Goal: Task Accomplishment & Management: Manage account settings

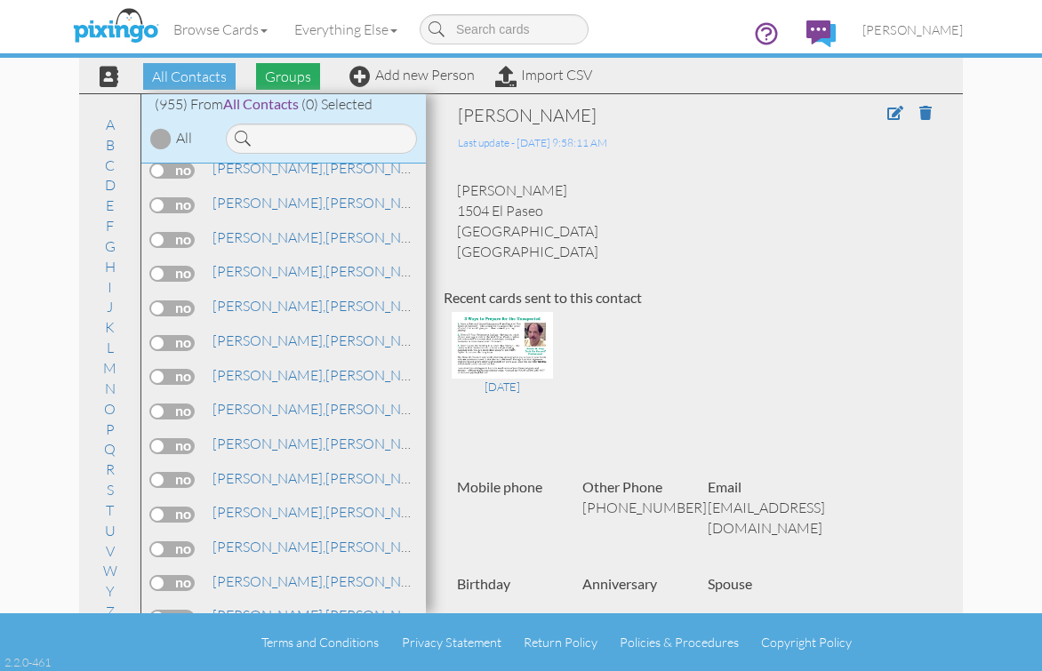
click at [290, 80] on span "Groups" at bounding box center [288, 76] width 64 height 27
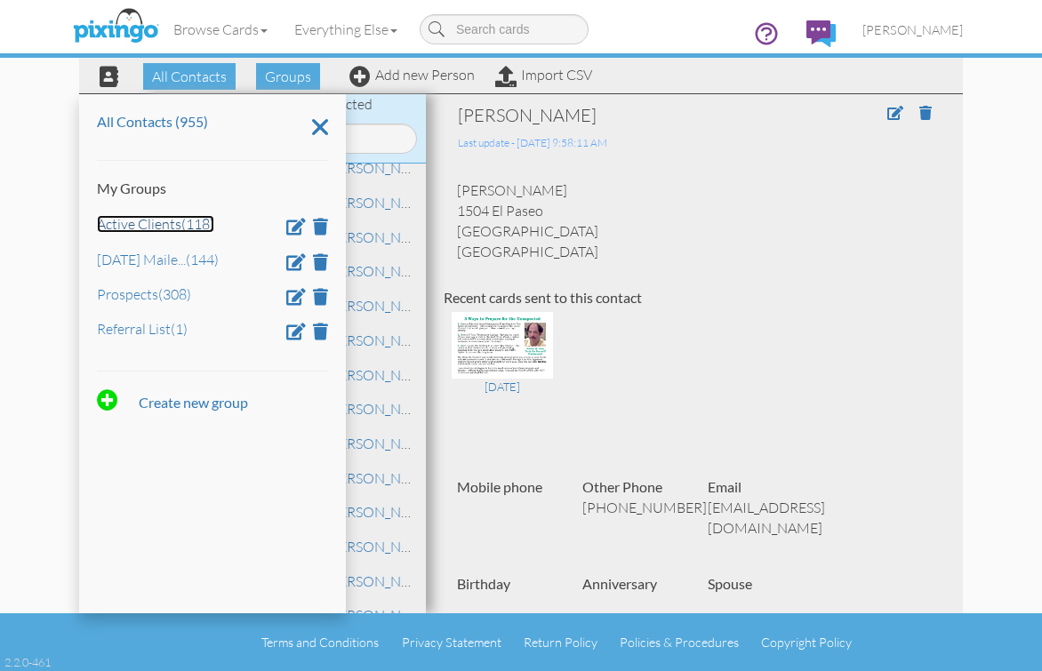
click at [157, 222] on link "Active Clients (118)" at bounding box center [155, 224] width 117 height 18
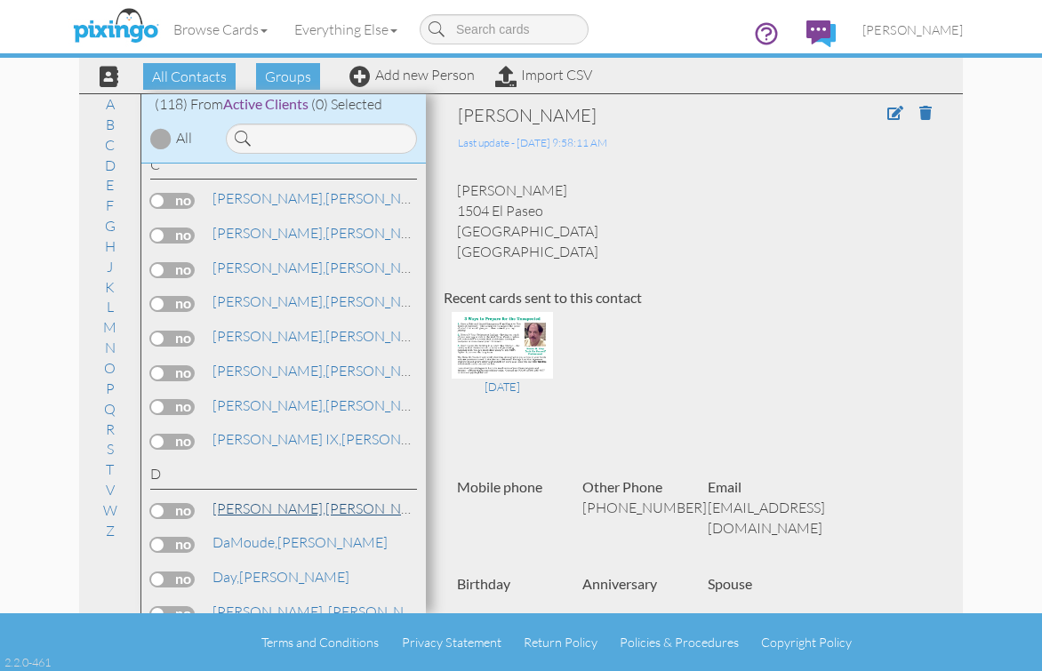
scroll to position [682, 0]
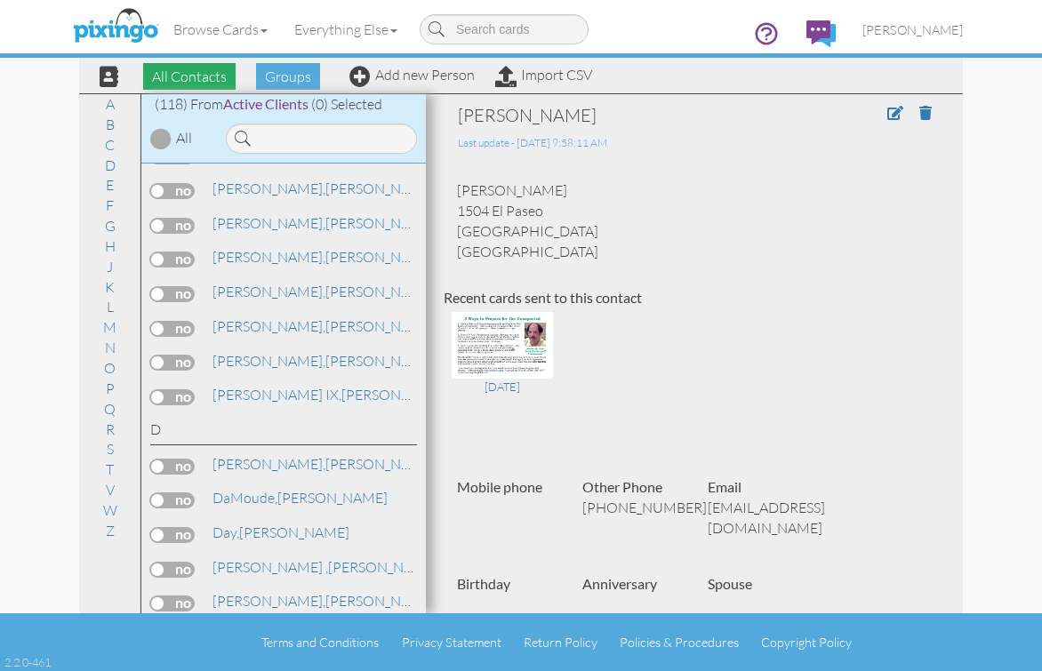
click at [168, 72] on span "All Contacts" at bounding box center [189, 76] width 92 height 27
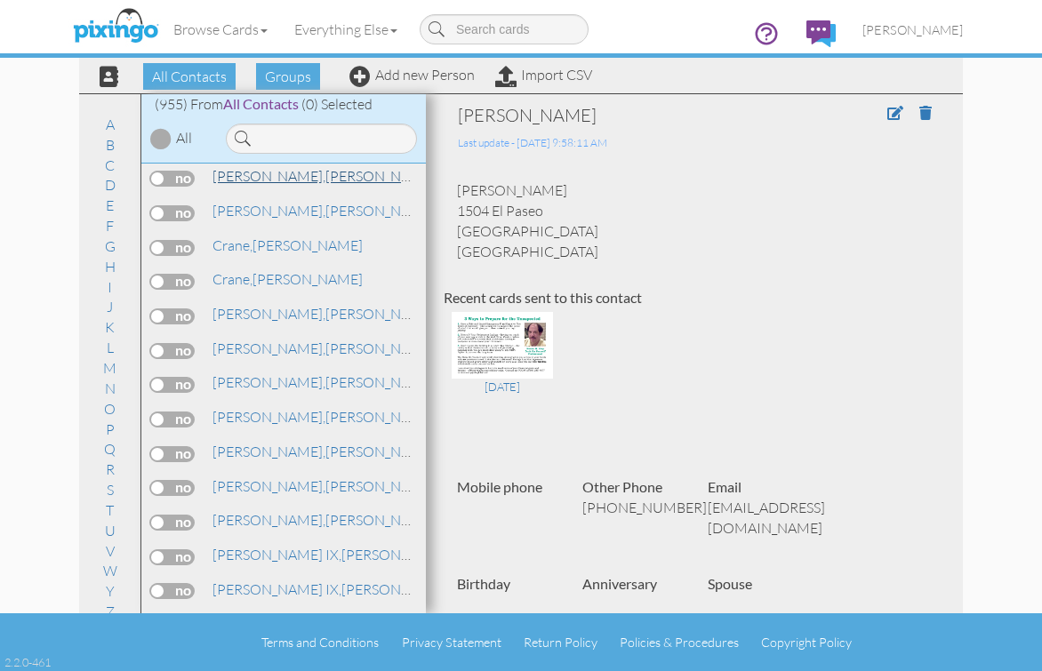
scroll to position [4942, 0]
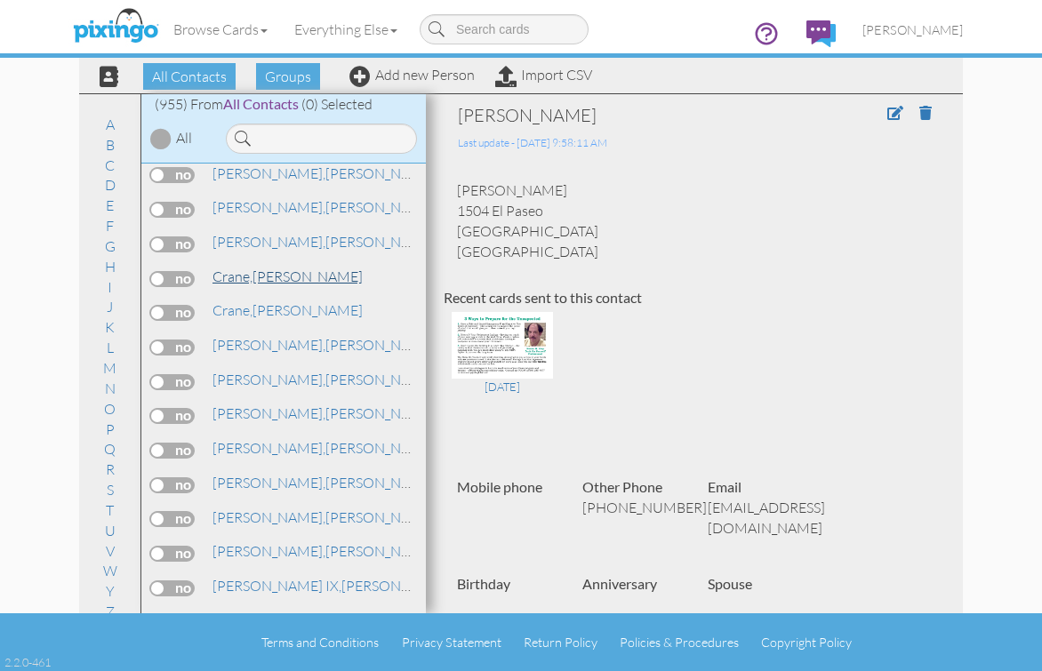
click at [250, 268] on span "Crane," at bounding box center [232, 277] width 40 height 18
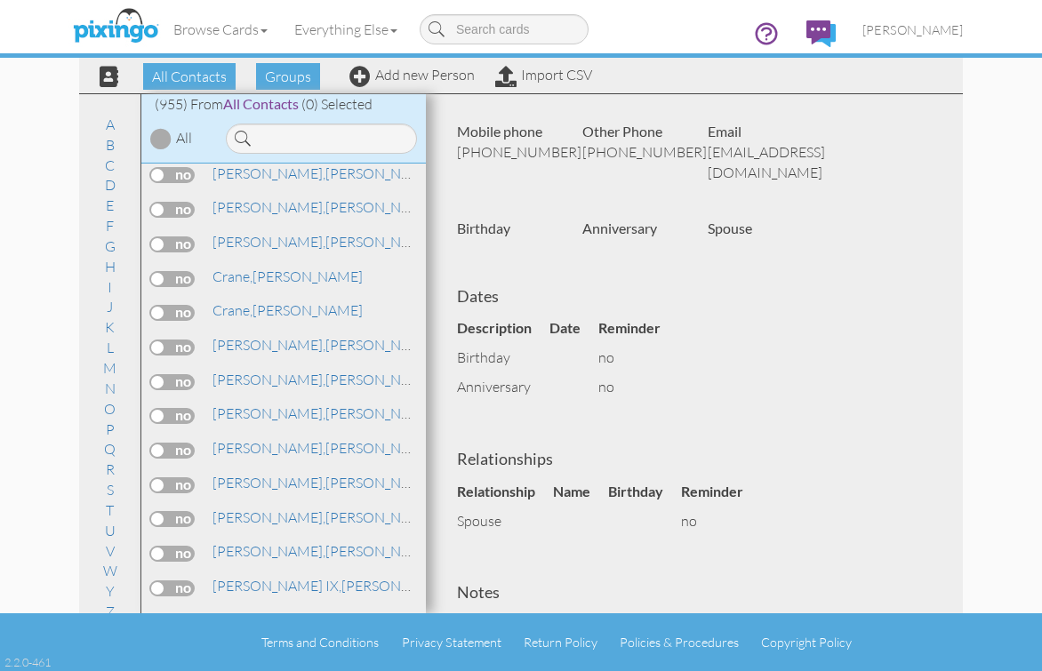
scroll to position [461, 0]
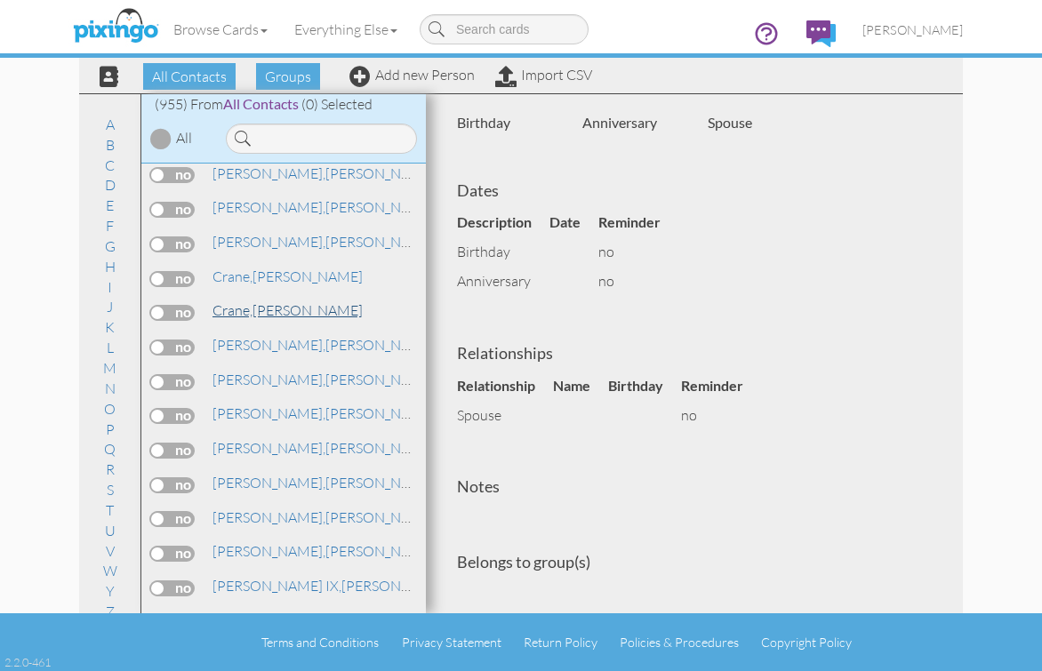
click at [252, 314] on span "Crane," at bounding box center [232, 310] width 40 height 18
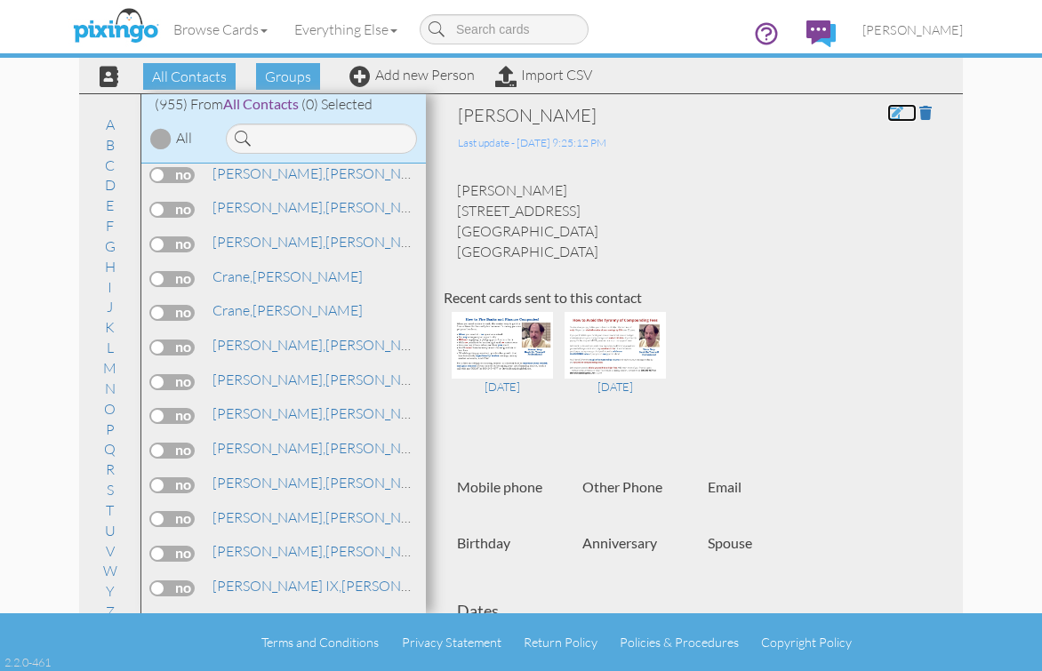
click at [887, 112] on span at bounding box center [895, 113] width 16 height 14
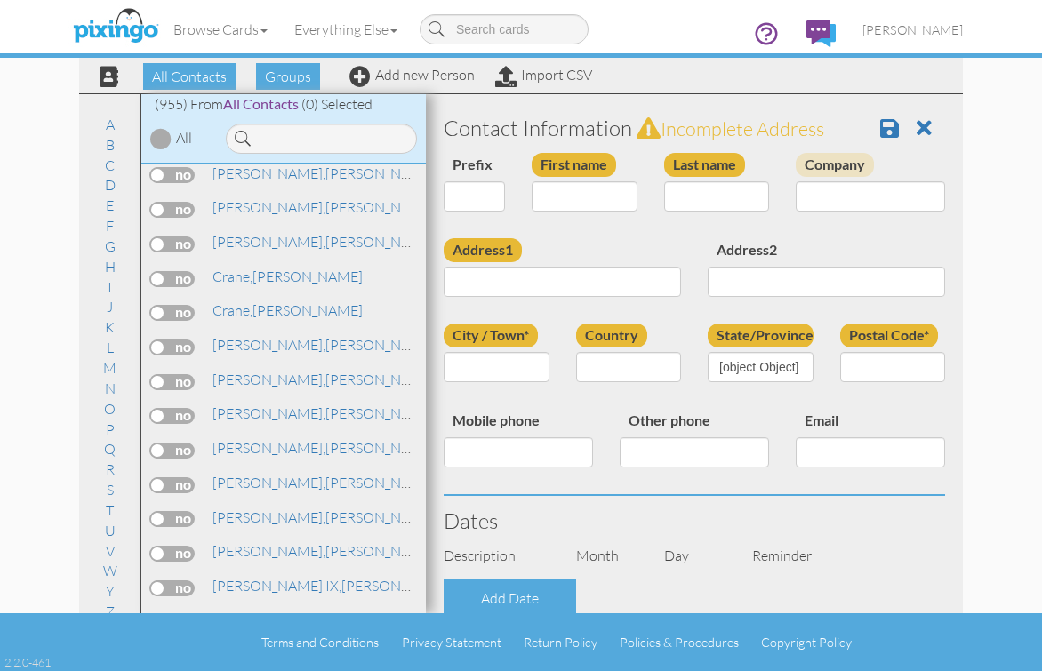
type input "[PERSON_NAME]"
type input "Crane"
type input "25621 Bendilent Circle"
type input "Eagle River"
type input "99577"
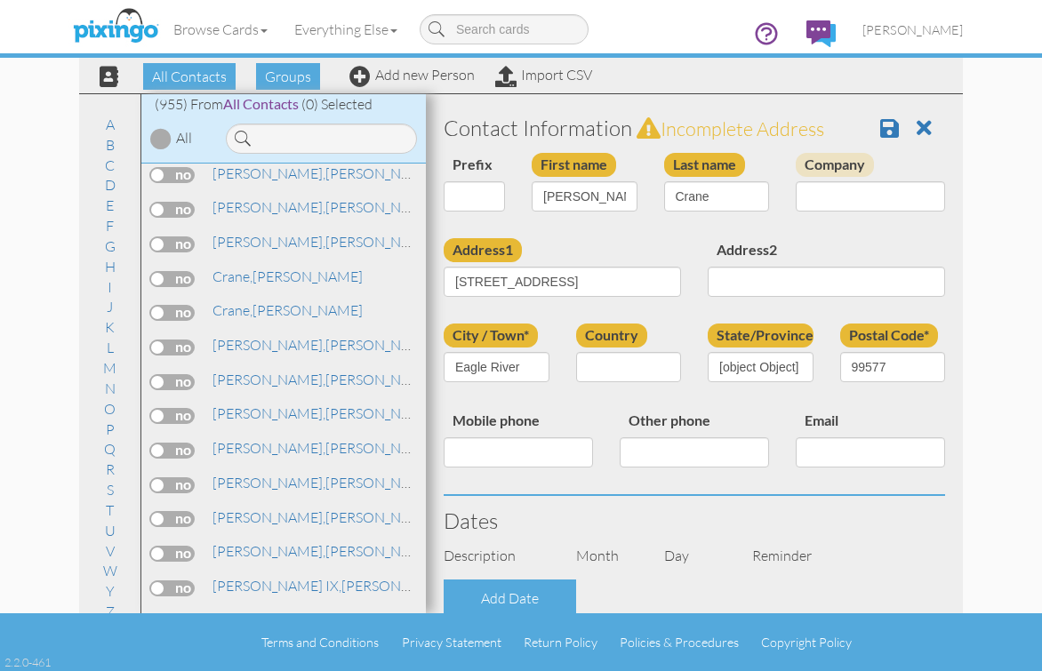
select select "object:4927"
select select "object:5172"
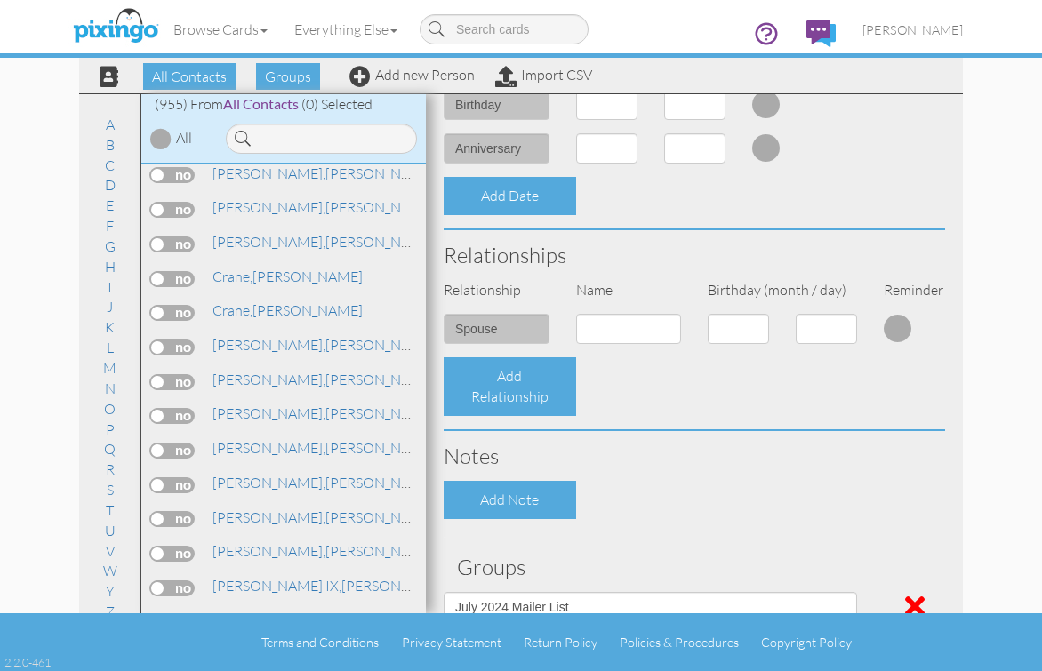
scroll to position [661, 0]
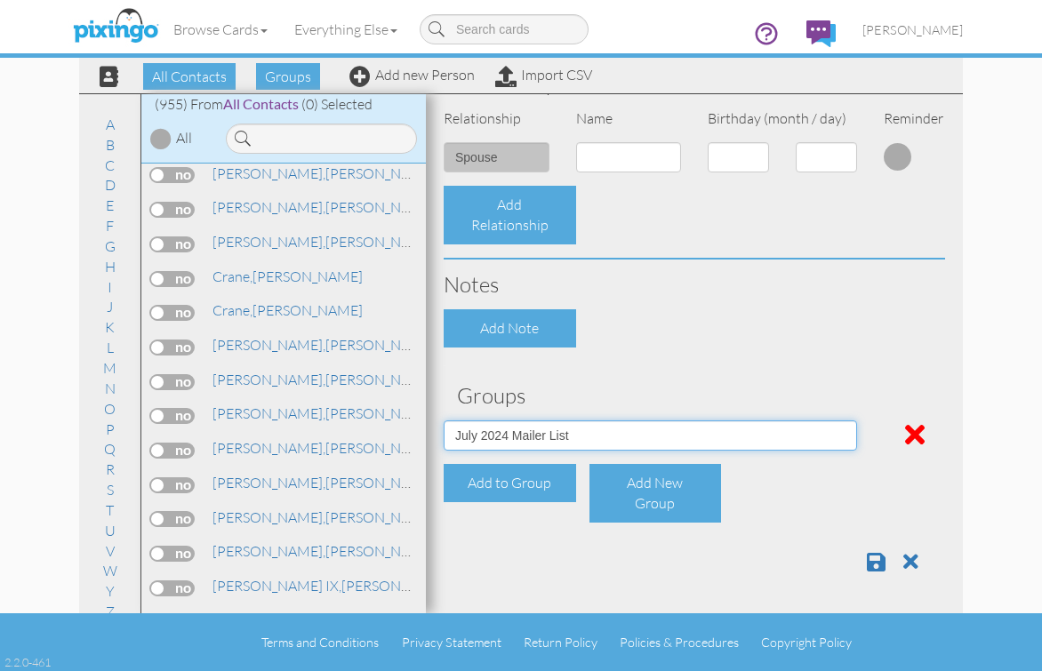
click at [834, 435] on select "Active Clients July 2024 Mailer List Prospects Referral List" at bounding box center [650, 435] width 413 height 30
select select "object:4923"
click at [444, 420] on select "Active Clients July 2024 Mailer List Prospects Referral List" at bounding box center [650, 435] width 413 height 30
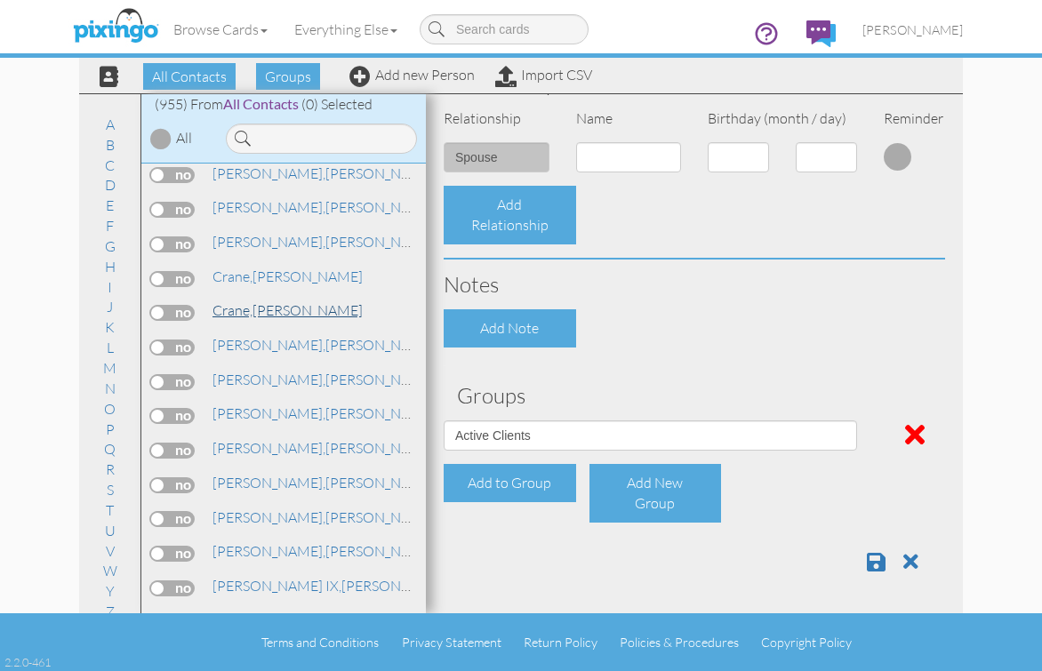
click at [230, 313] on span "Crane," at bounding box center [232, 310] width 40 height 18
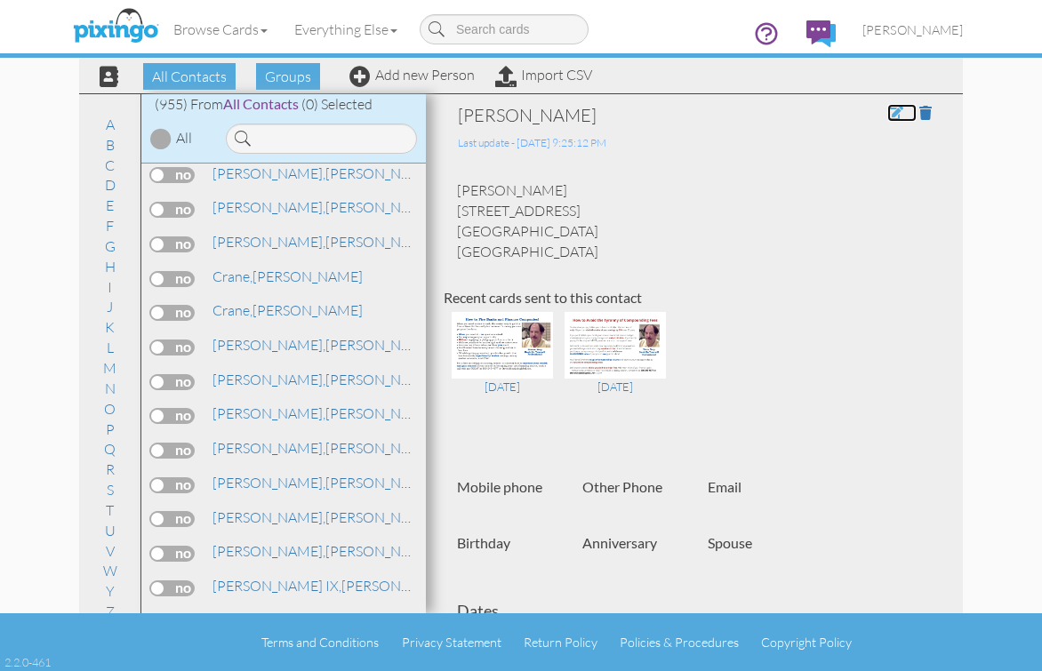
click at [887, 113] on span at bounding box center [895, 113] width 16 height 14
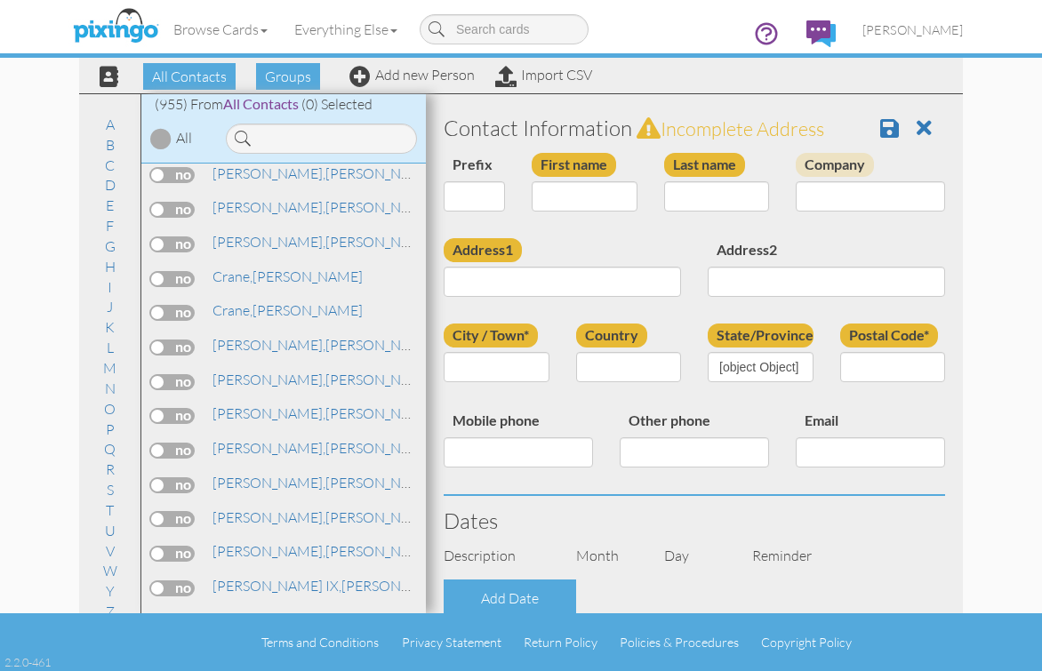
type input "[PERSON_NAME]"
type input "Crane"
type input "25621 Bendilent Circle"
type input "Eagle River"
type input "99577"
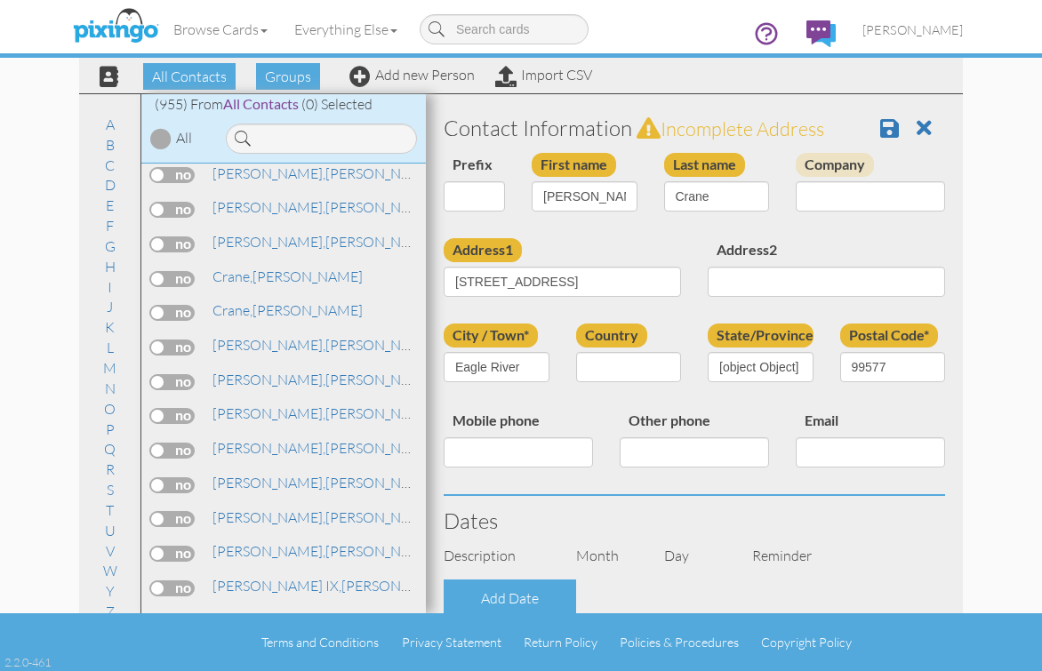
select select "object:4927"
select select "object:5172"
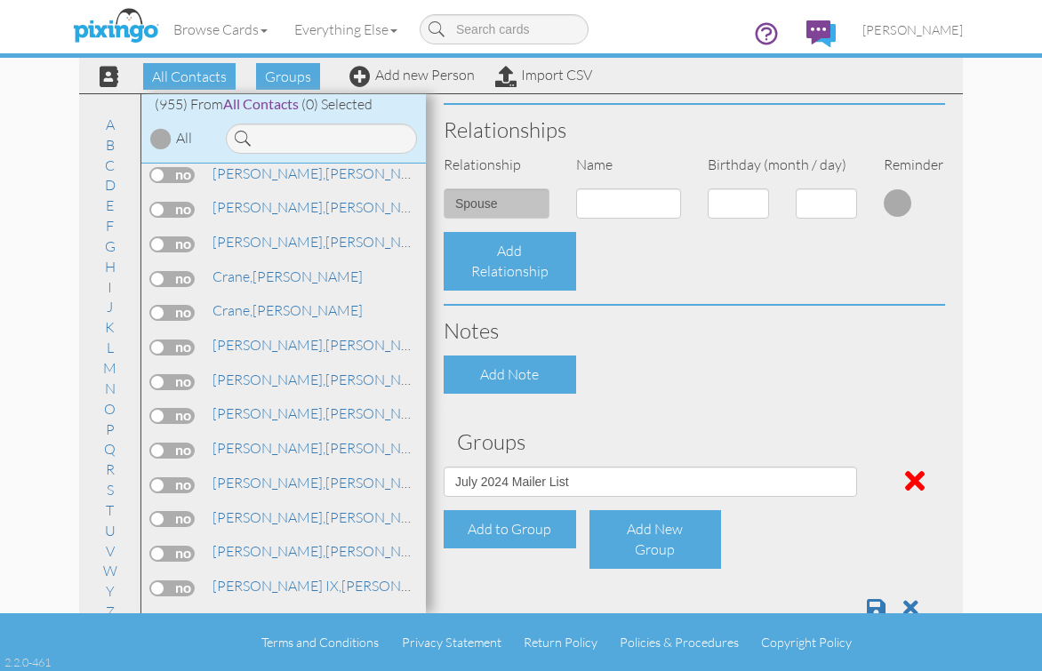
scroll to position [661, 0]
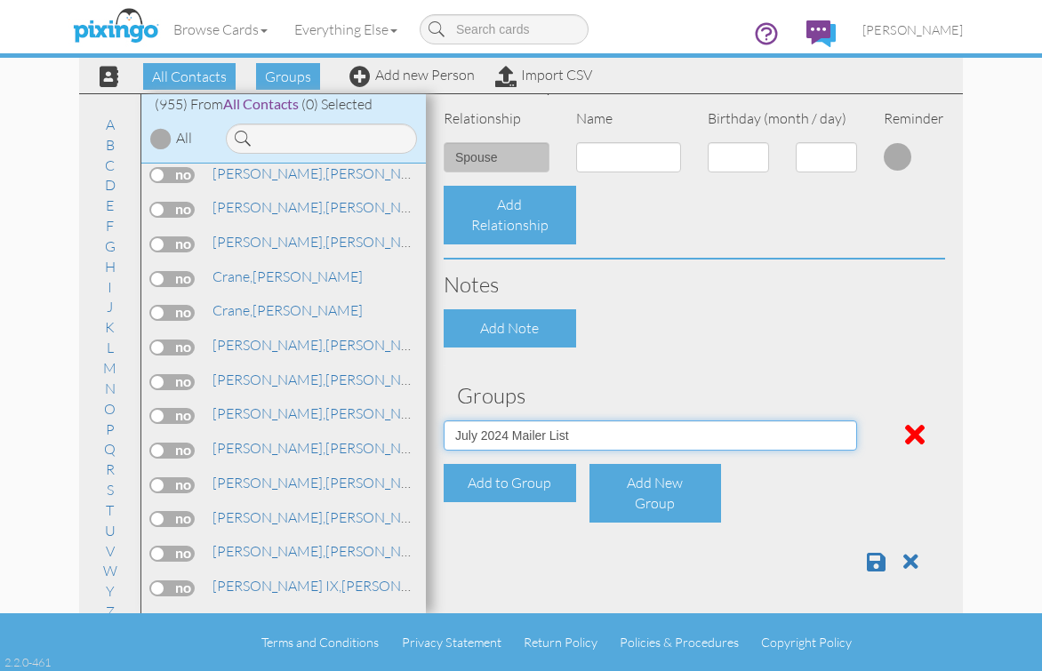
click at [834, 429] on select "Active Clients [DATE] Mailer List Prospects Referral List" at bounding box center [650, 435] width 413 height 30
select select "object:4923"
click at [444, 420] on select "Active Clients [DATE] Mailer List Prospects Referral List" at bounding box center [650, 435] width 413 height 30
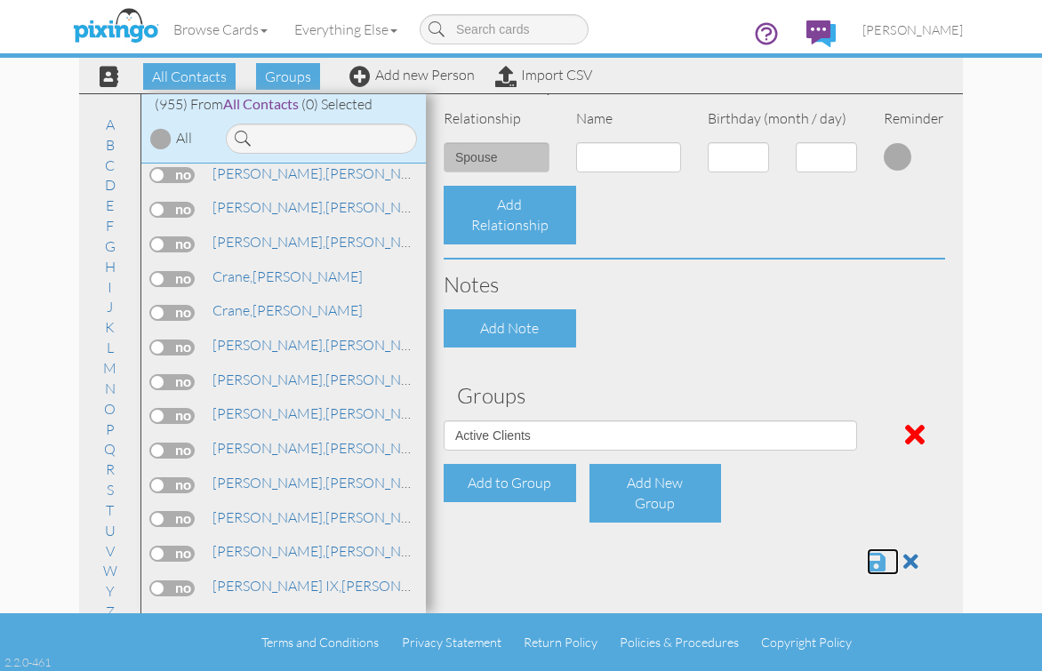
click at [867, 558] on span at bounding box center [876, 561] width 19 height 21
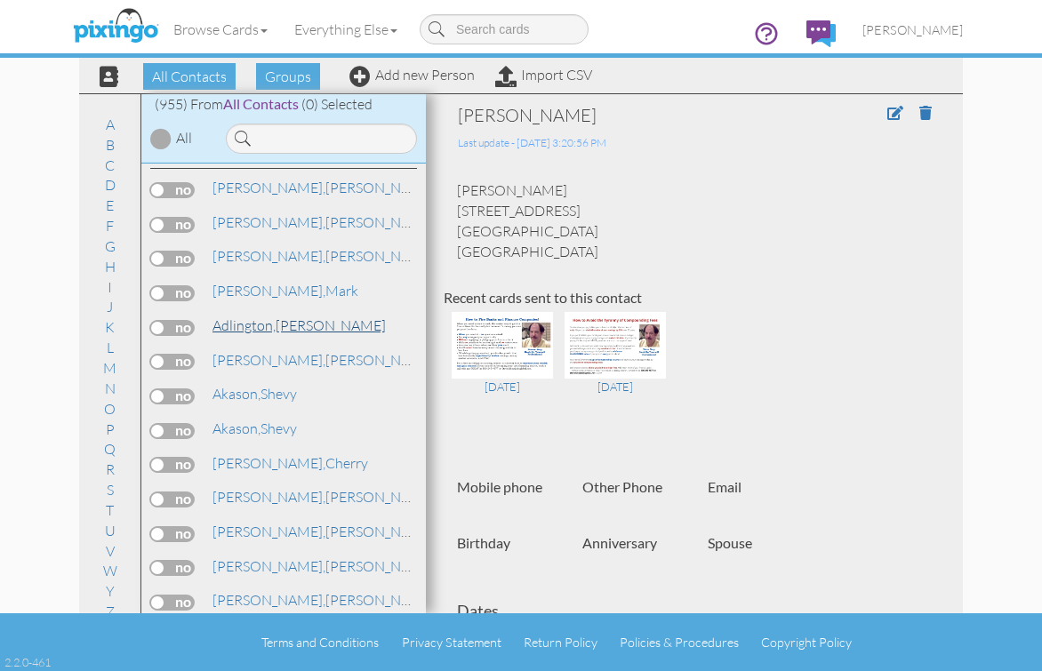
scroll to position [356, 0]
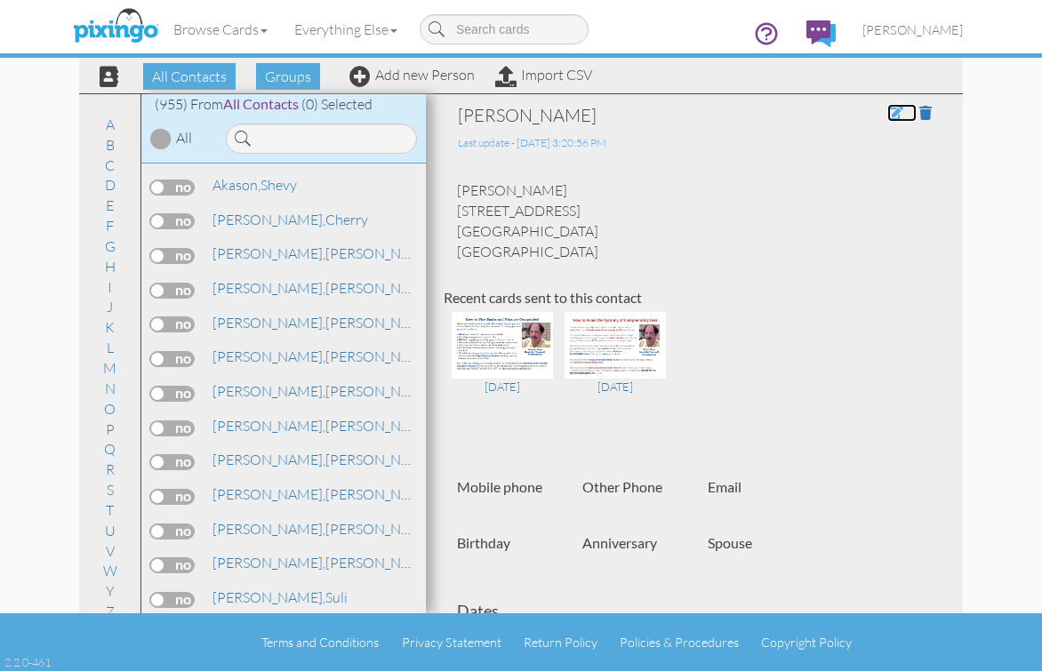
click at [887, 114] on span at bounding box center [895, 113] width 16 height 14
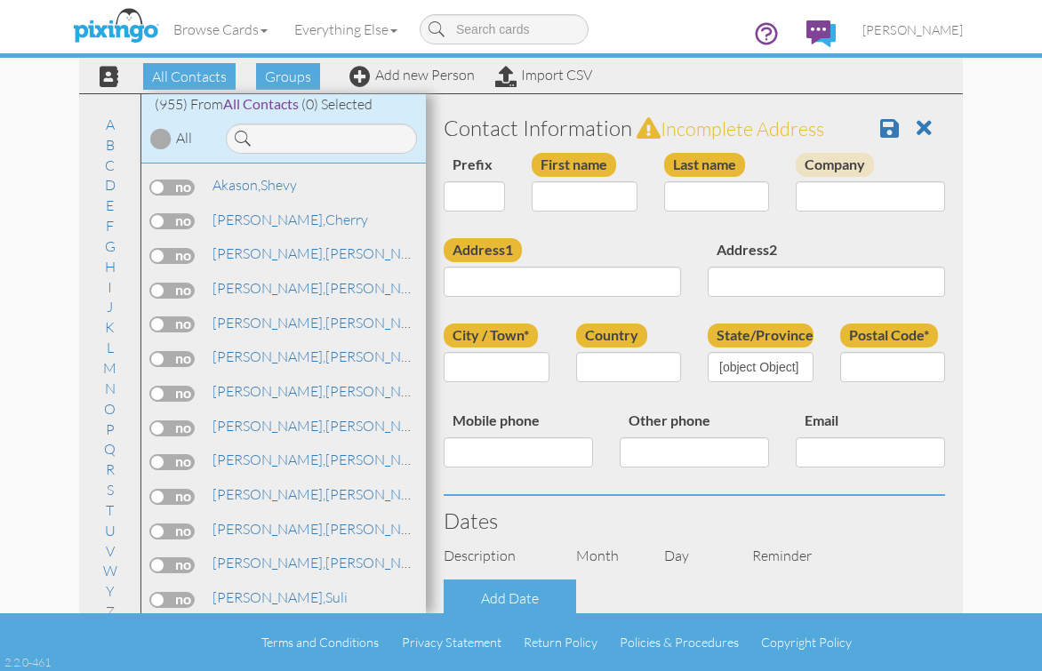
type input "[PERSON_NAME]"
type input "Crane"
type input "[STREET_ADDRESS]"
type input "Eagle River"
type input "99577"
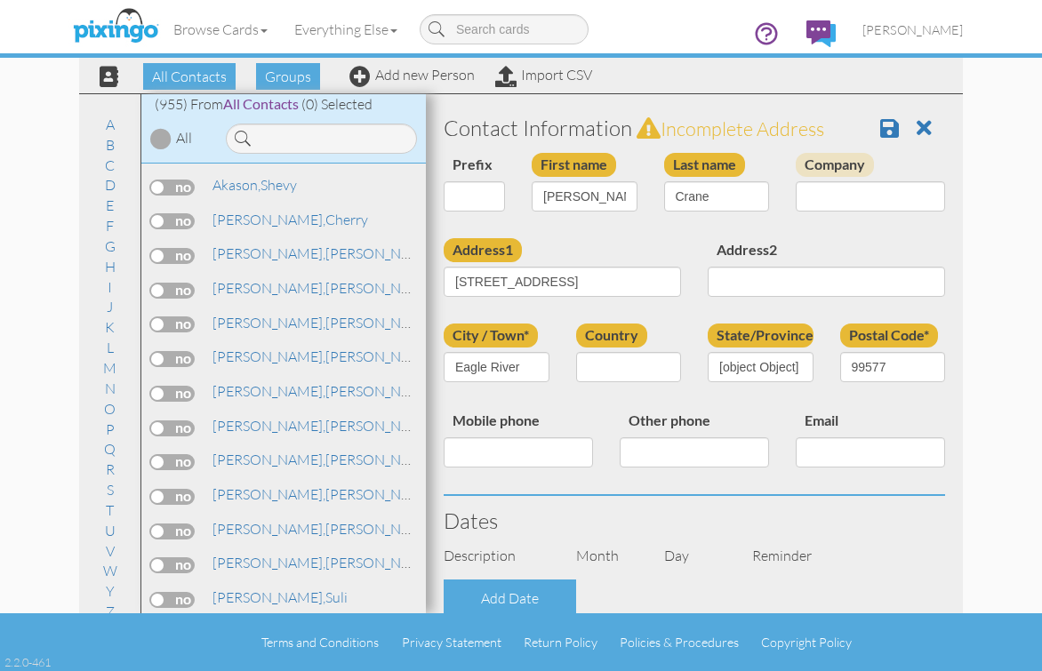
select select "object:3109"
select select "object:3354"
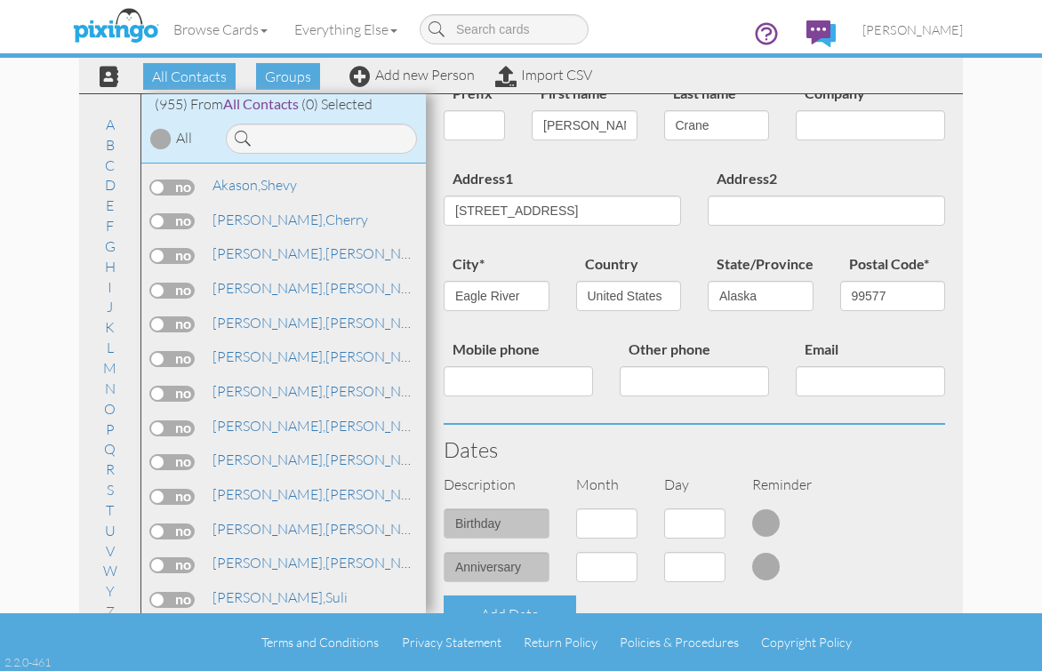
scroll to position [178, 0]
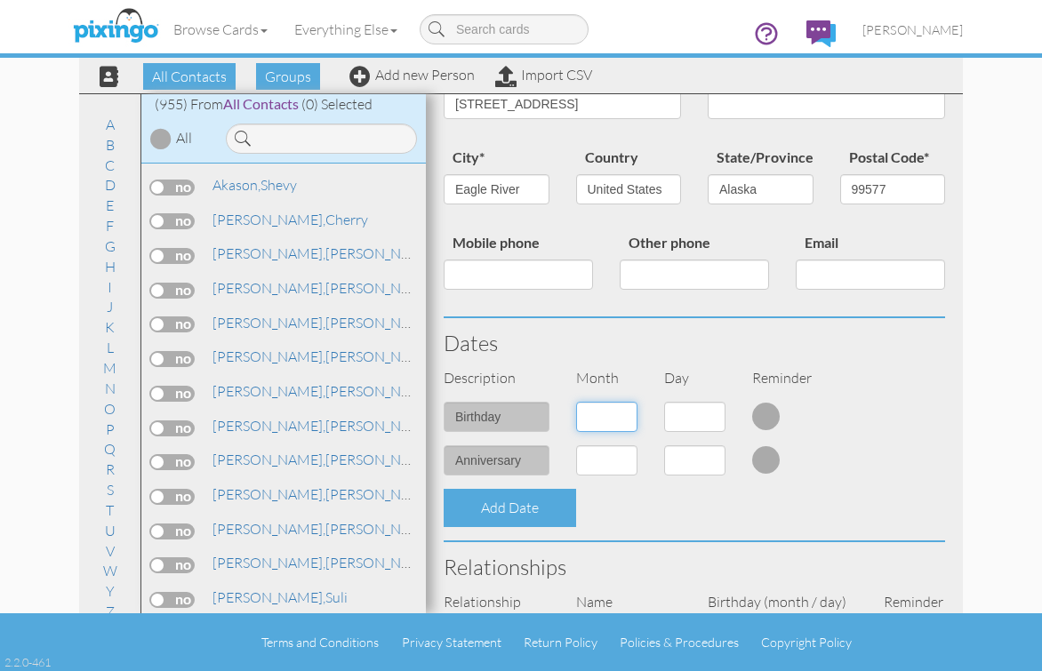
click at [623, 419] on select "1 - Jan 2 - Feb 3 - Mar 4 - Apr 5 - May 6 - Jun 7 - Jul 8 - Aug 9 - Sep 10 - Oc…" at bounding box center [606, 417] width 61 height 30
select select "object:3431"
click at [576, 402] on select "1 - Jan 2 - Feb 3 - Mar 4 - Apr 5 - May 6 - Jun 7 - Jul 8 - Aug 9 - Sep 10 - Oc…" at bounding box center [606, 417] width 61 height 30
click at [713, 413] on select "1 2 3 4 5 6 7 8 9 10 11 12 13 14 15 16 17 18 19 20 21 22 23 24 25 26 27 28 29 3…" at bounding box center [694, 417] width 61 height 30
select select "number:15"
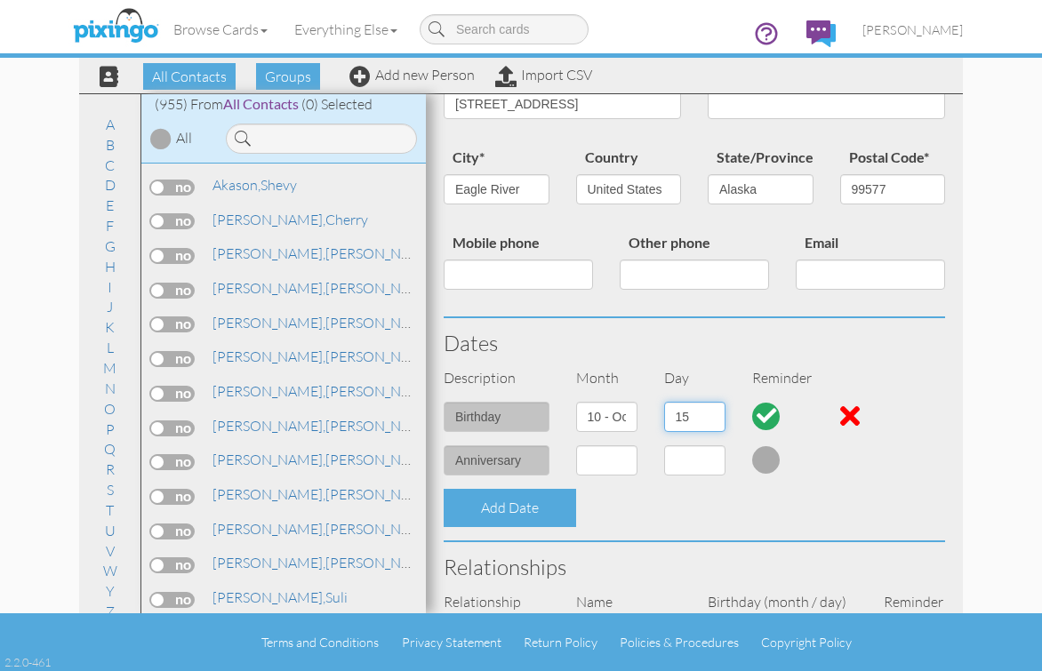
click at [664, 402] on select "1 2 3 4 5 6 7 8 9 10 11 12 13 14 15 16 17 18 19 20 21 22 23 24 25 26 27 28 29 3…" at bounding box center [694, 417] width 61 height 30
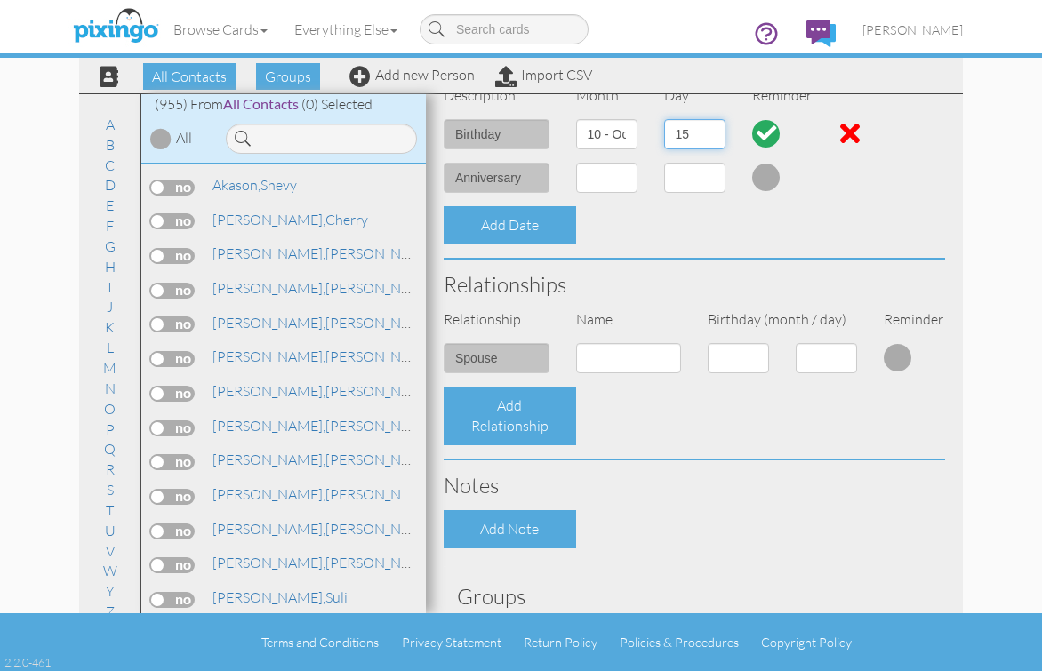
scroll to position [356, 0]
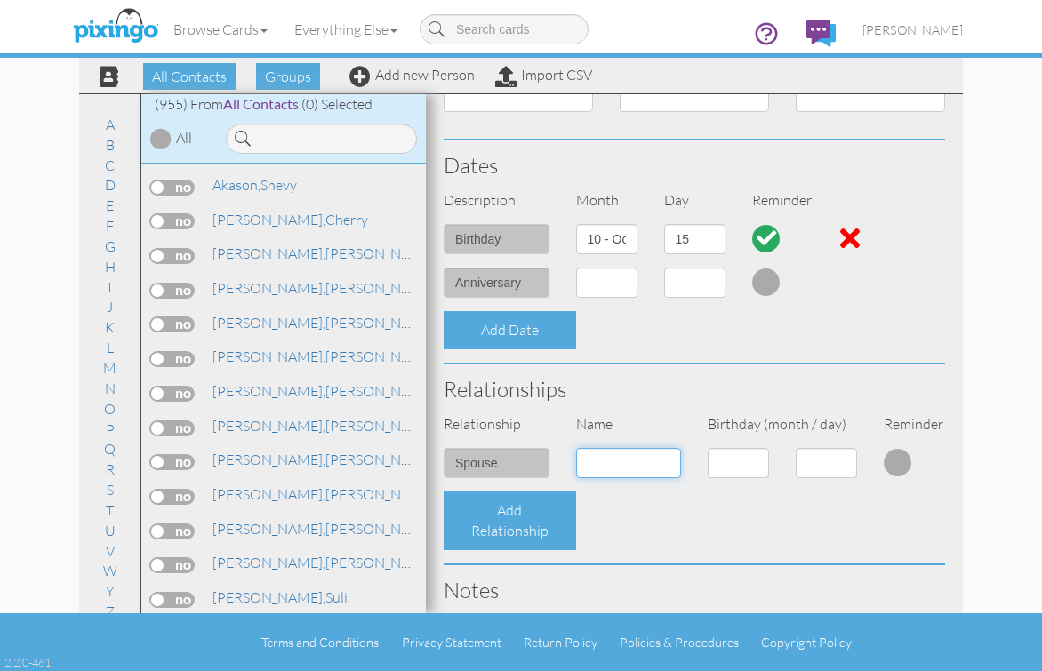
click at [628, 468] on input at bounding box center [629, 463] width 106 height 30
click at [643, 456] on input "[PERSON_NAME]" at bounding box center [629, 463] width 106 height 30
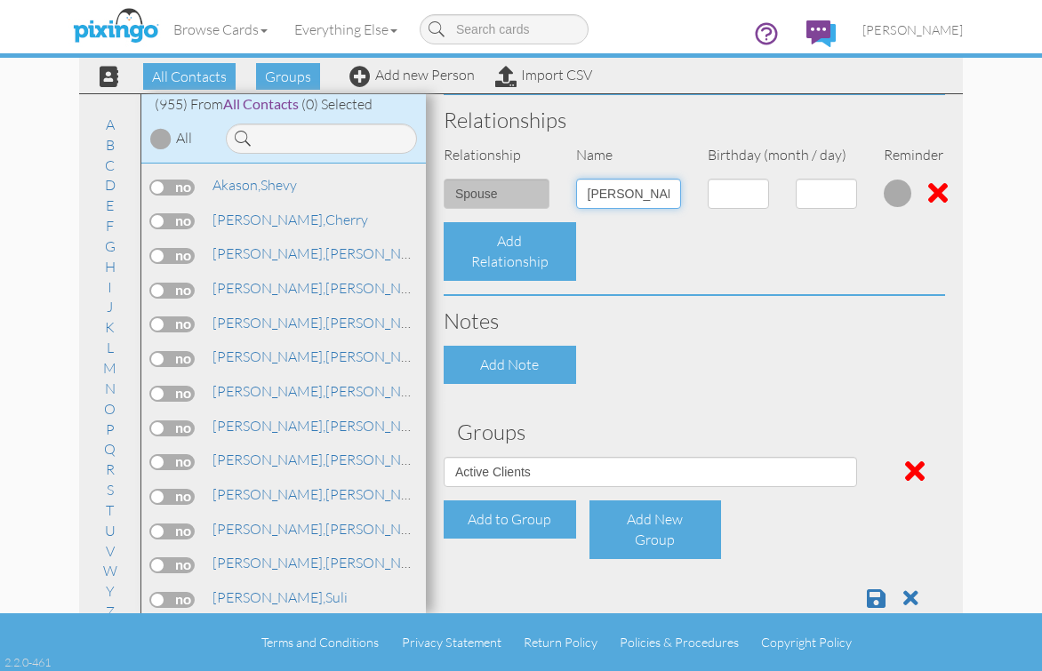
scroll to position [661, 0]
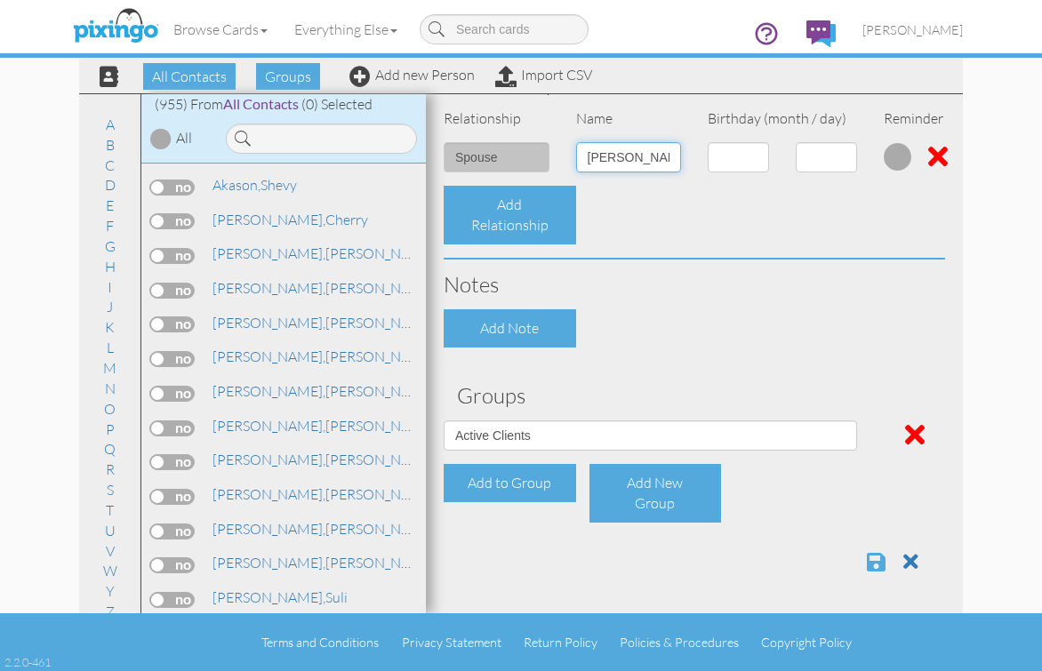
type input "John Forrest"
click at [867, 557] on span at bounding box center [876, 561] width 19 height 21
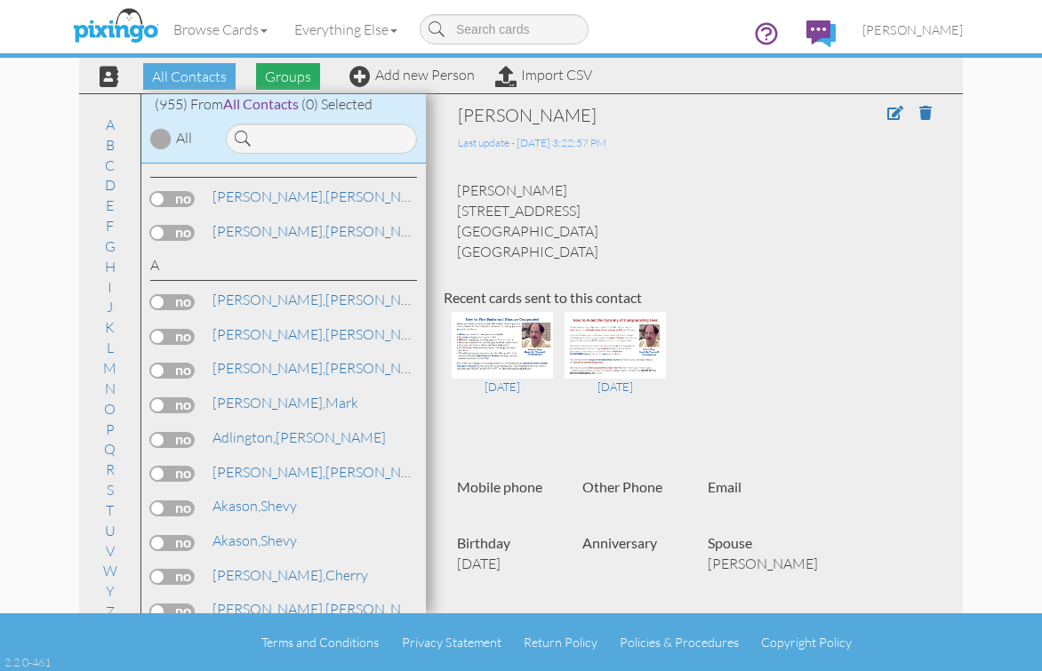
click at [282, 71] on span "Groups" at bounding box center [288, 76] width 64 height 27
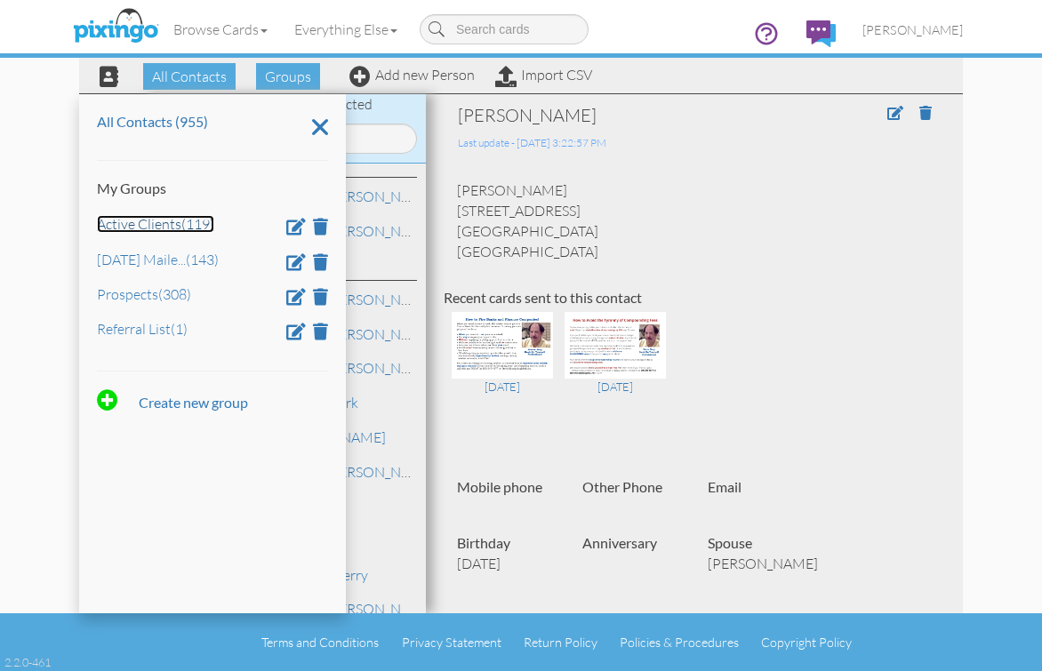
click at [178, 221] on link "Active Clients (119)" at bounding box center [155, 224] width 117 height 18
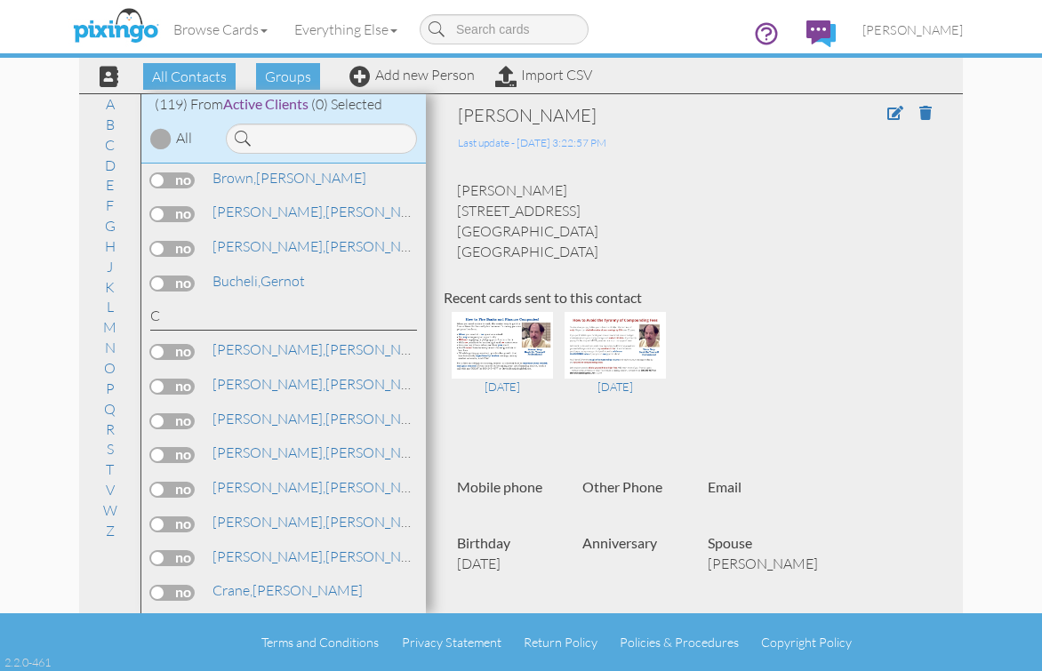
scroll to position [533, 0]
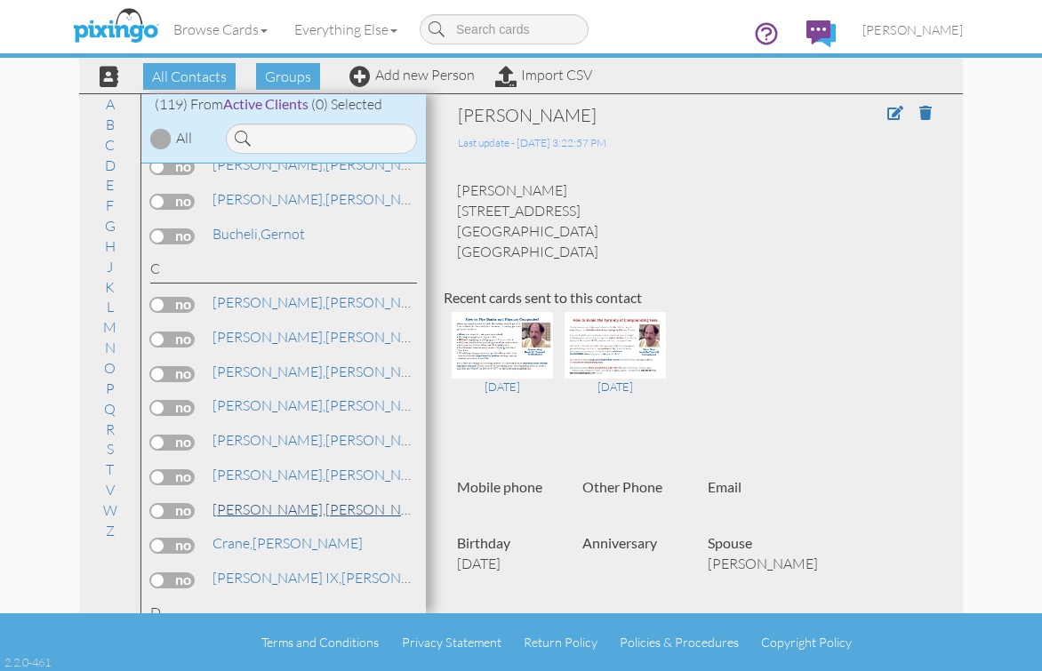
click at [265, 504] on span "[PERSON_NAME]," at bounding box center [268, 509] width 113 height 18
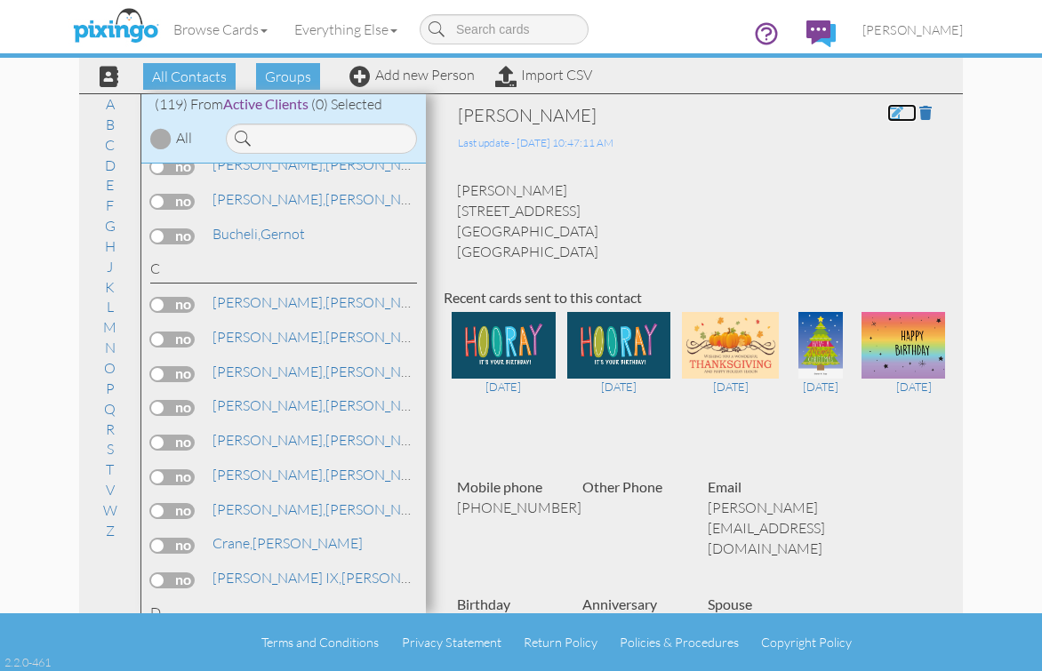
click at [887, 113] on span at bounding box center [895, 113] width 16 height 14
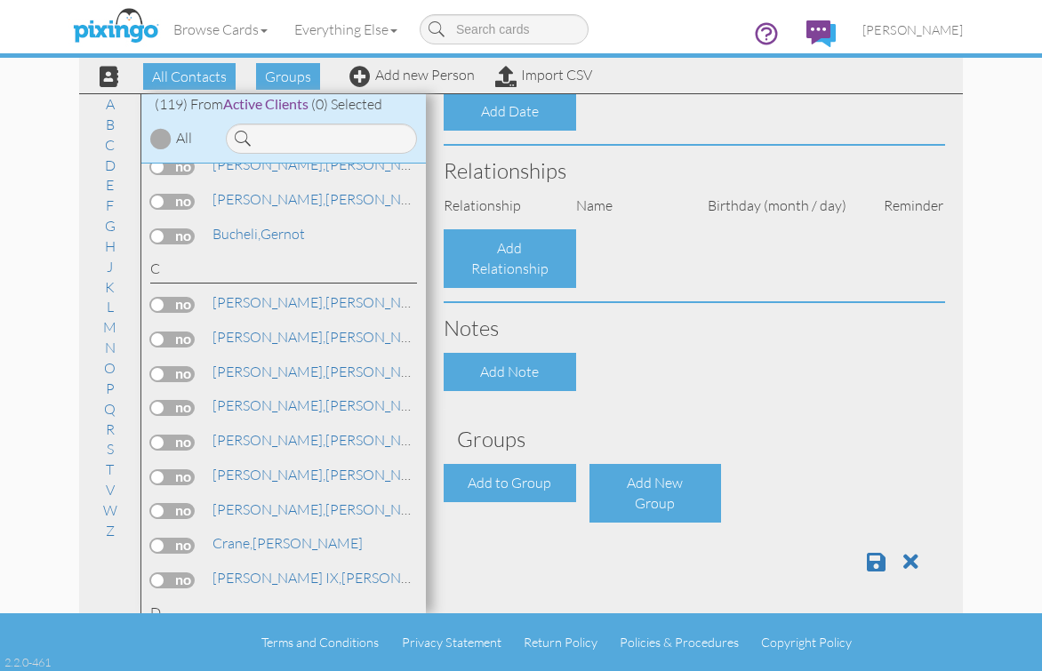
type input "[PERSON_NAME]"
type input "Compton"
type input "27344 Young Drive"
type input "Laguna Niguel"
type input "92677"
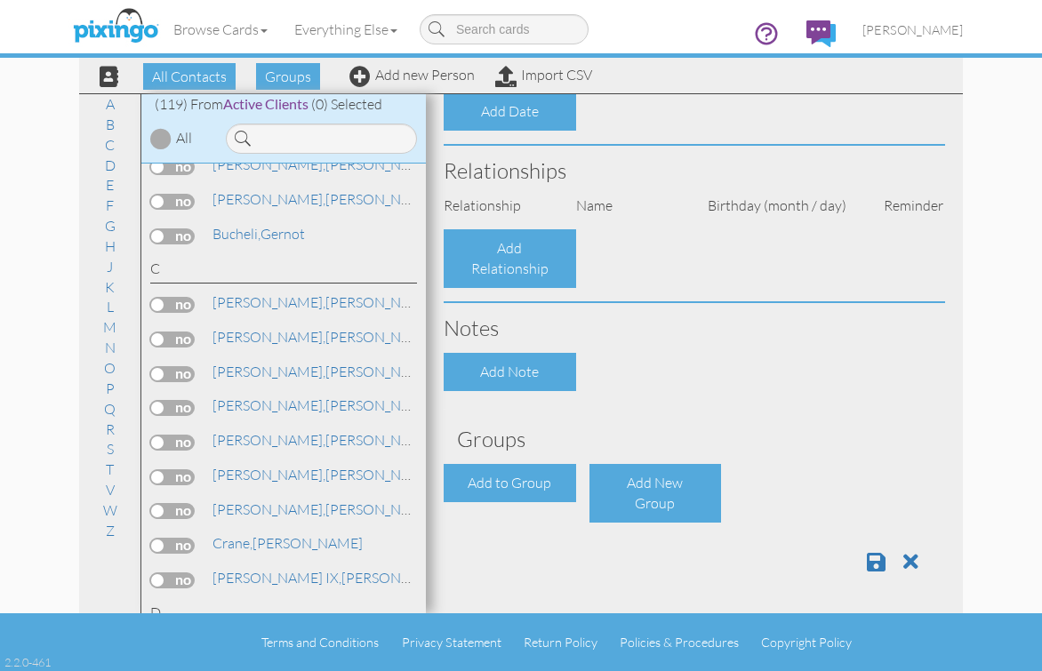
type input "949-916-7677"
type input "compton@capnet.ucla.edu"
select select "object:3197"
select select "object:3442"
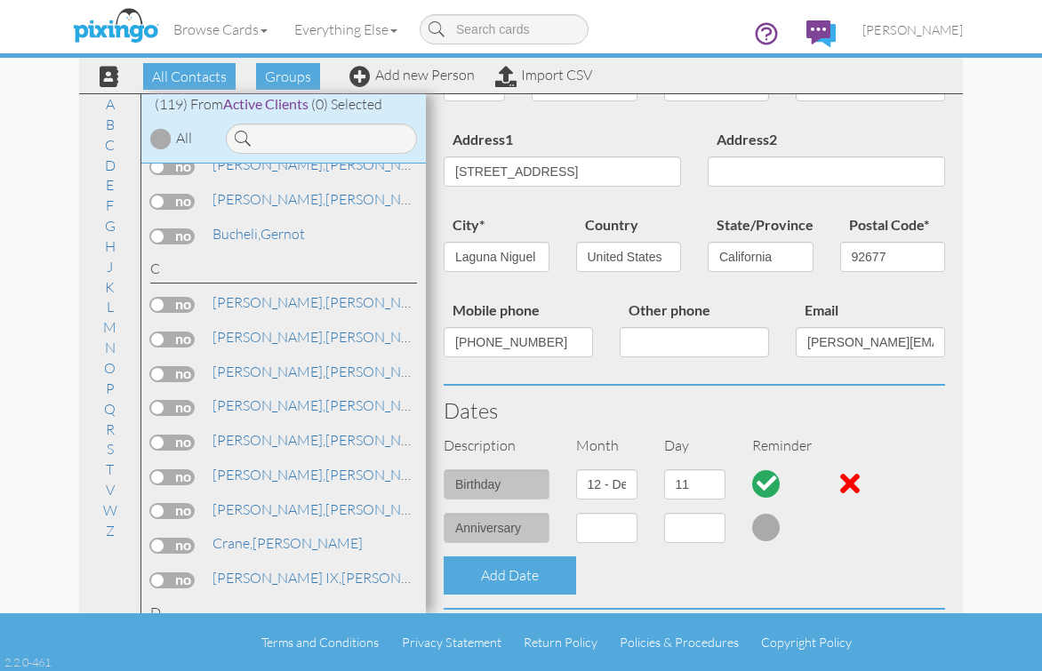
scroll to position [0, 0]
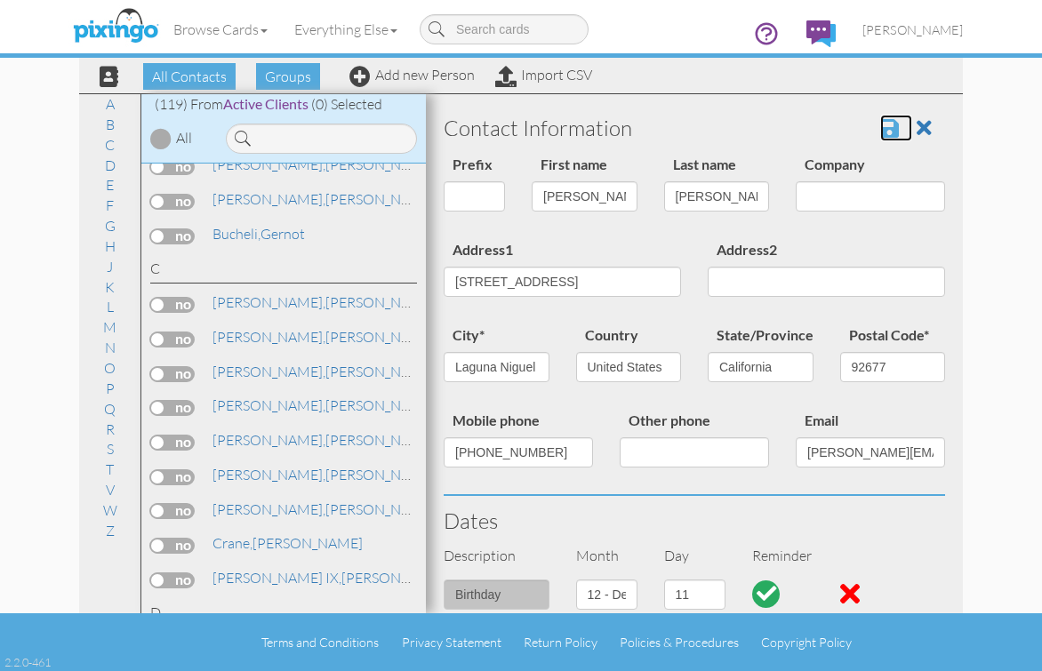
click at [880, 126] on span at bounding box center [889, 127] width 19 height 21
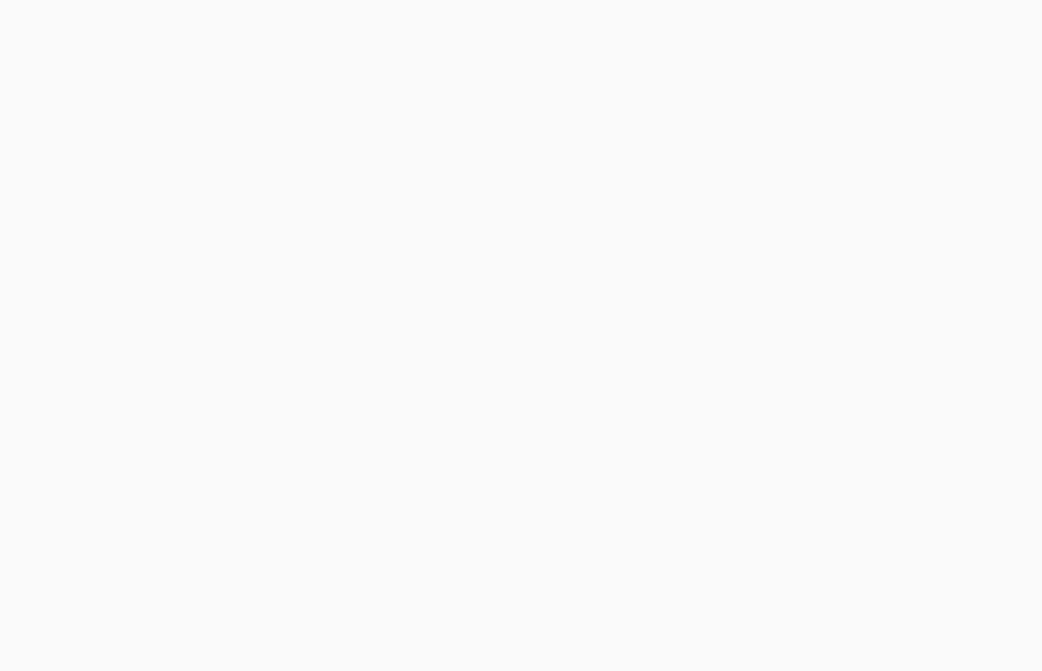
click at [765, 131] on body at bounding box center [521, 335] width 1042 height 671
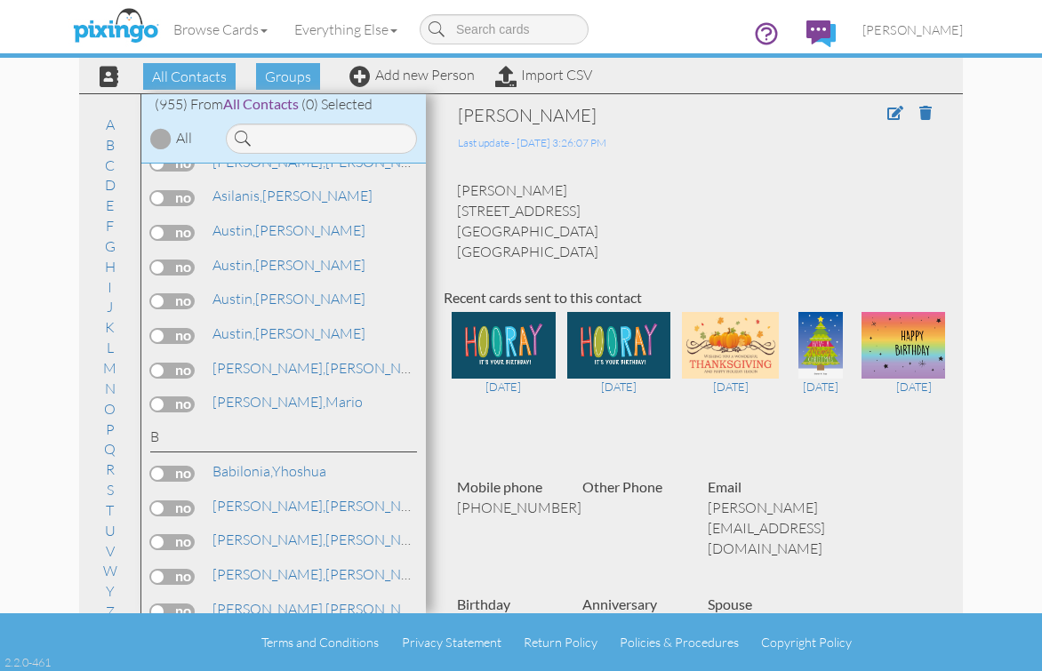
scroll to position [1511, 0]
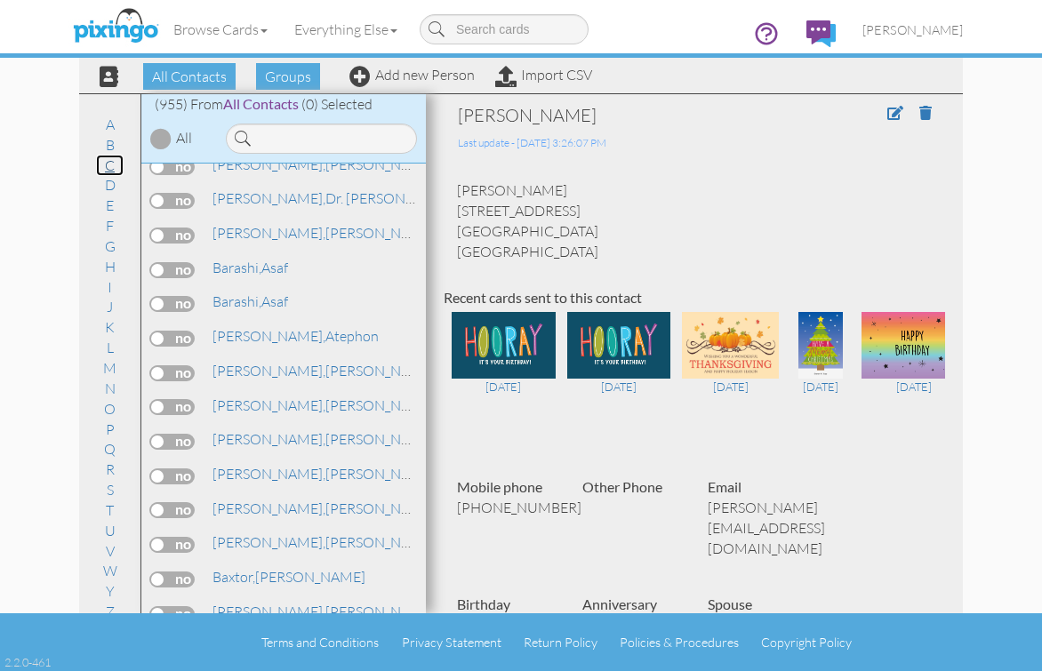
click at [96, 169] on link "C" at bounding box center [110, 165] width 28 height 21
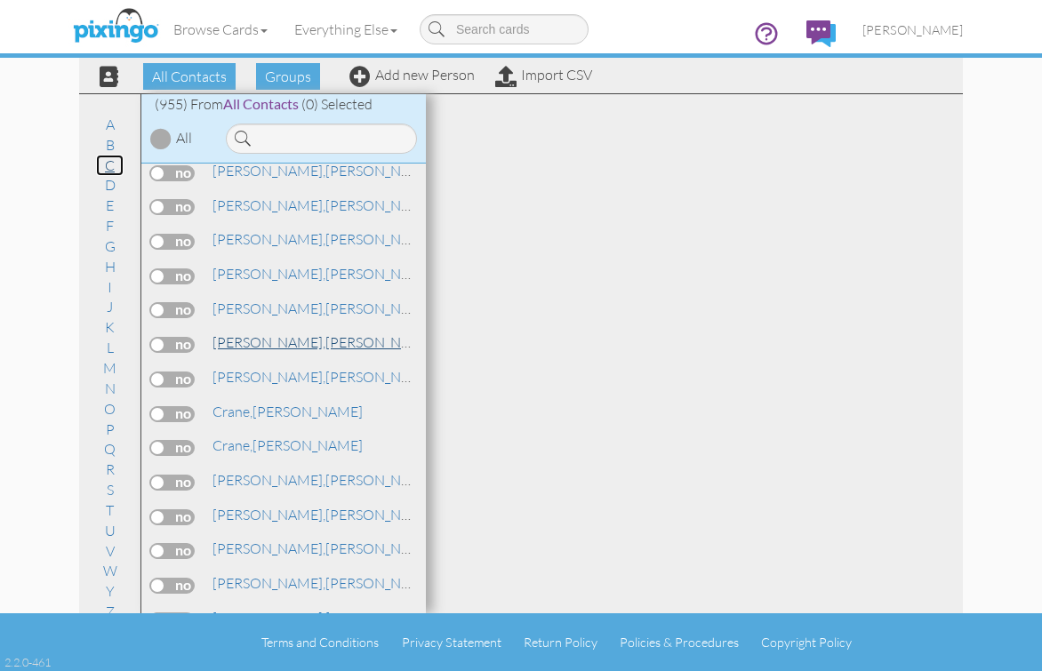
scroll to position [4578, 0]
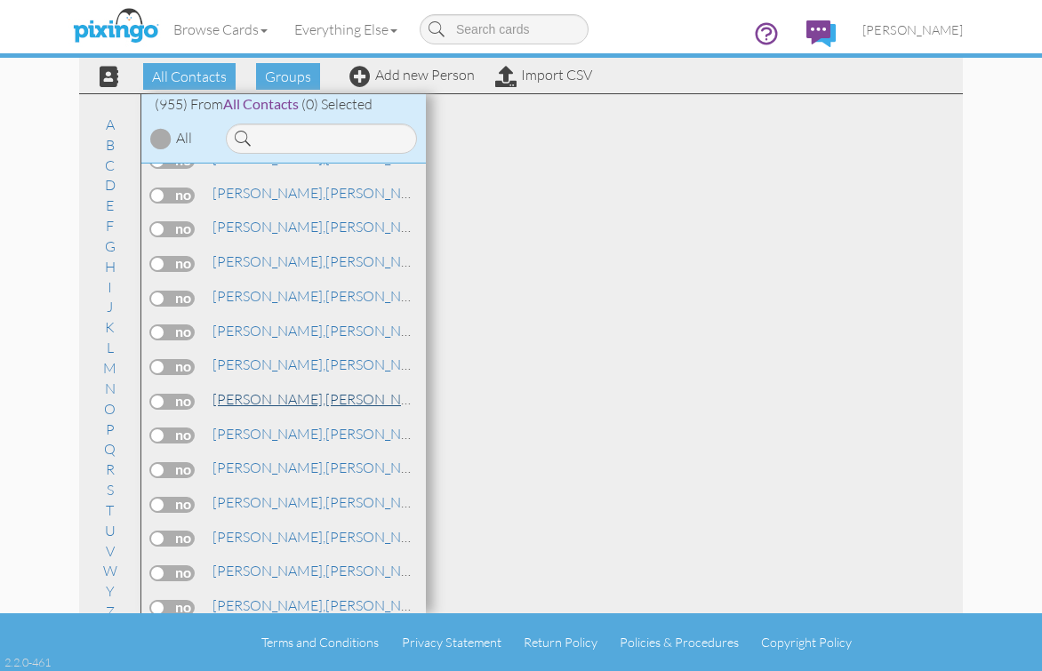
click at [241, 394] on span "[PERSON_NAME]," at bounding box center [268, 399] width 113 height 18
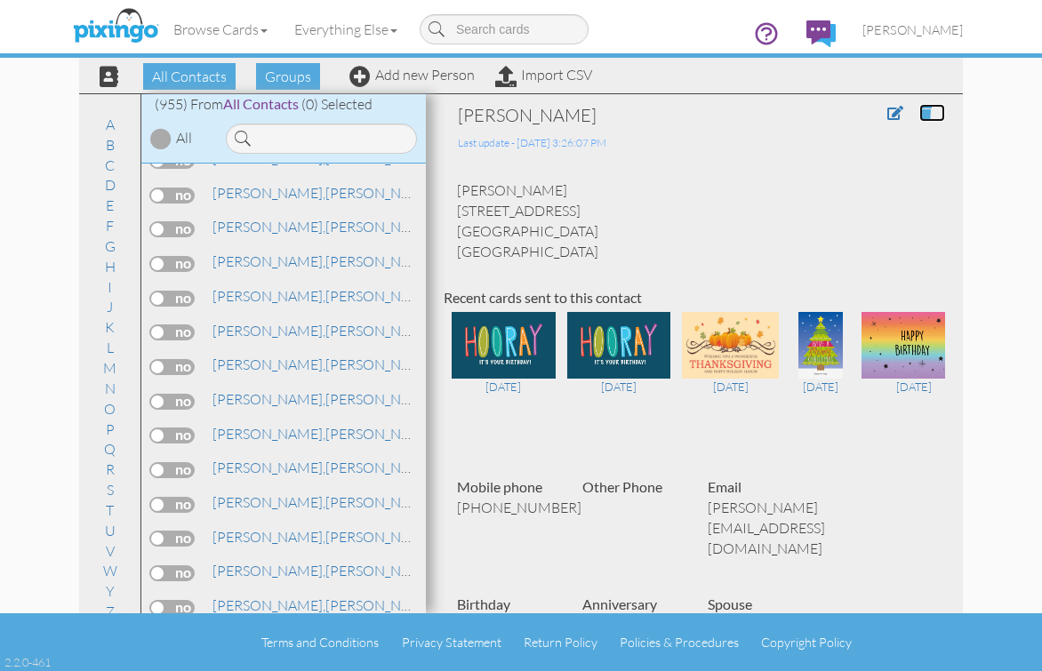
click at [919, 113] on span at bounding box center [925, 113] width 12 height 14
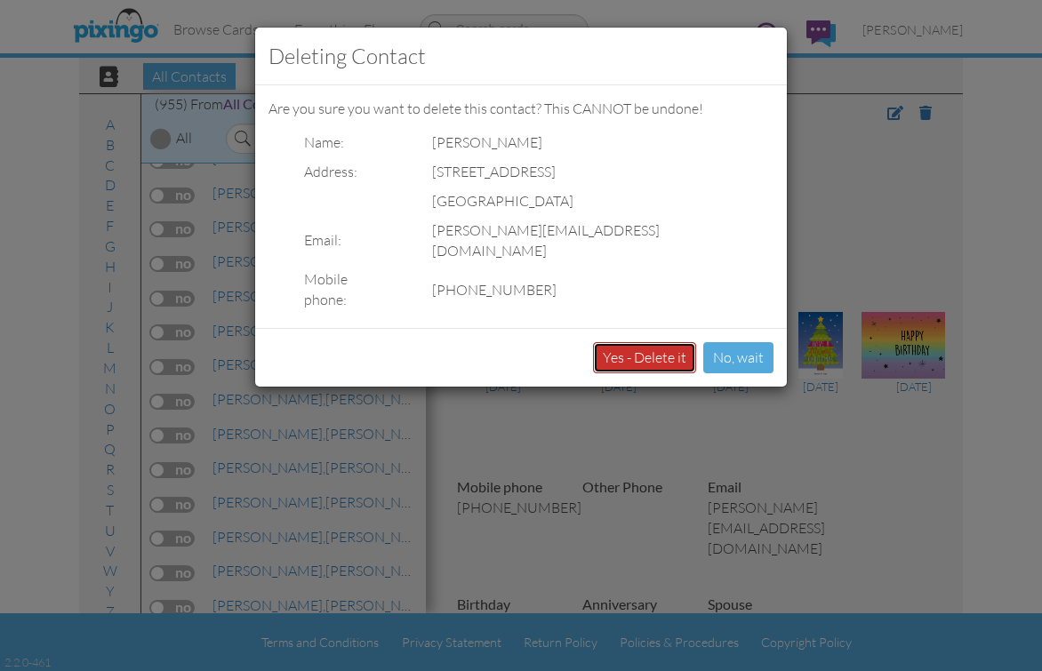
click at [675, 342] on button "Yes - Delete it" at bounding box center [644, 357] width 103 height 31
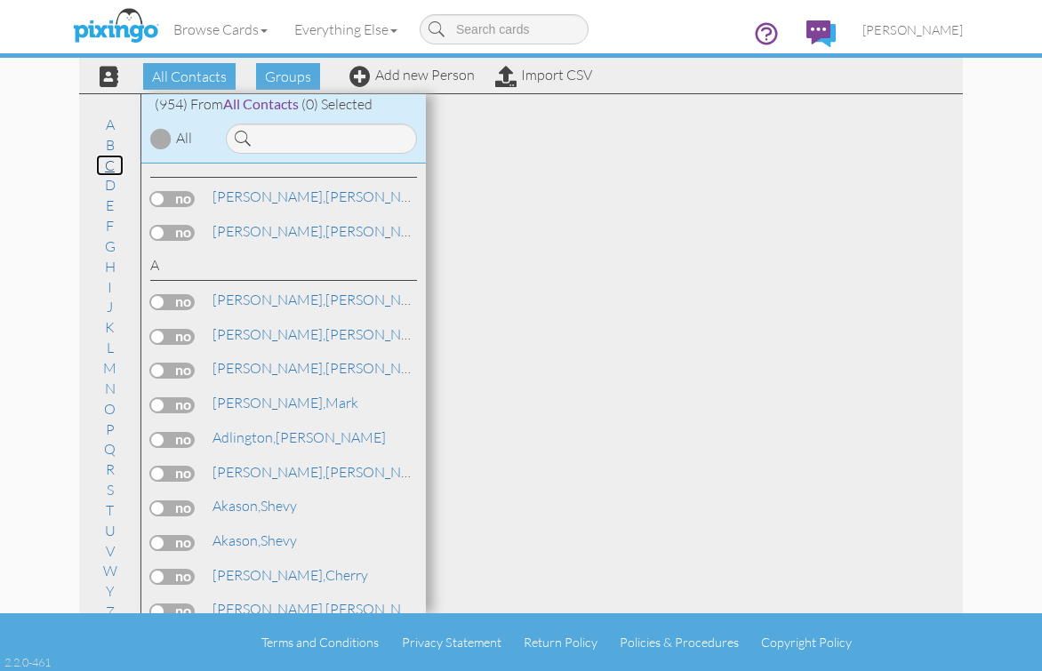
click at [101, 168] on link "C" at bounding box center [110, 165] width 28 height 21
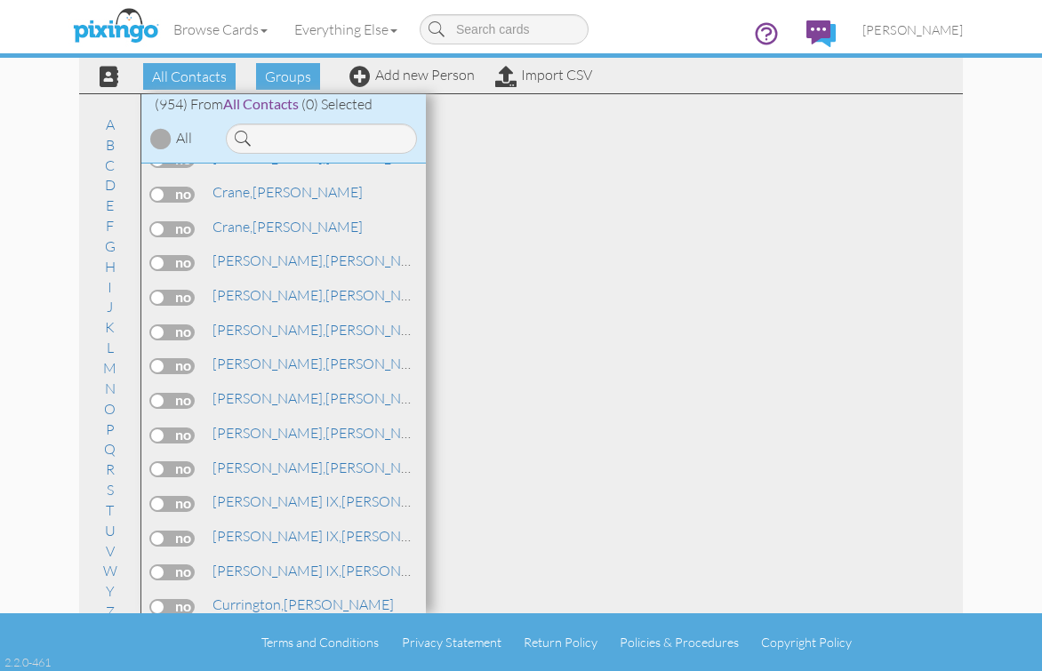
scroll to position [5023, 0]
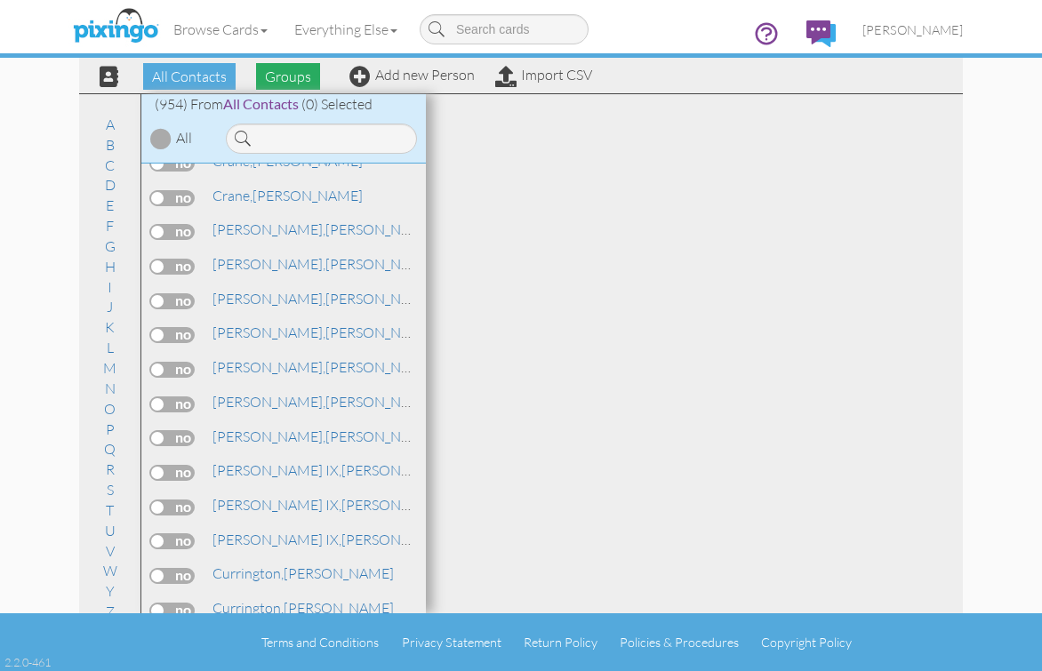
click at [295, 77] on span "Groups" at bounding box center [288, 76] width 64 height 27
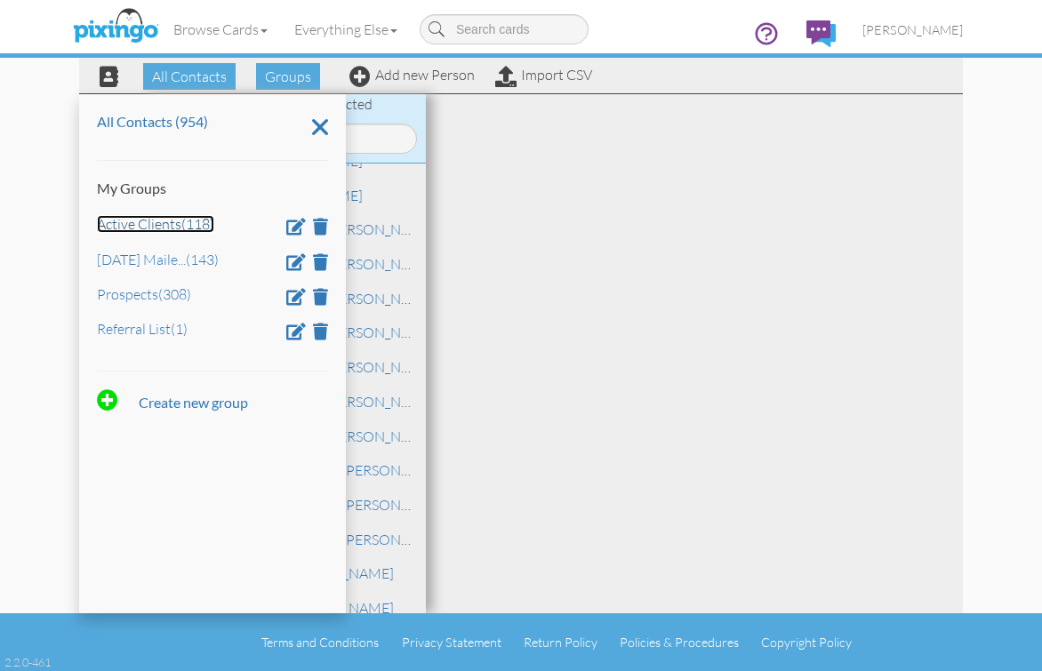
click at [180, 223] on link "Active Clients (118)" at bounding box center [155, 224] width 117 height 18
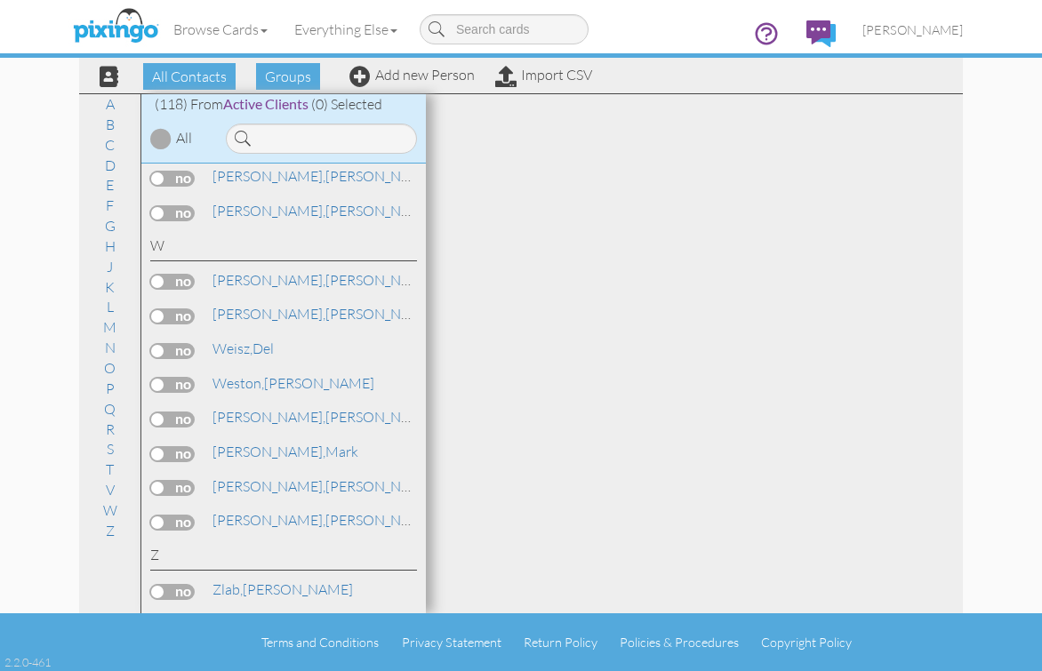
scroll to position [847, 0]
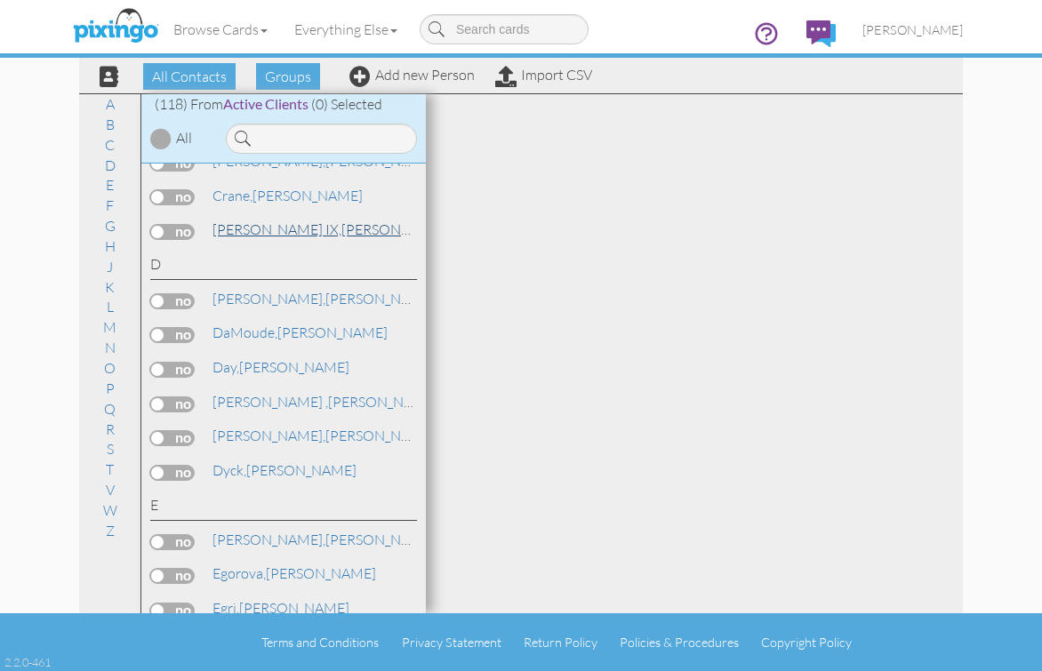
click at [267, 225] on span "[PERSON_NAME] IX," at bounding box center [276, 229] width 129 height 18
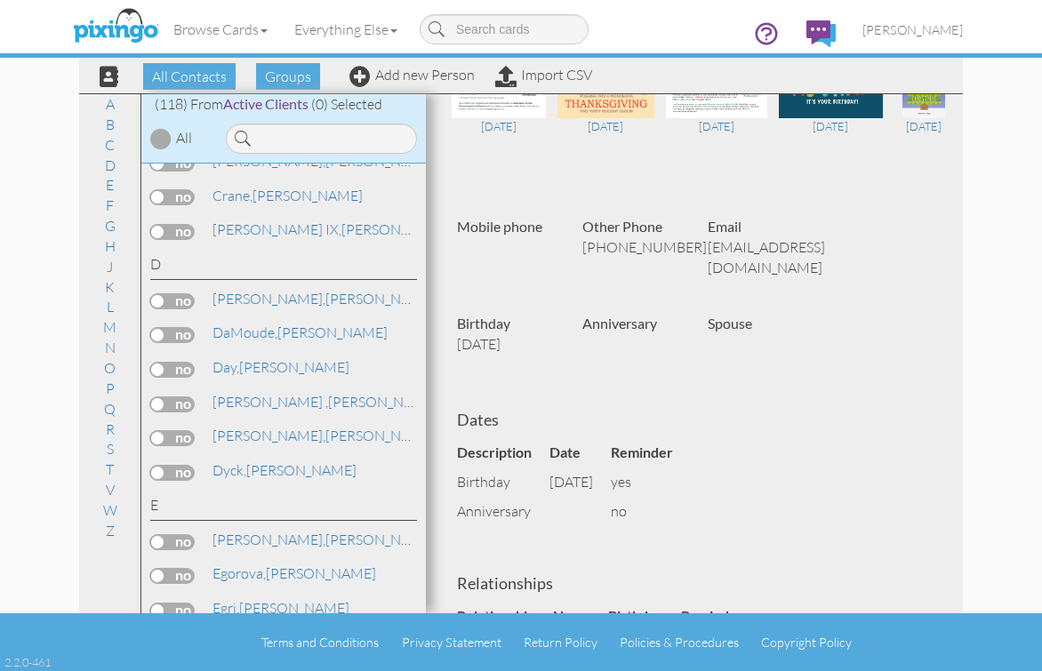
scroll to position [267, 0]
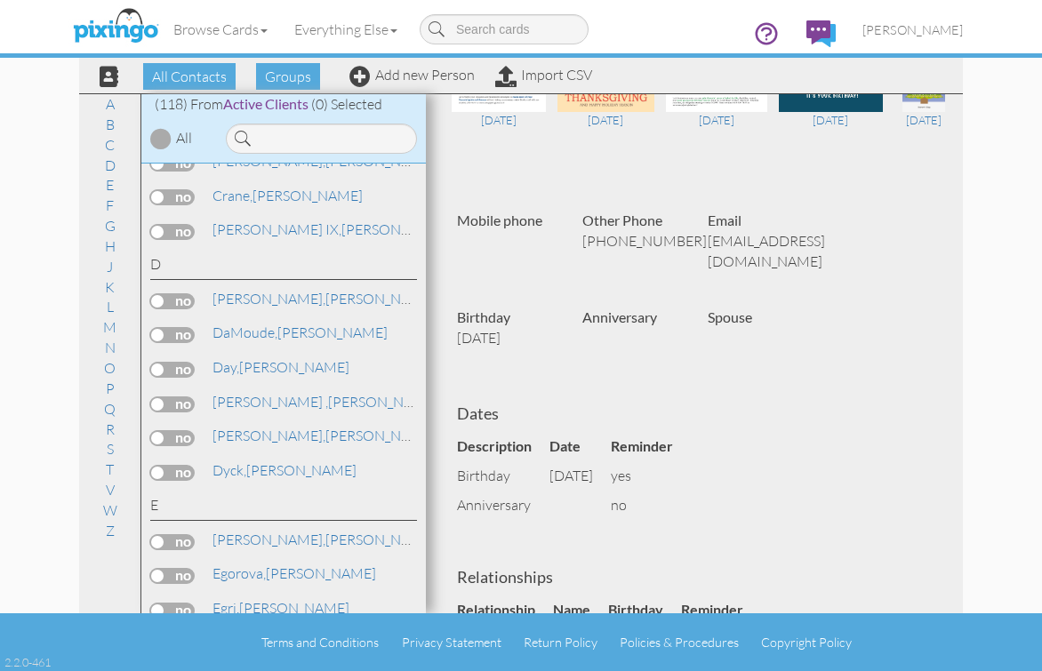
click at [271, 260] on div "D" at bounding box center [283, 267] width 267 height 26
click at [235, 333] on span "DaMoude," at bounding box center [244, 333] width 65 height 18
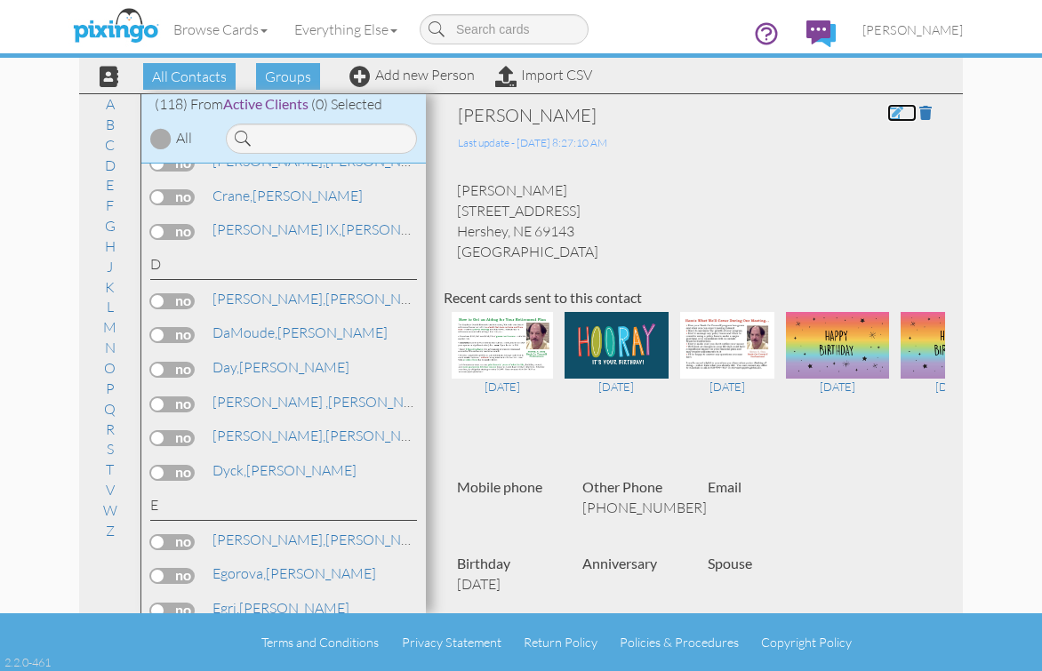
click at [887, 115] on span at bounding box center [895, 113] width 16 height 14
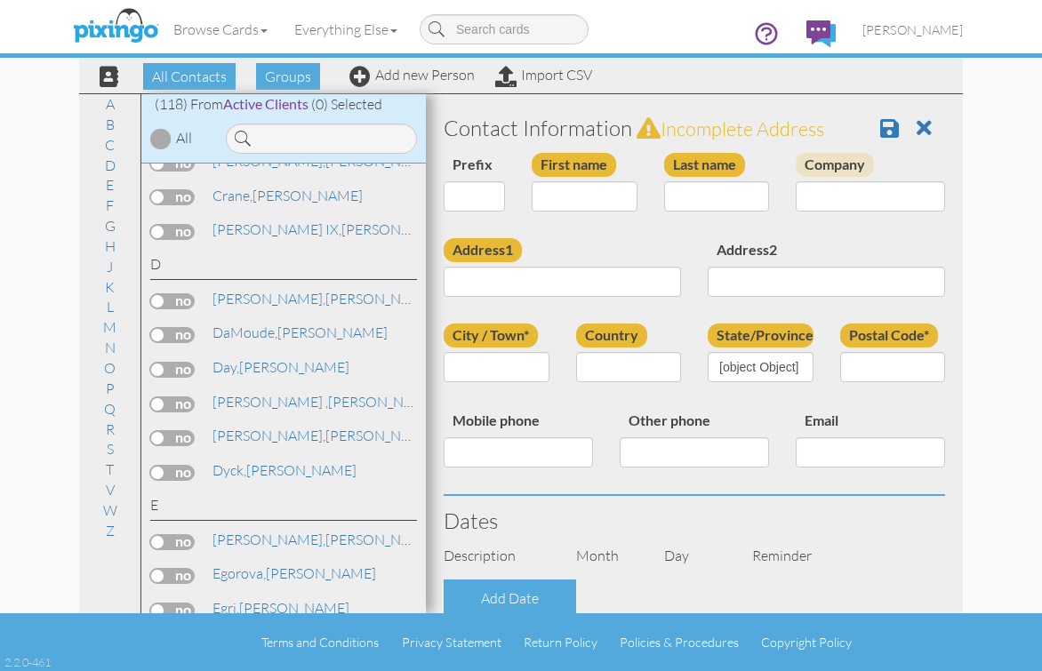
type input "[PERSON_NAME]"
type input "DaMoude"
type input "304 Pineywood Lane"
type input "Hershey"
type input "69143"
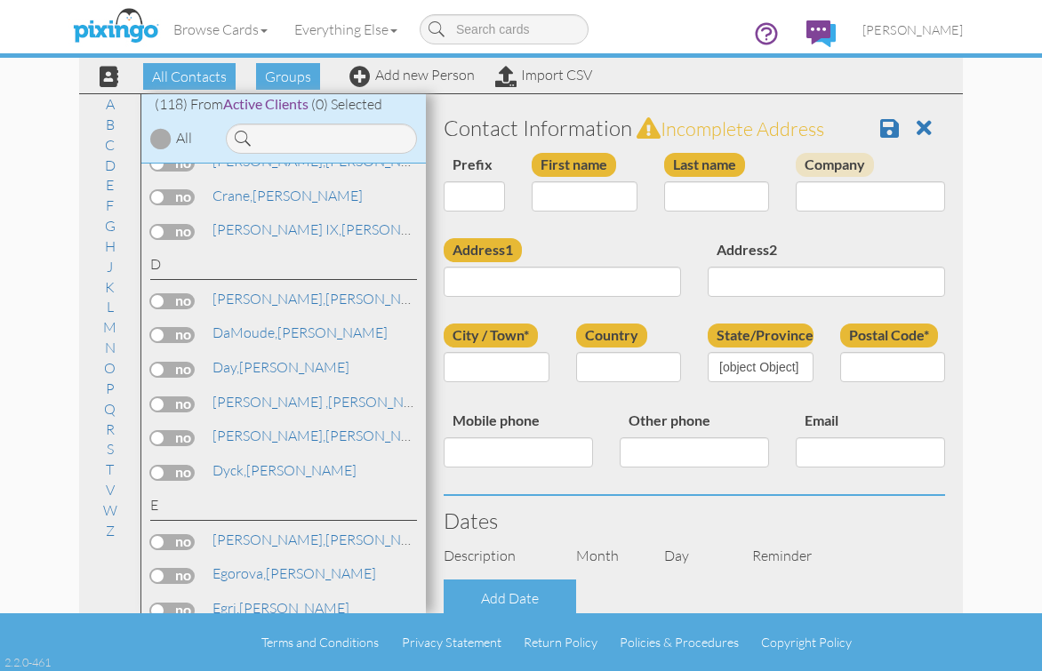
type input "402-420-7255"
select select "object:3207"
select select "object:3452"
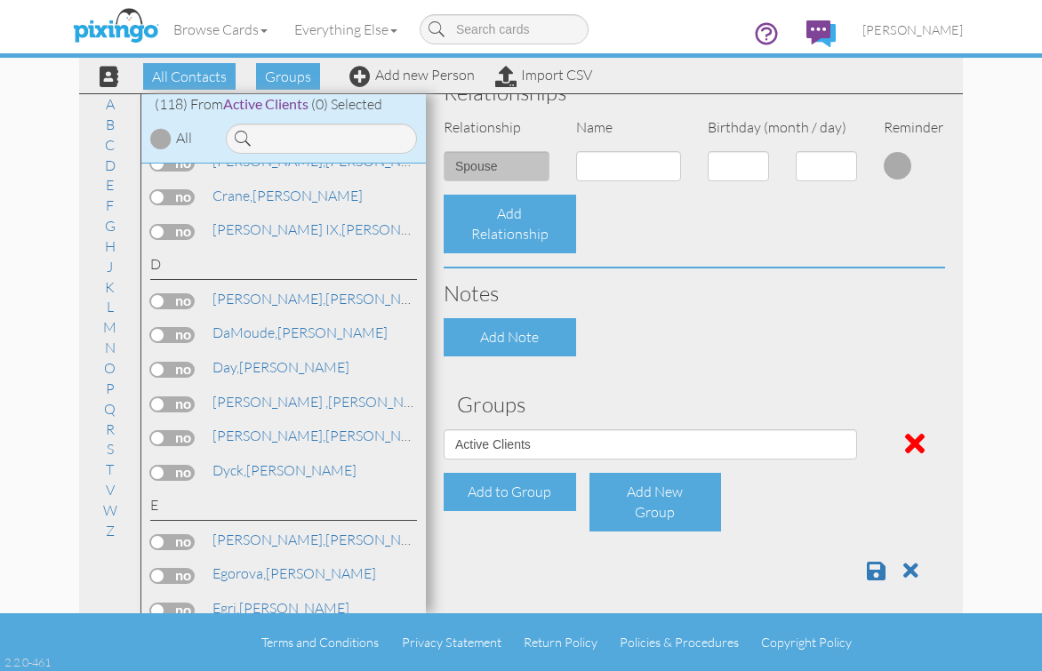
scroll to position [661, 0]
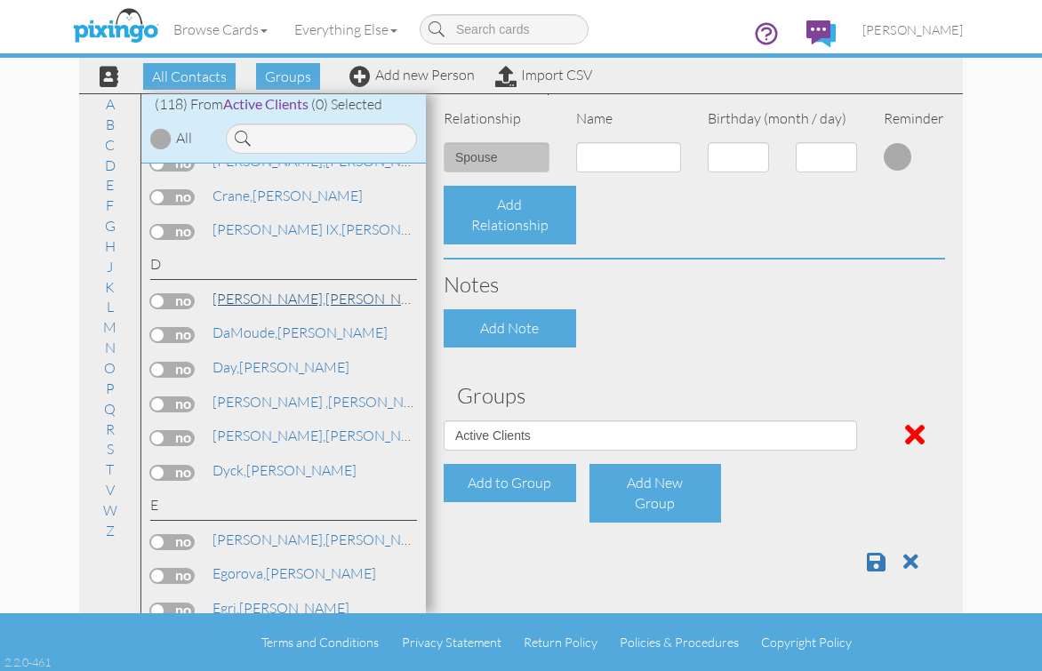
click at [263, 299] on span "Dachinger," at bounding box center [268, 299] width 113 height 18
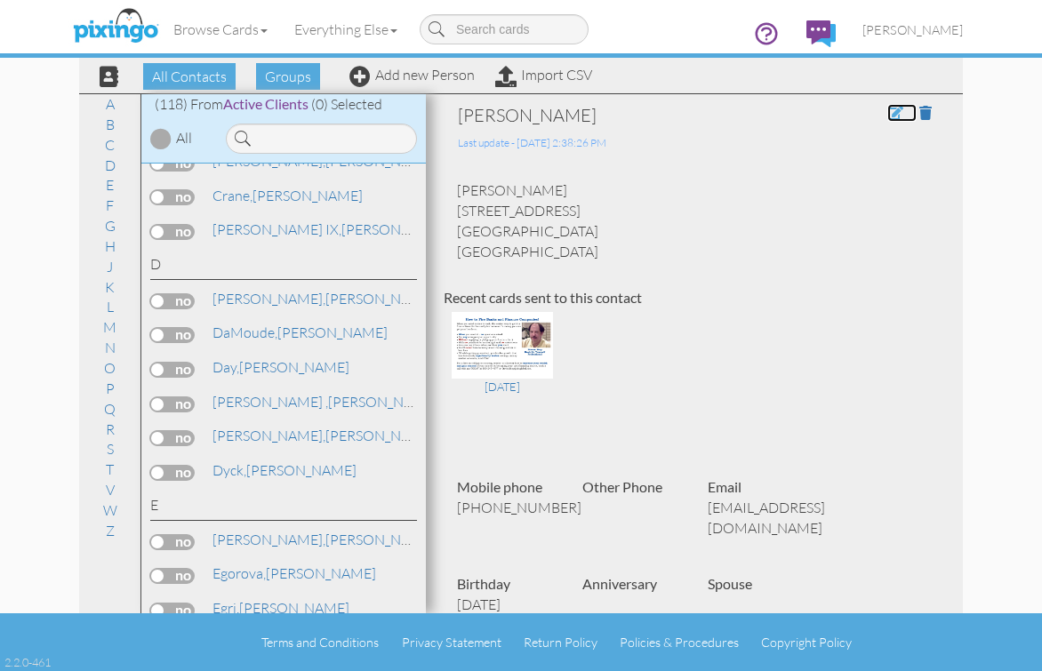
click at [887, 116] on span at bounding box center [895, 113] width 16 height 14
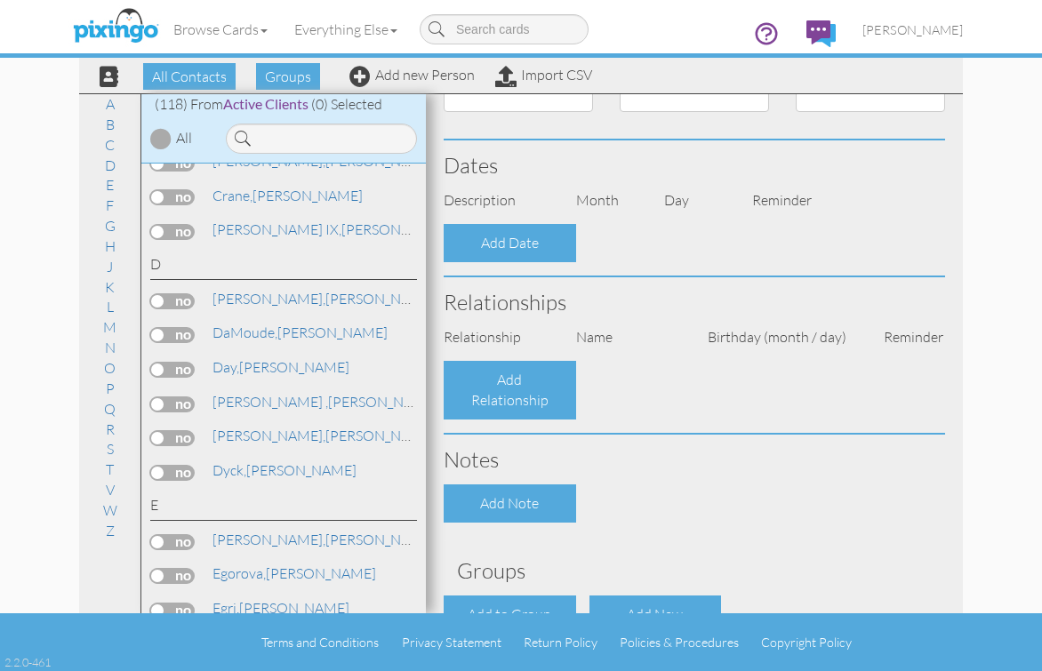
type input "Deborah"
type input "Dachinger"
type input "817 North Valley Street"
type input "Burbank"
type input "91505"
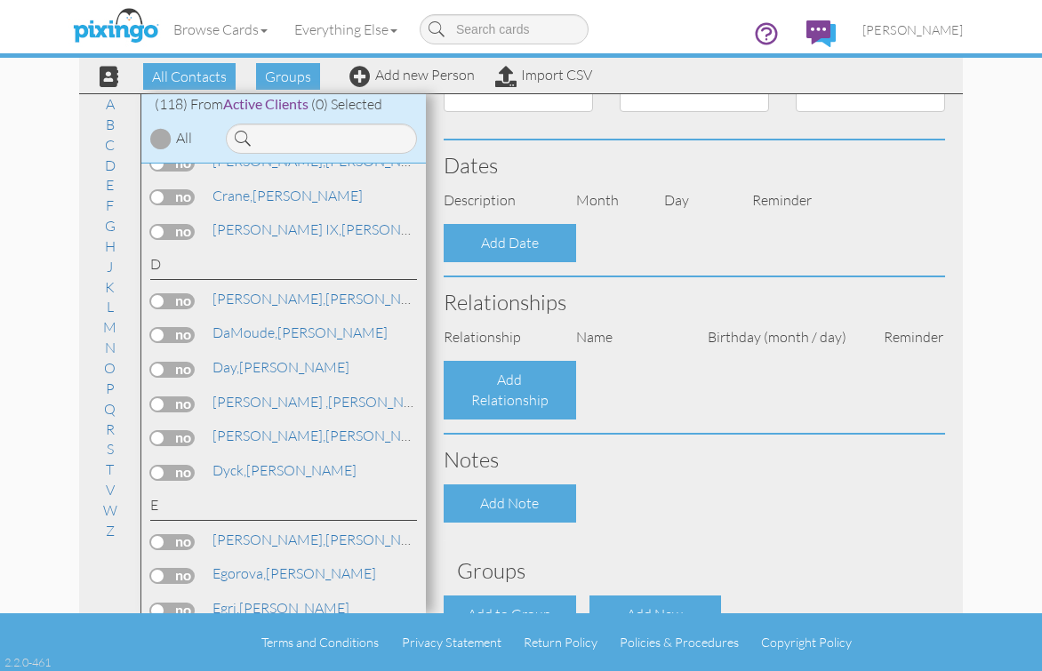
type input "818-219-9993"
type input "debontheradio@gmail.com"
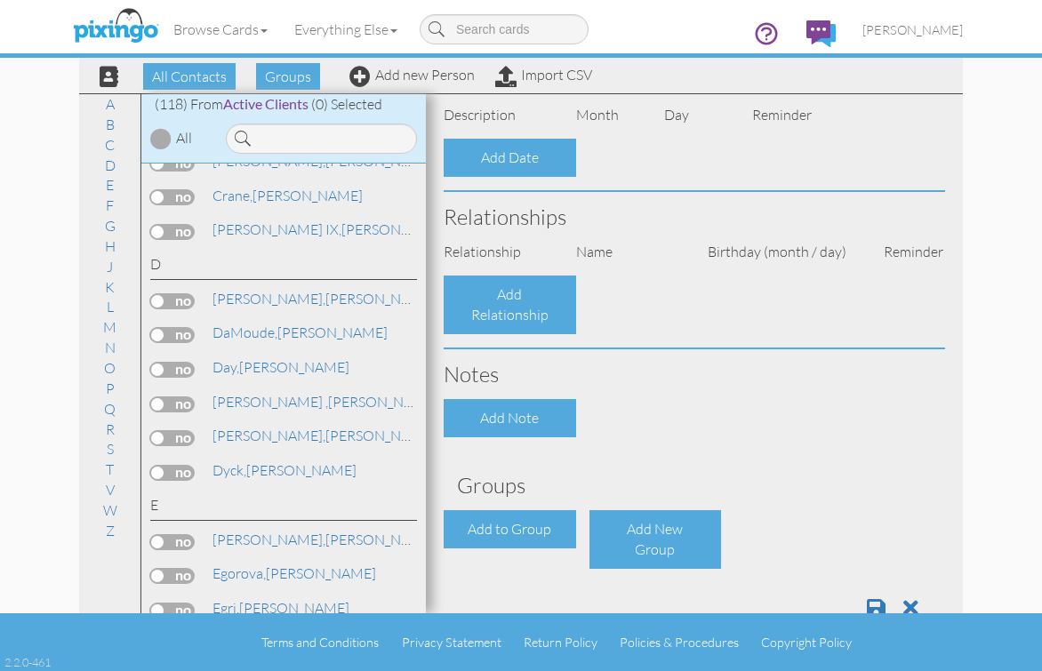
select select "object:3207"
select select "object:3461"
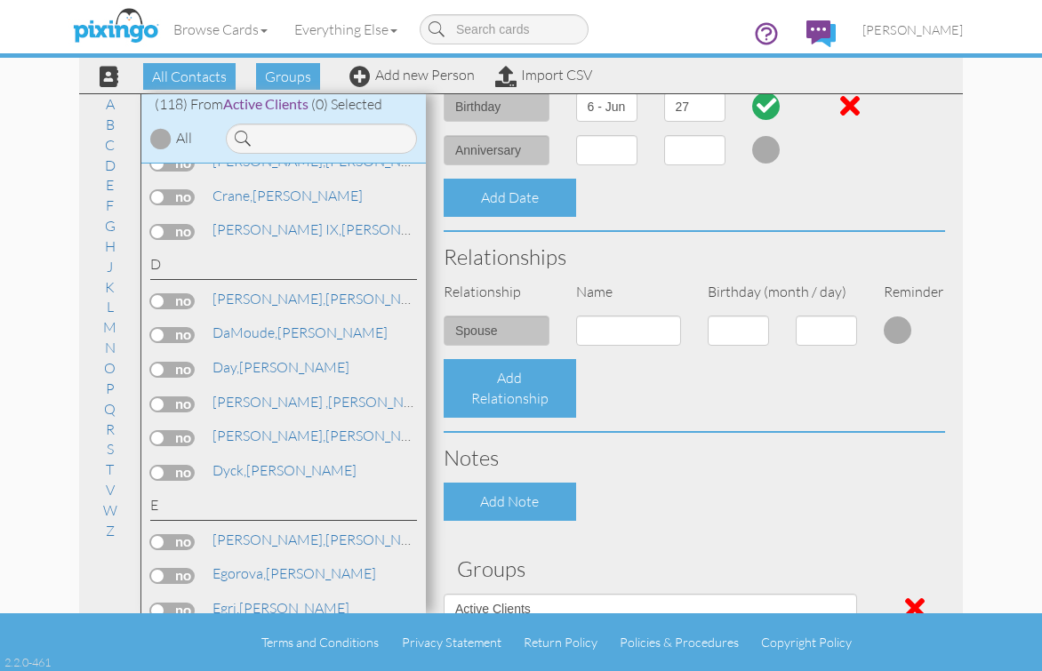
scroll to position [661, 0]
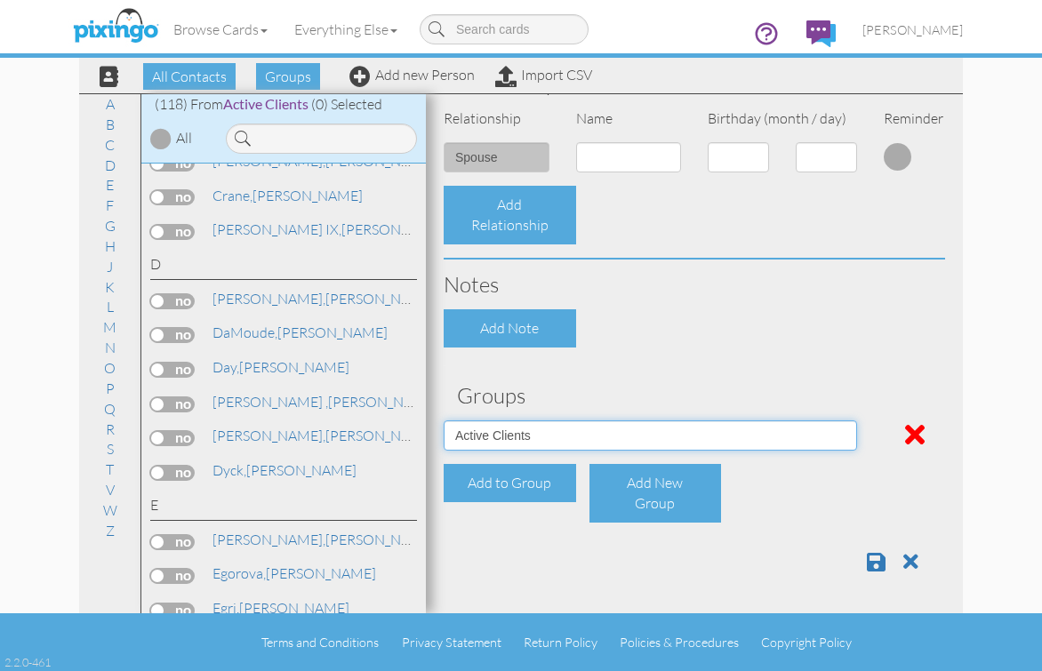
click at [838, 431] on select "Active Clients July 2024 Mailer List Prospects Referral List" at bounding box center [650, 435] width 413 height 30
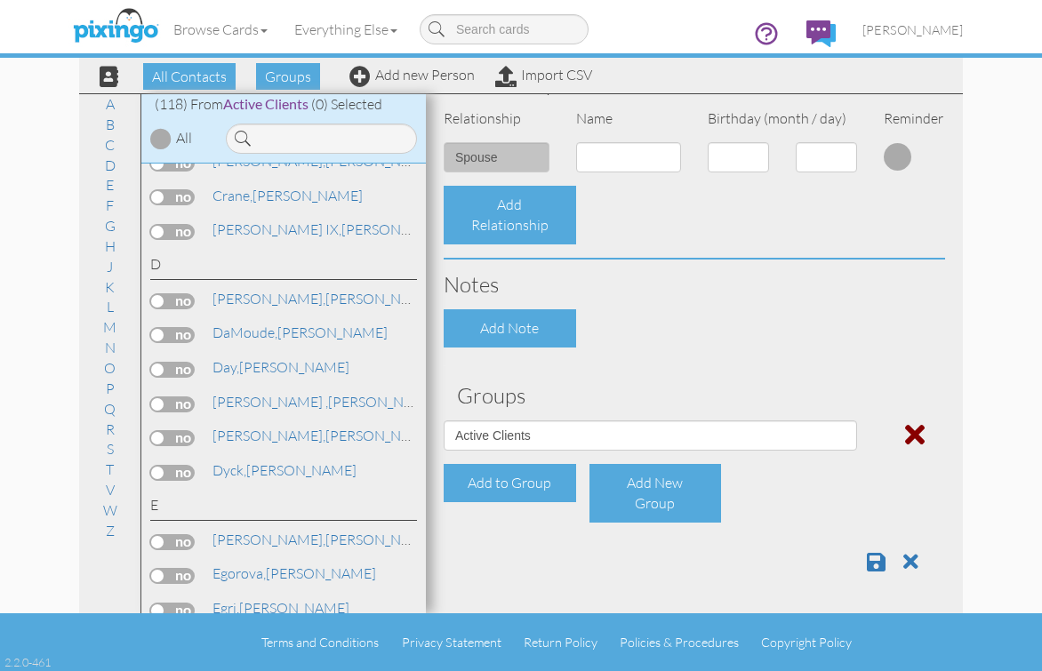
click at [905, 436] on span at bounding box center [915, 434] width 20 height 28
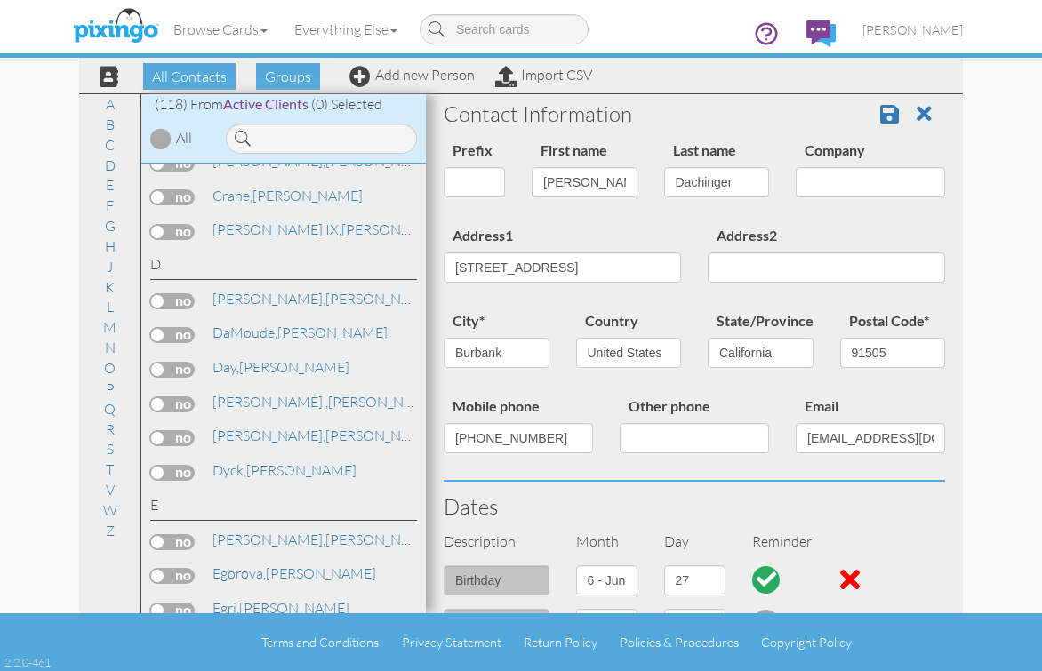
scroll to position [0, 0]
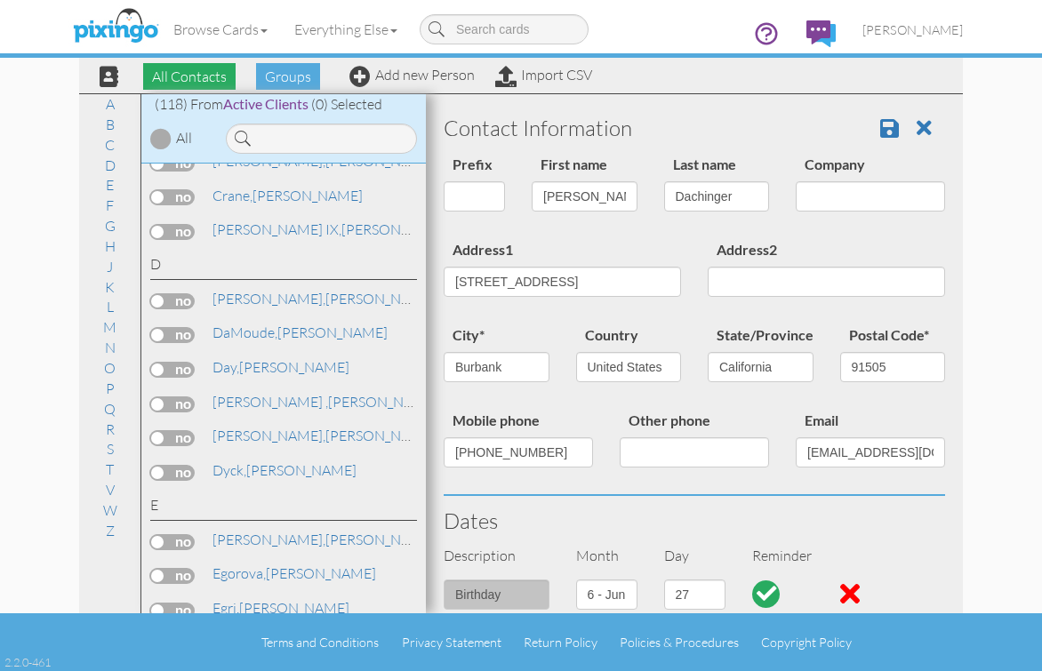
click at [188, 72] on span "All Contacts" at bounding box center [189, 76] width 92 height 27
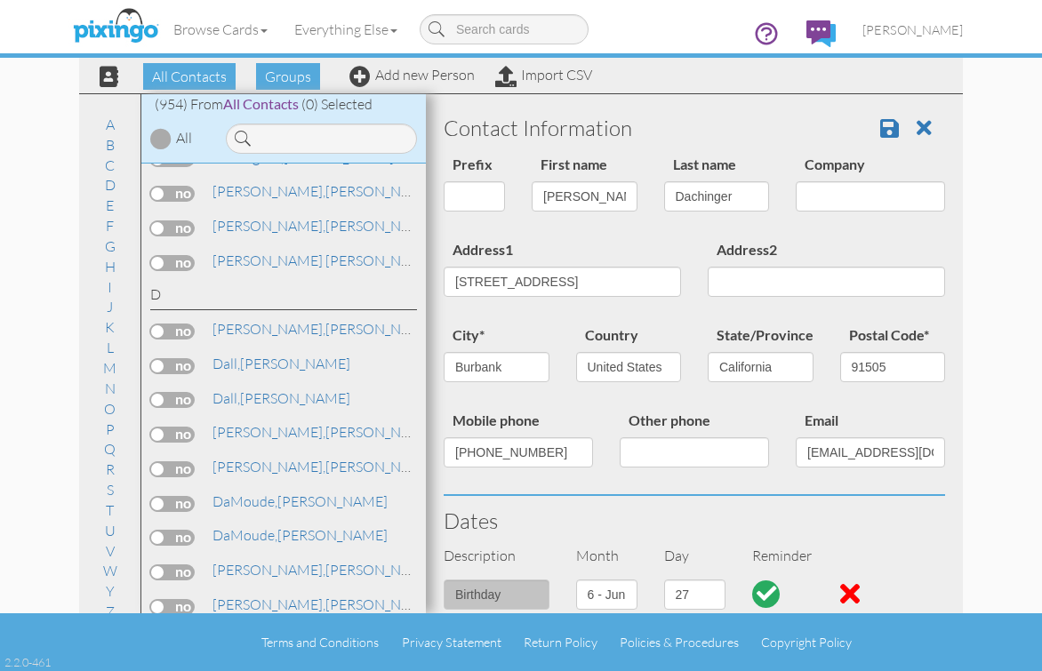
scroll to position [5556, 0]
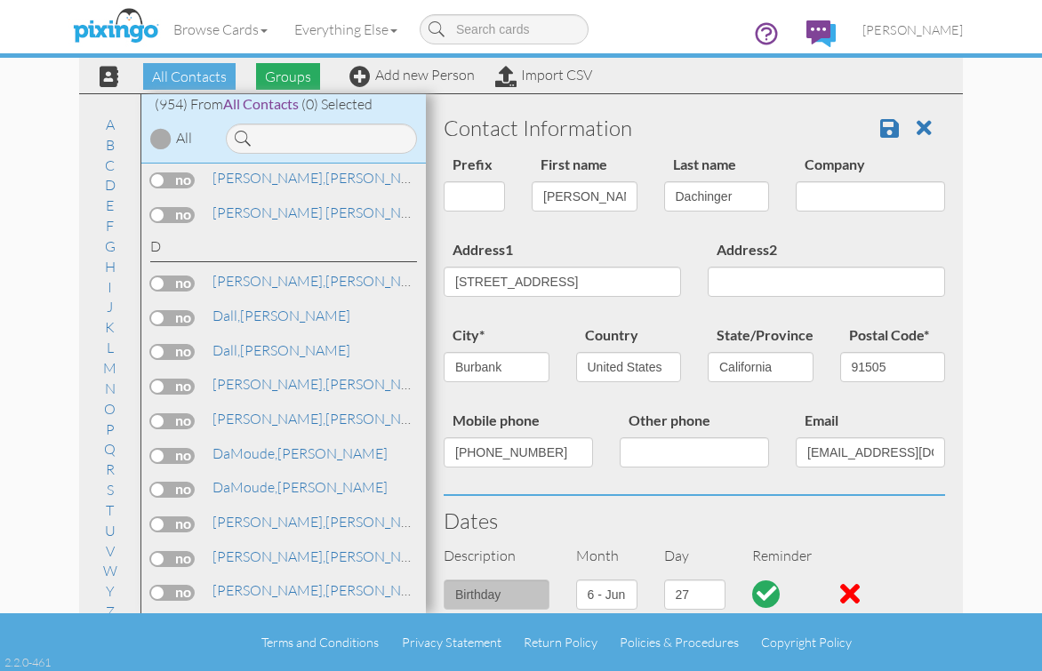
click at [276, 70] on span "Groups" at bounding box center [288, 76] width 64 height 27
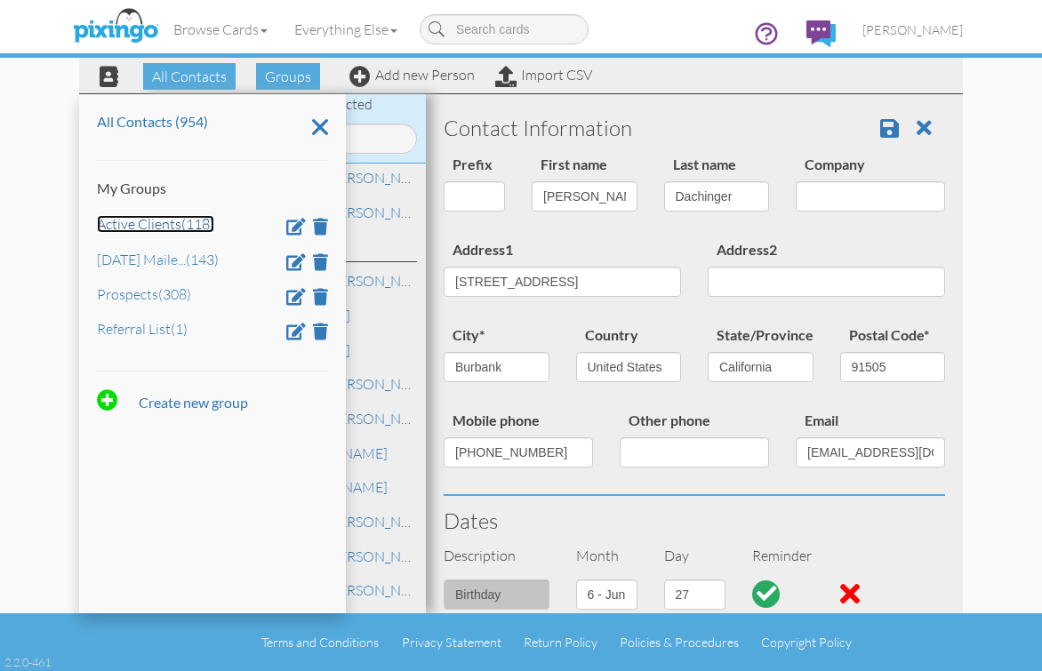
click at [174, 228] on link "Active Clients (118)" at bounding box center [155, 224] width 117 height 18
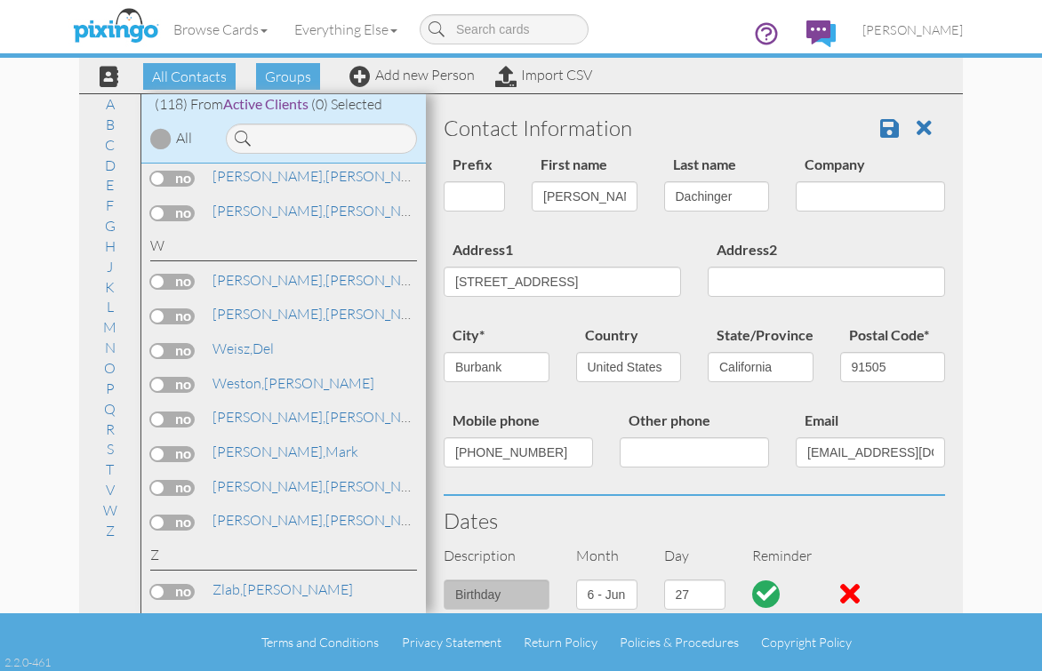
scroll to position [864, 0]
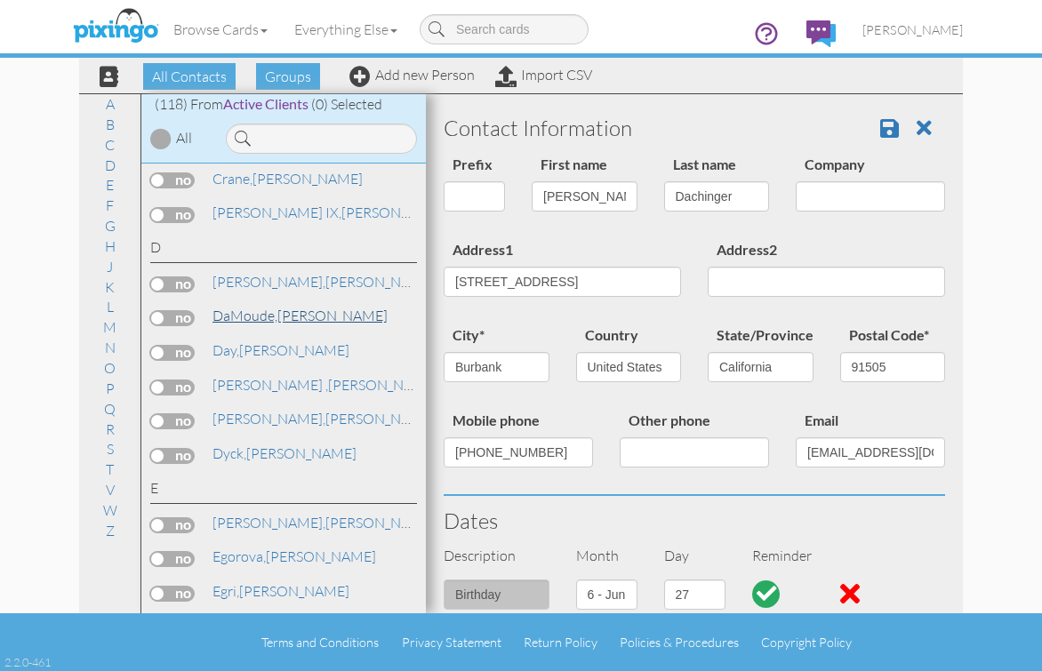
click at [237, 316] on span "DaMoude," at bounding box center [244, 316] width 65 height 18
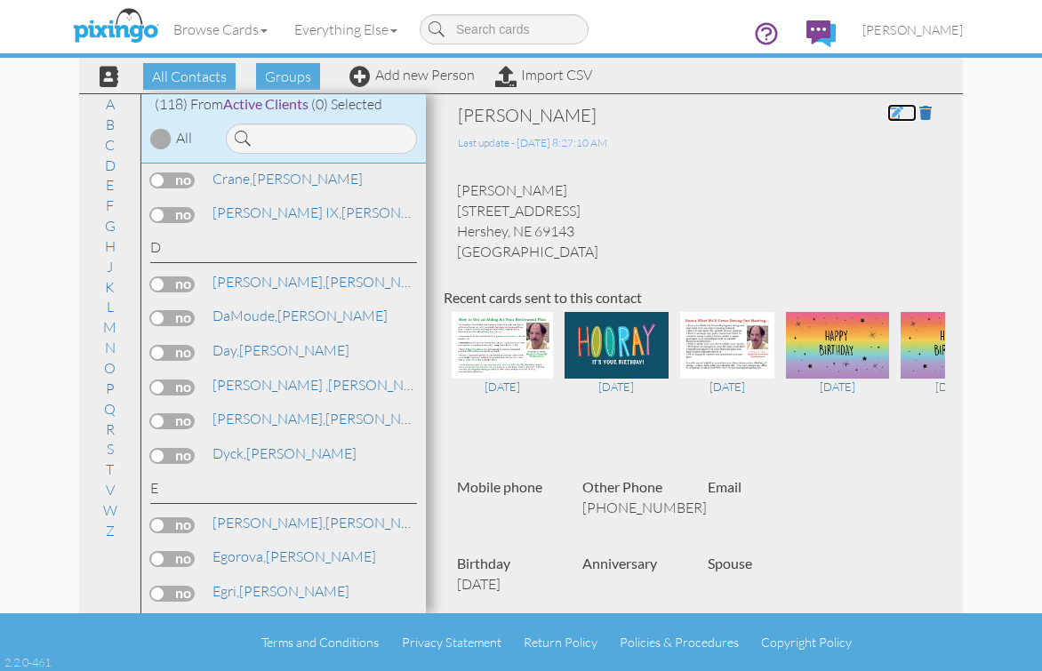
click at [887, 108] on span at bounding box center [895, 113] width 16 height 14
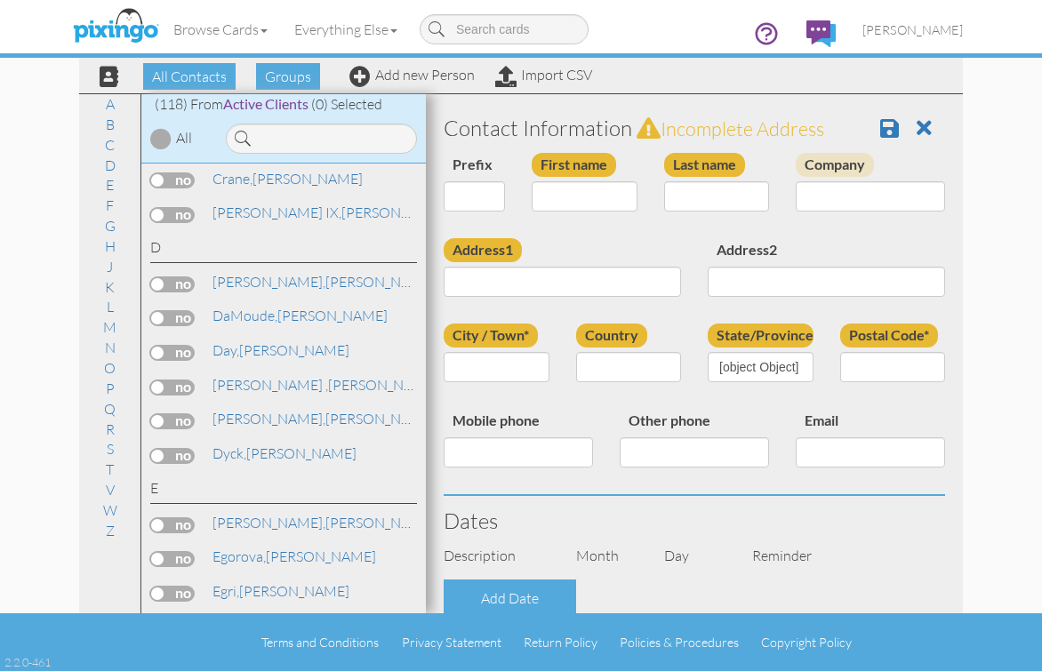
type input "[PERSON_NAME]"
type input "DaMoude"
type input "304 Pineywood Lane"
type input "Hershey"
type input "69143"
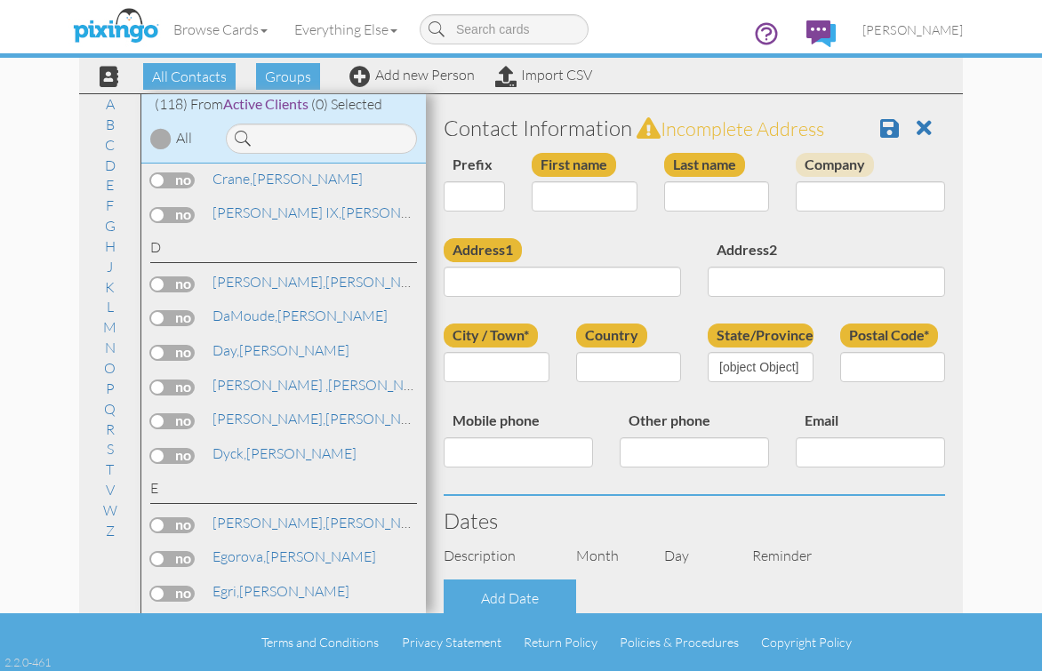
type input "402-420-7255"
select select "object:3207"
select select "object:3452"
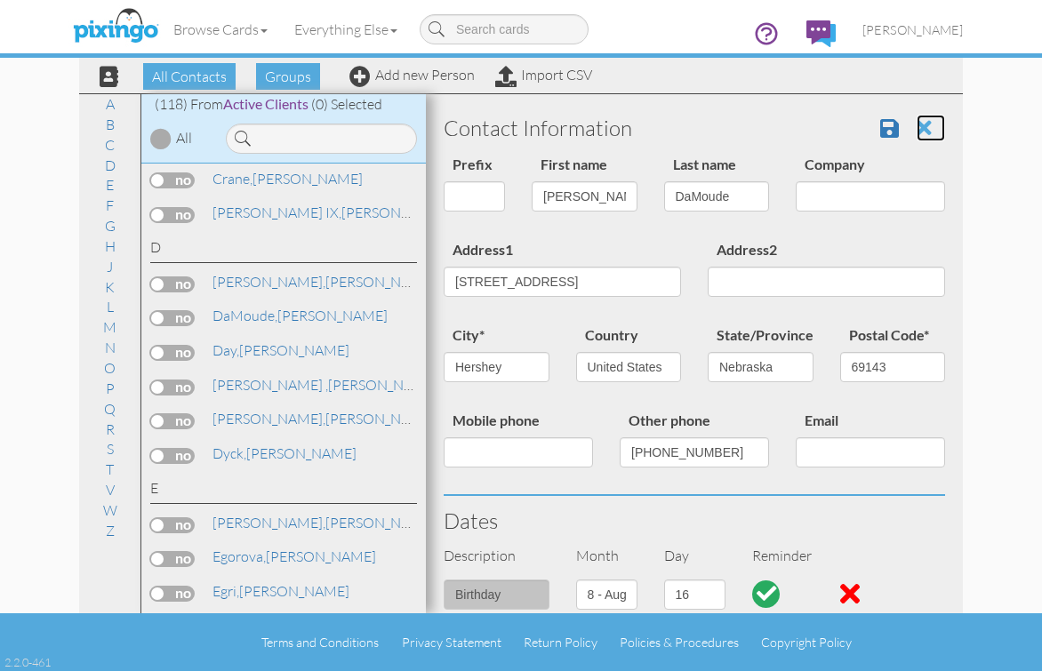
click at [917, 127] on span at bounding box center [924, 127] width 15 height 21
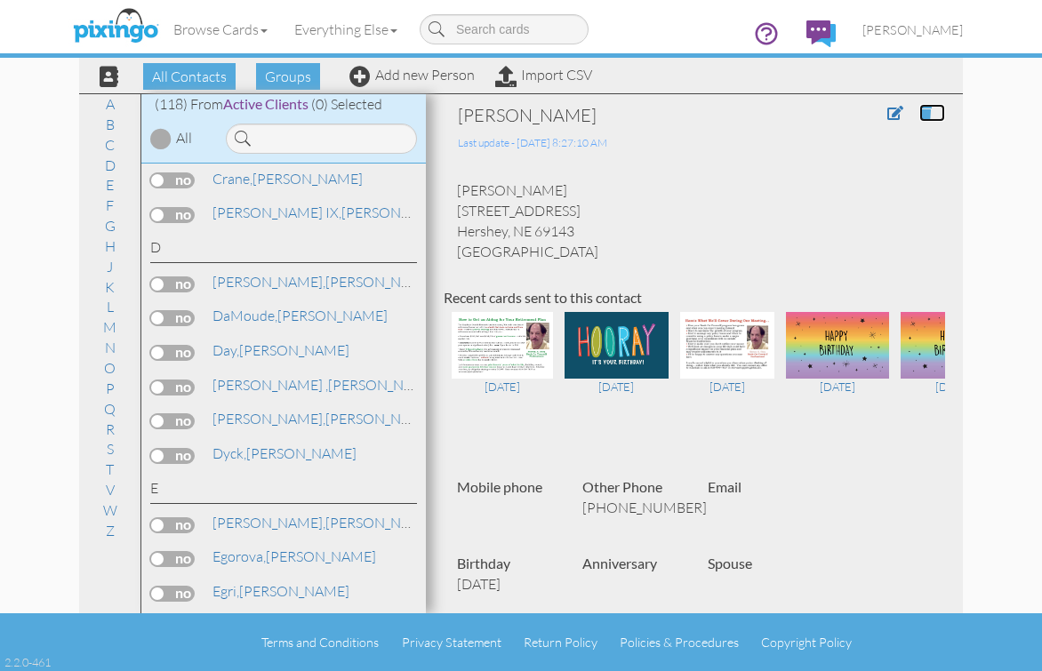
click at [919, 110] on span at bounding box center [925, 113] width 12 height 14
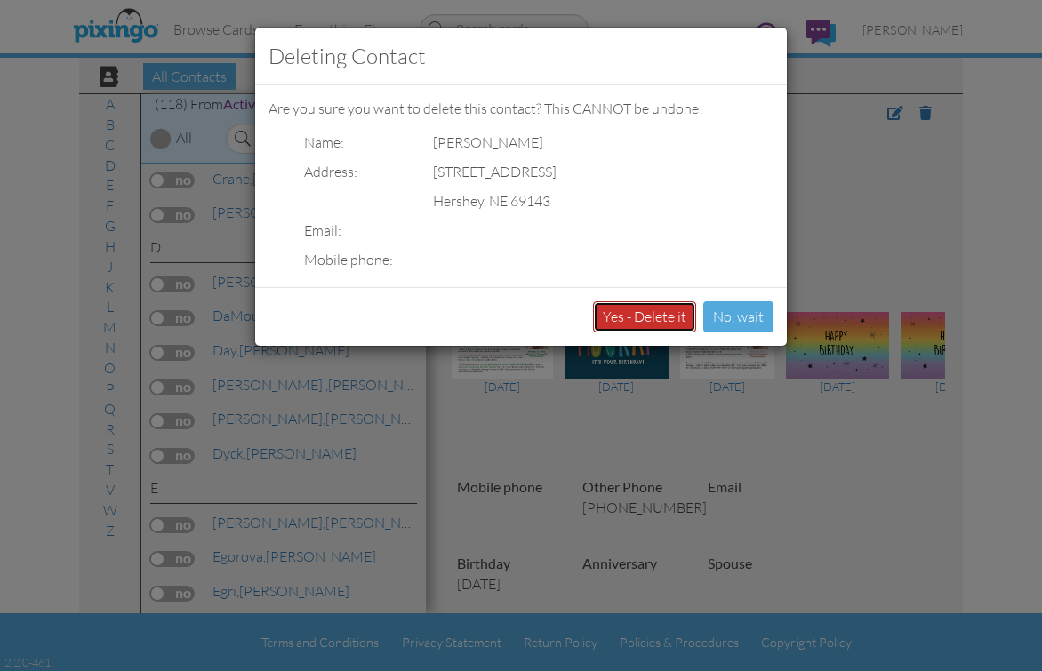
click at [627, 310] on button "Yes - Delete it" at bounding box center [644, 316] width 103 height 31
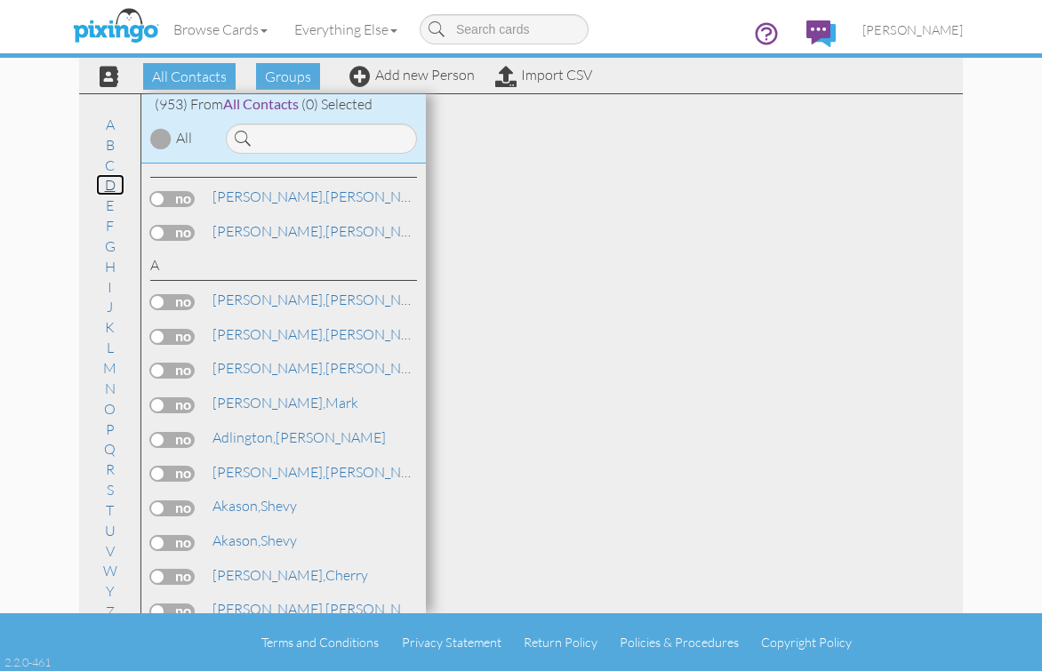
click at [97, 187] on link "D" at bounding box center [110, 184] width 28 height 21
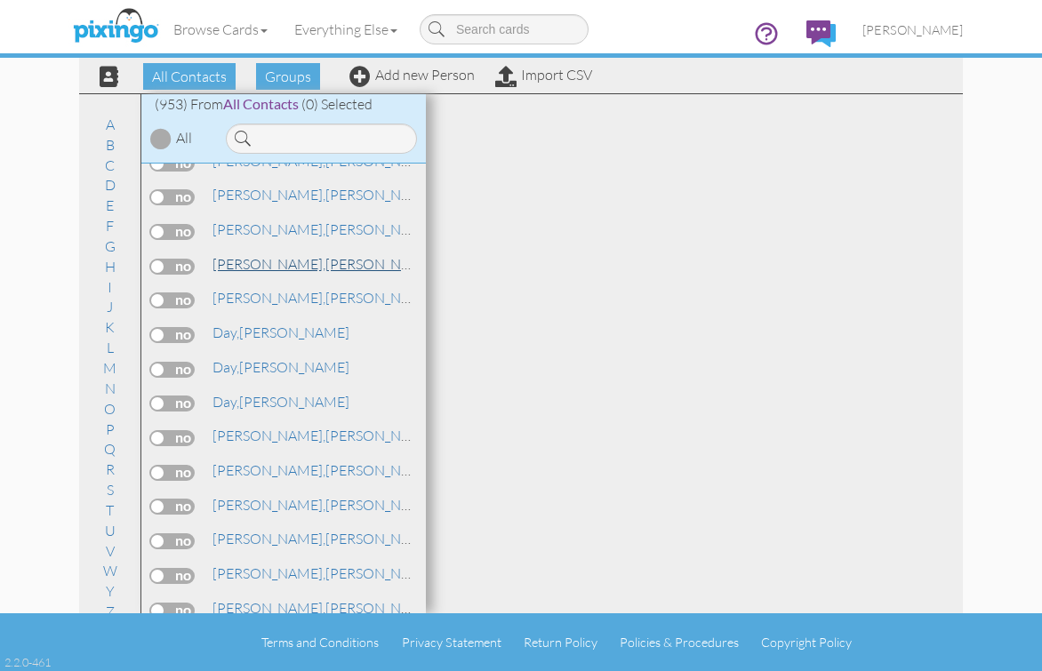
scroll to position [5985, 0]
click at [284, 77] on span "Groups" at bounding box center [288, 76] width 64 height 27
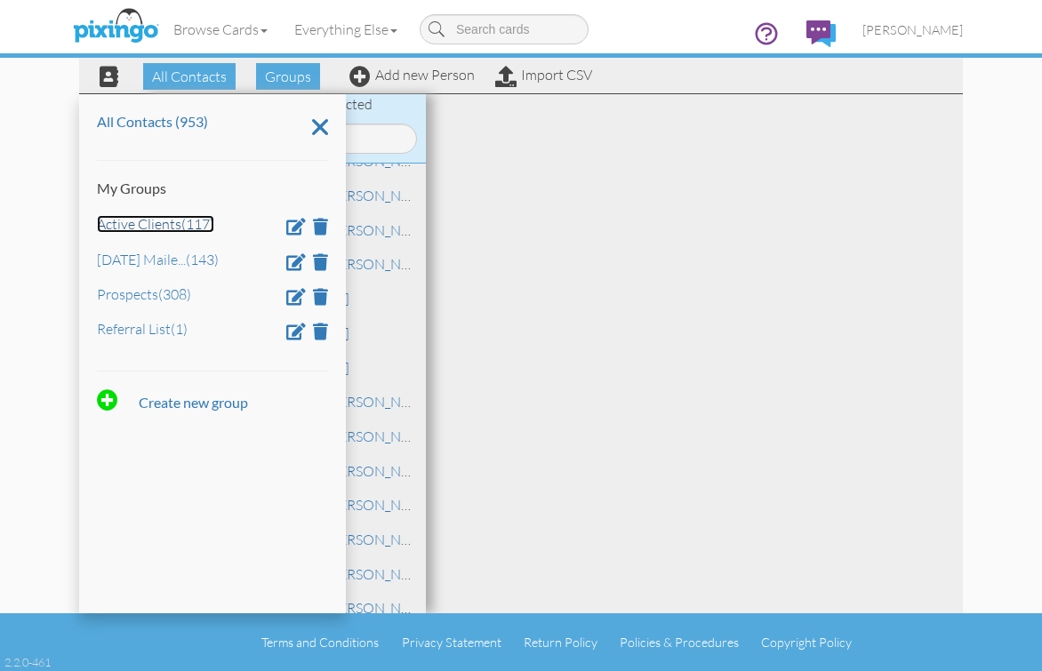
click at [201, 221] on link "Active Clients (117)" at bounding box center [155, 224] width 117 height 18
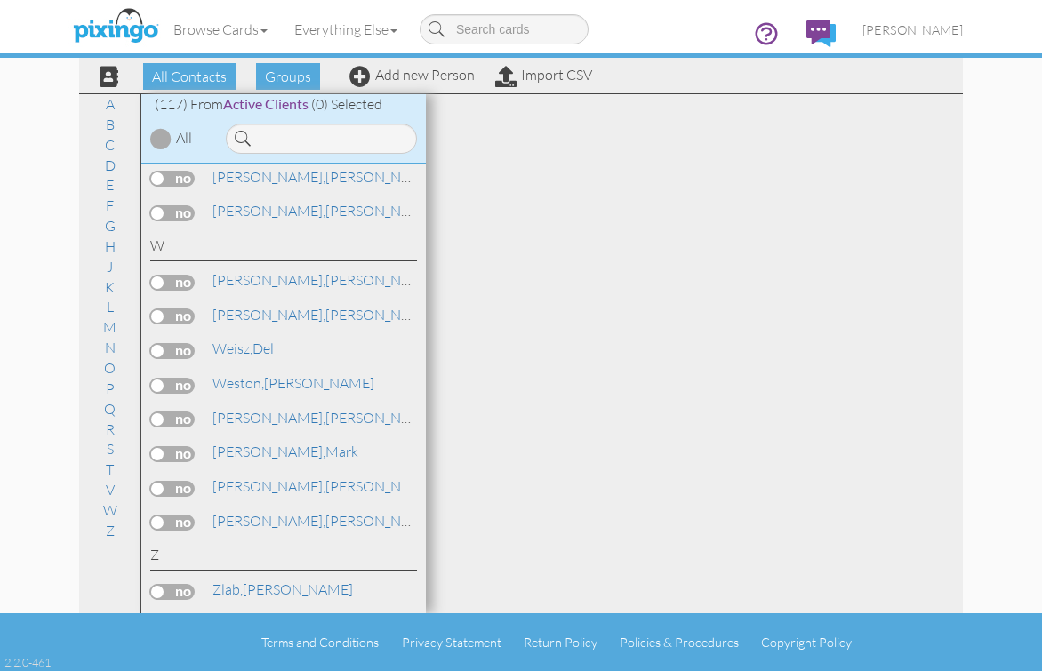
scroll to position [882, 0]
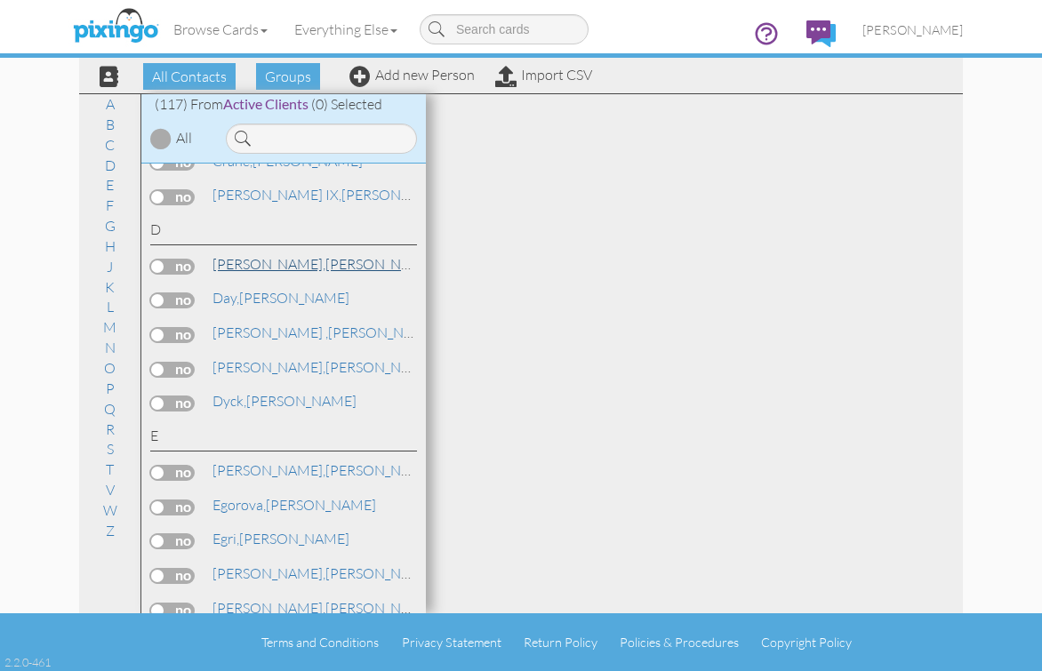
click at [273, 259] on span "Dachinger," at bounding box center [268, 264] width 113 height 18
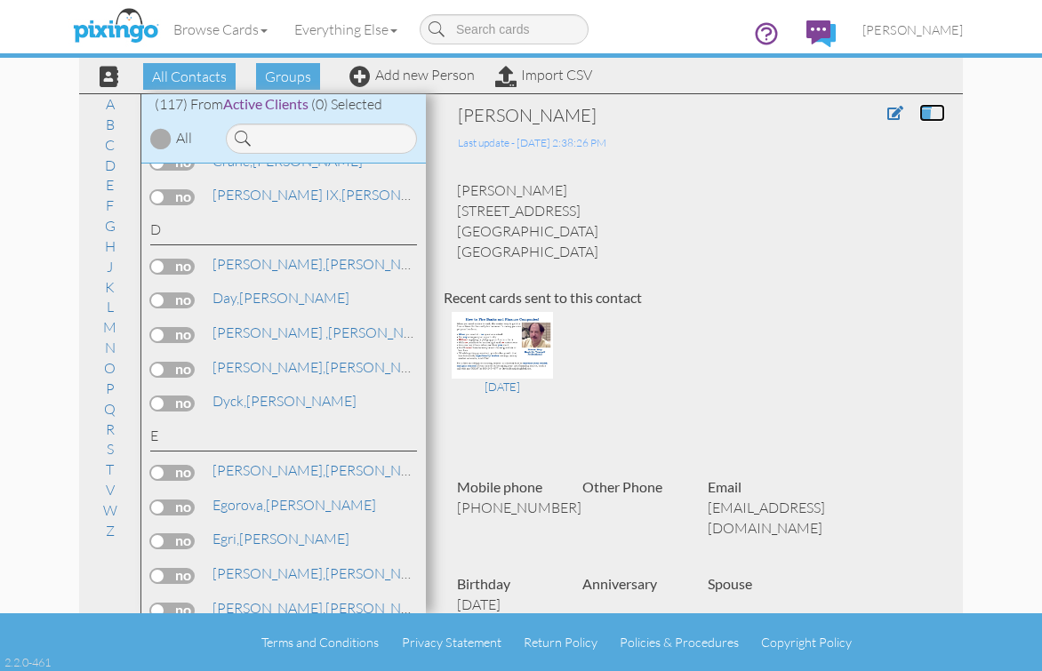
click at [919, 108] on span at bounding box center [925, 113] width 12 height 14
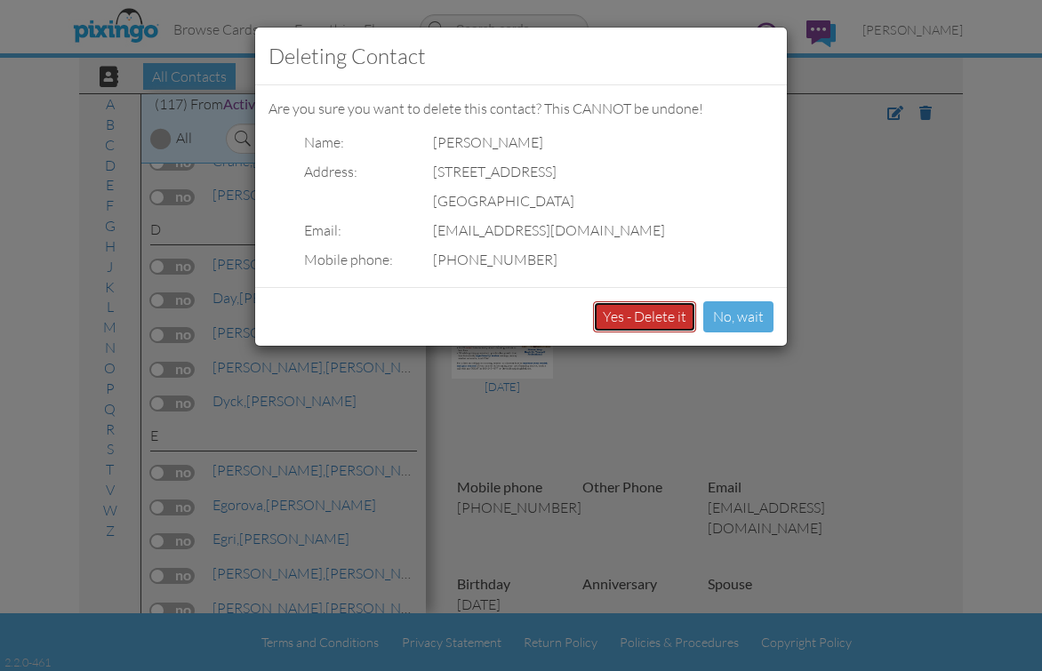
click at [618, 321] on button "Yes - Delete it" at bounding box center [644, 316] width 103 height 31
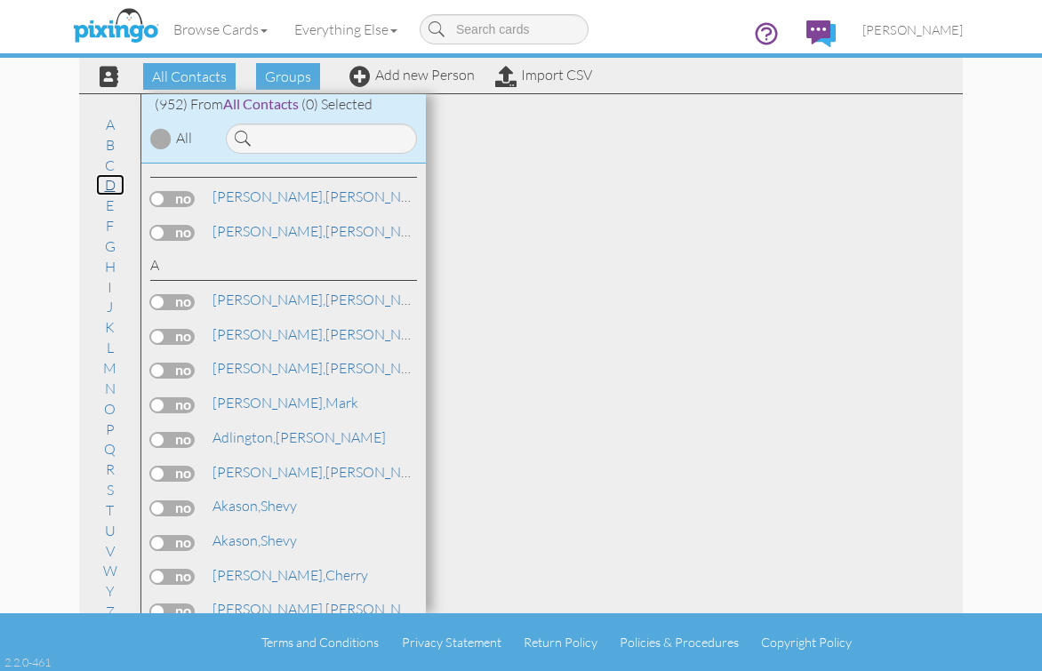
click at [102, 189] on link "D" at bounding box center [110, 184] width 28 height 21
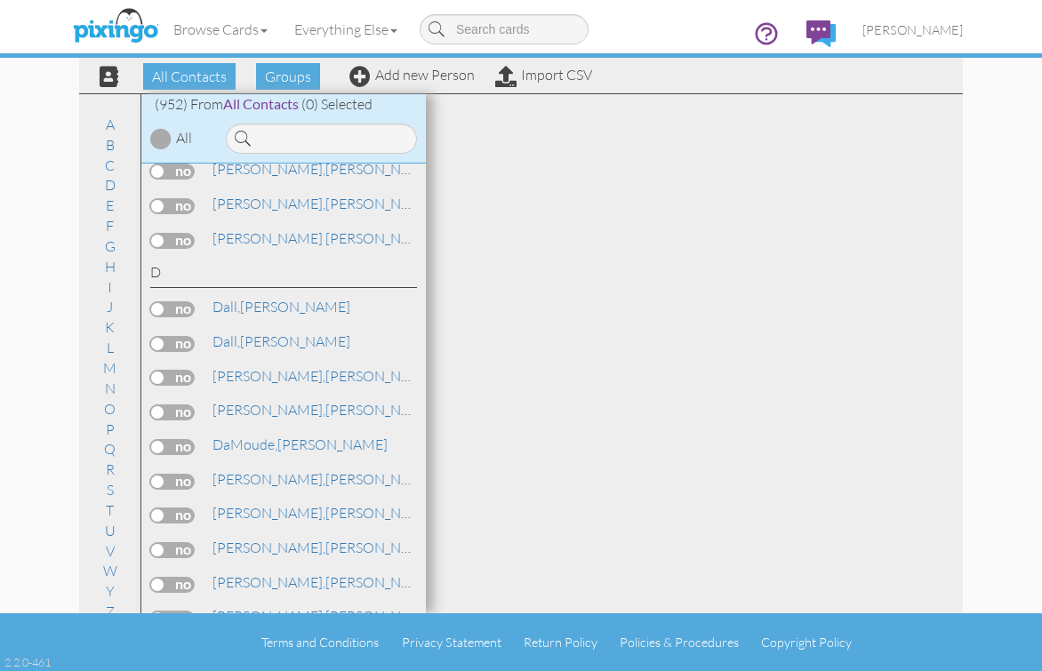
scroll to position [5541, 0]
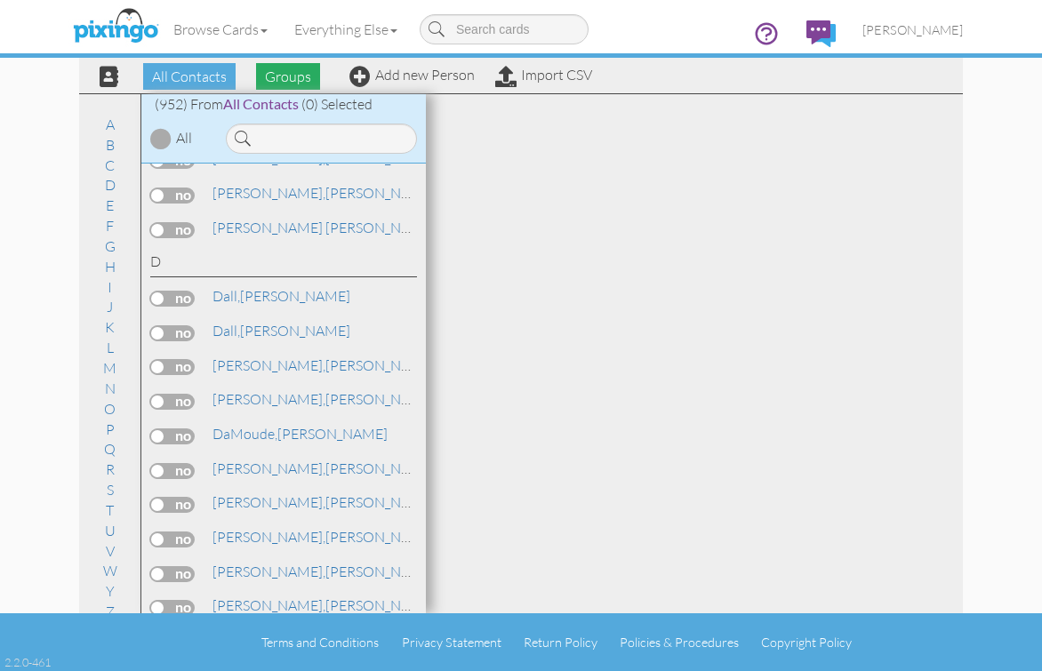
click at [275, 73] on span "Groups" at bounding box center [288, 76] width 64 height 27
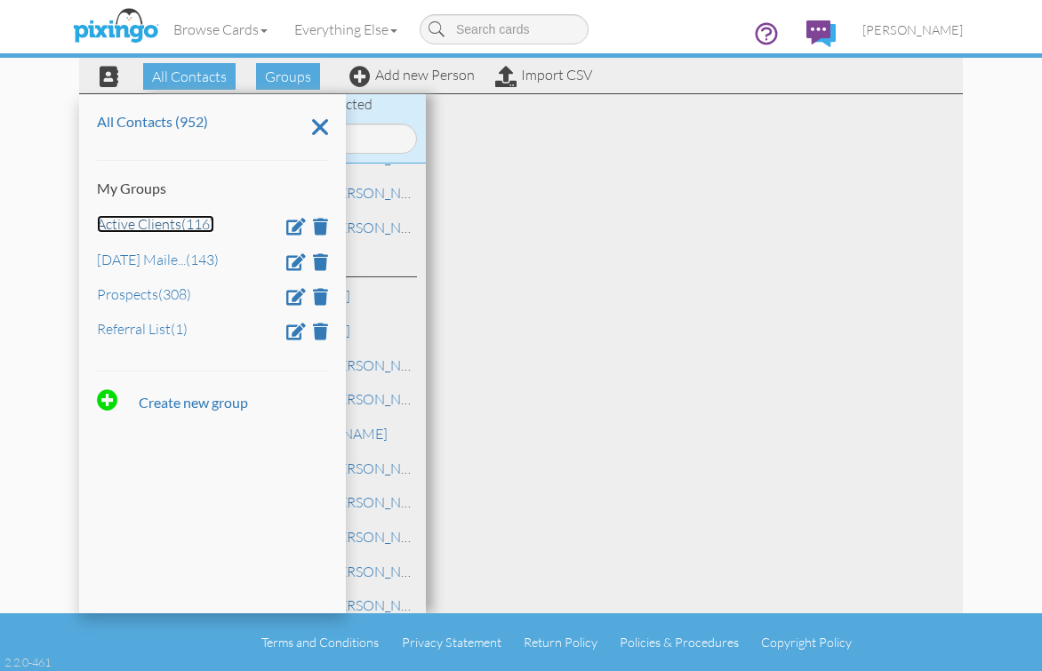
click at [187, 220] on link "Active Clients (116)" at bounding box center [155, 224] width 117 height 18
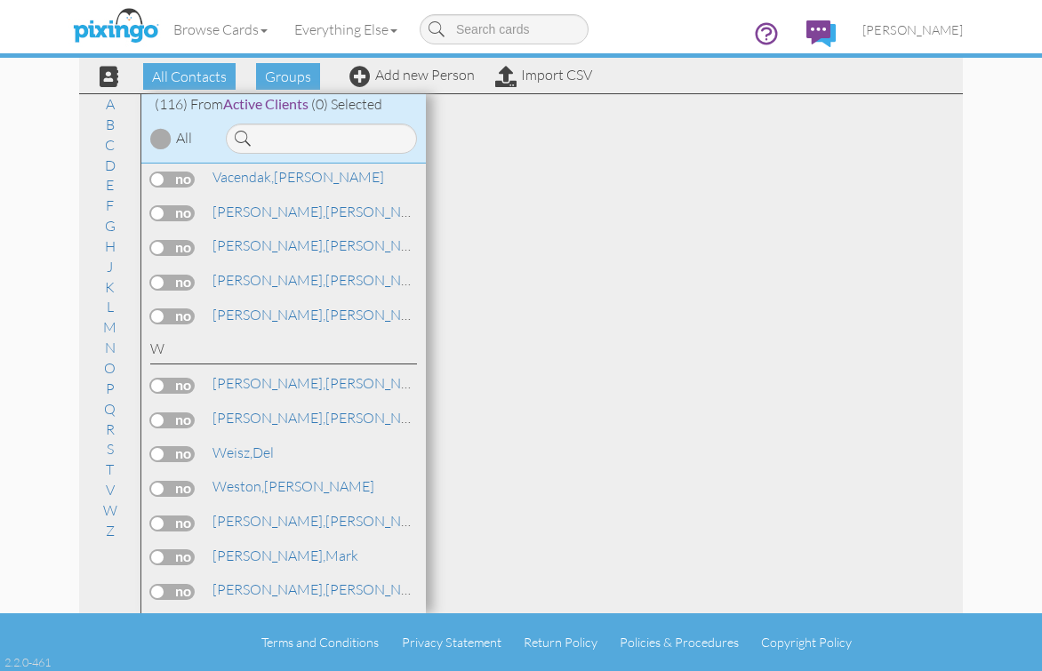
scroll to position [4040, 0]
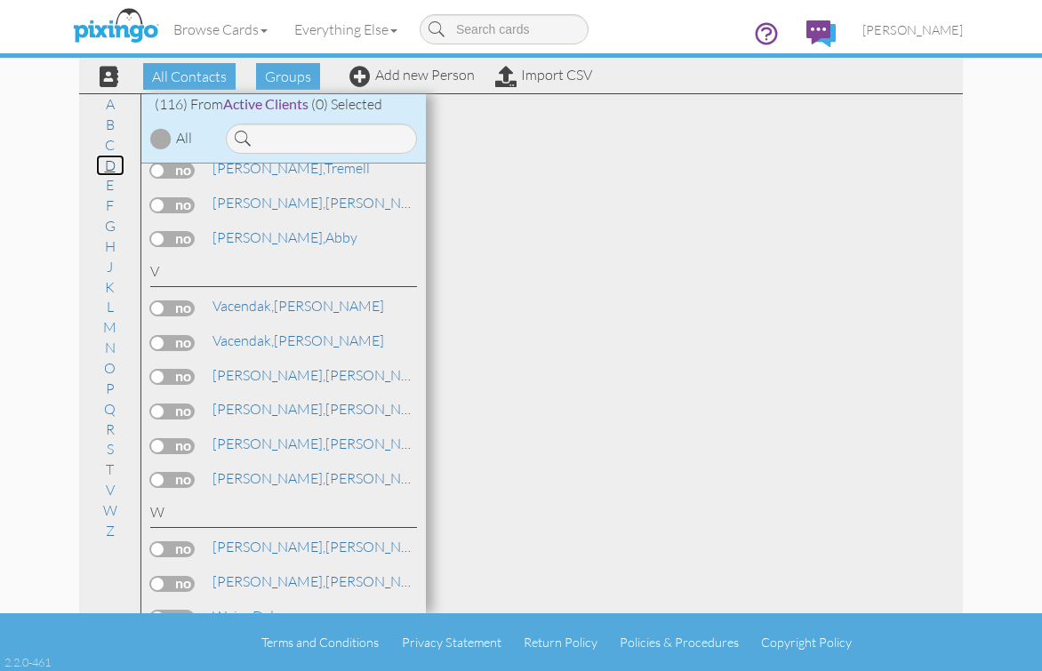
click at [111, 158] on link "D" at bounding box center [110, 165] width 28 height 21
click at [109, 166] on link "D" at bounding box center [110, 165] width 28 height 21
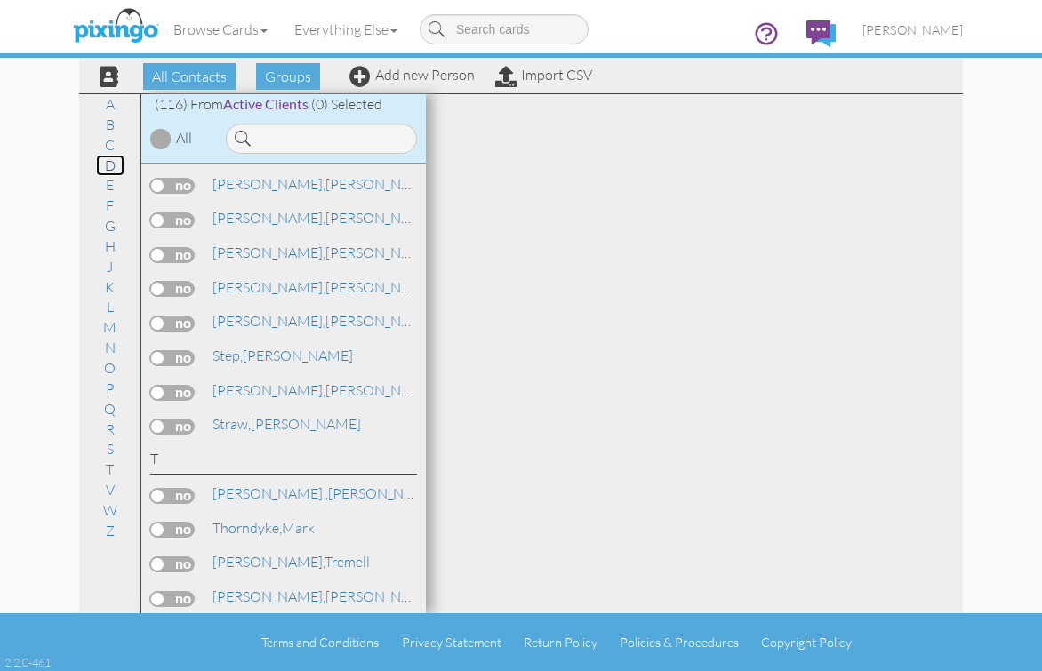
click at [112, 165] on link "D" at bounding box center [110, 165] width 28 height 21
click at [109, 165] on link "D" at bounding box center [110, 165] width 28 height 21
click at [104, 169] on link "D" at bounding box center [110, 165] width 28 height 21
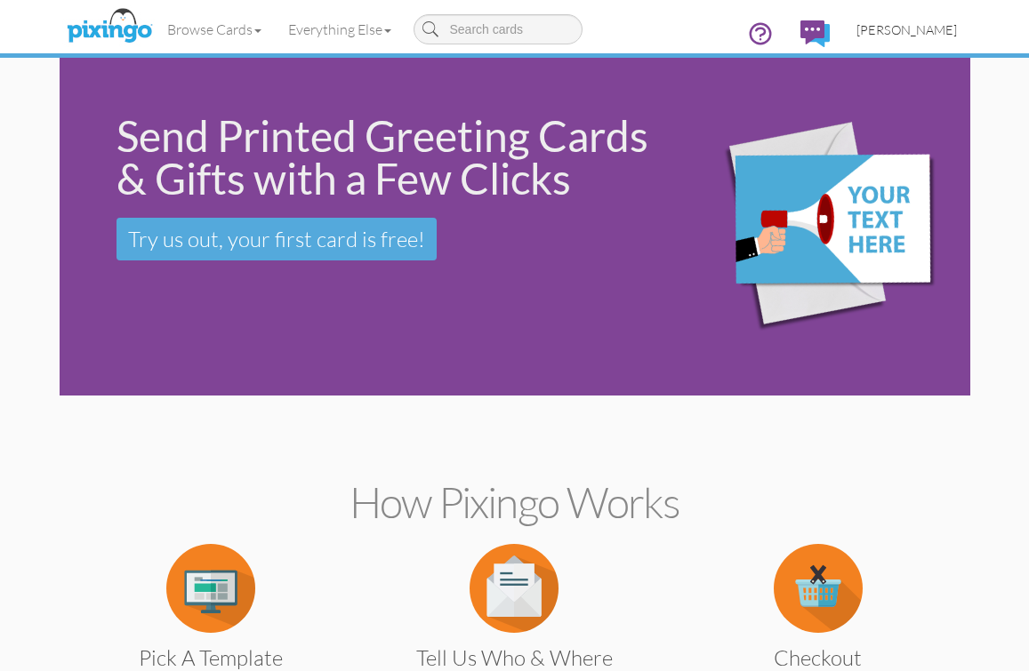
click at [933, 28] on span "[PERSON_NAME]" at bounding box center [906, 29] width 100 height 15
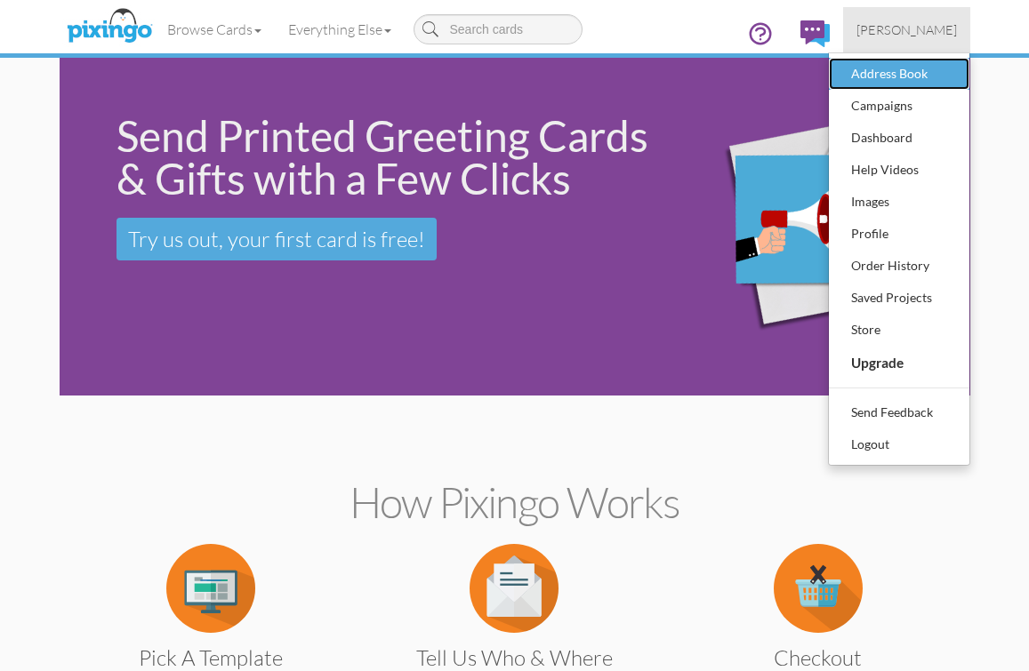
click at [887, 71] on div "Address Book" at bounding box center [898, 73] width 105 height 27
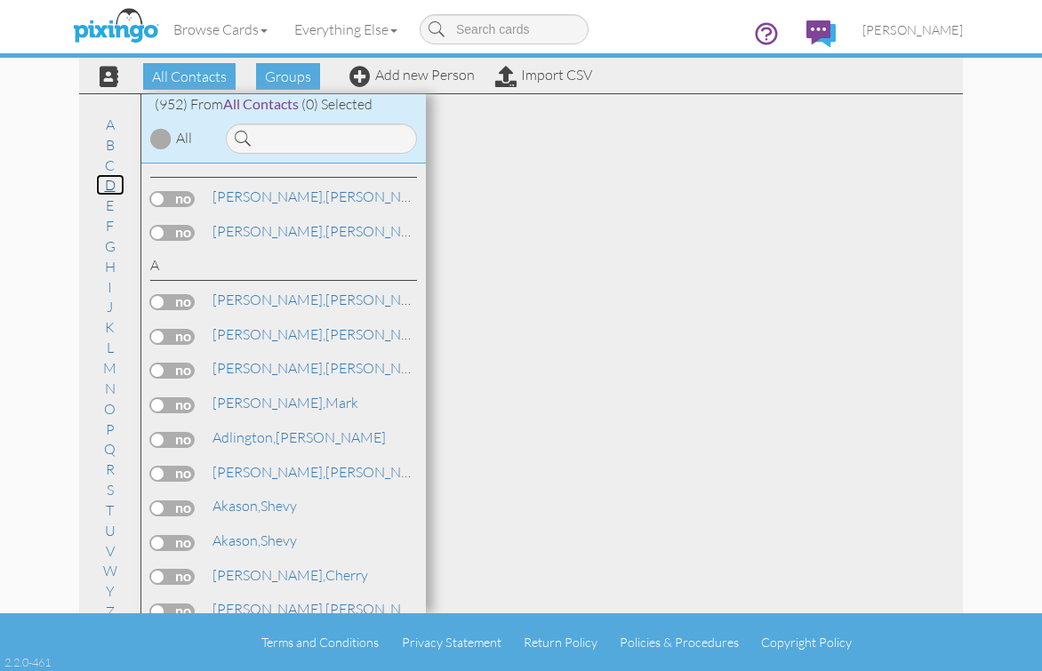
click at [96, 188] on link "D" at bounding box center [110, 184] width 28 height 21
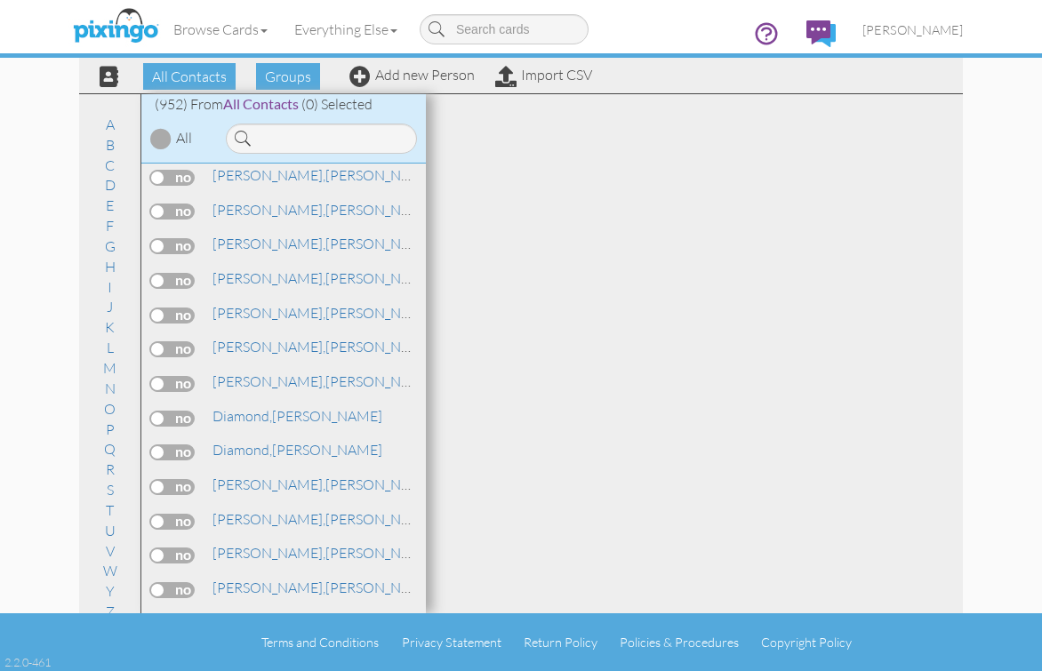
scroll to position [6252, 0]
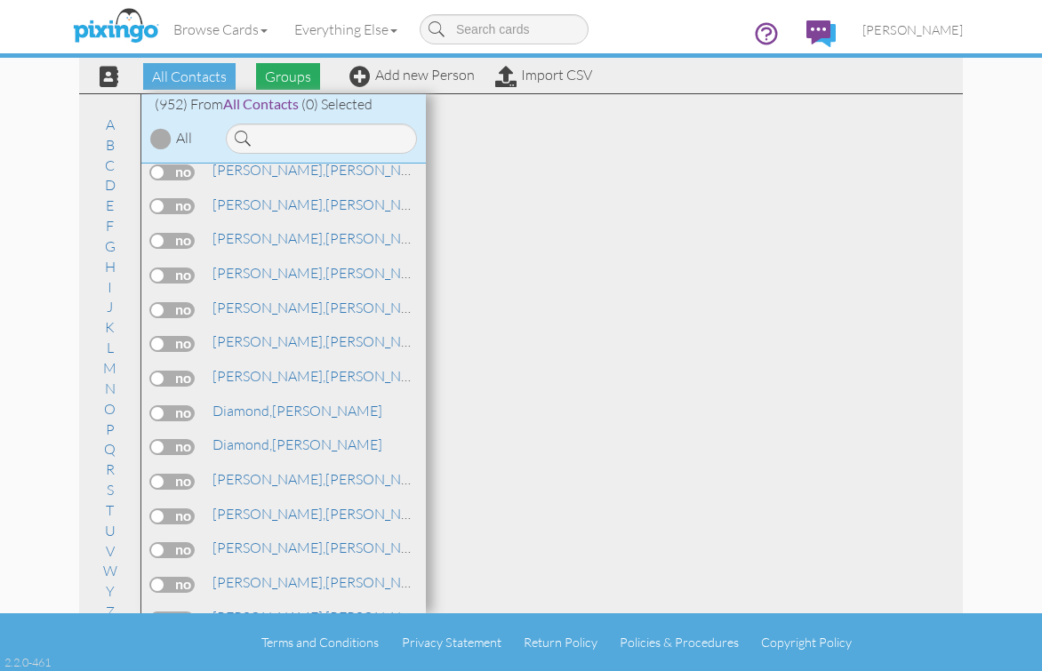
click at [301, 71] on span "Groups" at bounding box center [288, 76] width 64 height 27
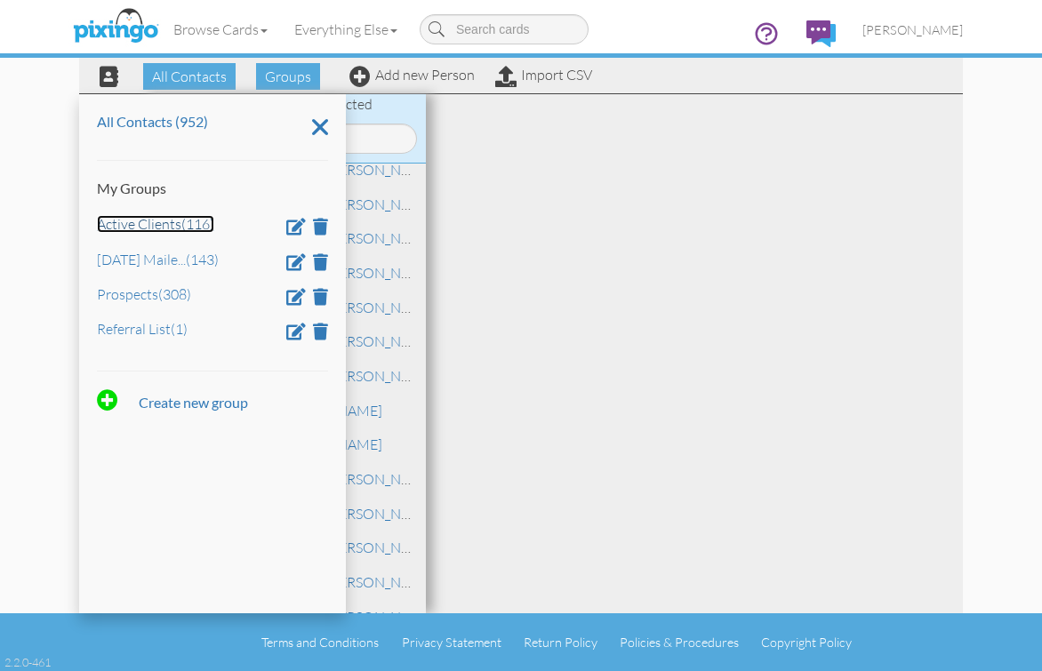
click at [134, 229] on link "Active Clients (116)" at bounding box center [155, 224] width 117 height 18
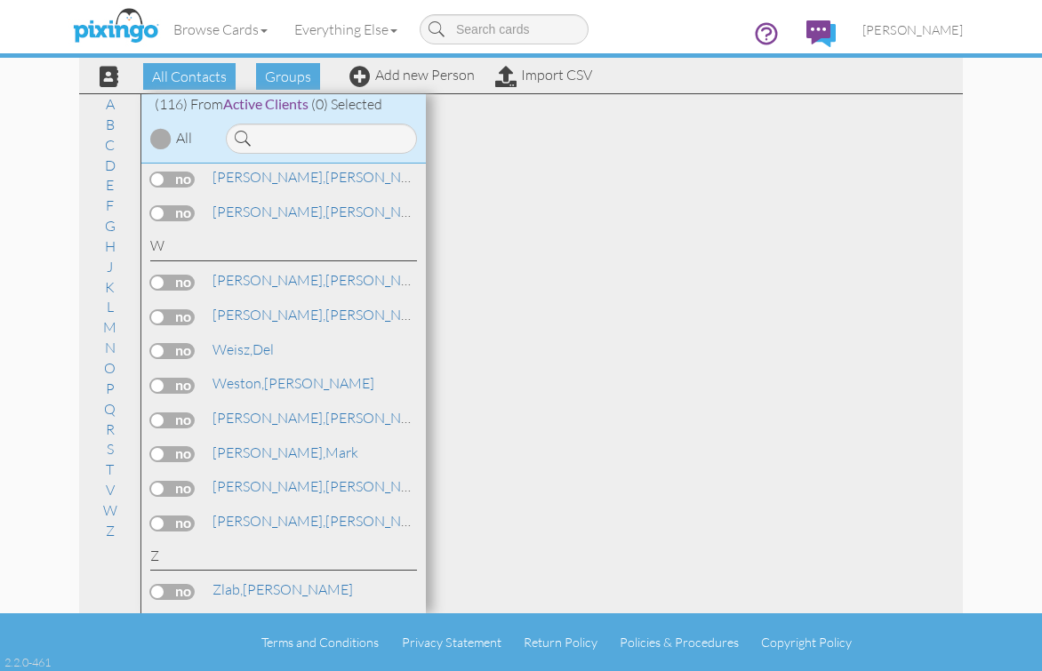
scroll to position [4307, 0]
click at [111, 165] on link "D" at bounding box center [110, 165] width 28 height 21
click at [110, 168] on link "D" at bounding box center [110, 165] width 28 height 21
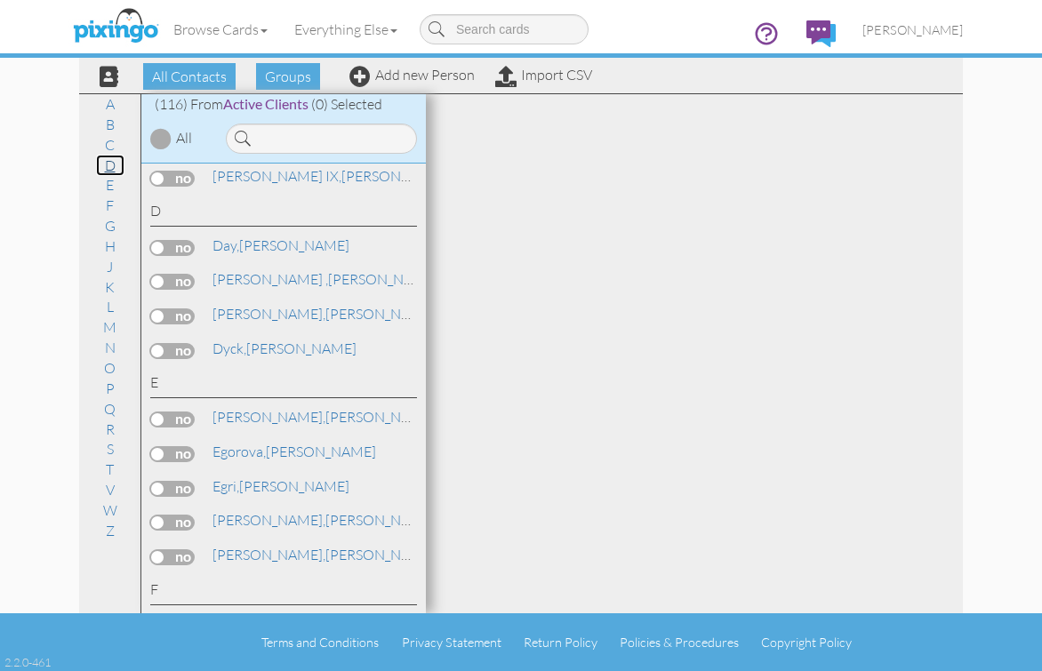
scroll to position [839, 0]
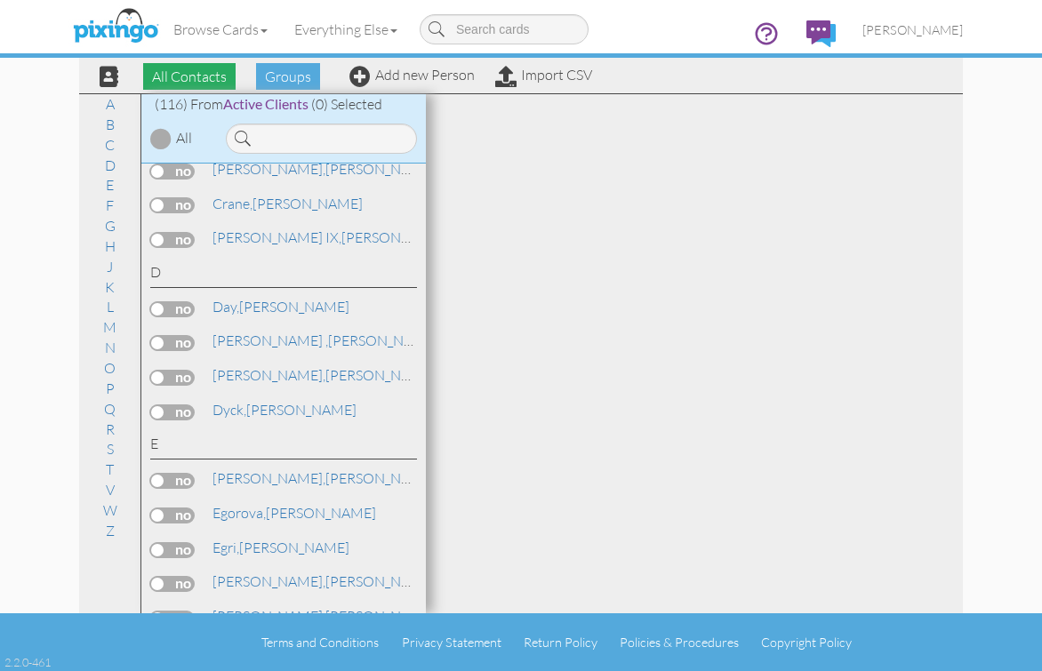
click at [198, 70] on span "All Contacts" at bounding box center [189, 76] width 92 height 27
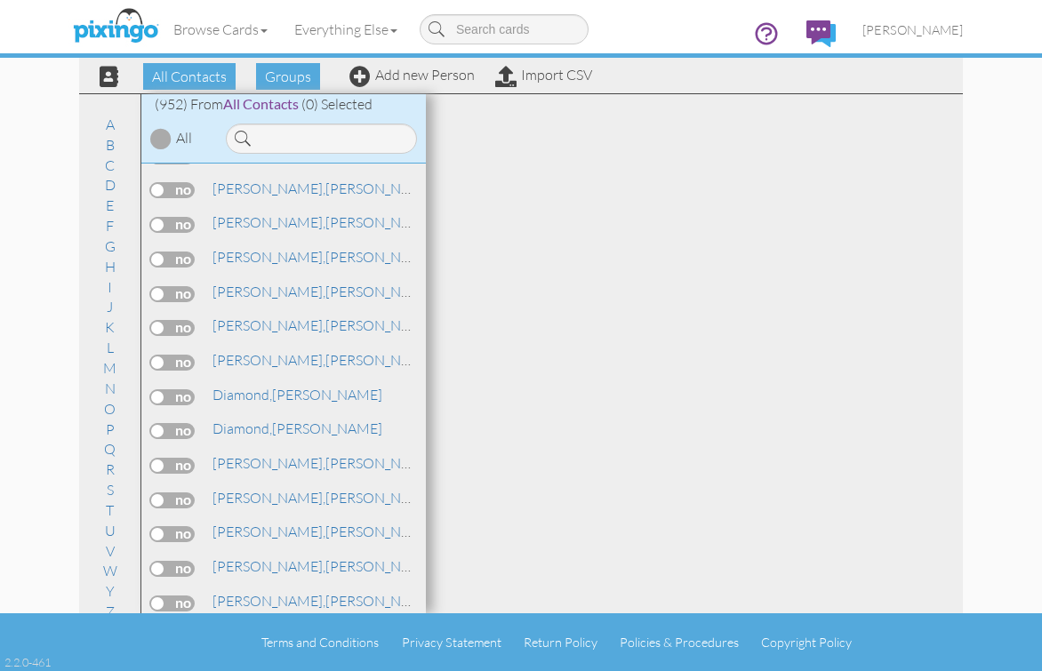
scroll to position [6291, 0]
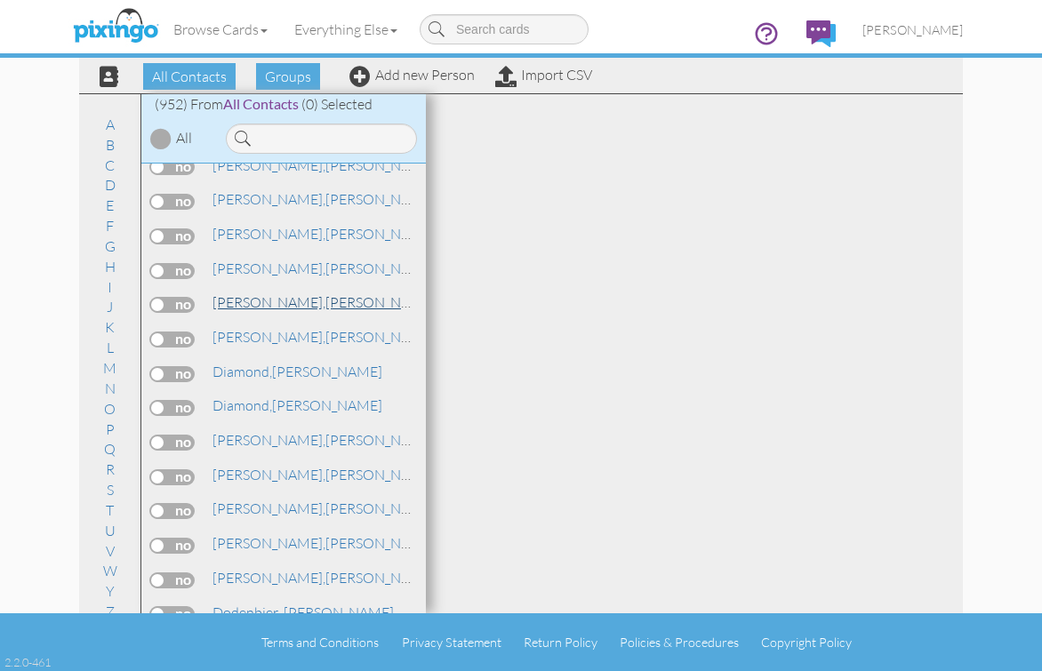
click at [227, 301] on span "[PERSON_NAME]," at bounding box center [268, 302] width 113 height 18
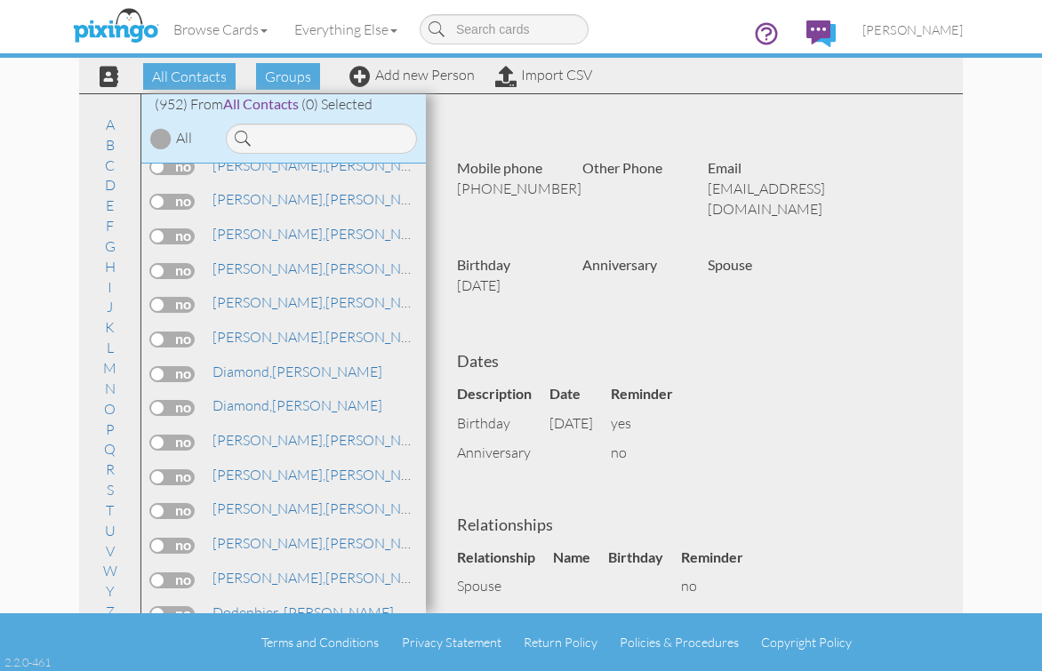
scroll to position [67, 0]
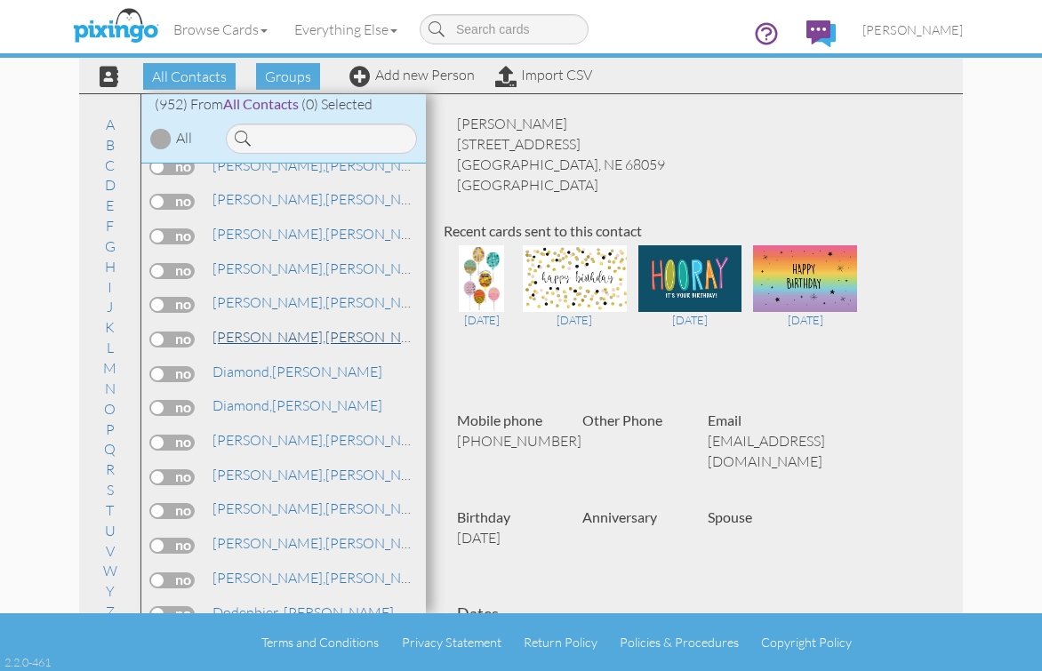
click at [265, 340] on link "[PERSON_NAME]" at bounding box center [324, 336] width 227 height 21
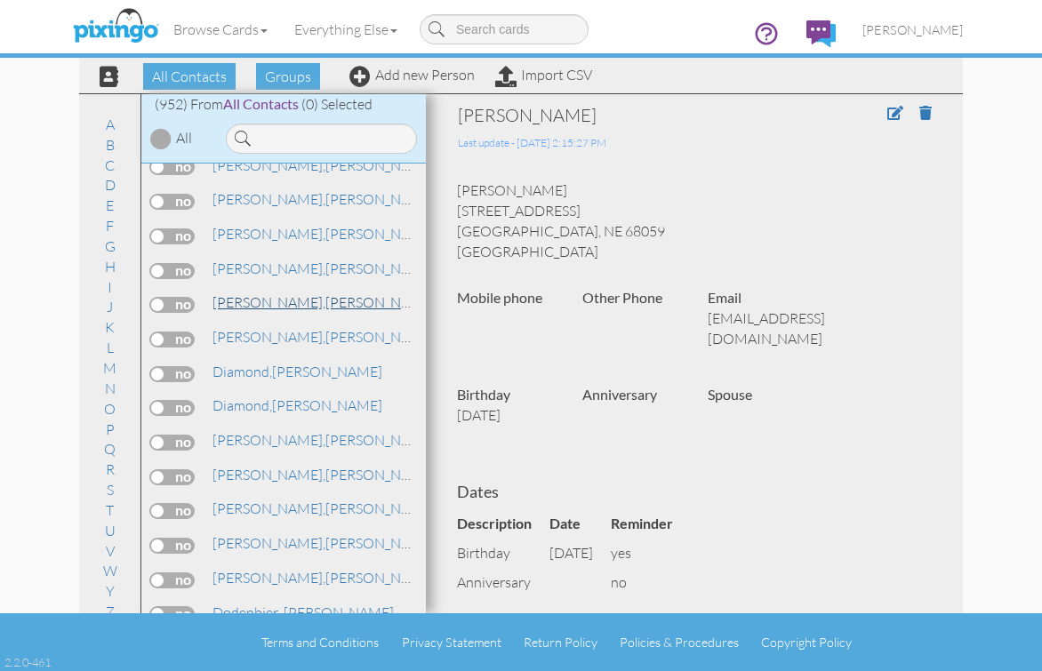
click at [243, 296] on span "[PERSON_NAME]," at bounding box center [268, 302] width 113 height 18
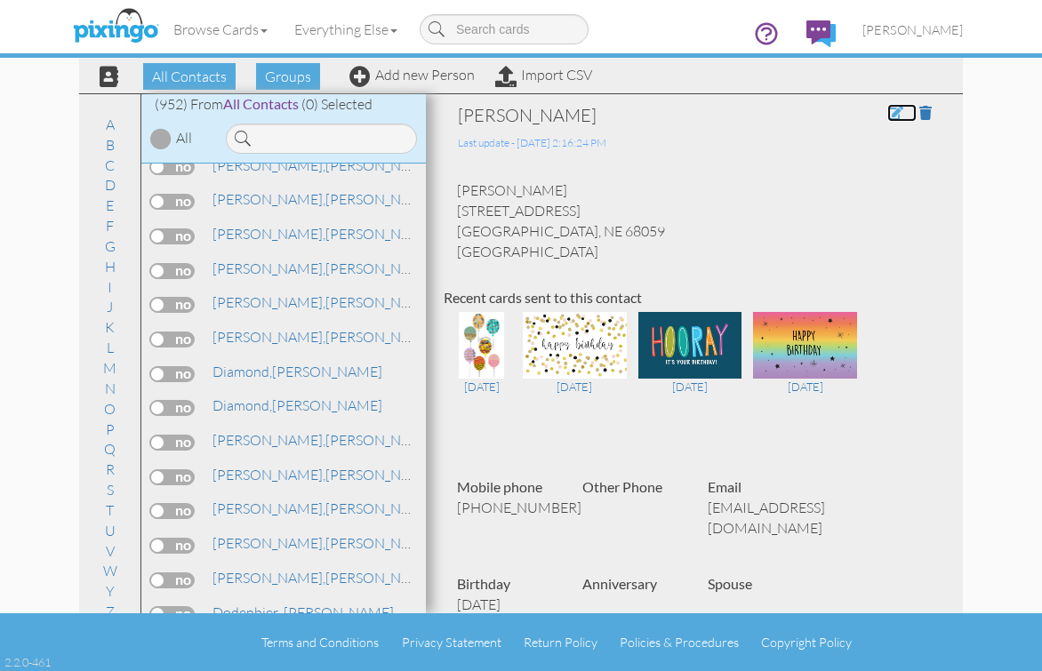
click at [887, 114] on span at bounding box center [895, 113] width 16 height 14
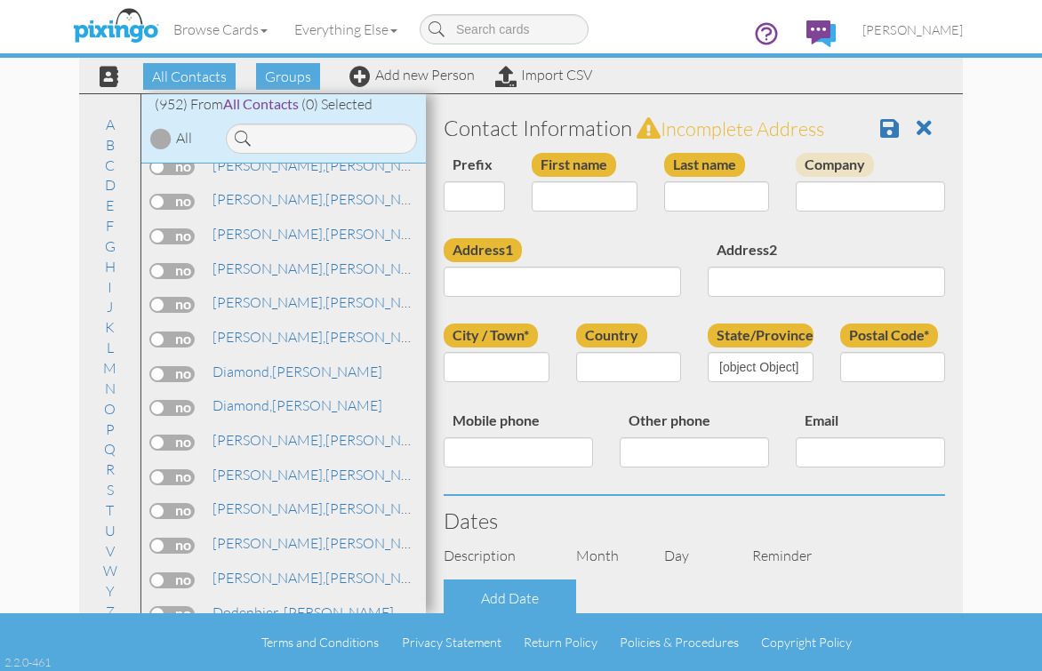
type input "[PERSON_NAME]"
type input "DeWitt"
type input "[STREET_ADDRESS]"
type input "Springfield"
type input "68059"
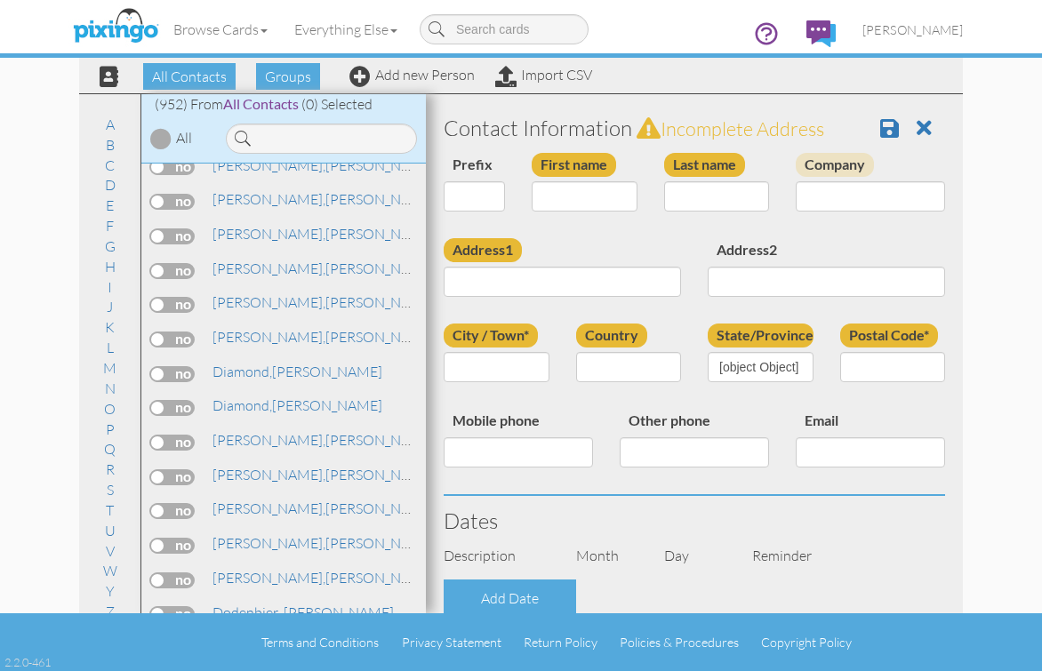
type input "[PHONE_NUMBER]"
type input "[EMAIL_ADDRESS][DOMAIN_NAME]"
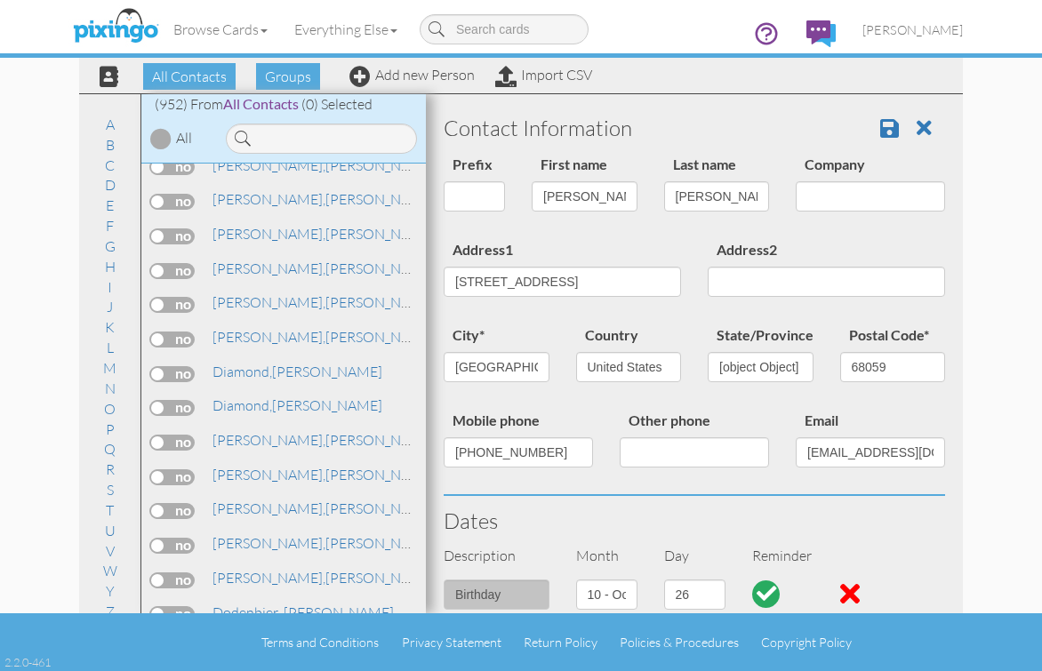
select select "object:5202"
select select "object:5447"
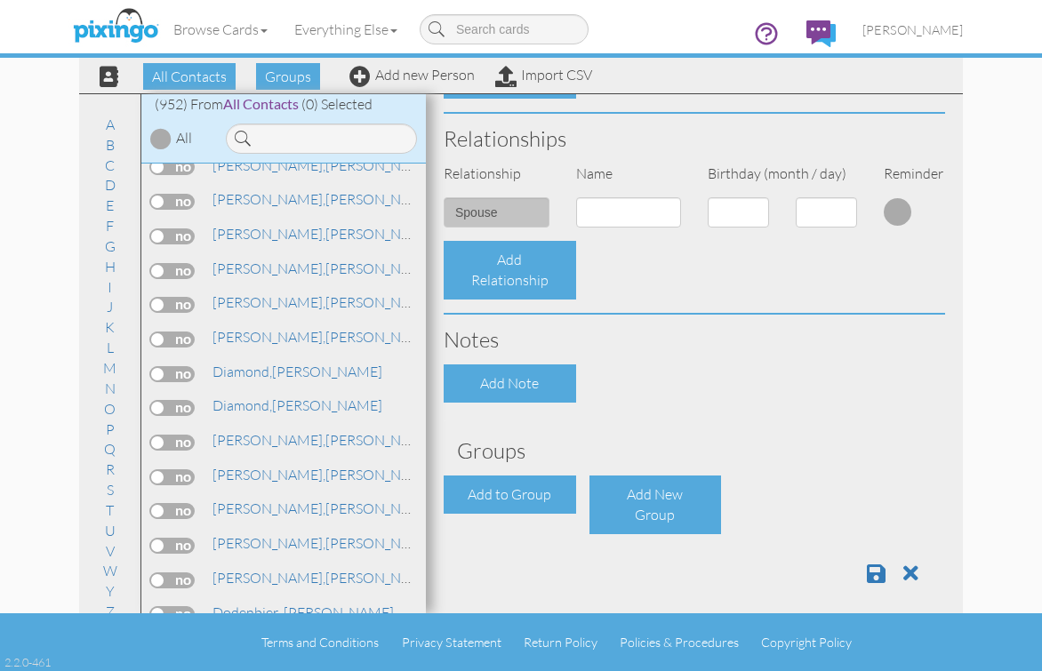
scroll to position [618, 0]
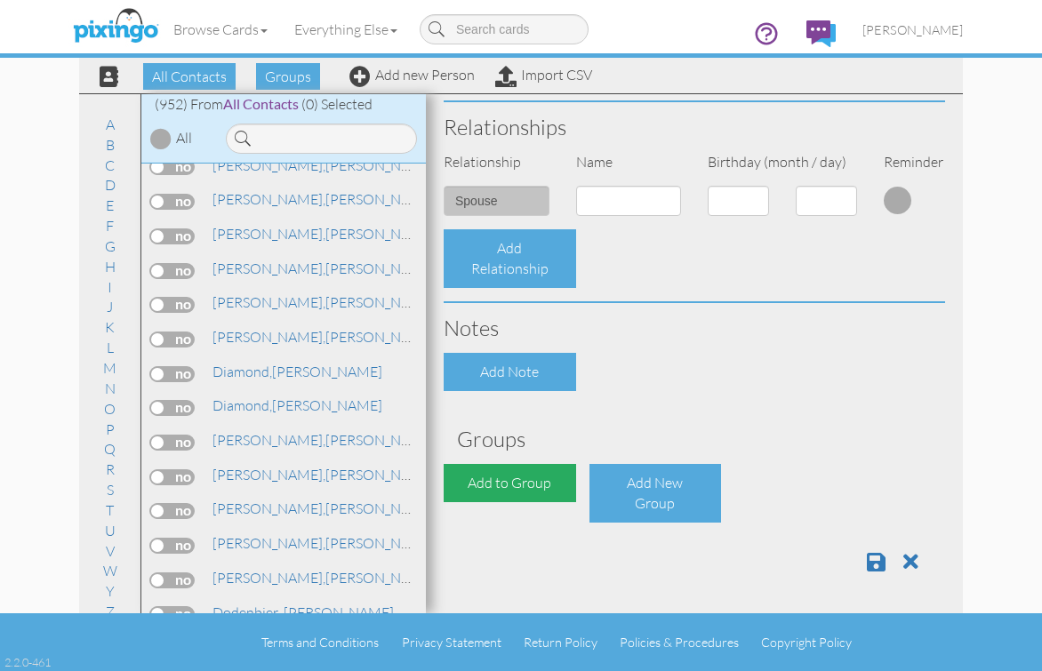
click at [464, 483] on div "Add to Group" at bounding box center [510, 483] width 132 height 38
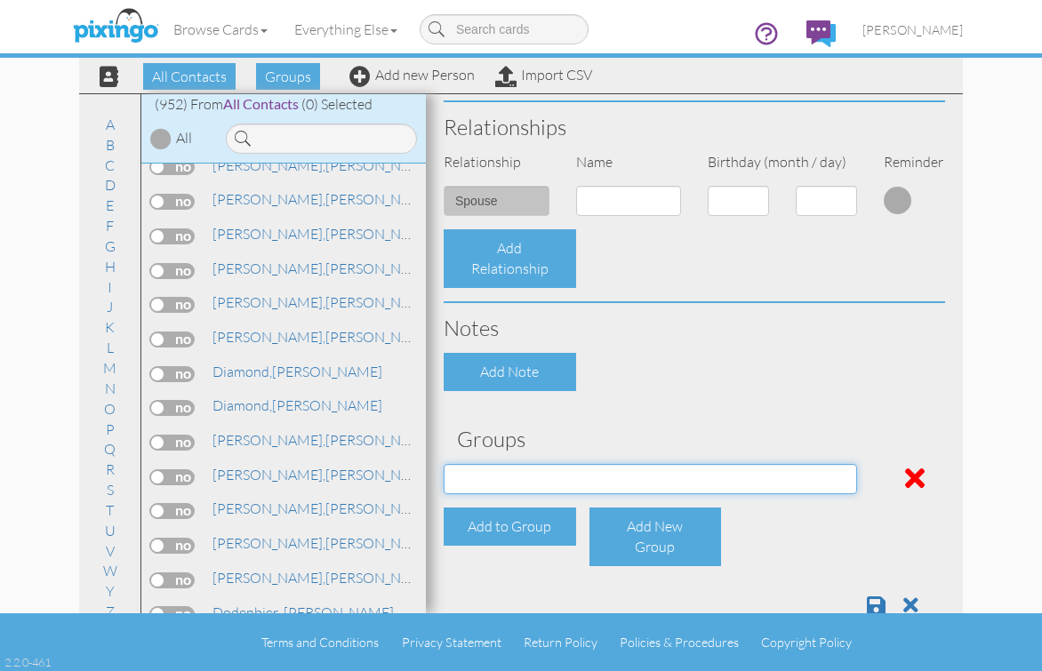
click at [604, 483] on select "Active Clients July 2024 Mailer List Prospects Referral List" at bounding box center [650, 479] width 413 height 30
select select "object:5514"
click at [444, 464] on select "Active Clients July 2024 Mailer List Prospects Referral List" at bounding box center [650, 479] width 413 height 30
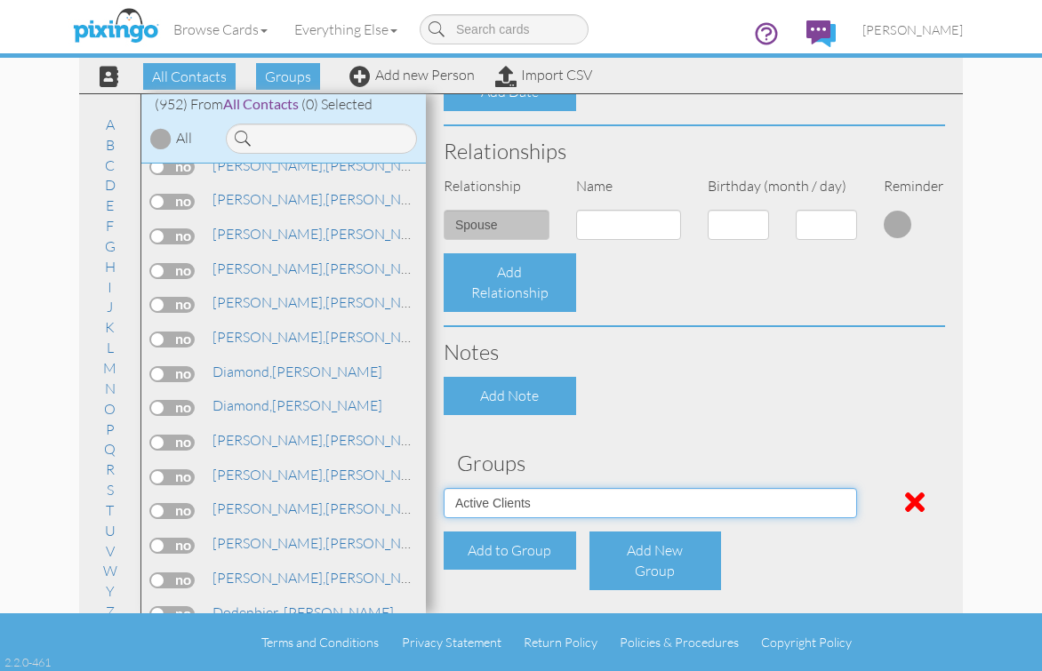
scroll to position [661, 0]
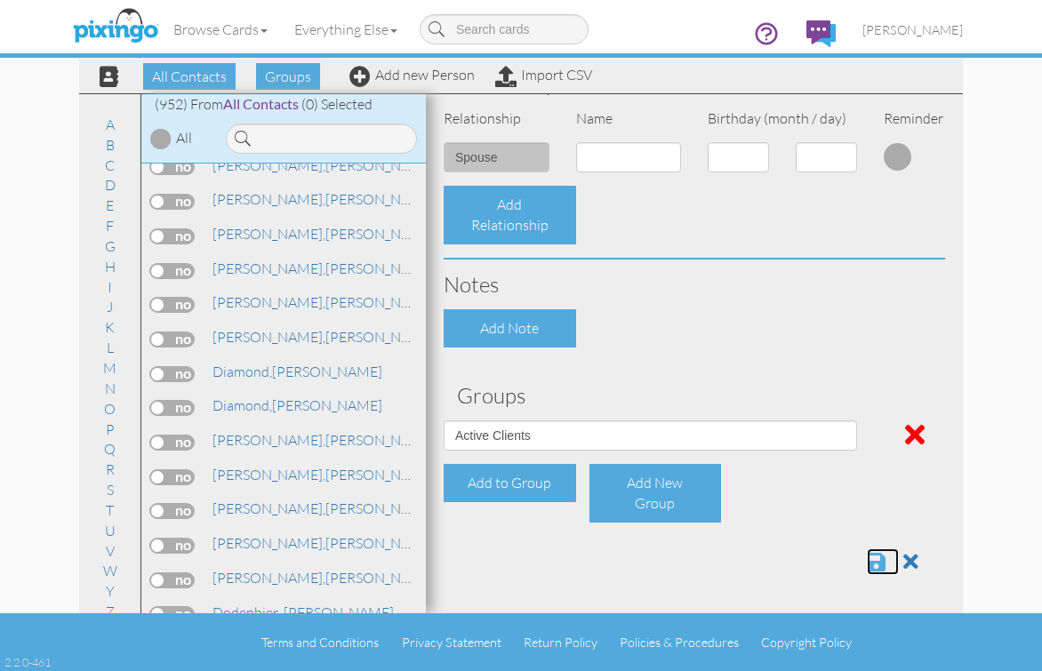
click at [867, 563] on span at bounding box center [876, 561] width 19 height 21
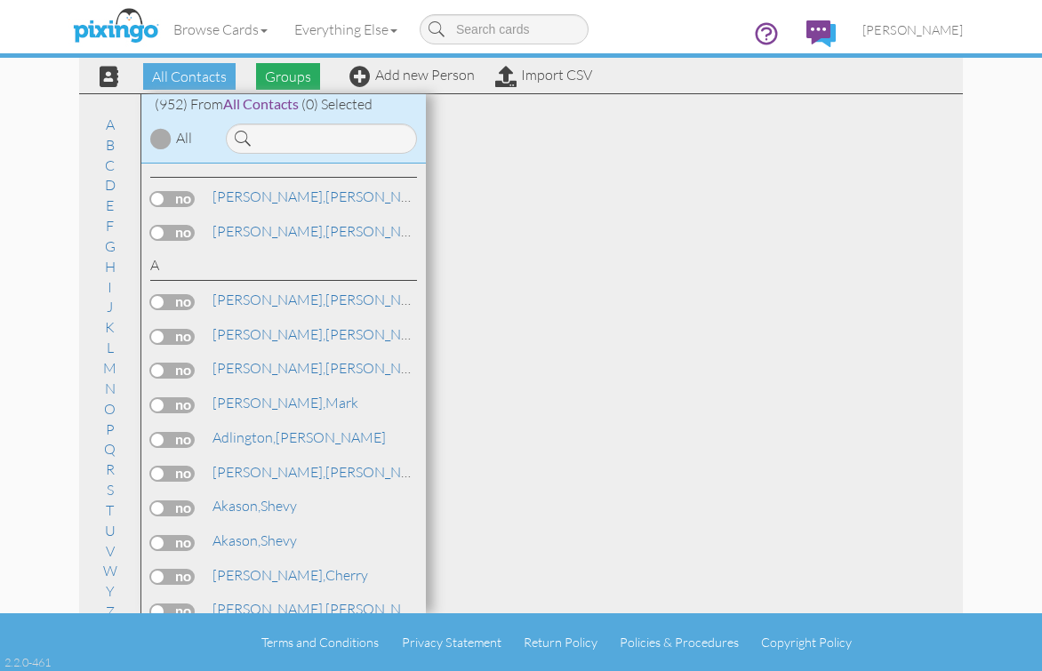
click at [284, 70] on span "Groups" at bounding box center [288, 76] width 64 height 27
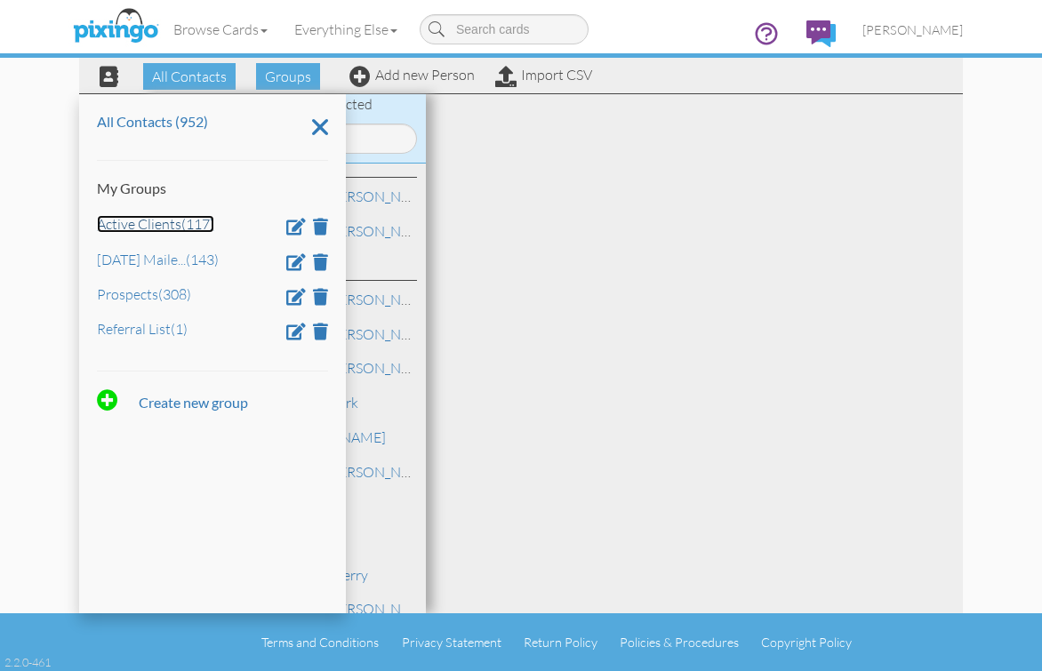
click at [152, 223] on link "Active Clients (117)" at bounding box center [155, 224] width 117 height 18
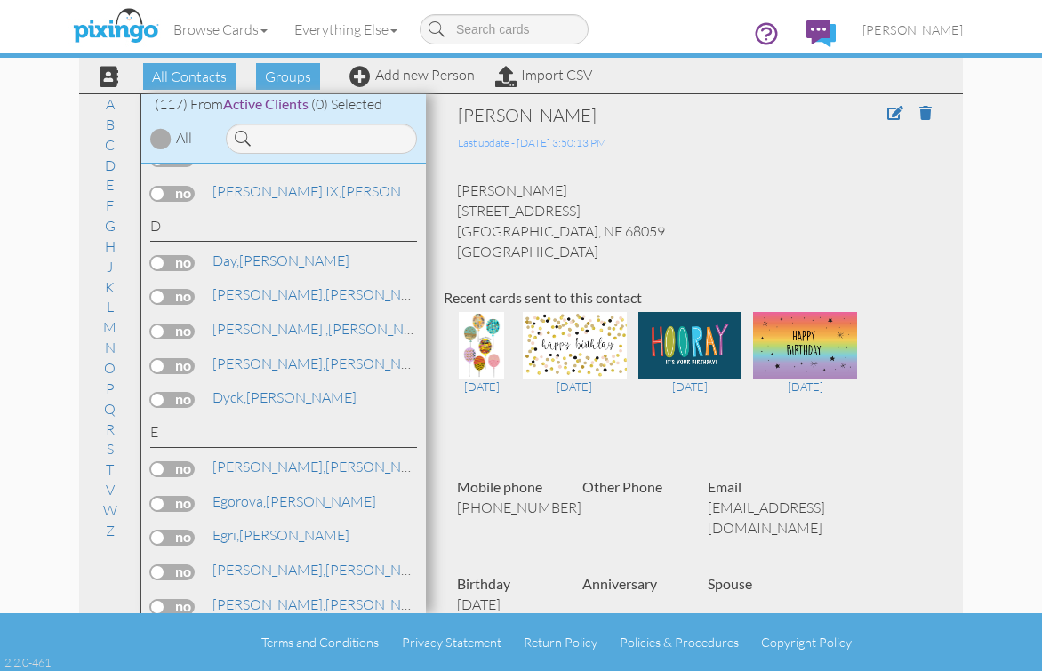
scroll to position [889, 0]
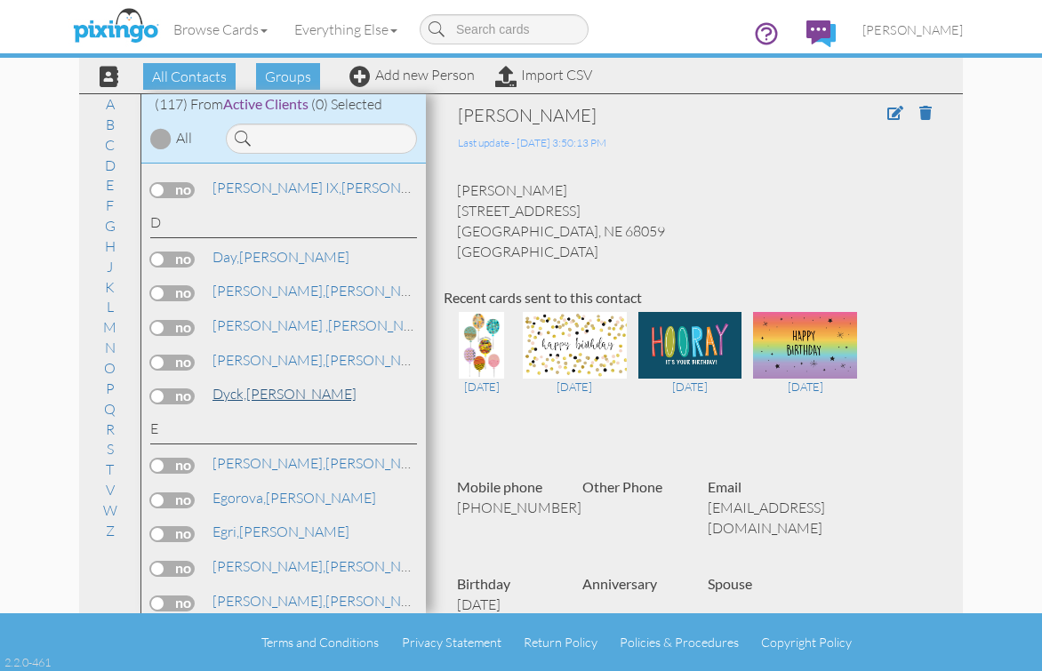
click at [244, 397] on span "Dyck," at bounding box center [229, 394] width 34 height 18
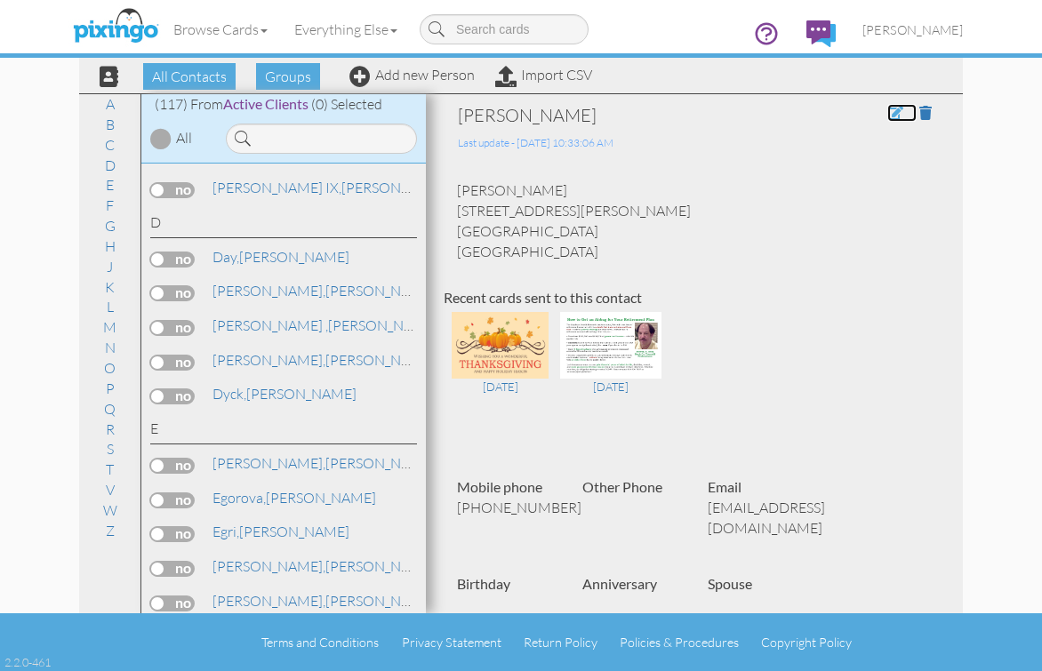
click at [887, 112] on span at bounding box center [895, 113] width 16 height 14
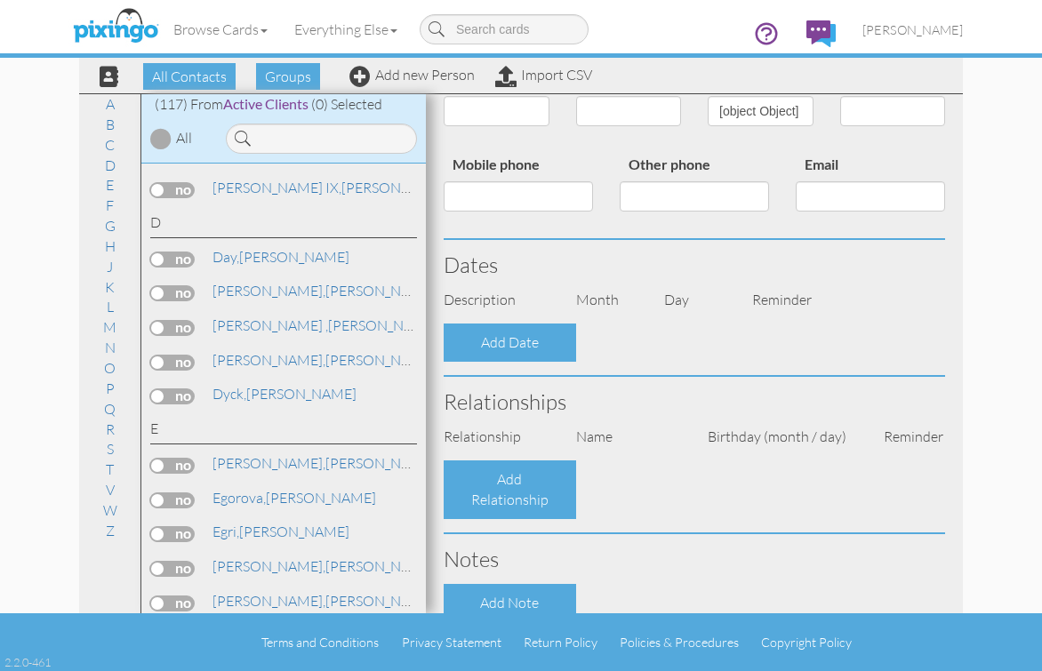
scroll to position [444, 0]
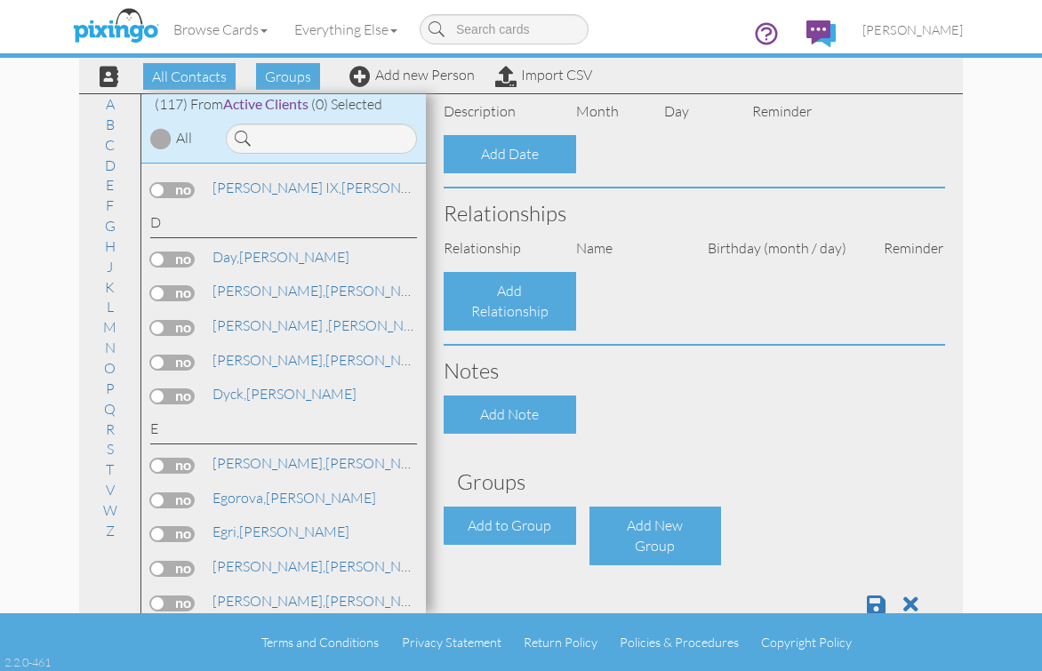
type input "[PERSON_NAME]"
type input "Dyck"
type input "[STREET_ADDRESS][PERSON_NAME]"
type input "[GEOGRAPHIC_DATA]"
type input "91764"
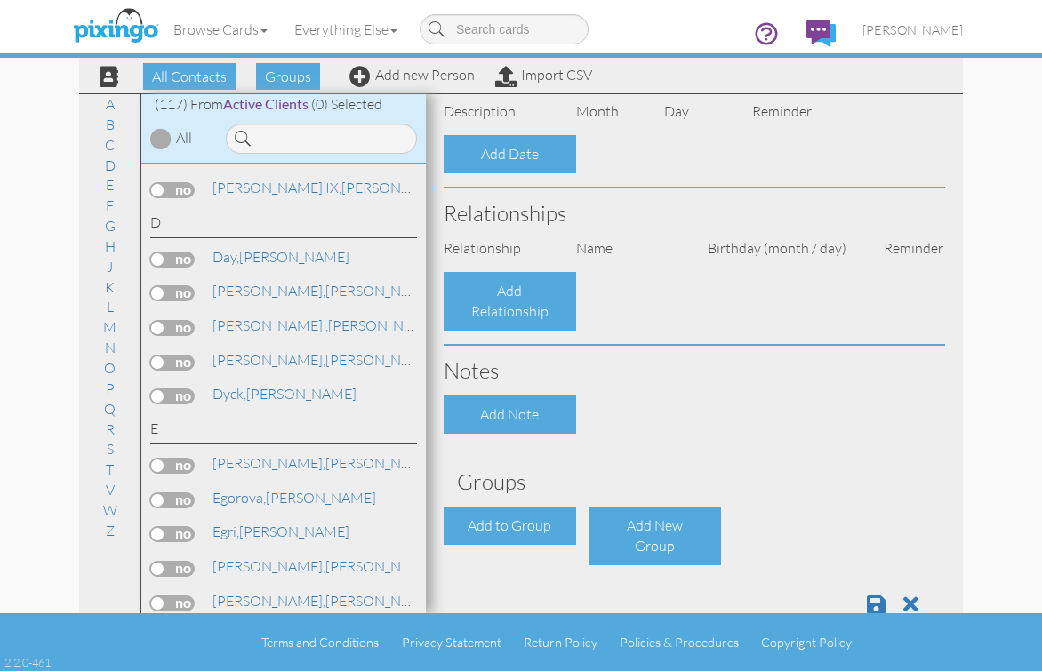
type input "[PHONE_NUMBER]"
type input "[EMAIL_ADDRESS][DOMAIN_NAME]"
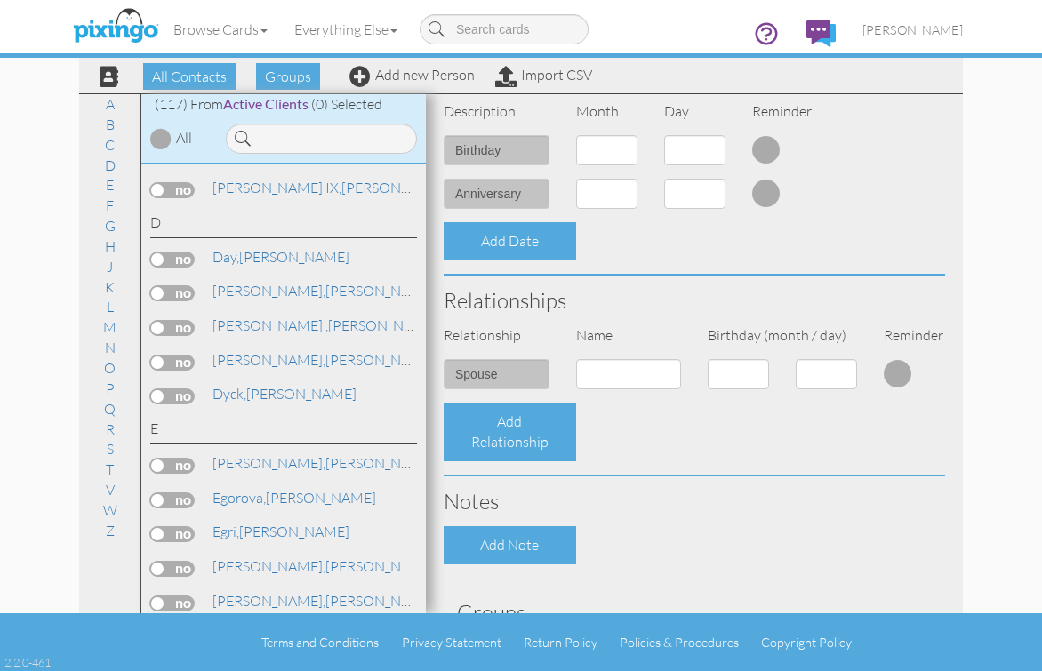
select select "object:3168"
select select "object:3413"
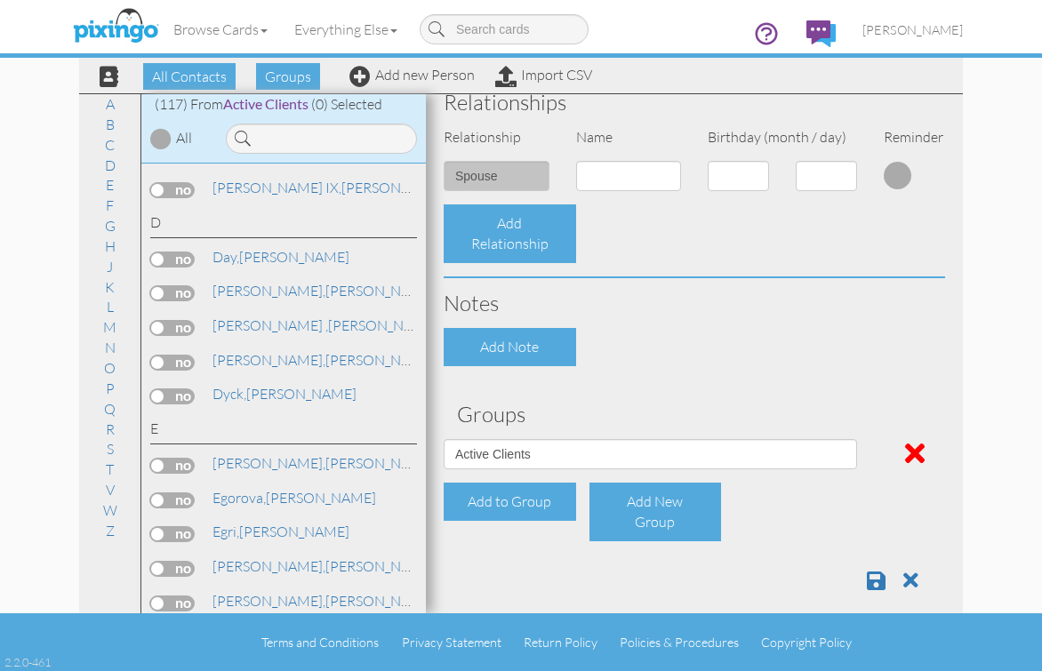
scroll to position [661, 0]
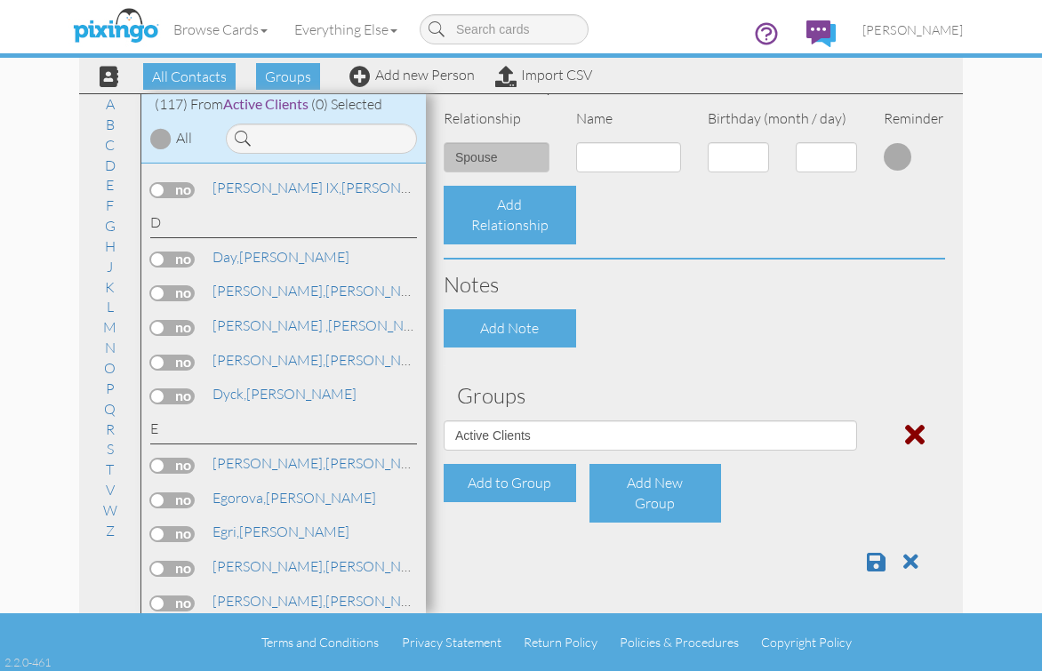
click at [905, 431] on span at bounding box center [915, 434] width 20 height 28
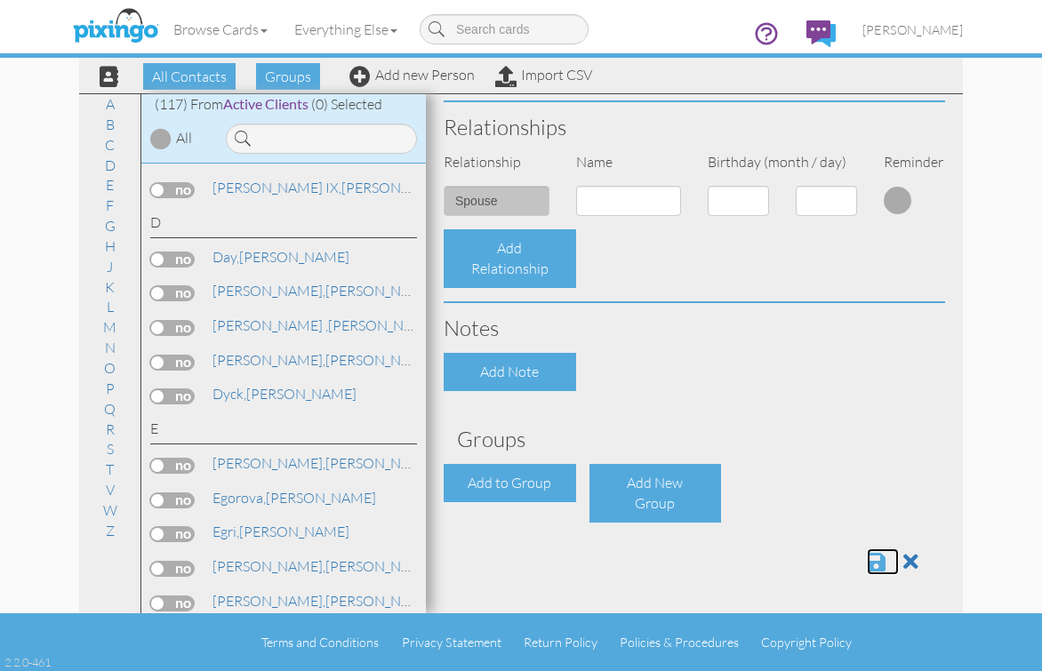
click at [867, 557] on span at bounding box center [876, 561] width 19 height 21
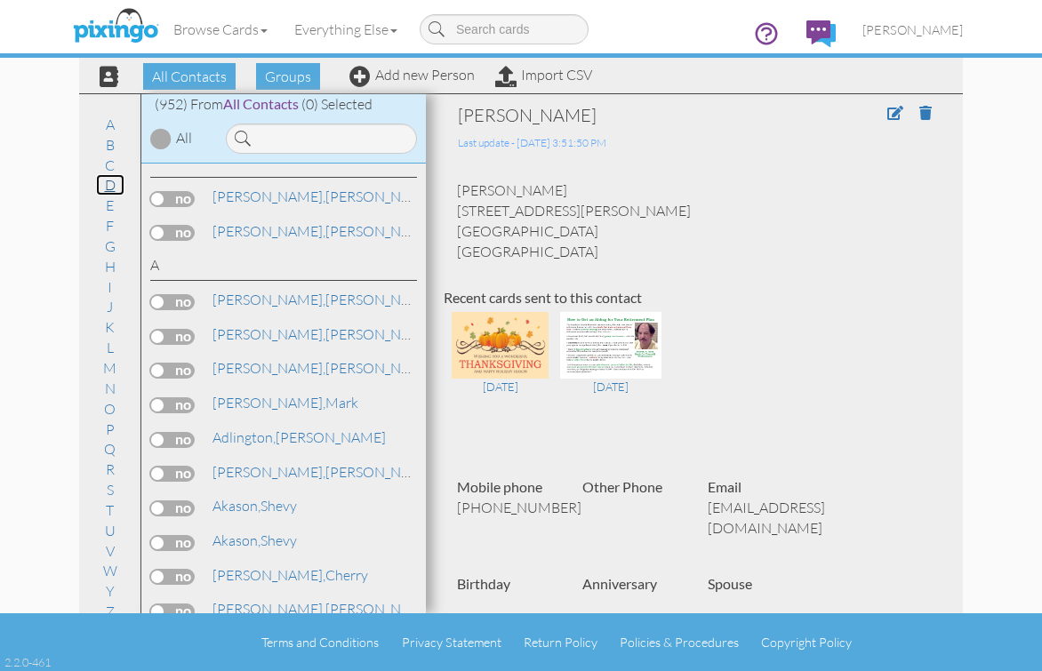
click at [104, 185] on link "D" at bounding box center [110, 184] width 28 height 21
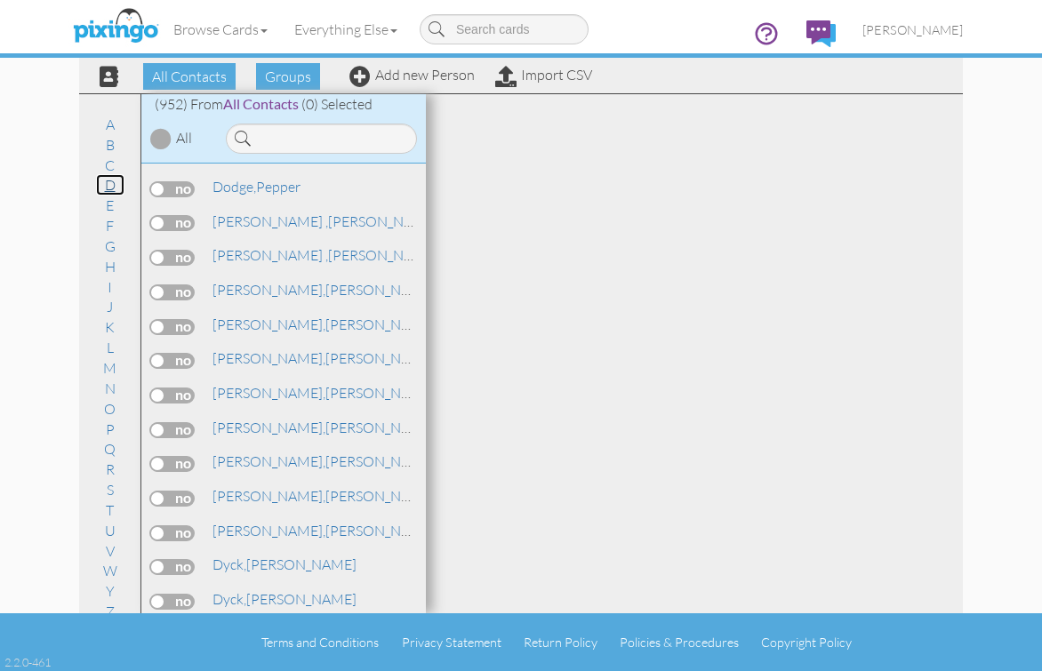
scroll to position [7141, 0]
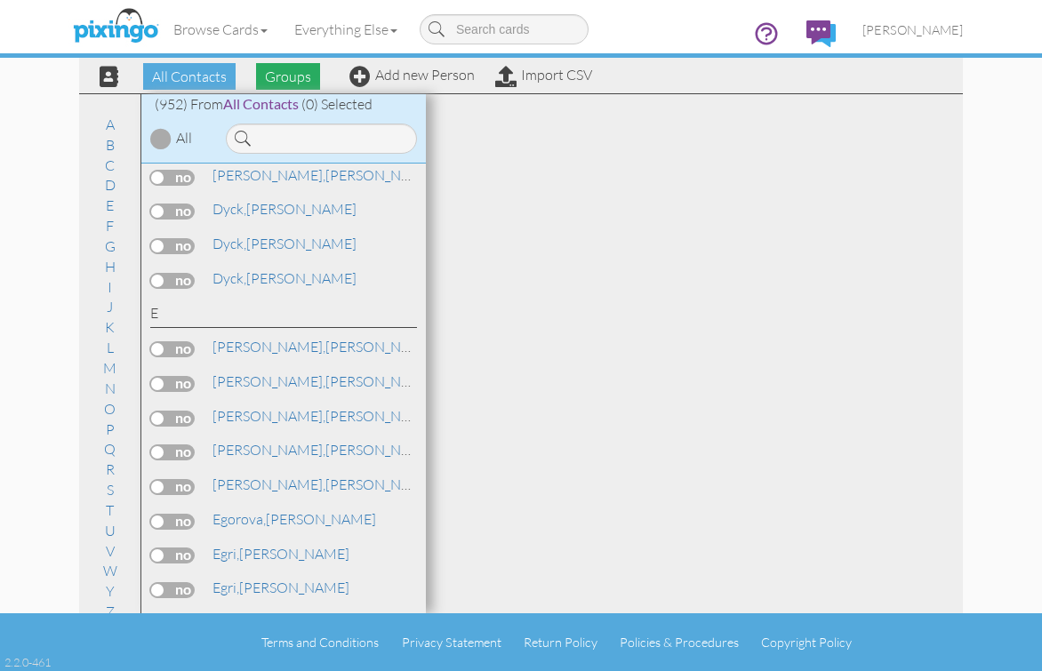
click at [297, 76] on span "Groups" at bounding box center [288, 76] width 64 height 27
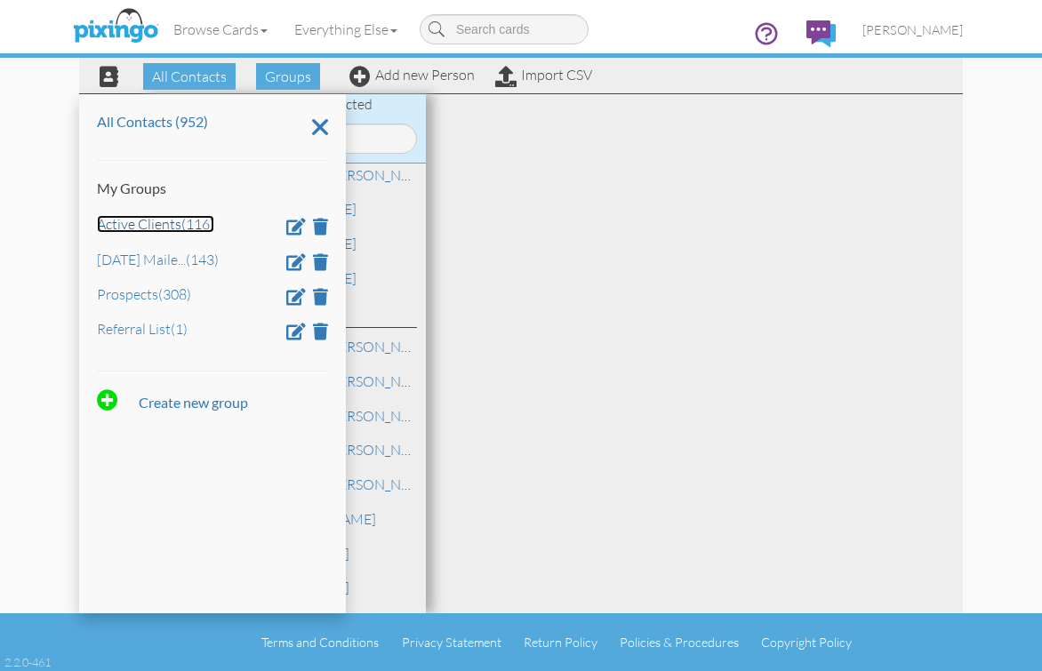
click at [149, 218] on link "Active Clients (116)" at bounding box center [155, 224] width 117 height 18
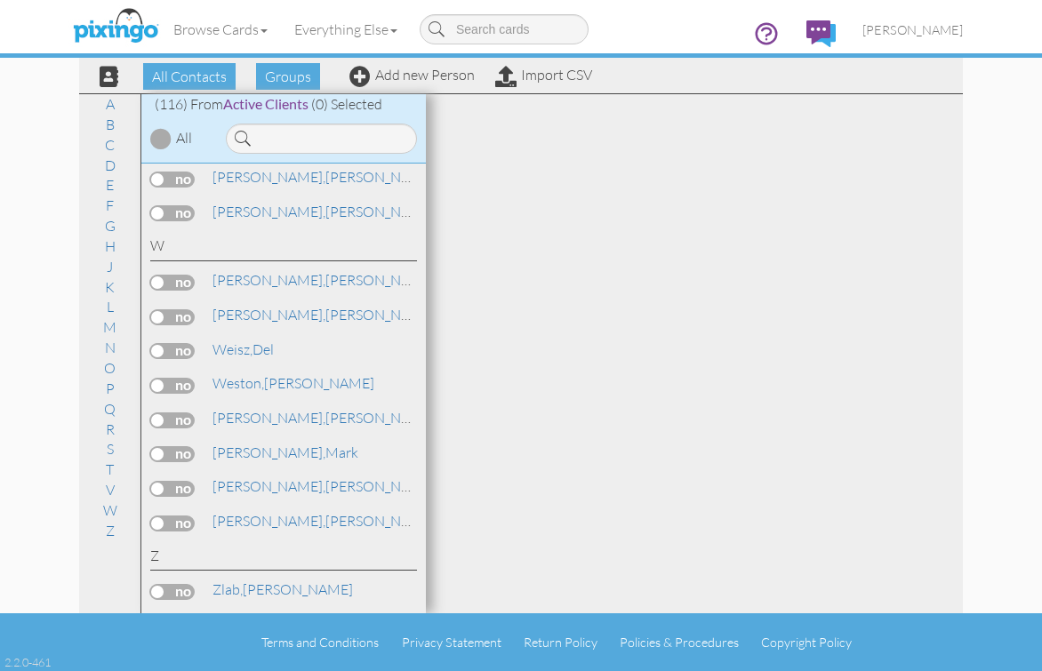
scroll to position [833, 0]
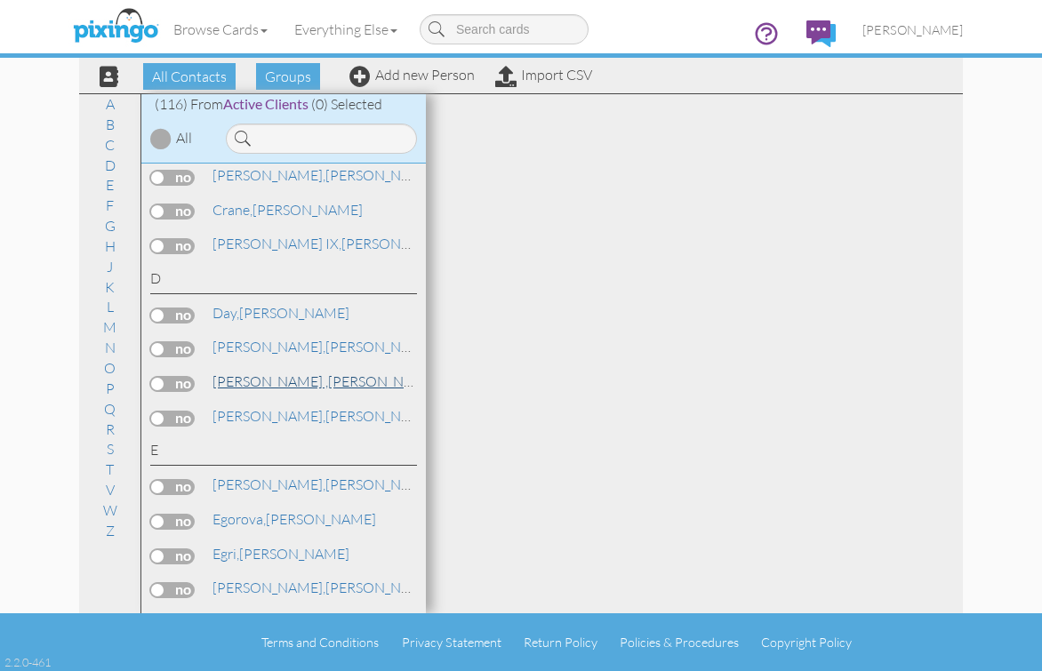
click at [224, 376] on span "[PERSON_NAME] ," at bounding box center [270, 381] width 116 height 18
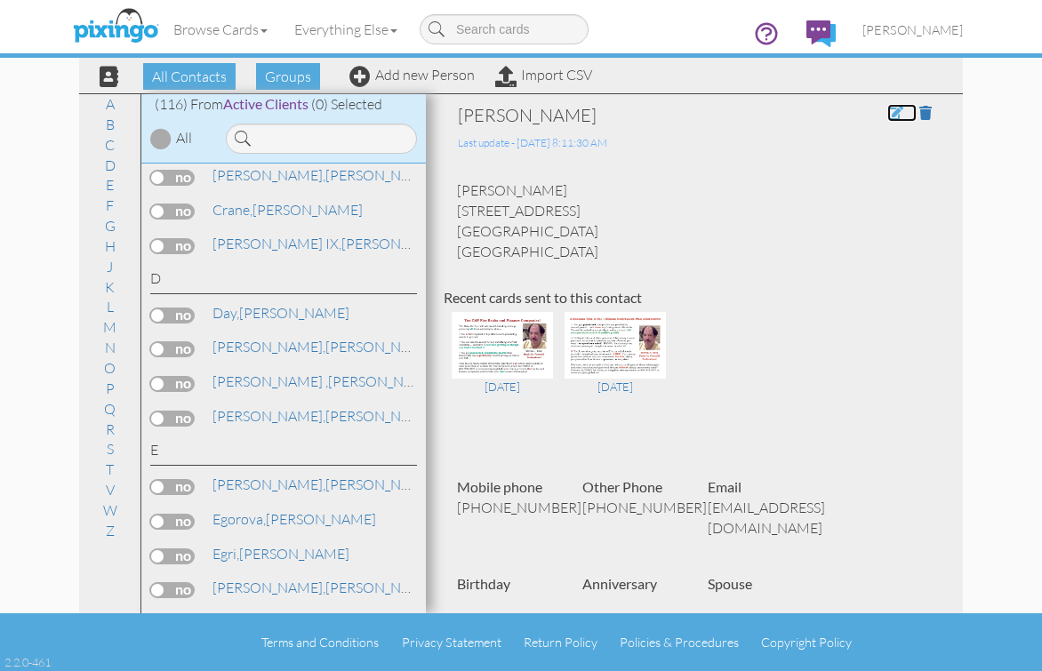
click at [887, 115] on span at bounding box center [895, 113] width 16 height 14
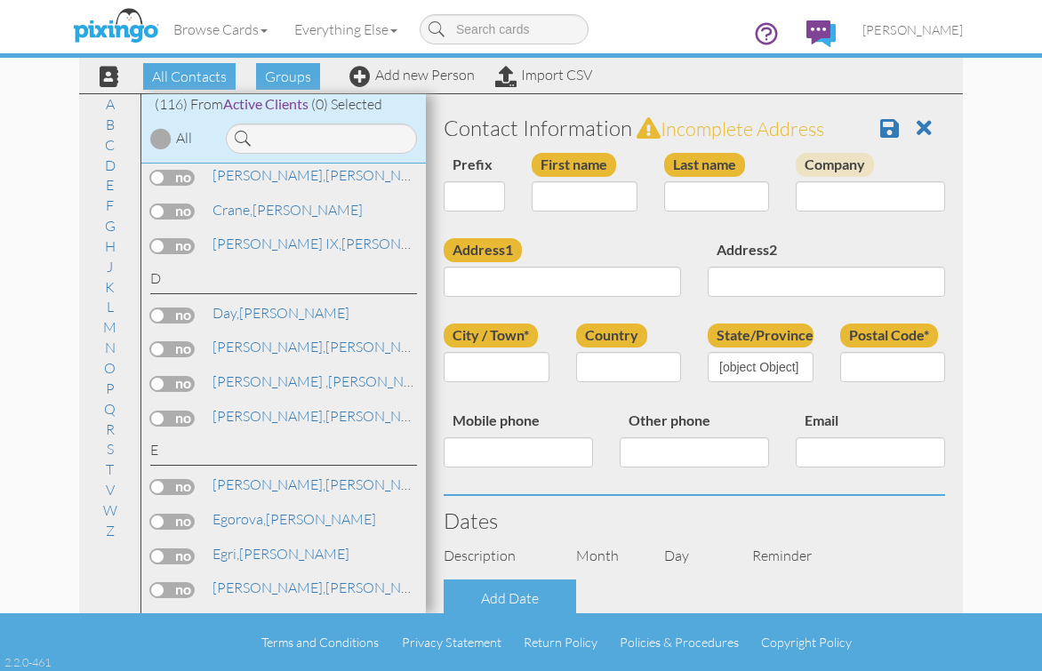
type input "[PERSON_NAME]"
type input "[STREET_ADDRESS]"
type input "Gardena"
type input "90249"
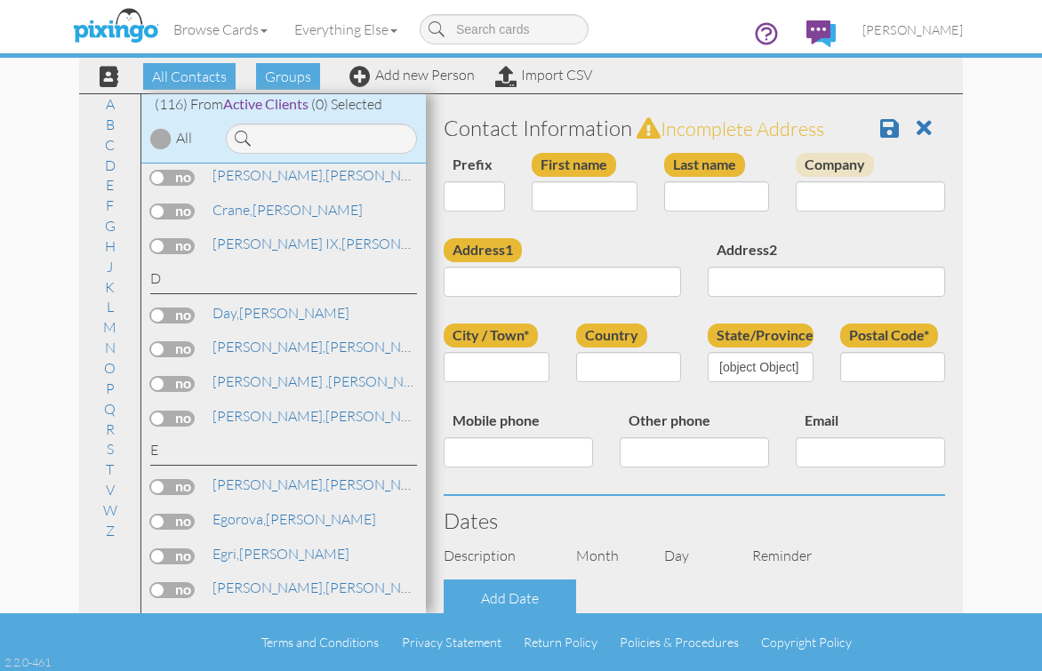
type input "[PHONE_NUMBER]"
type input "[EMAIL_ADDRESS][DOMAIN_NAME]"
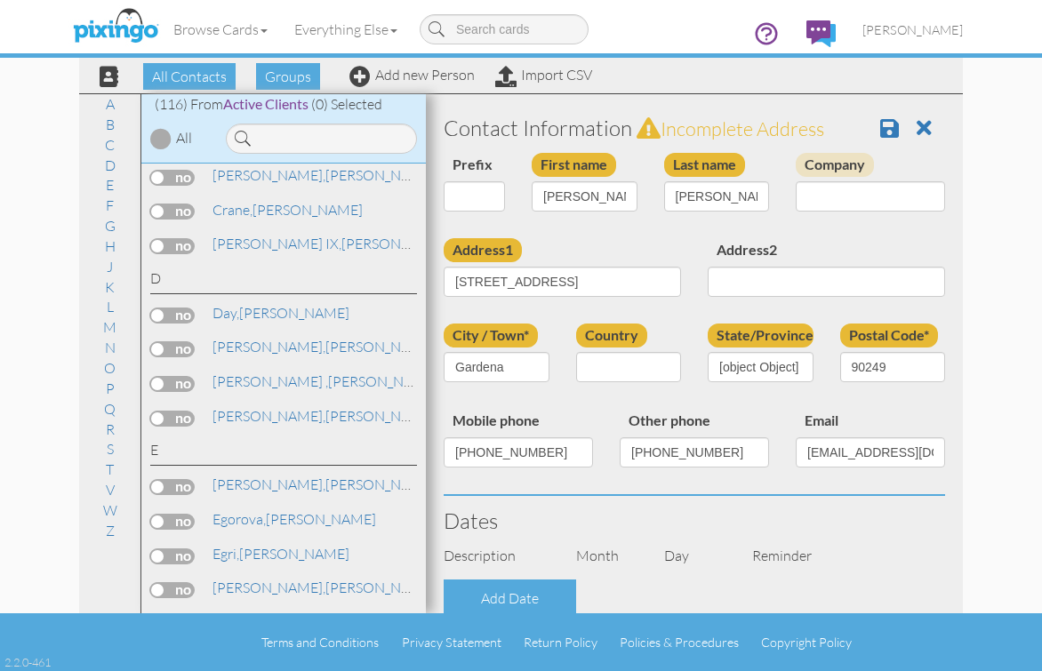
select select "object:3163"
select select "object:3408"
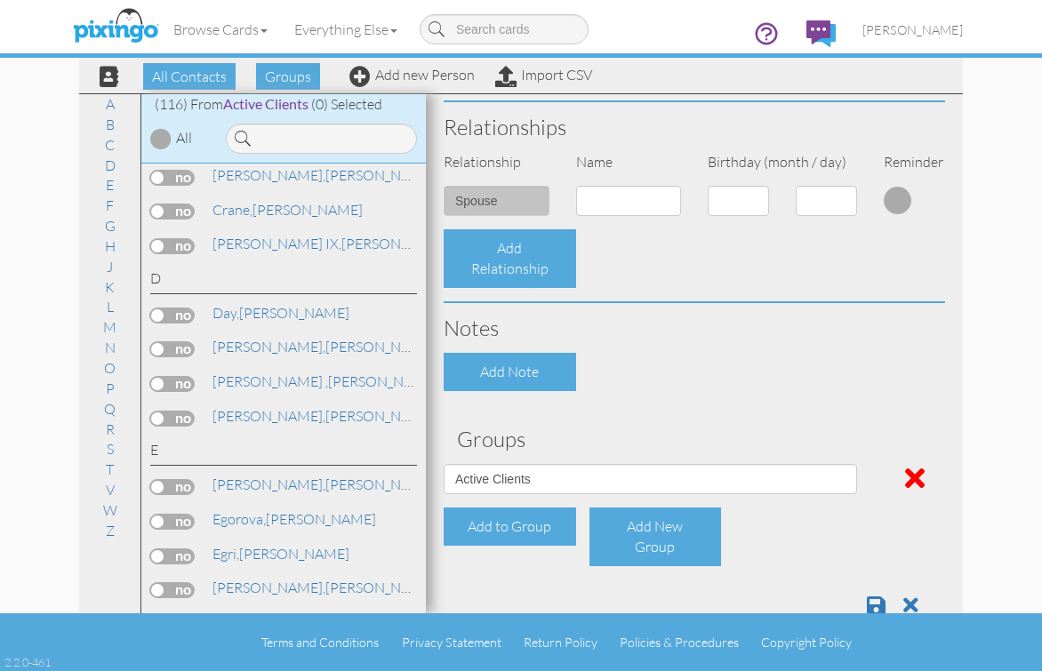
scroll to position [661, 0]
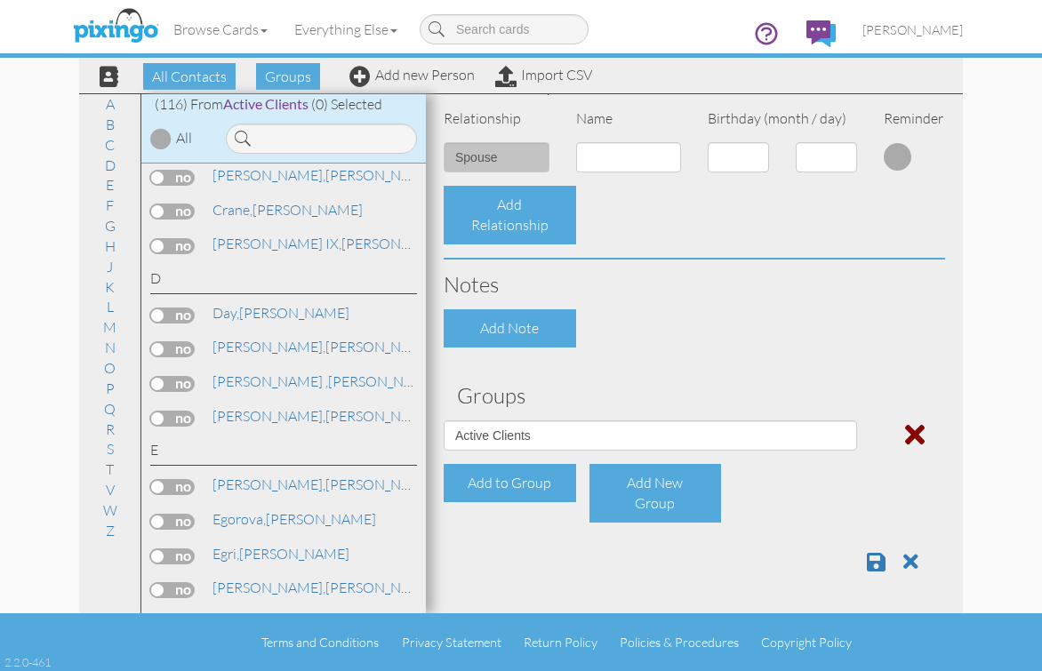
click at [906, 432] on span at bounding box center [915, 434] width 20 height 28
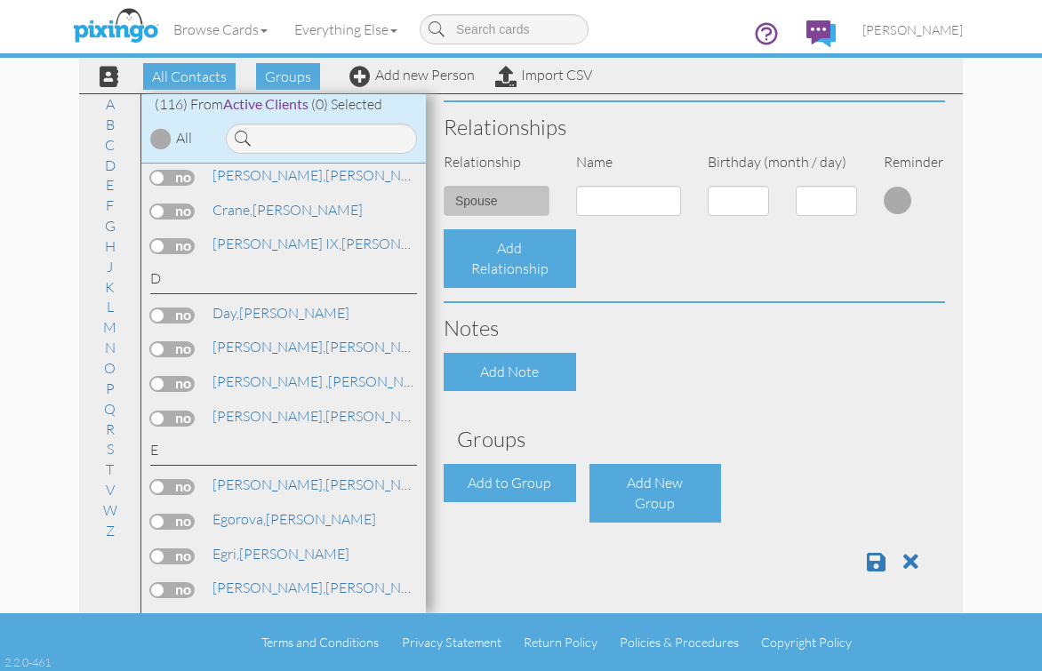
scroll to position [618, 0]
click at [294, 415] on link "Dregne, Robert" at bounding box center [324, 415] width 227 height 21
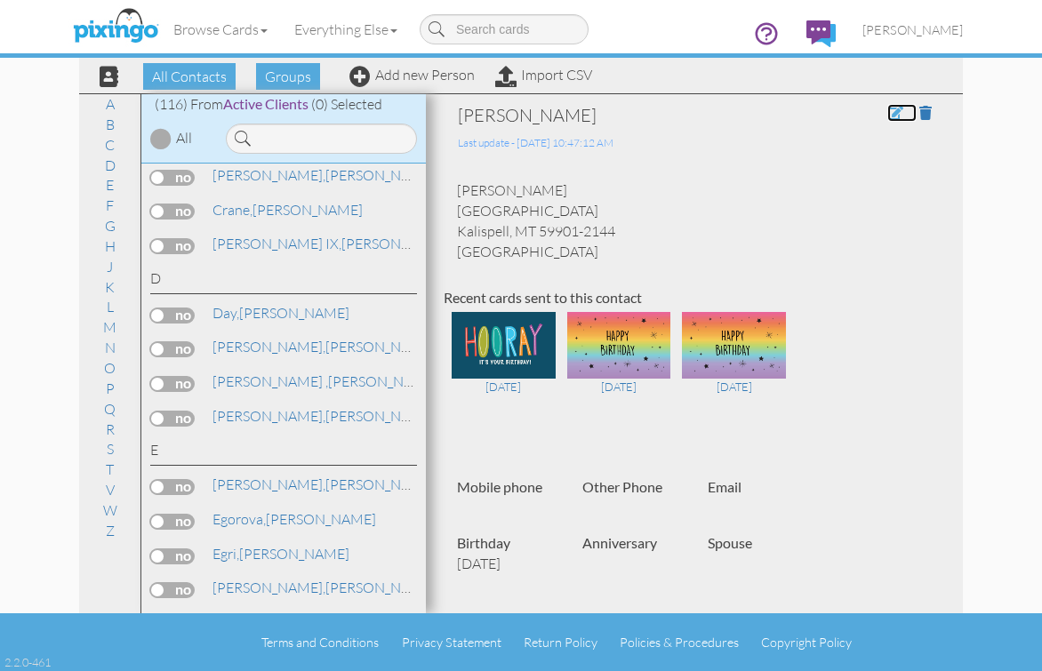
click at [887, 112] on span at bounding box center [895, 113] width 16 height 14
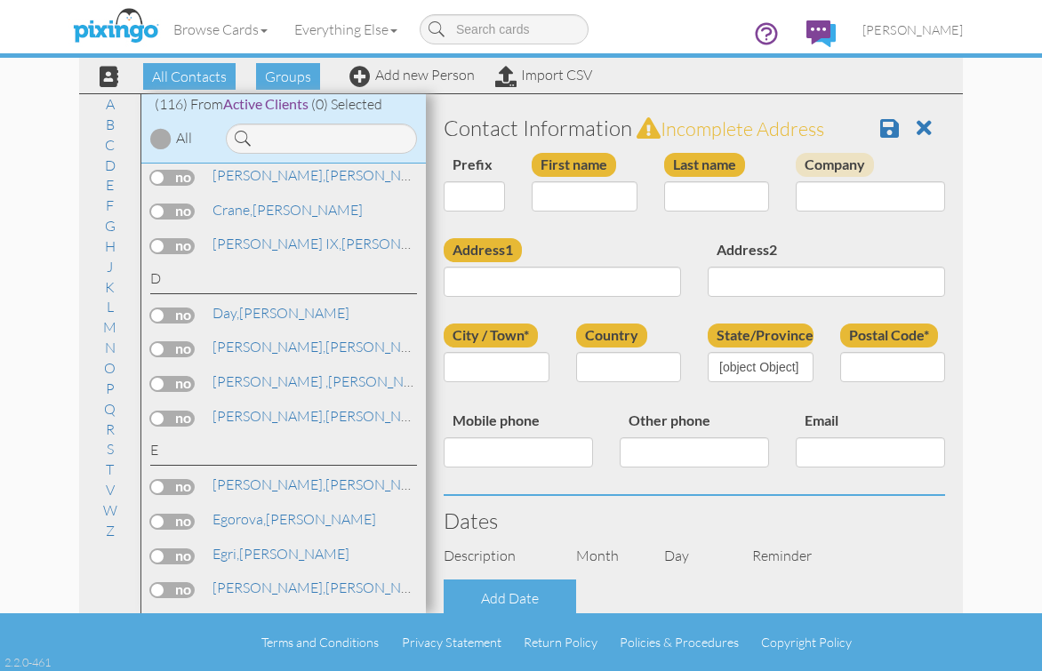
type input "[PERSON_NAME]"
type input "Dregne"
type input "[GEOGRAPHIC_DATA]"
type input "Kalispell"
type input "59901-2144"
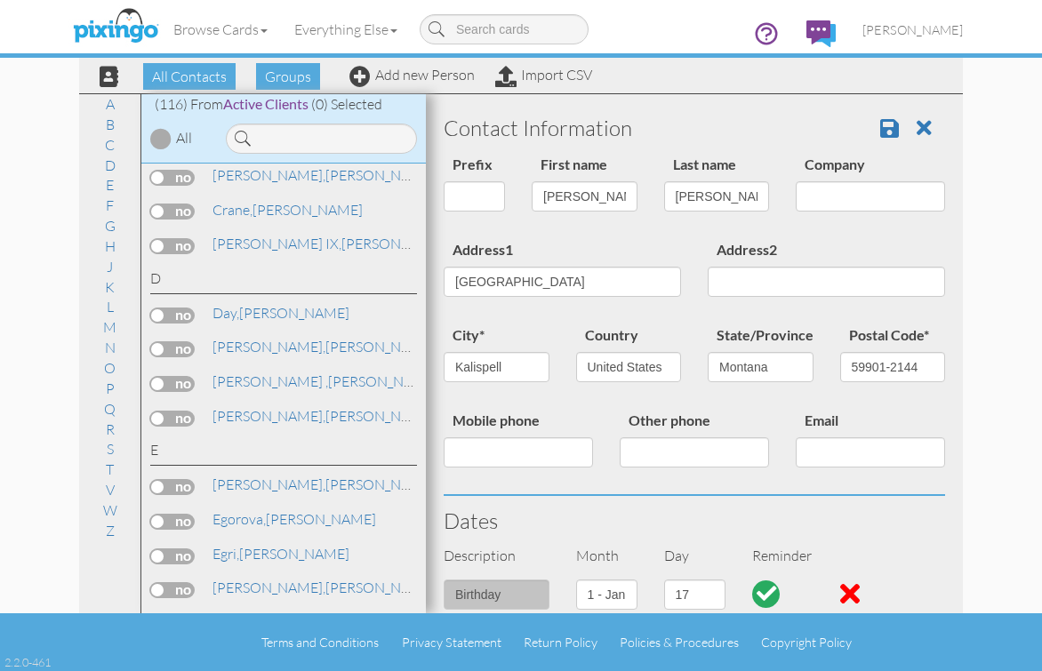
select select "object:3163"
select select "object:3441"
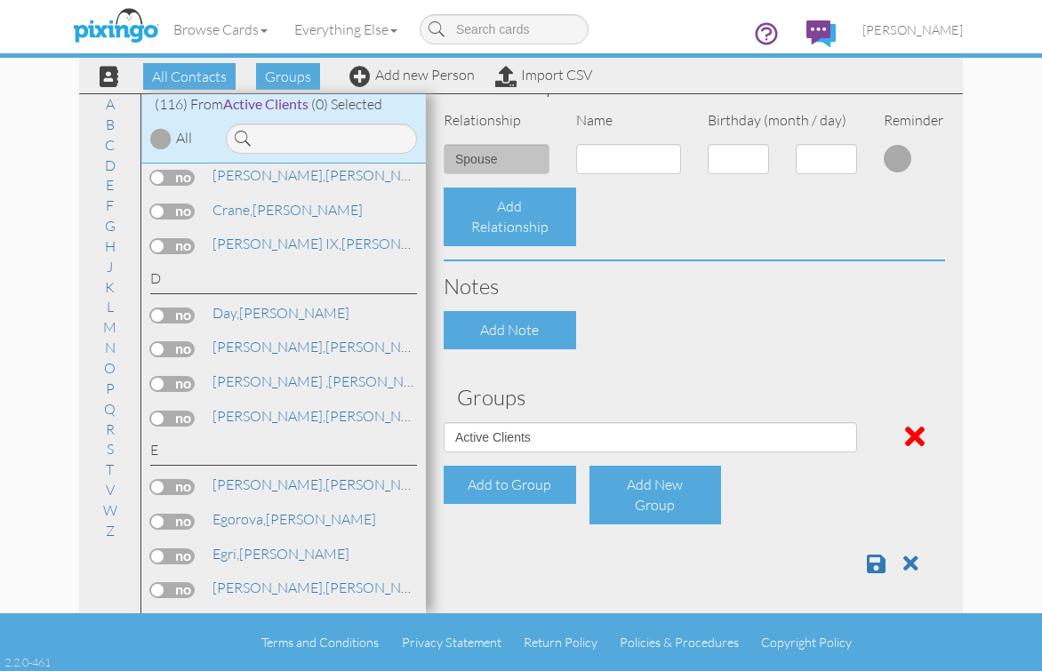
scroll to position [661, 0]
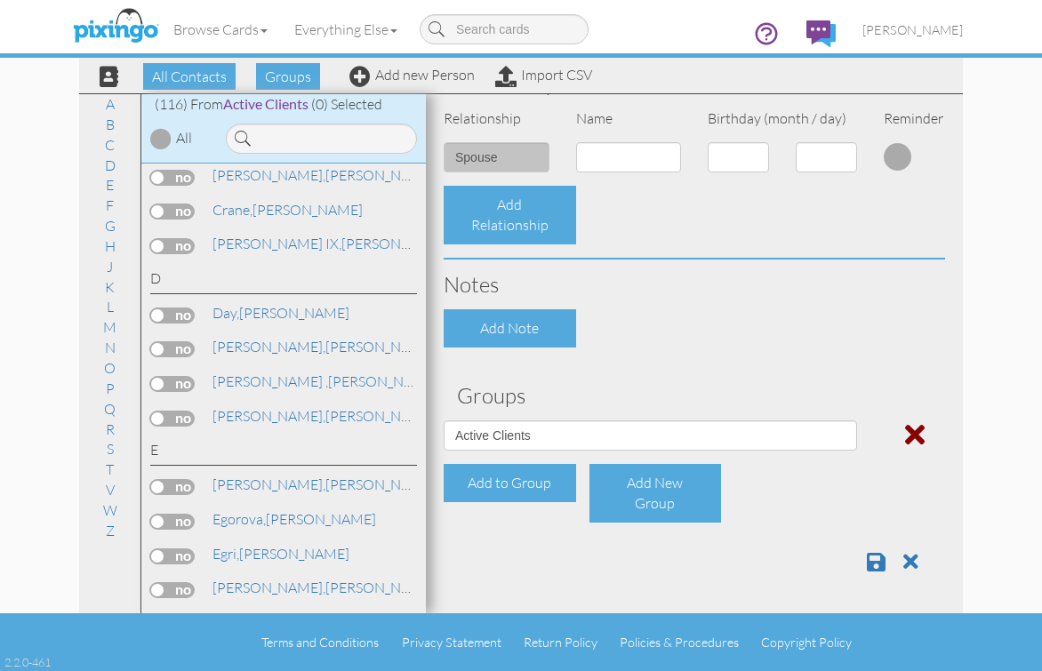
click at [907, 428] on span at bounding box center [915, 434] width 20 height 28
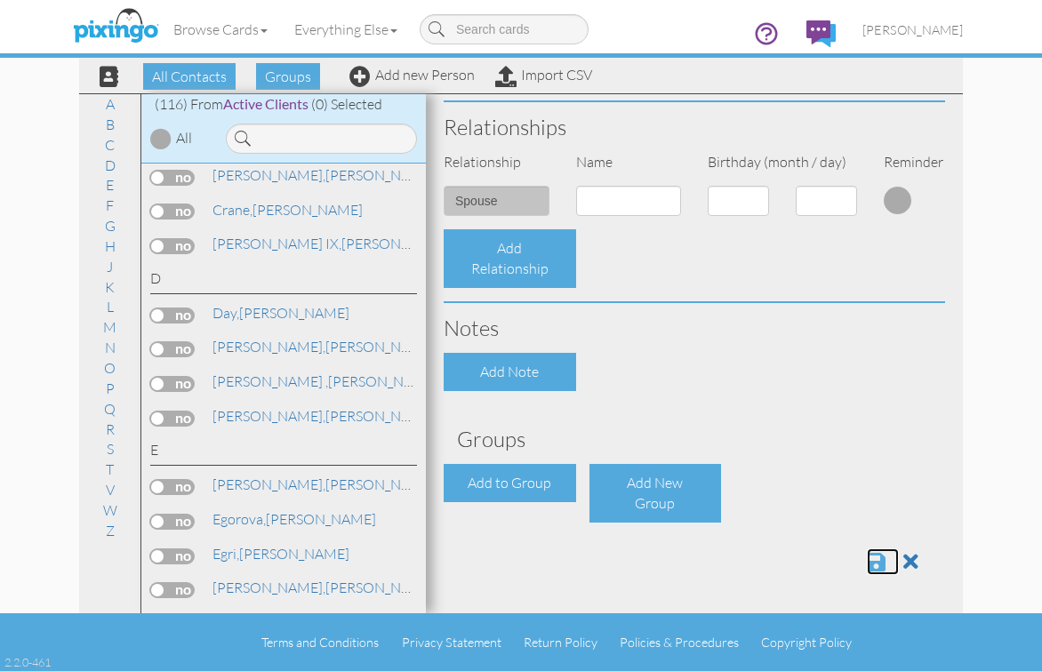
click at [869, 564] on span at bounding box center [876, 561] width 19 height 21
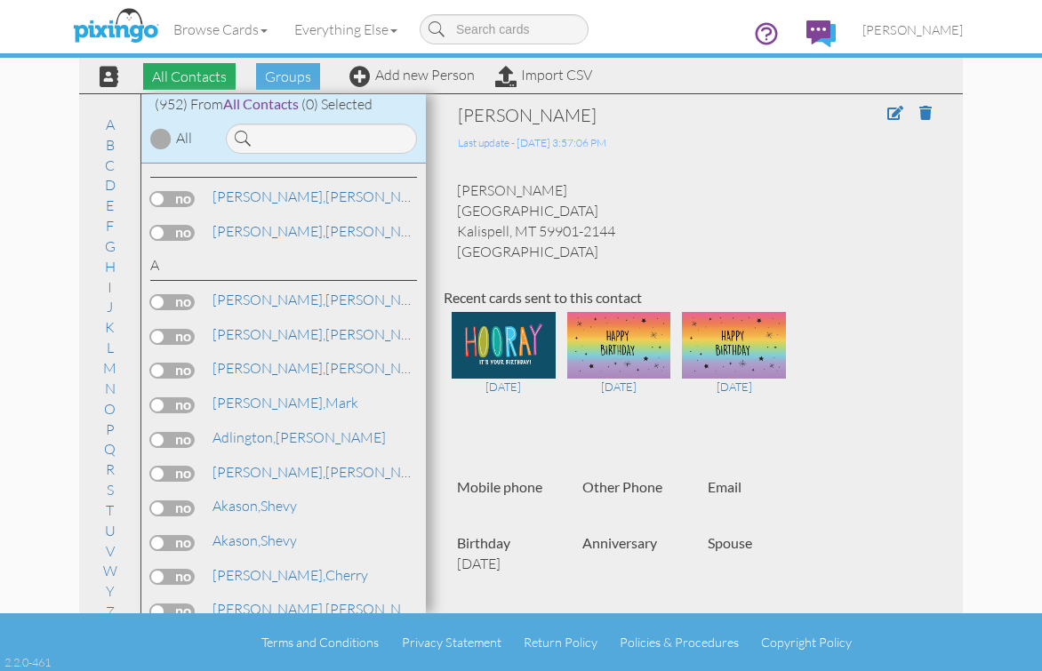
click at [199, 74] on span "All Contacts" at bounding box center [189, 76] width 92 height 27
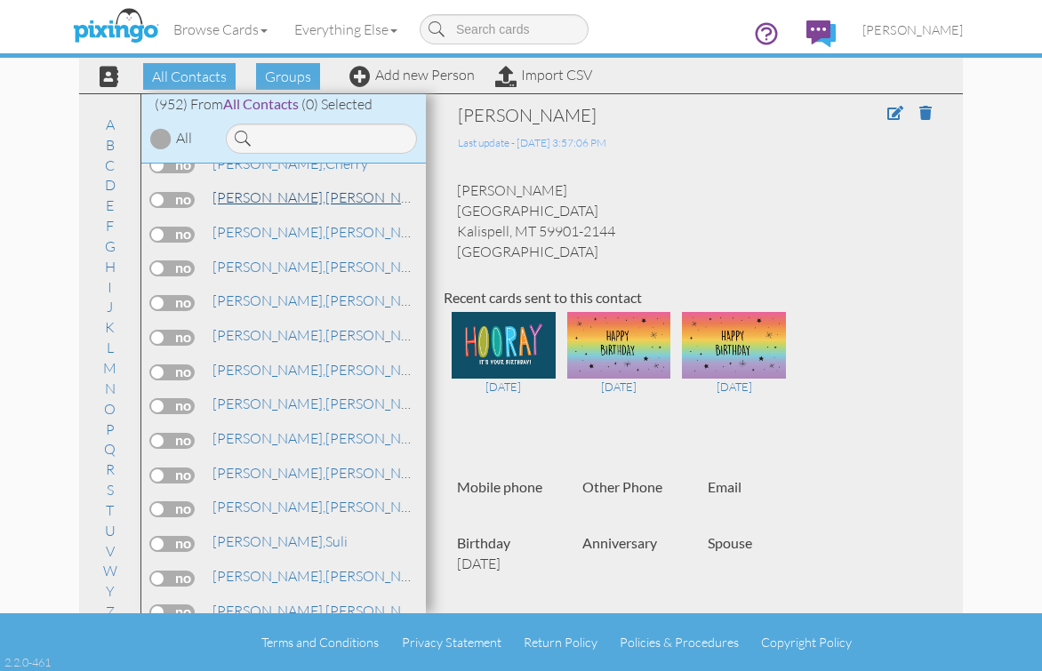
scroll to position [444, 0]
click at [102, 188] on link "D" at bounding box center [110, 184] width 28 height 21
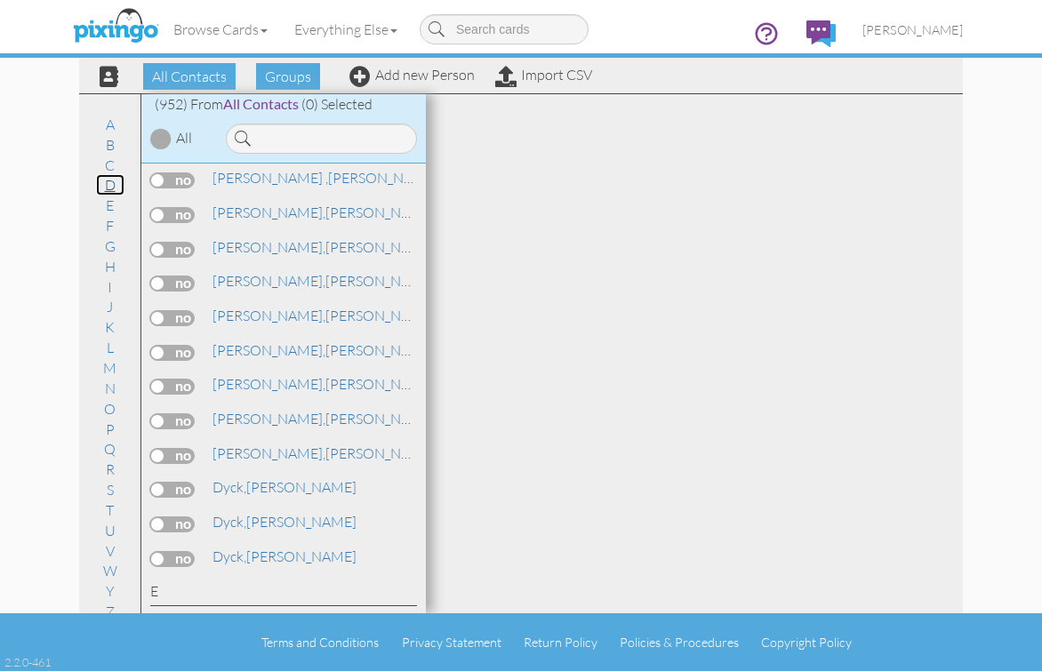
scroll to position [6874, 0]
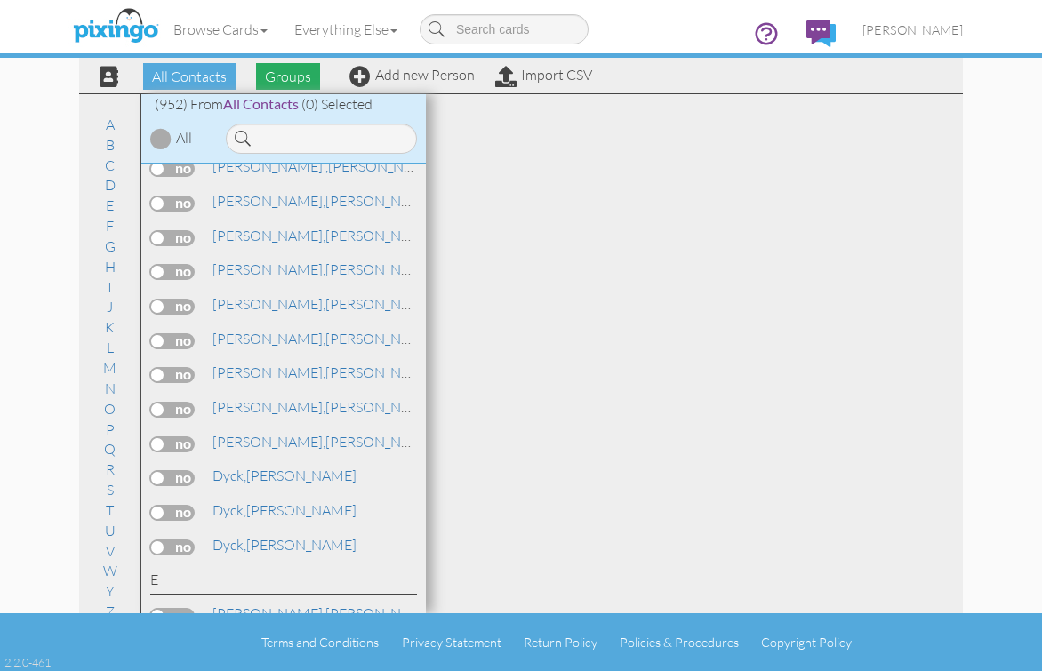
click at [278, 82] on span "Groups" at bounding box center [288, 76] width 64 height 27
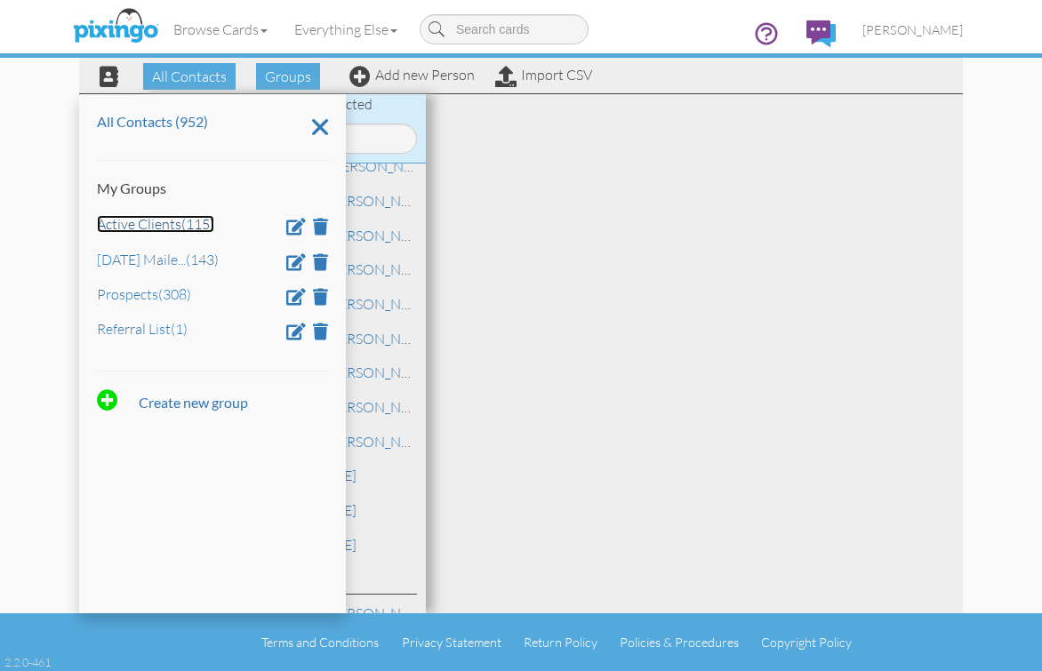
click at [146, 225] on link "Active Clients (115)" at bounding box center [155, 224] width 117 height 18
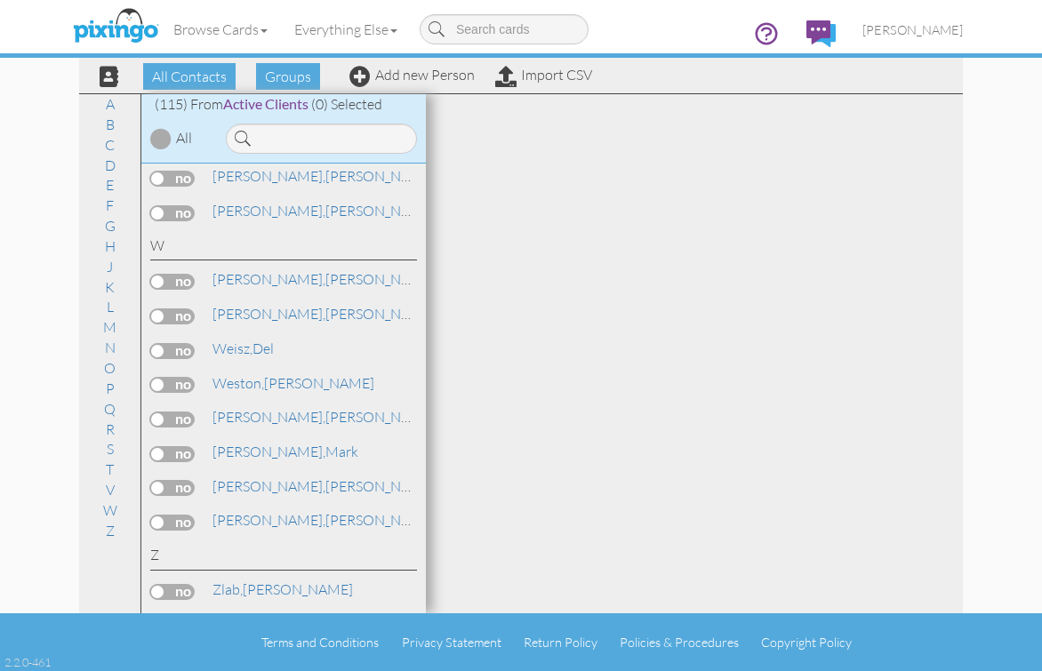
scroll to position [4273, 0]
click at [113, 160] on link "D" at bounding box center [110, 165] width 28 height 21
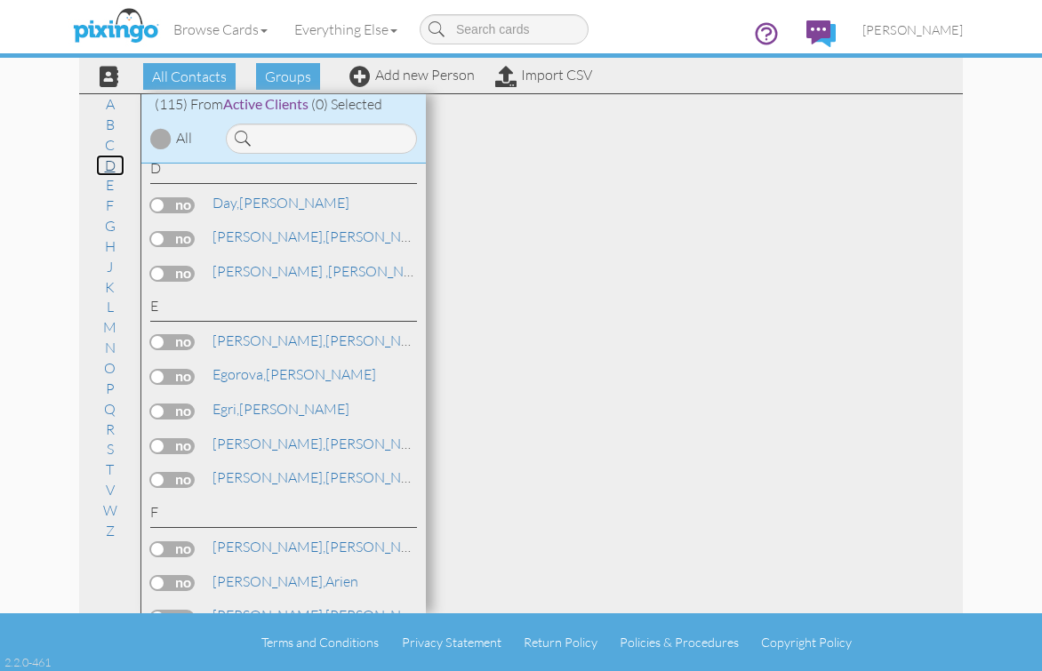
scroll to position [853, 0]
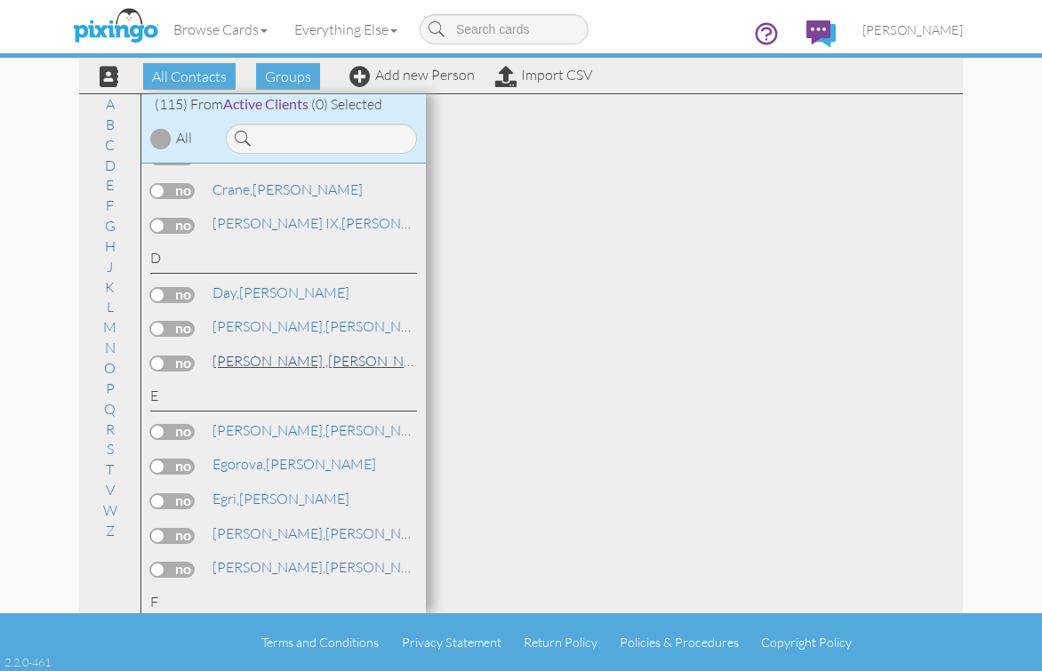
click at [236, 363] on span "[PERSON_NAME] ," at bounding box center [270, 361] width 116 height 18
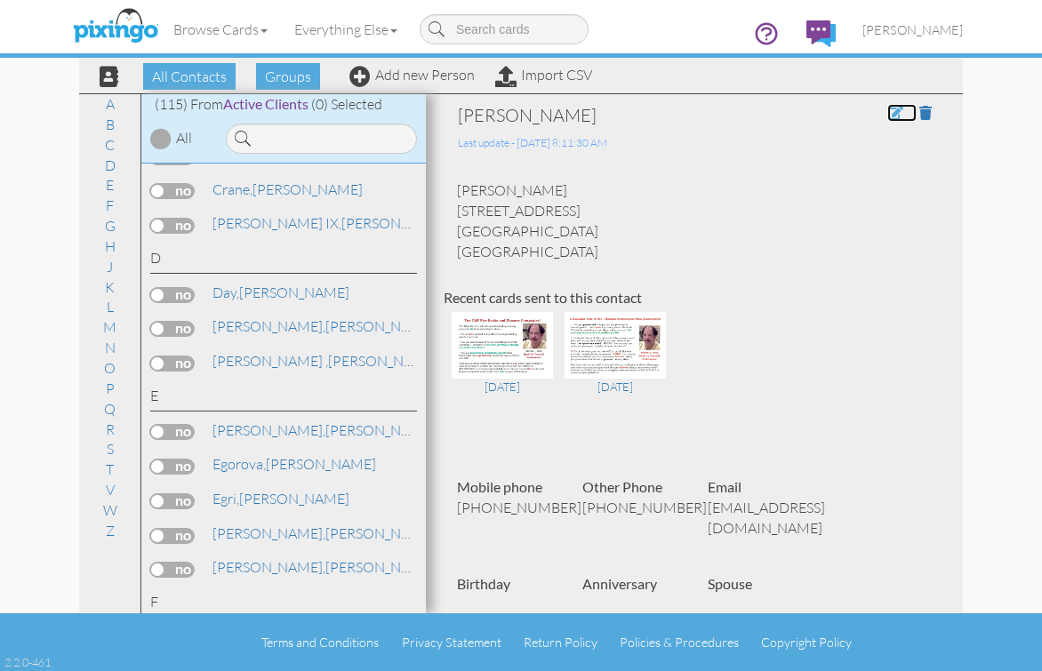
click at [887, 116] on span at bounding box center [895, 113] width 16 height 14
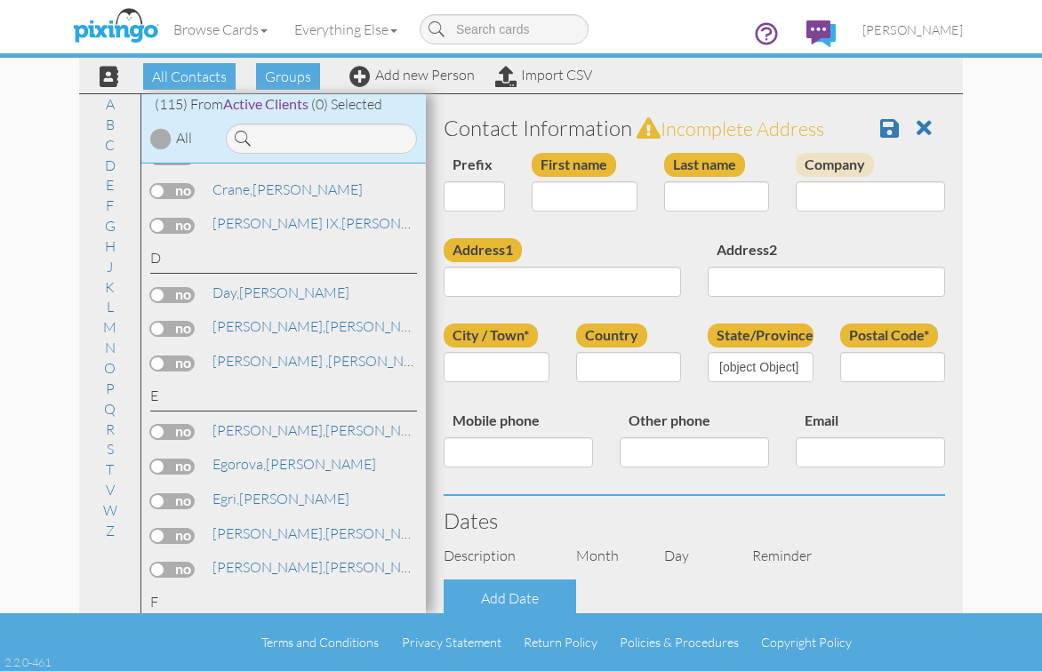
type input "[PERSON_NAME]"
type input "Dozier"
type input "13112 South Wilton Place"
type input "Gardena"
type input "90249"
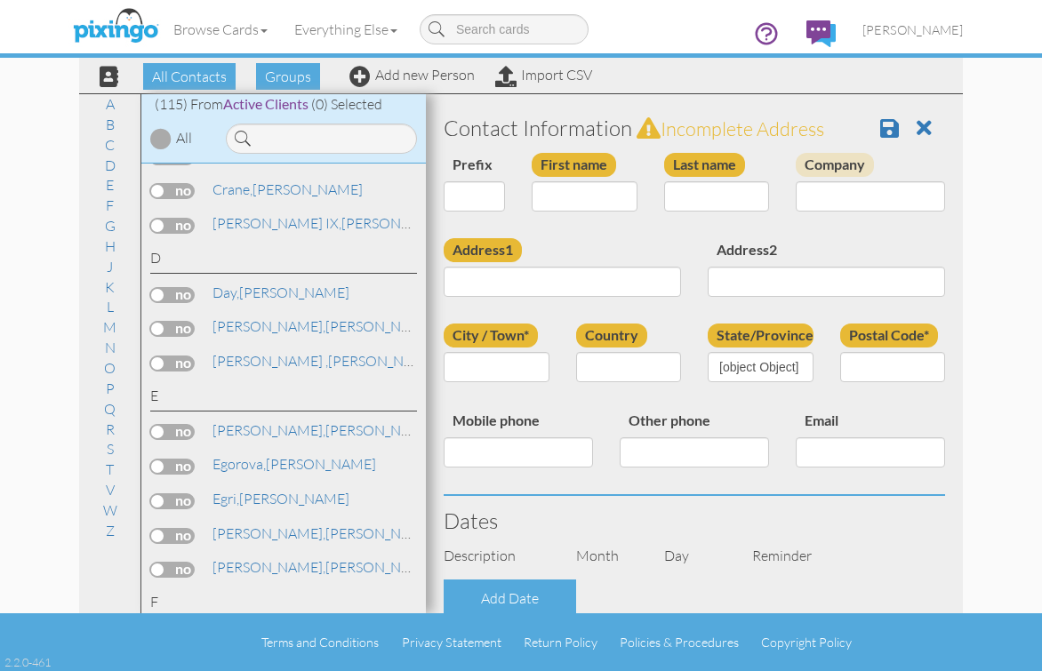
type input "(310) 719-8974"
type input "(310) 365-1331"
type input "lrrdz@att.net"
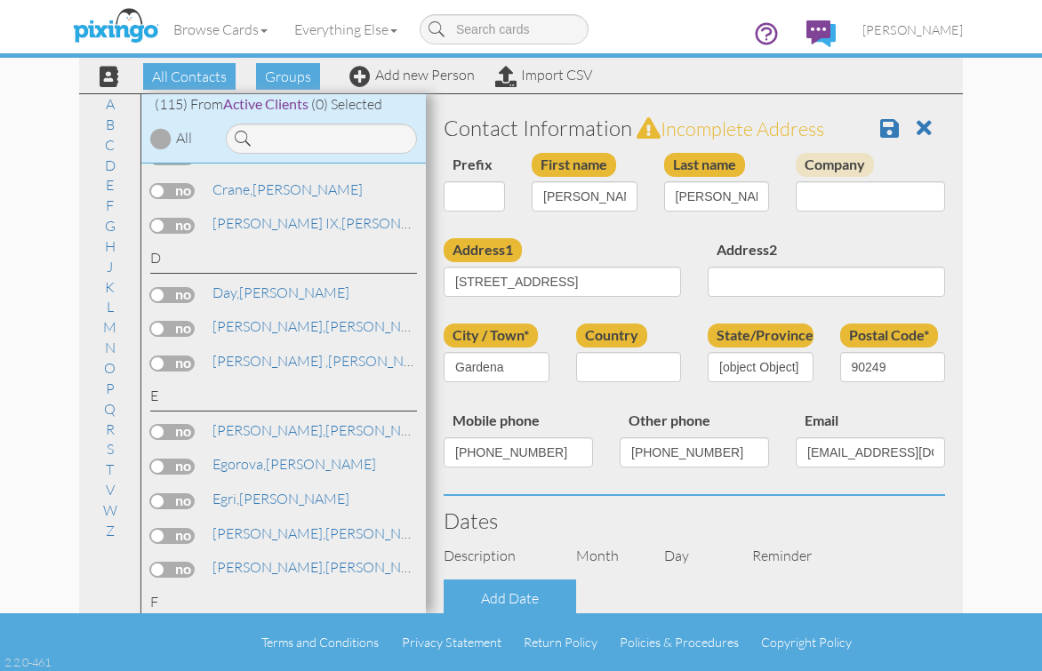
select select "object:3166"
select select "object:3411"
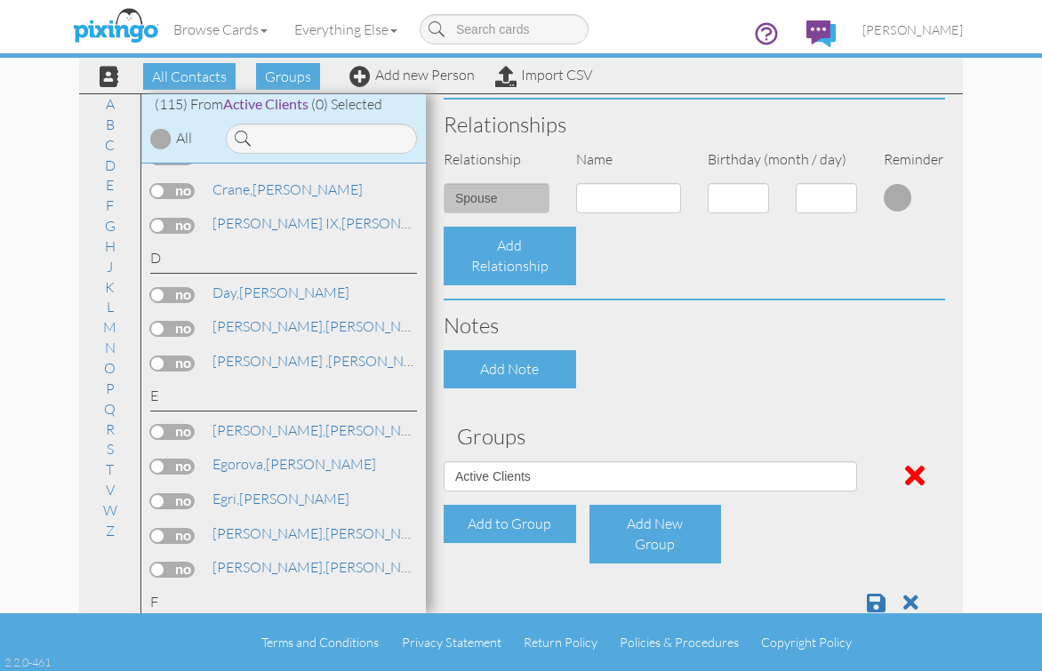
scroll to position [661, 0]
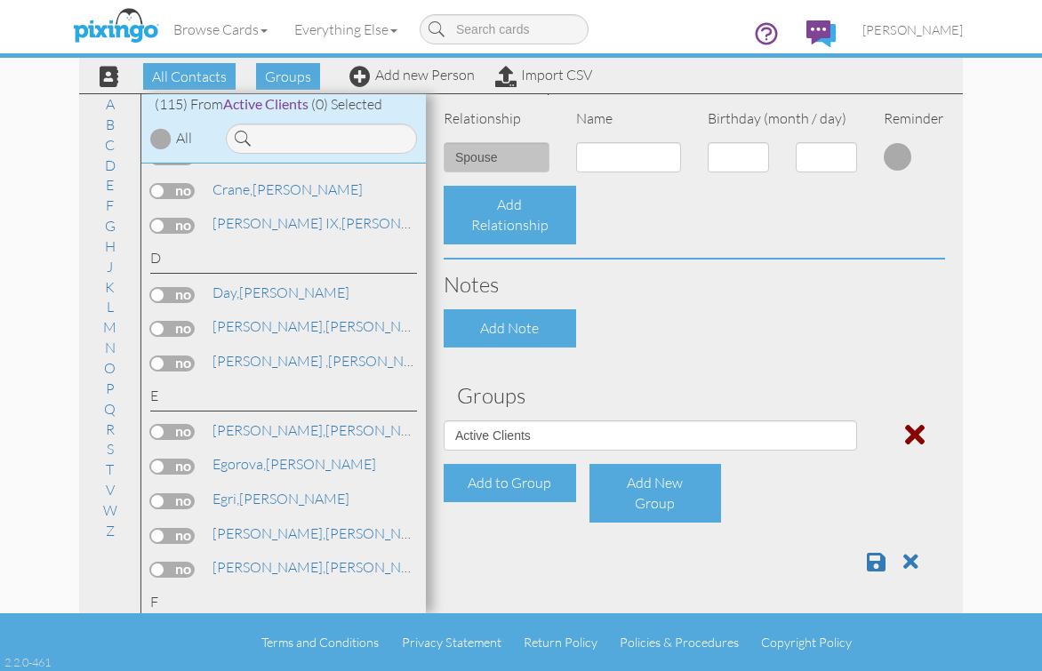
click at [920, 434] on div at bounding box center [914, 434] width 88 height 41
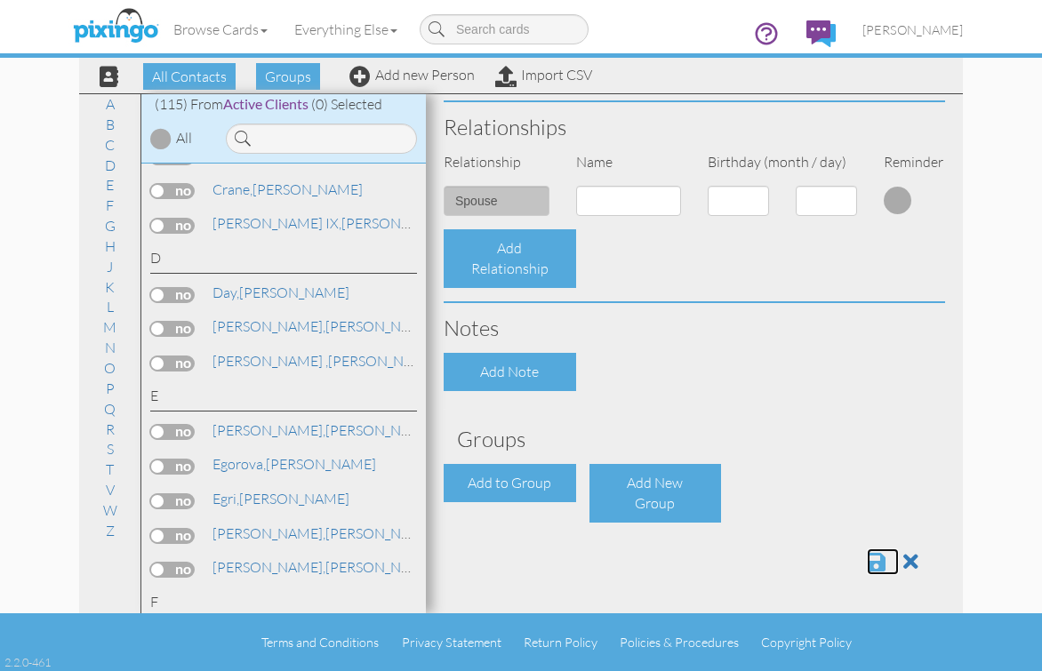
click at [867, 558] on span at bounding box center [876, 561] width 19 height 21
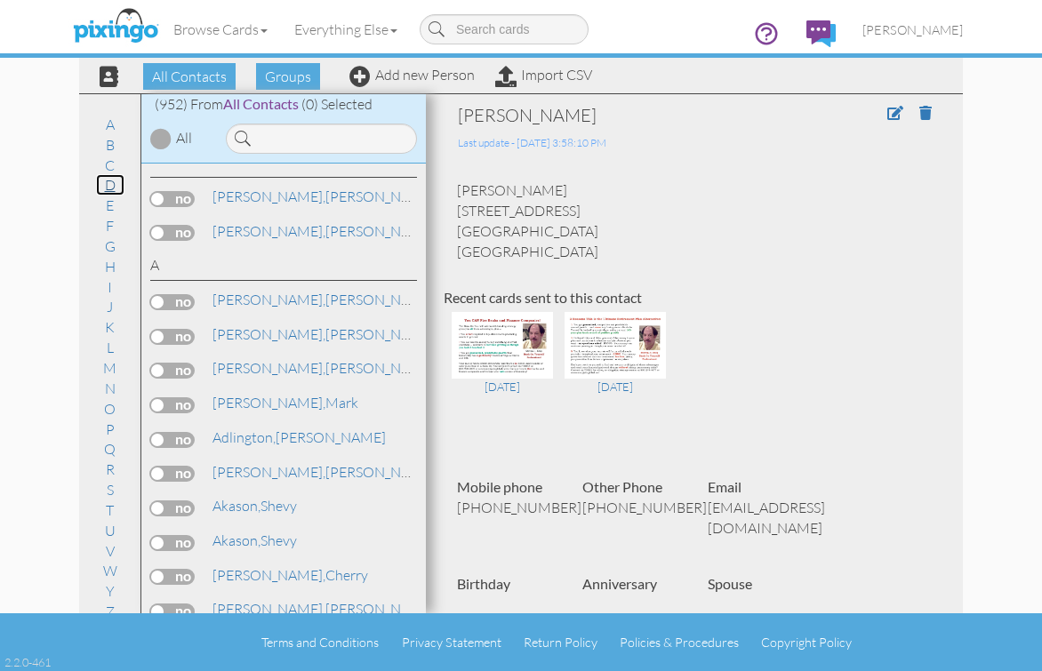
click at [104, 185] on link "D" at bounding box center [110, 184] width 28 height 21
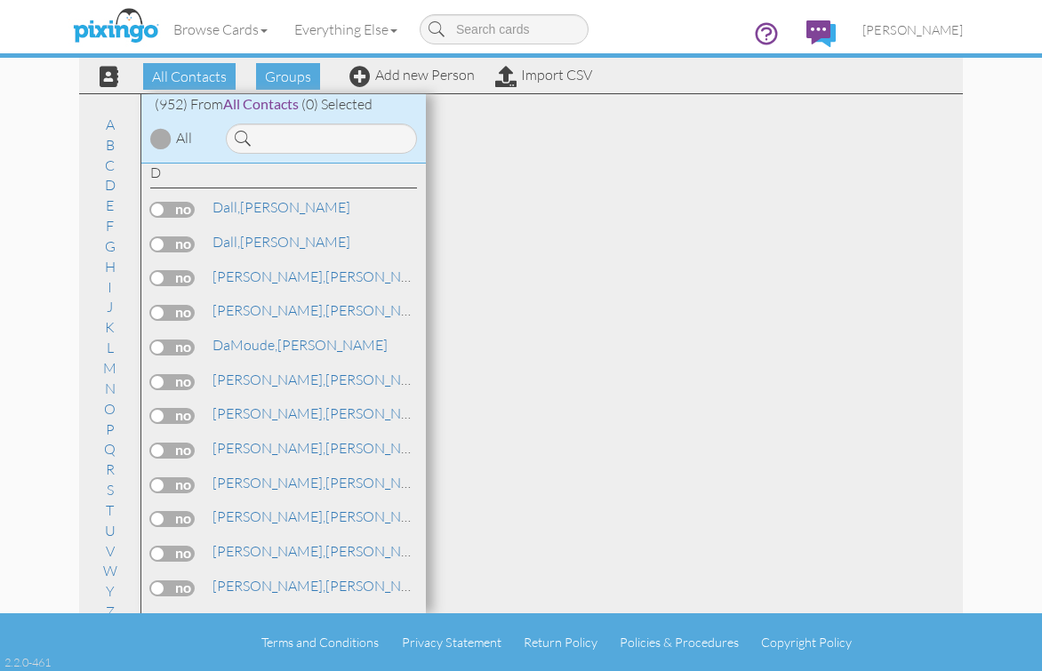
click at [279, 69] on div "Browse Cards Business Accounting Automotive Chiropractor Customer Dental Financ…" at bounding box center [521, 35] width 884 height 70
click at [279, 76] on span "Groups" at bounding box center [288, 76] width 64 height 27
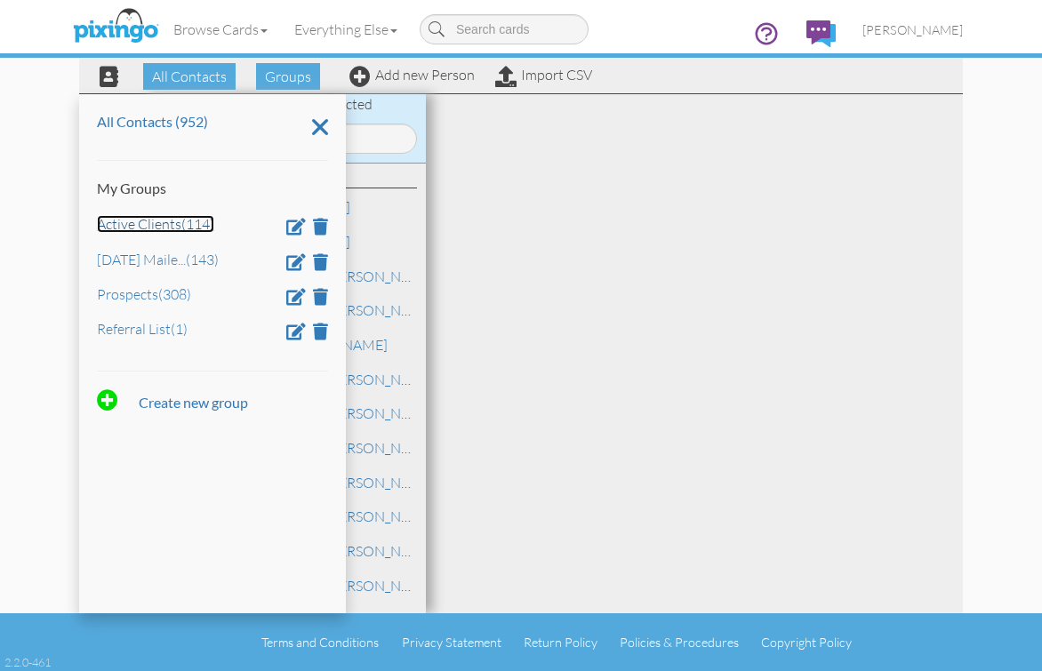
click at [161, 229] on link "Active Clients (114)" at bounding box center [155, 224] width 117 height 18
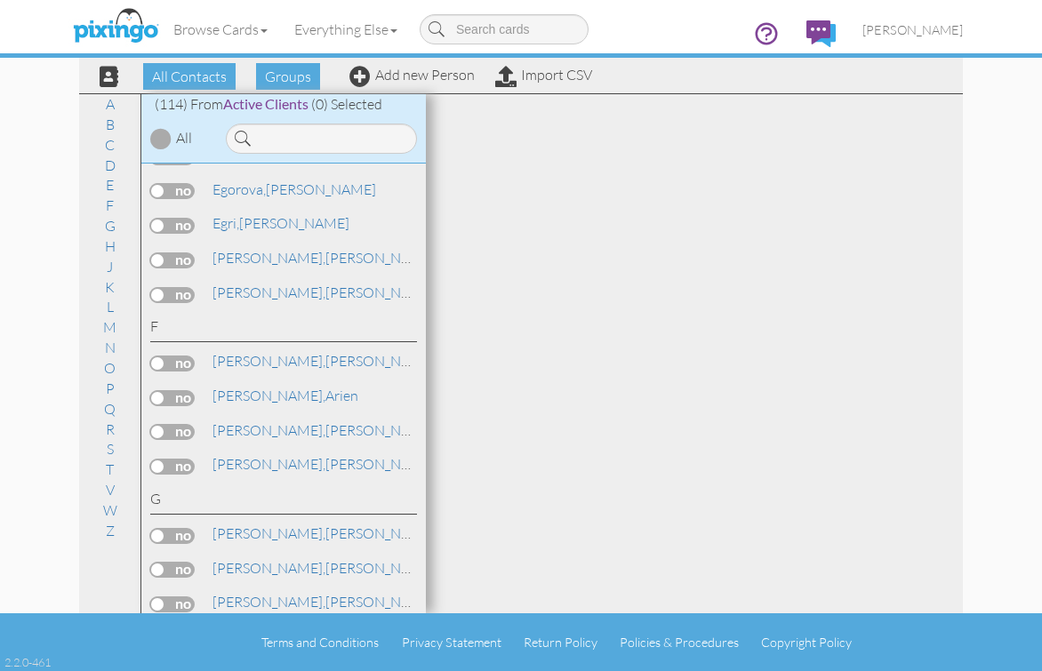
scroll to position [935, 0]
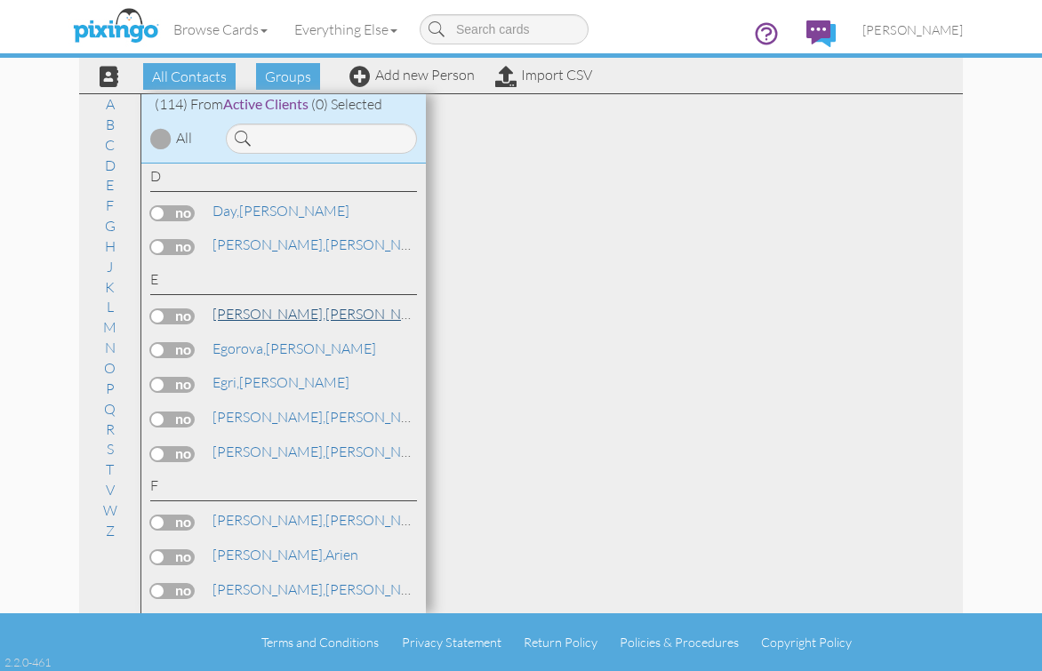
click at [281, 317] on link "Edwards, Valerie" at bounding box center [324, 313] width 227 height 21
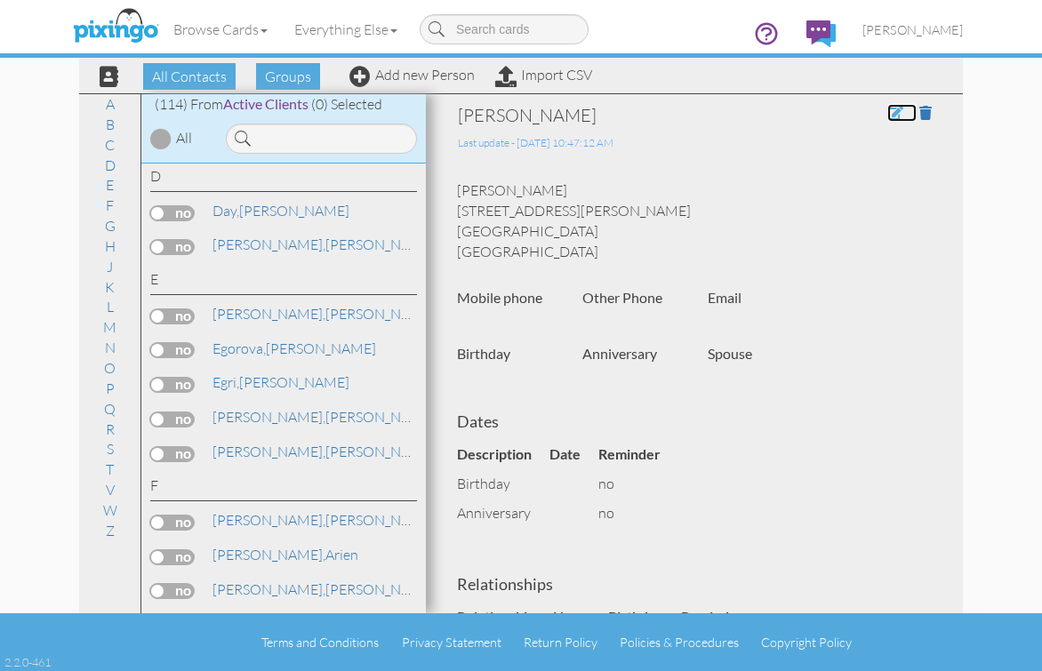
click at [887, 108] on span at bounding box center [895, 113] width 16 height 14
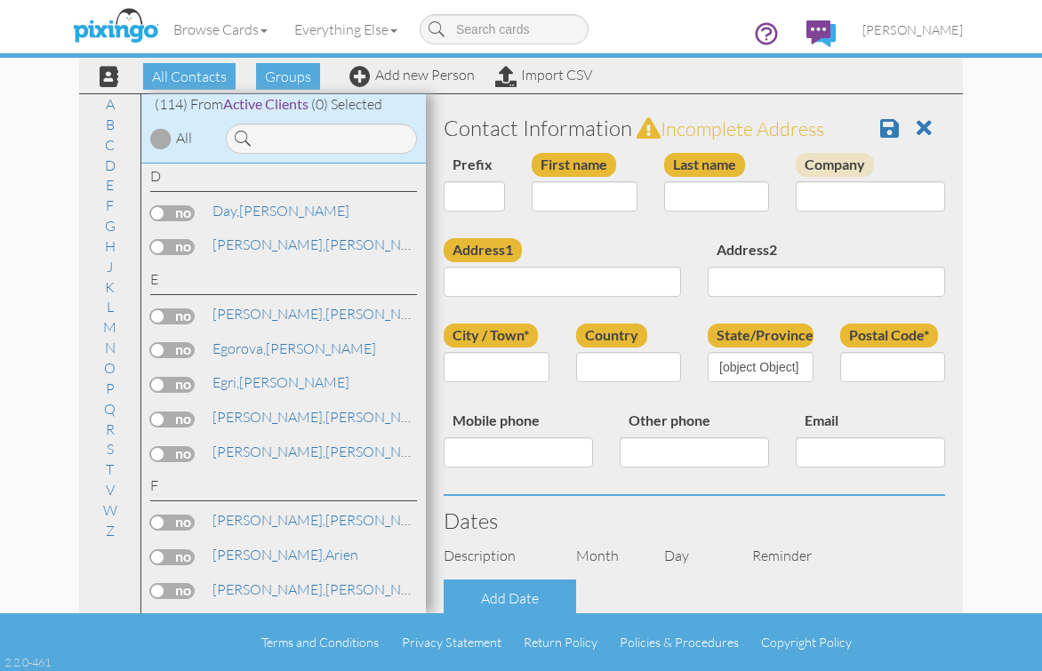
type input "[PERSON_NAME]"
type input "Edwards"
type input "6830 Maynard Avenue"
type input "West Hills"
type input "91307"
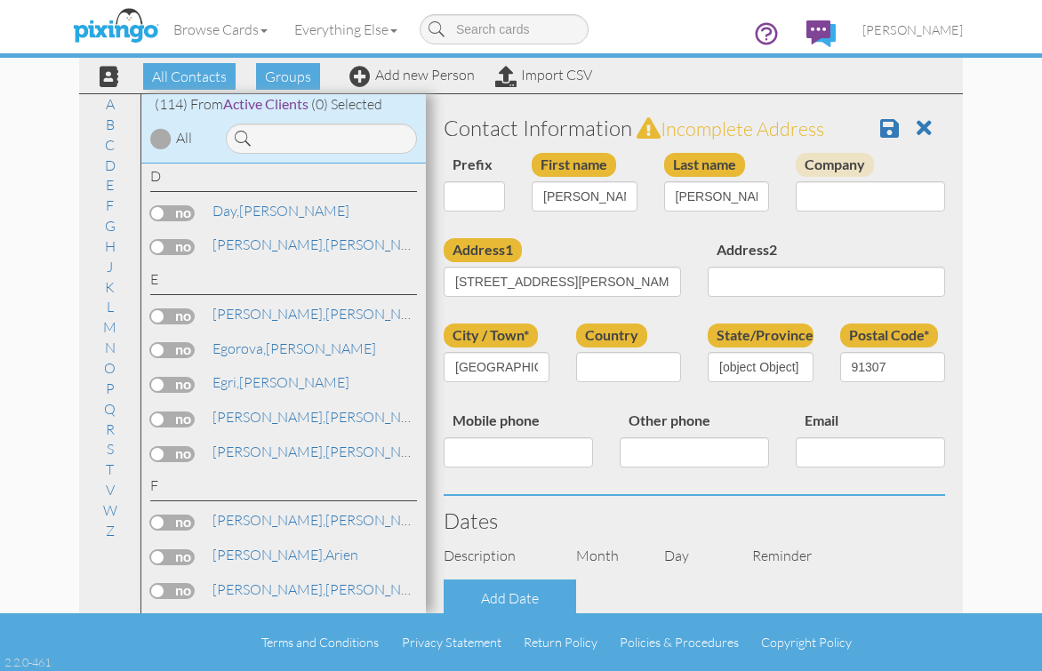
select select "object:3158"
select select "object:3403"
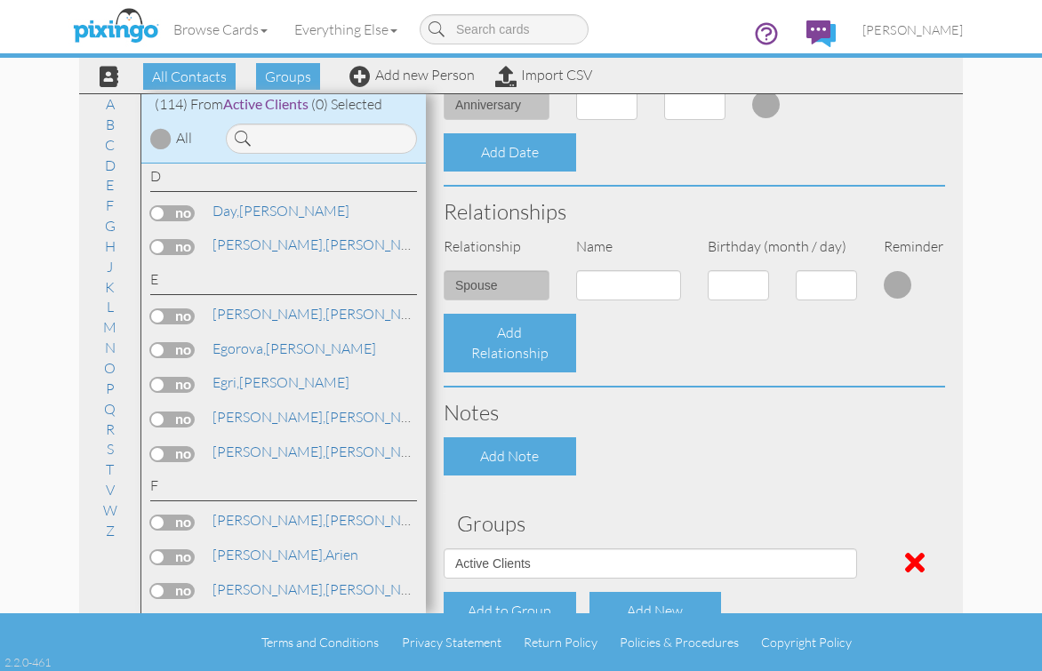
scroll to position [661, 0]
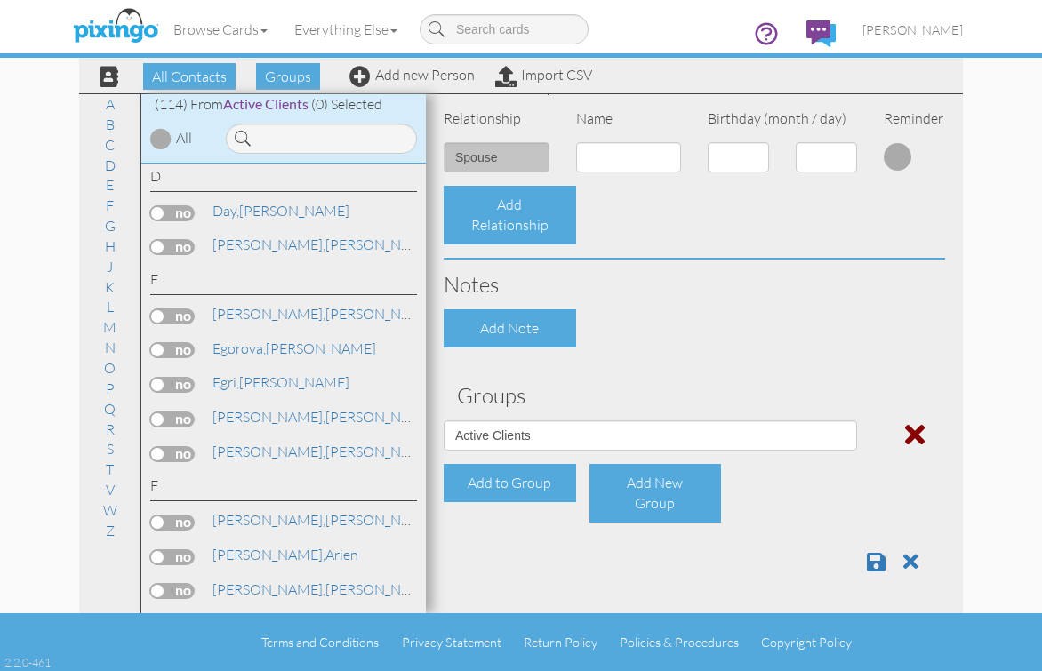
click at [908, 433] on span at bounding box center [915, 434] width 20 height 28
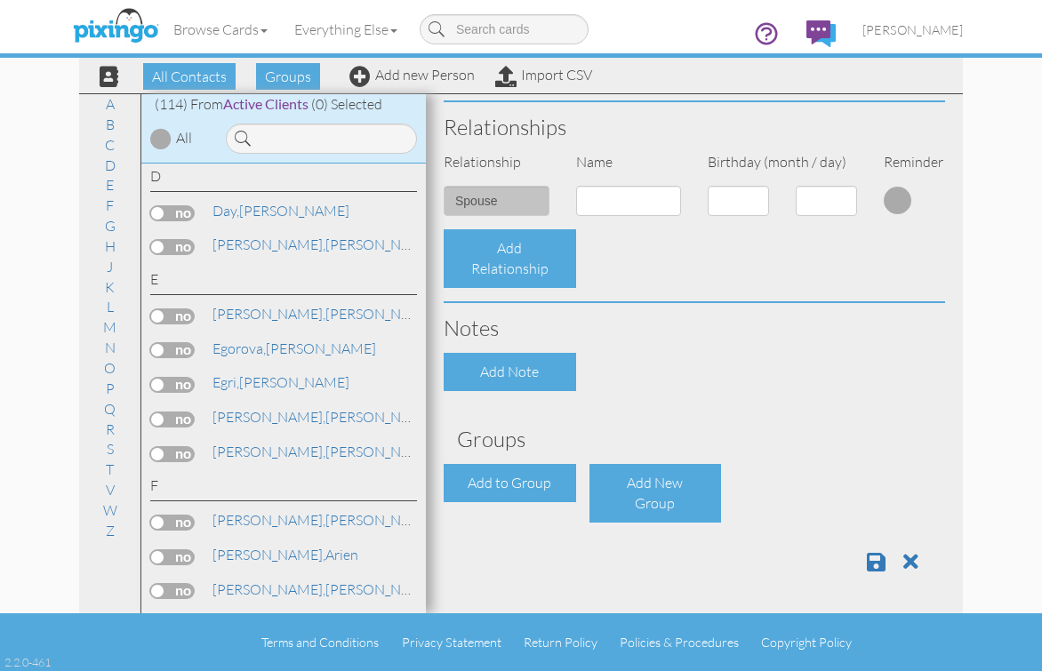
scroll to position [618, 0]
click at [867, 564] on span at bounding box center [876, 561] width 19 height 21
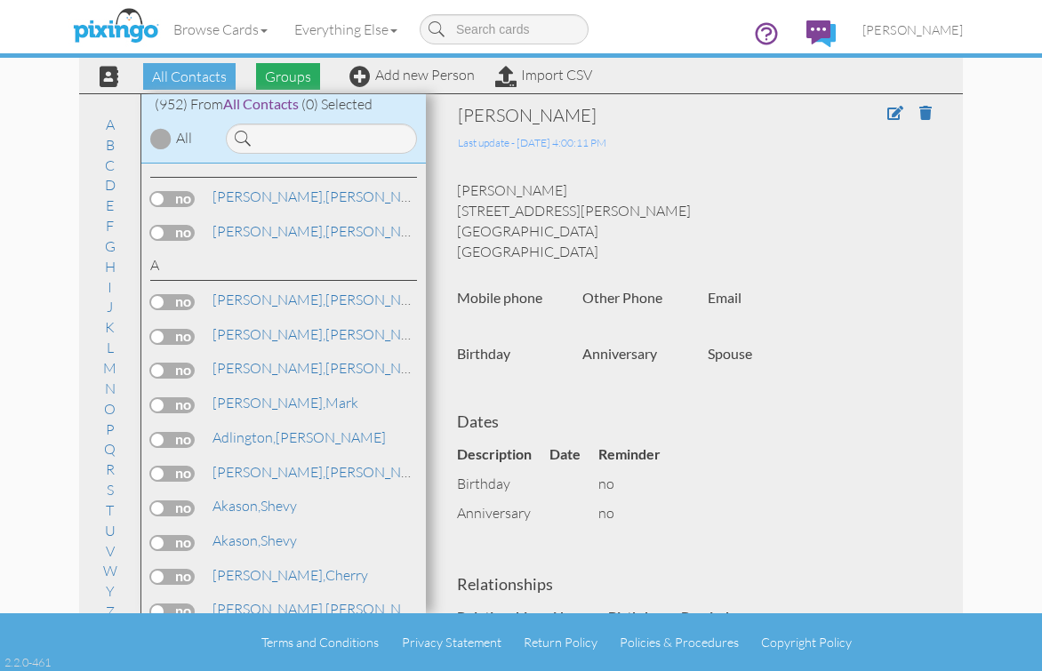
click at [270, 70] on span "Groups" at bounding box center [288, 76] width 64 height 27
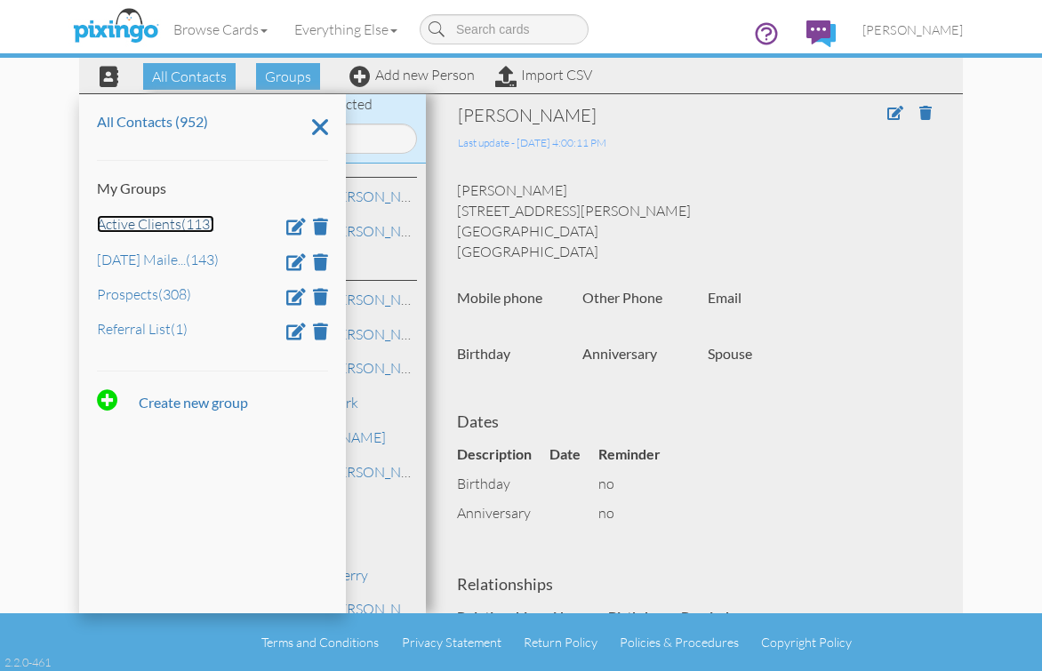
click at [158, 215] on link "Active Clients (113)" at bounding box center [155, 224] width 117 height 18
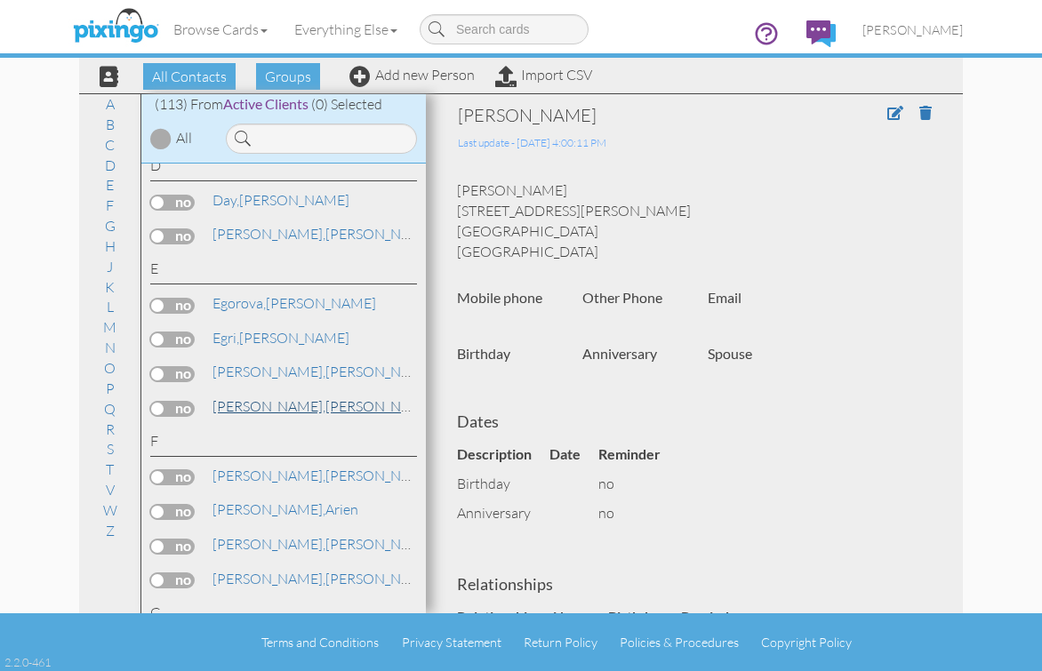
scroll to position [978, 0]
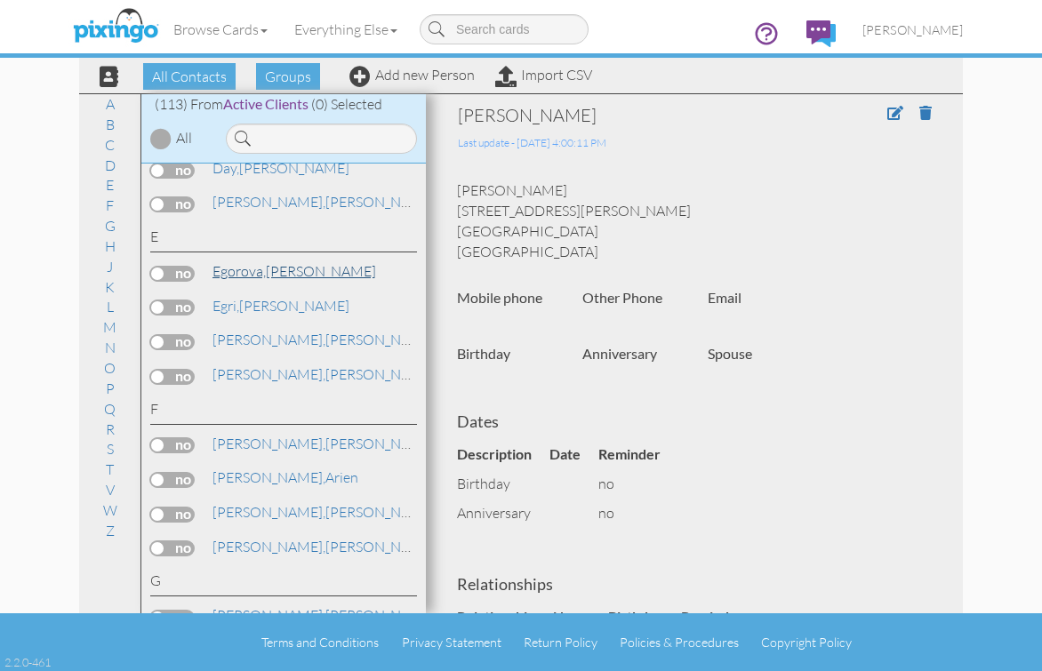
click at [278, 271] on link "Egorova, Anna" at bounding box center [294, 270] width 167 height 21
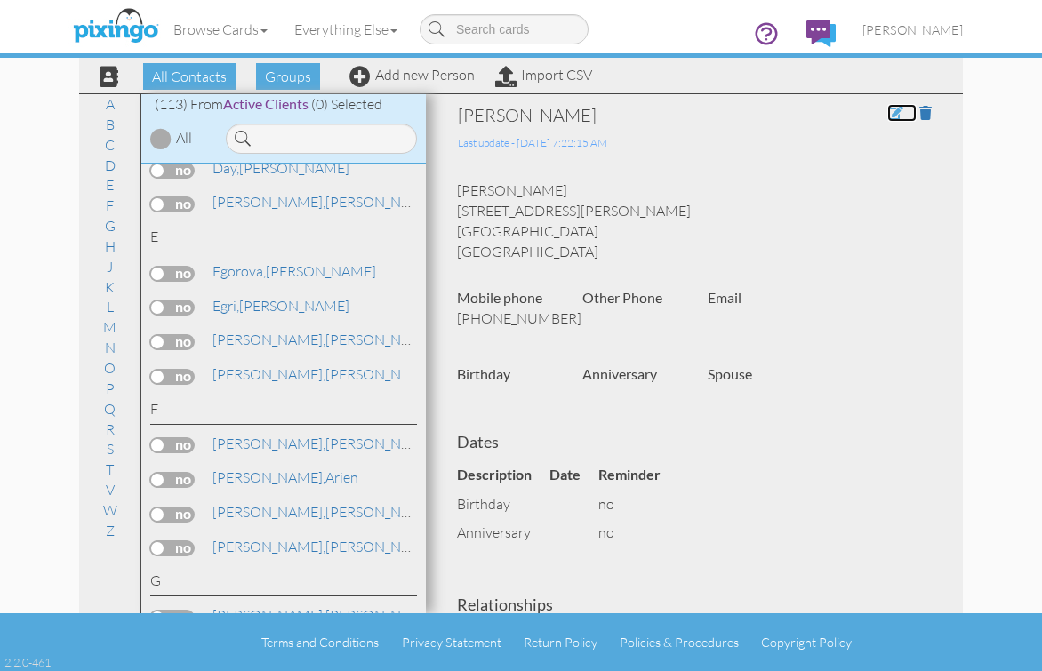
click at [887, 108] on span at bounding box center [895, 113] width 16 height 14
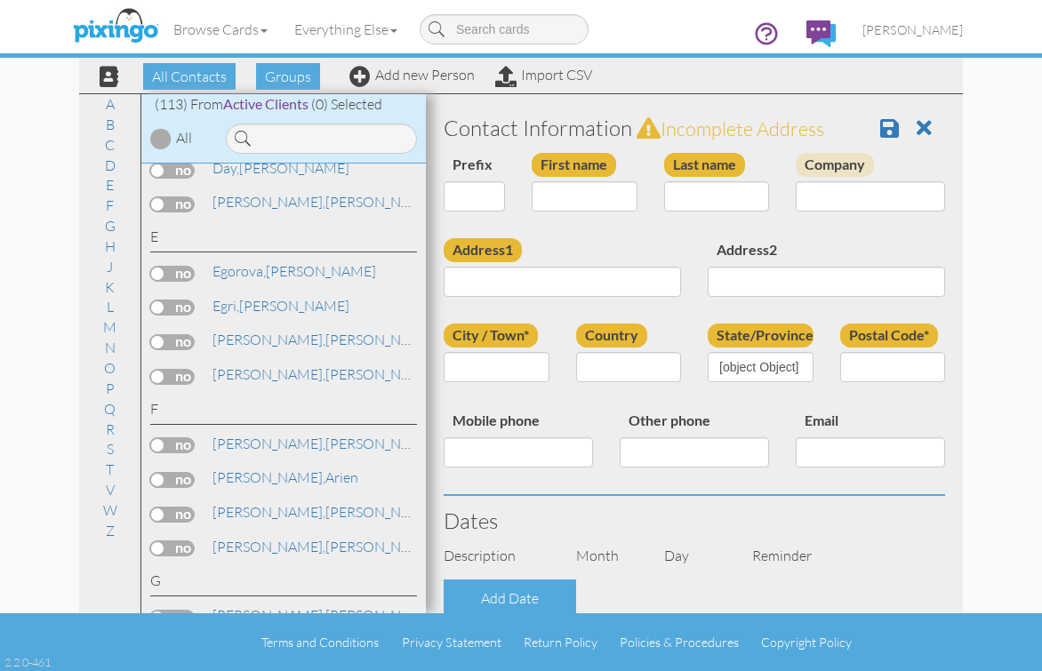
type input "[PERSON_NAME]"
type input "Egorova"
type input "4407 Lowry Circle"
type input "Las Vegas"
type input "89115"
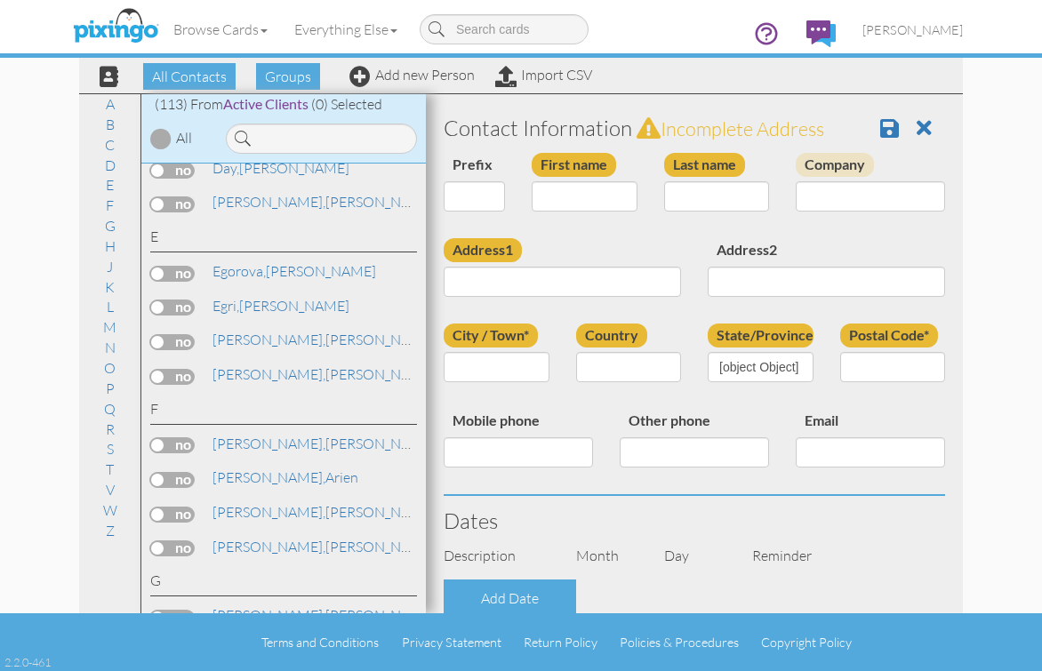
type input "325-514-2425"
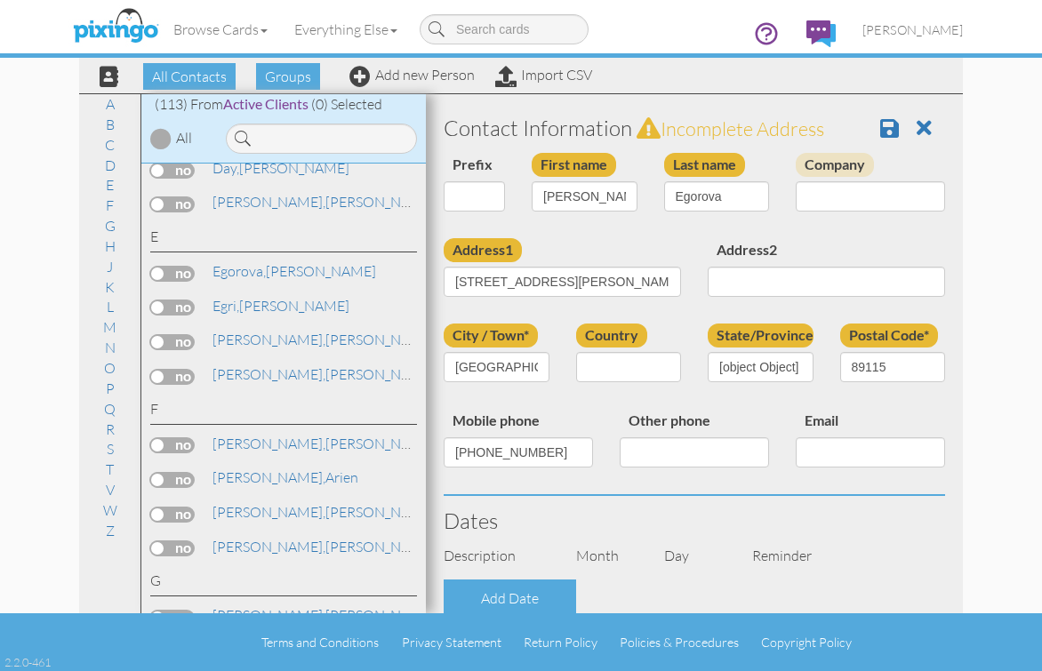
select select "object:3156"
select select "object:3401"
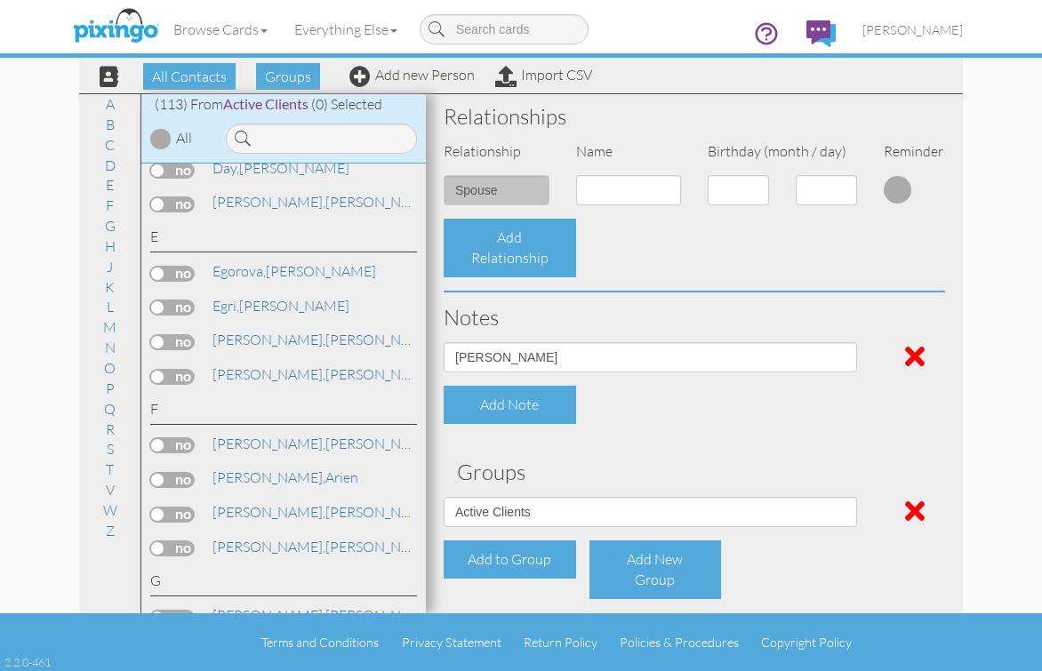
scroll to position [705, 0]
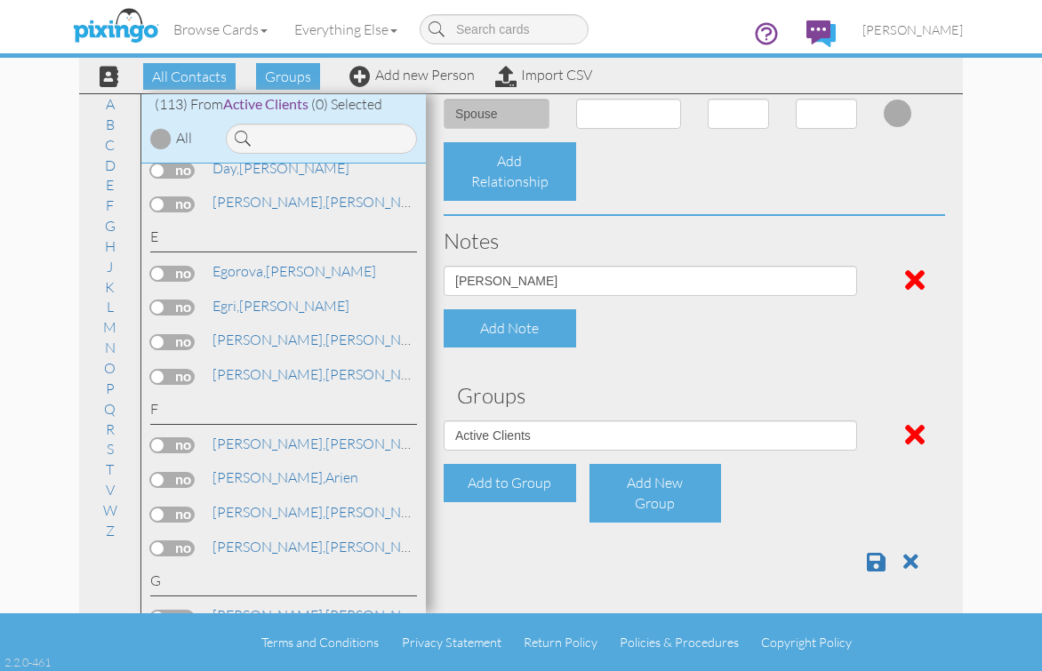
click at [905, 436] on span at bounding box center [915, 434] width 20 height 28
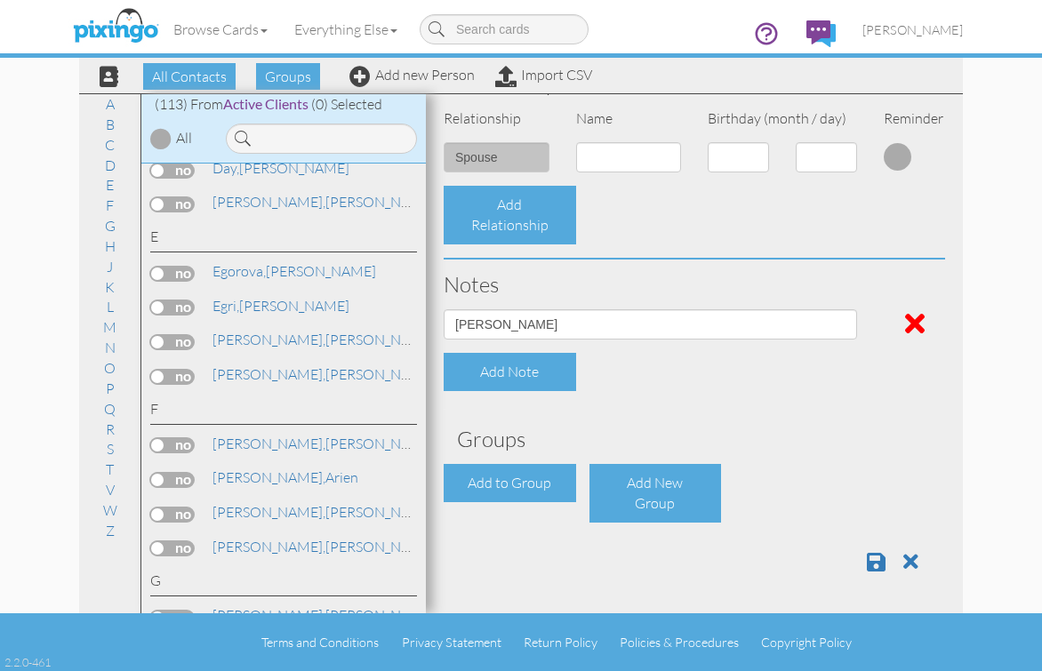
scroll to position [661, 0]
click at [867, 560] on span at bounding box center [876, 561] width 19 height 21
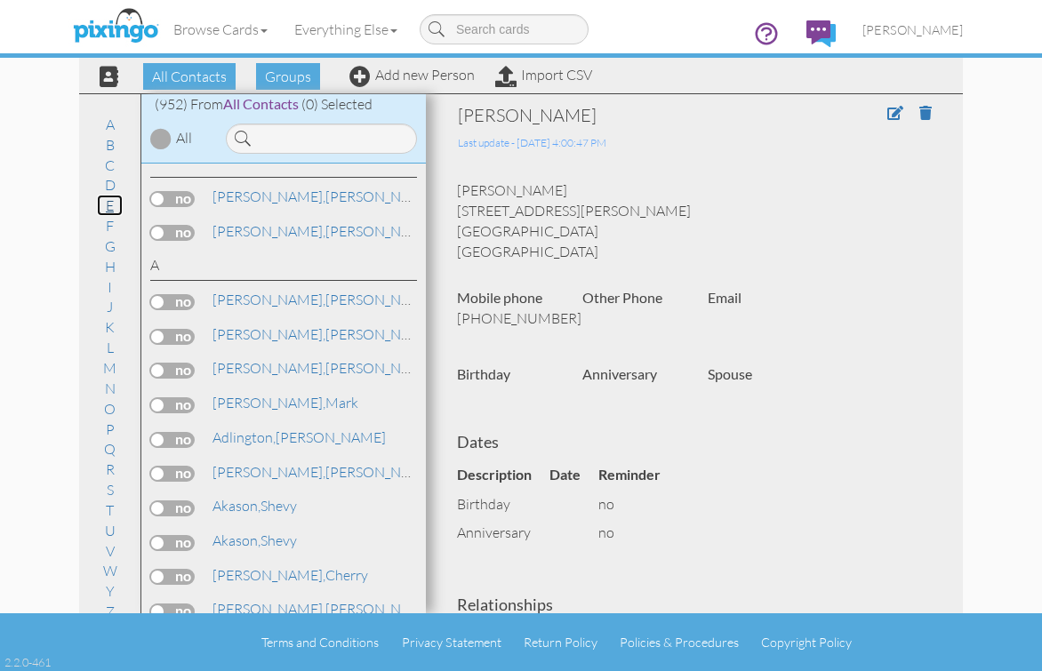
click at [99, 206] on link "E" at bounding box center [110, 205] width 26 height 21
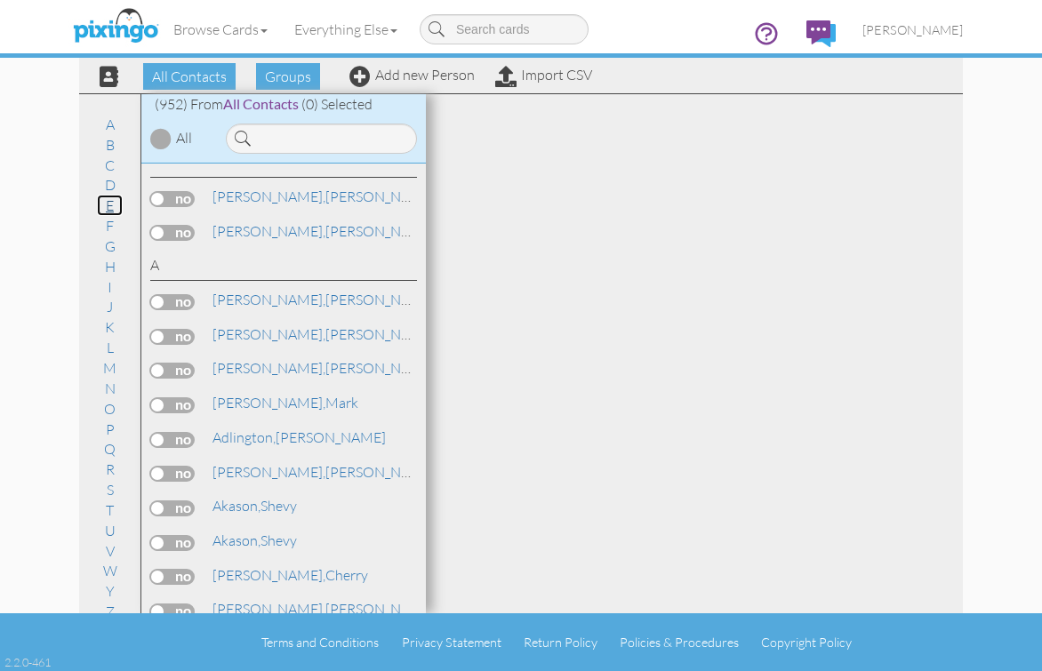
scroll to position [7281, 0]
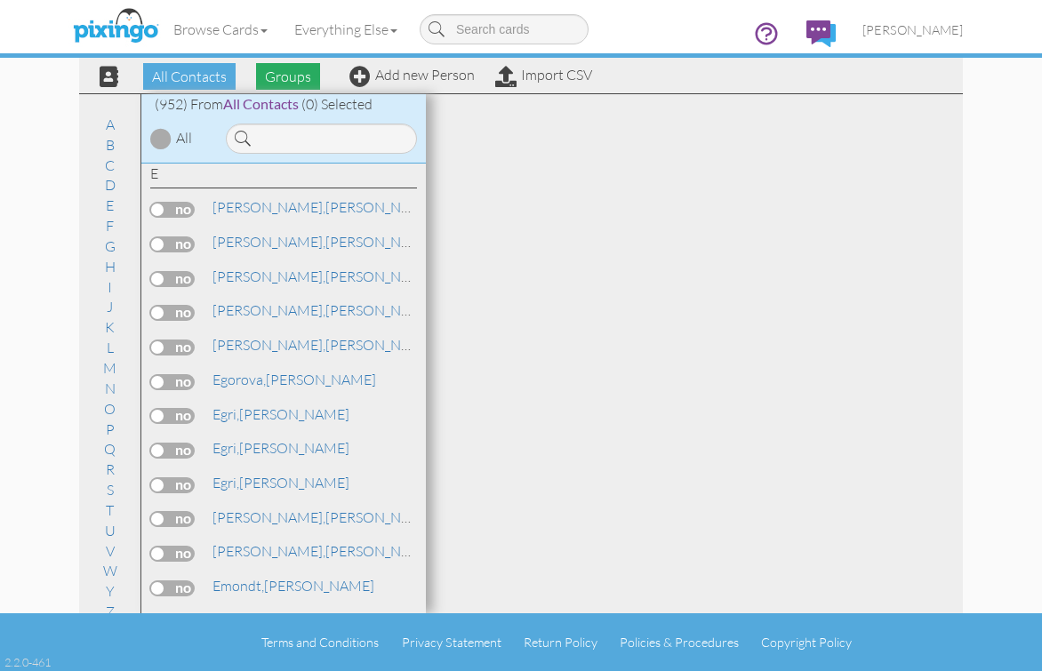
click at [270, 75] on span "Groups" at bounding box center [288, 76] width 64 height 27
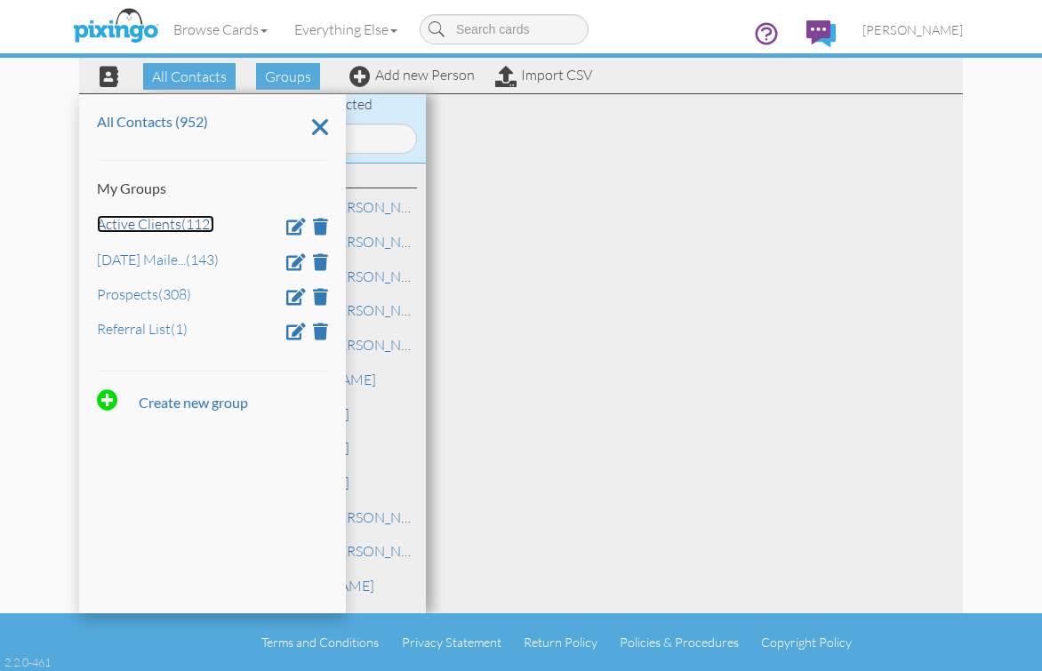
click at [151, 222] on link "Active Clients (112)" at bounding box center [155, 224] width 117 height 18
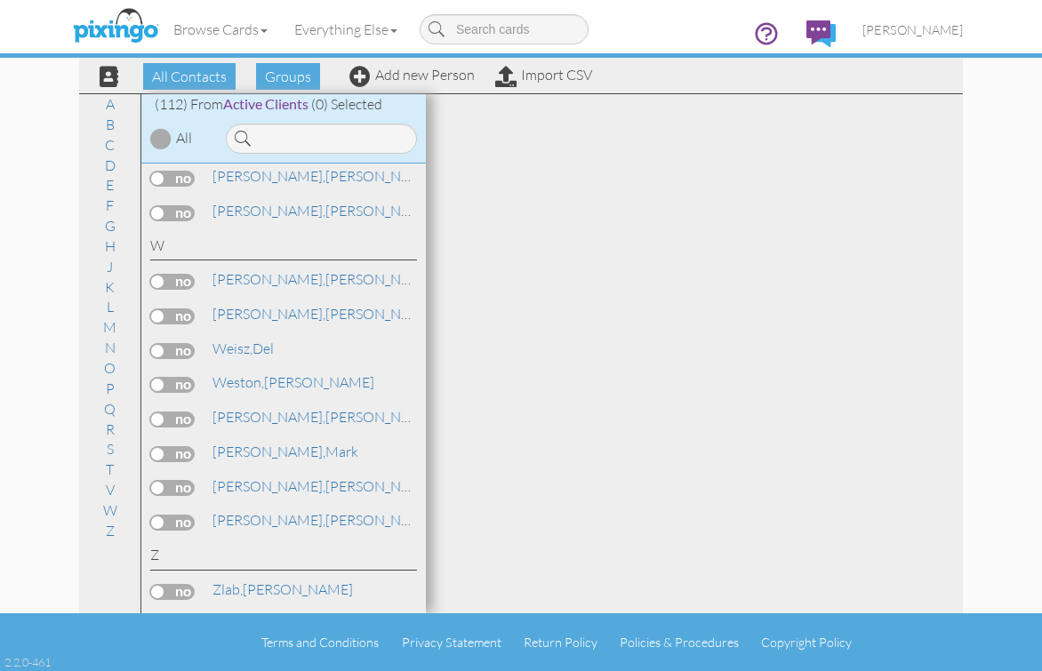
scroll to position [800, 0]
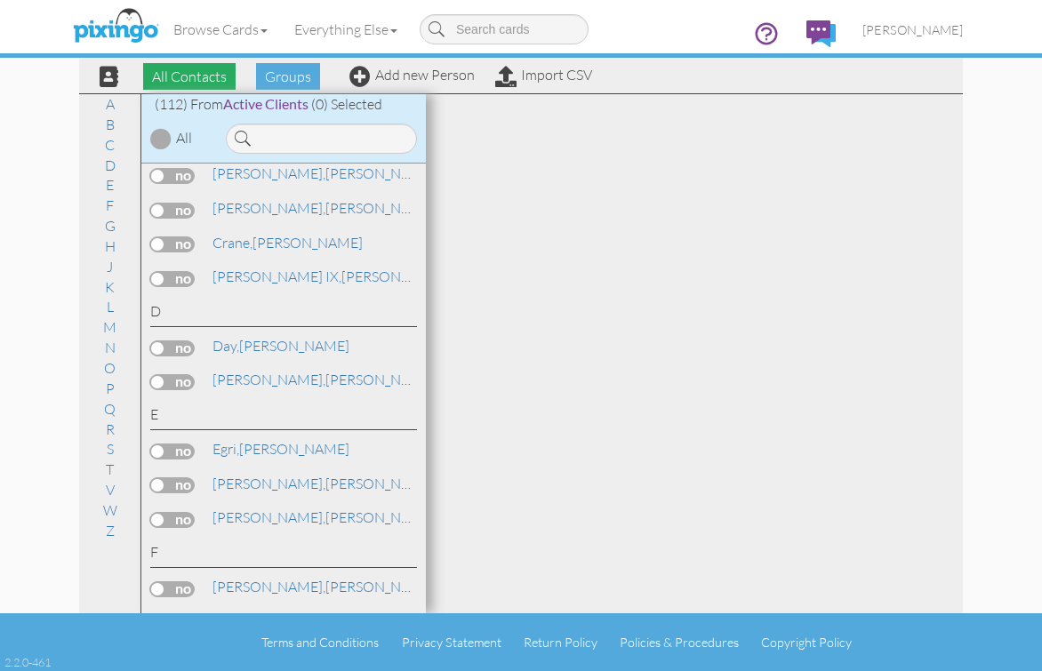
click at [200, 75] on span "All Contacts" at bounding box center [189, 76] width 92 height 27
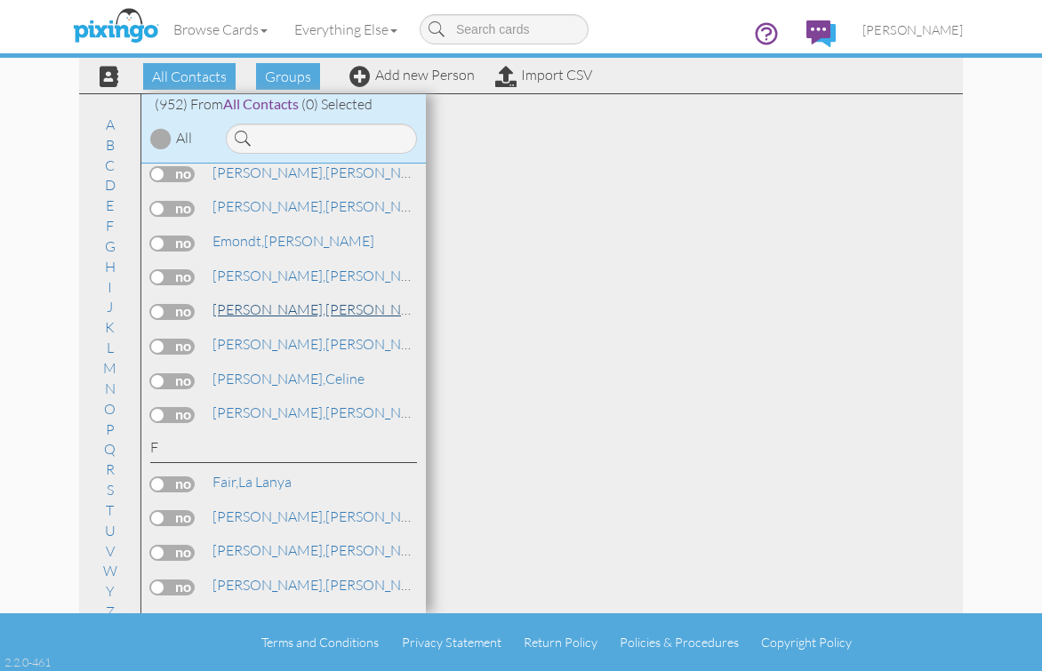
scroll to position [7636, 0]
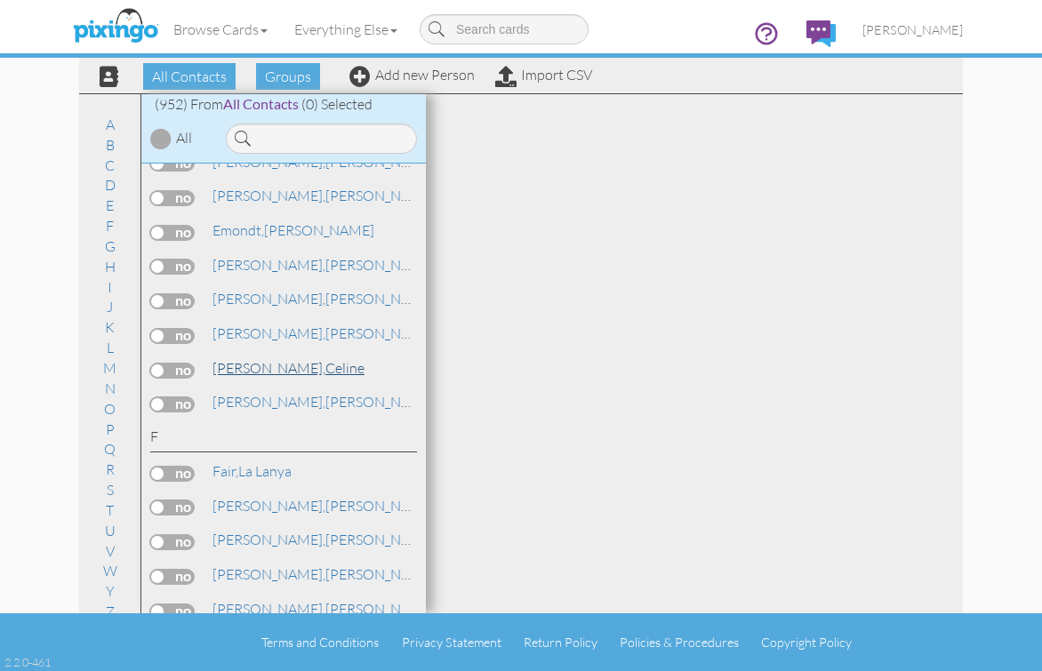
click at [250, 373] on span "[PERSON_NAME]," at bounding box center [268, 368] width 113 height 18
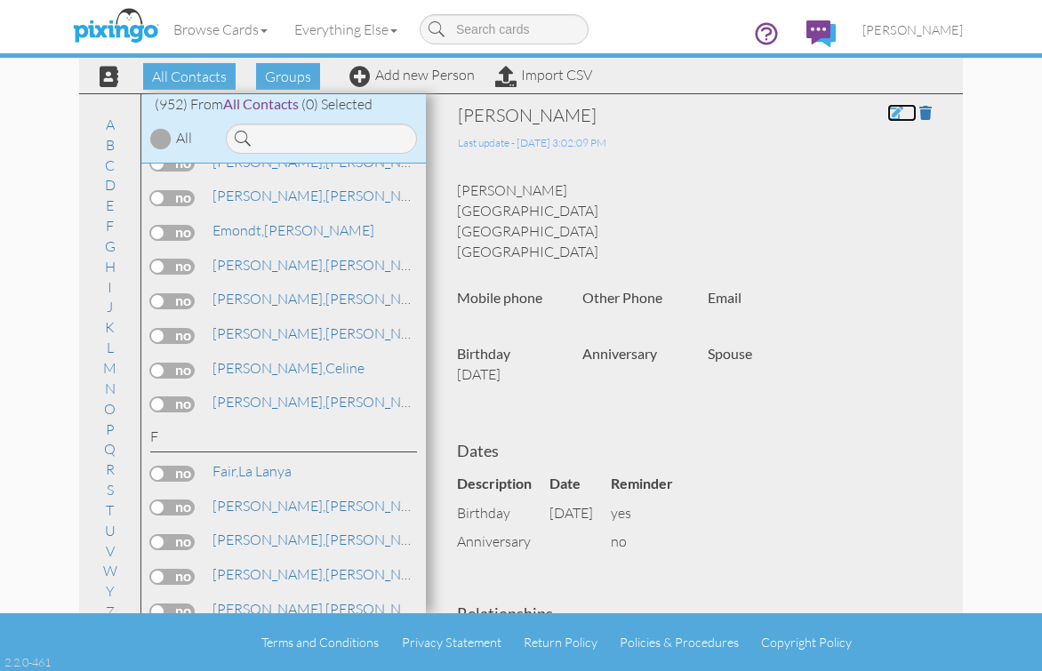
click at [887, 113] on span at bounding box center [895, 113] width 16 height 14
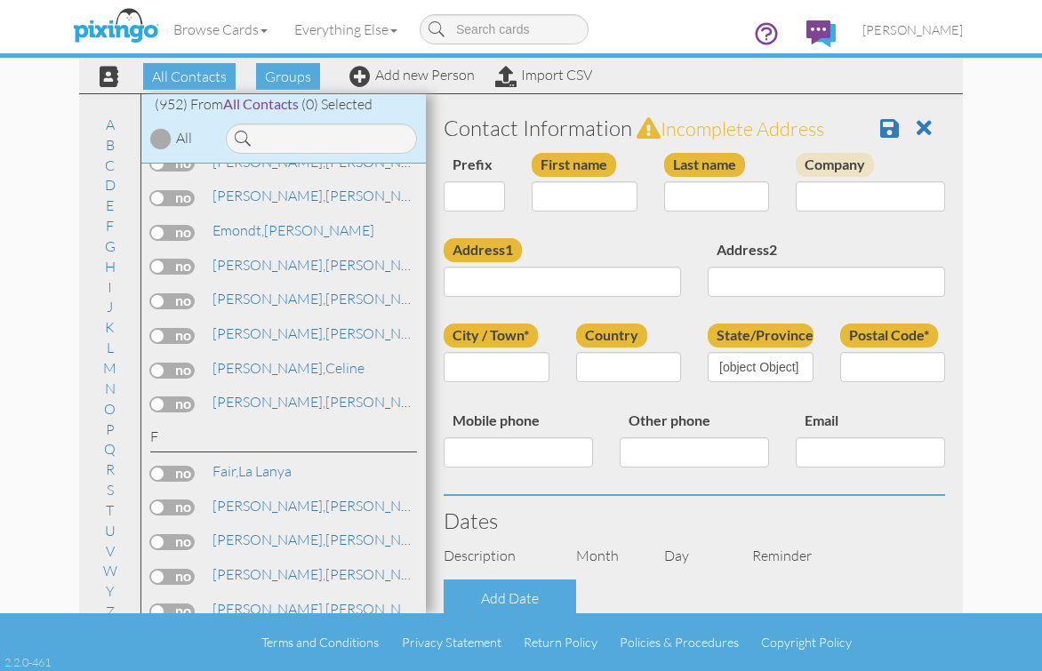
type input "Celine"
type input "Evans"
type input "One North Jefferson Avenue"
type input "St. Louis"
type input "63103"
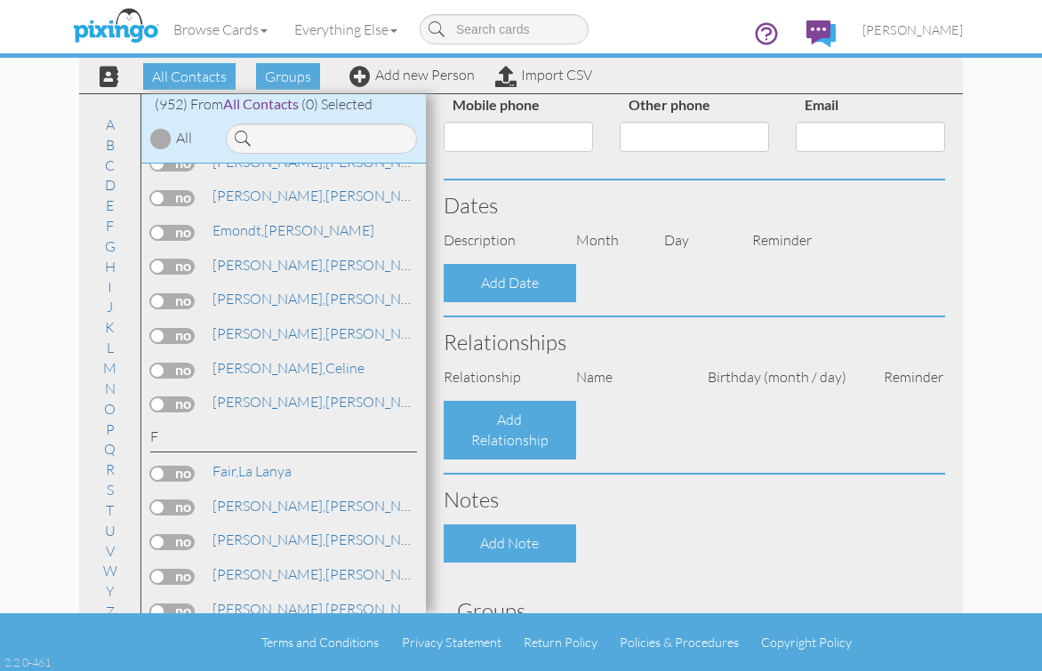
select select "object:4898"
select select "object:5143"
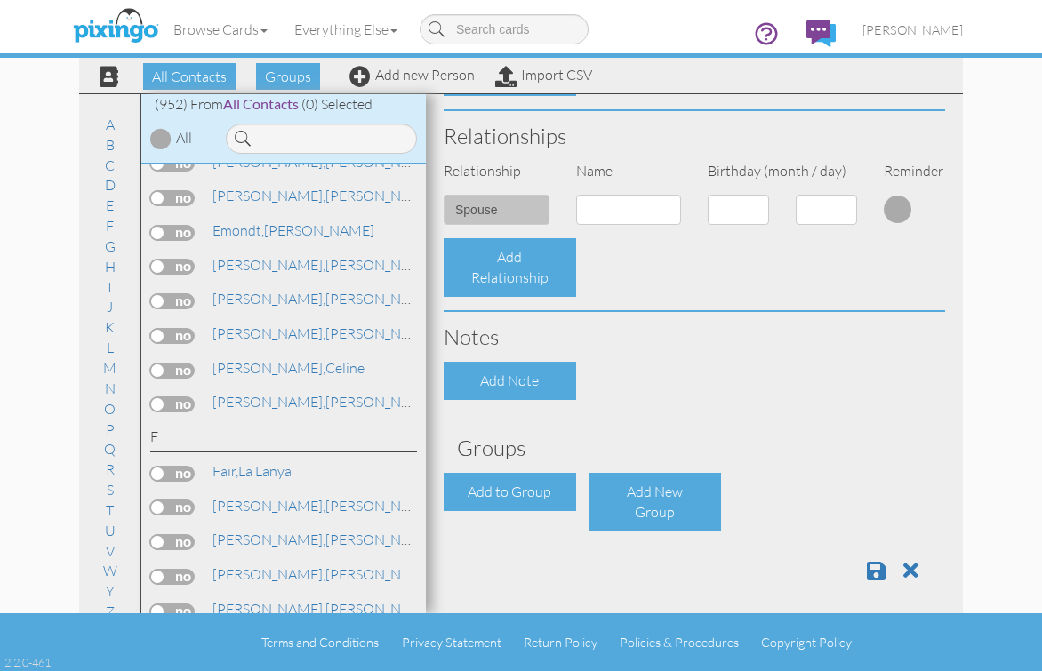
scroll to position [618, 0]
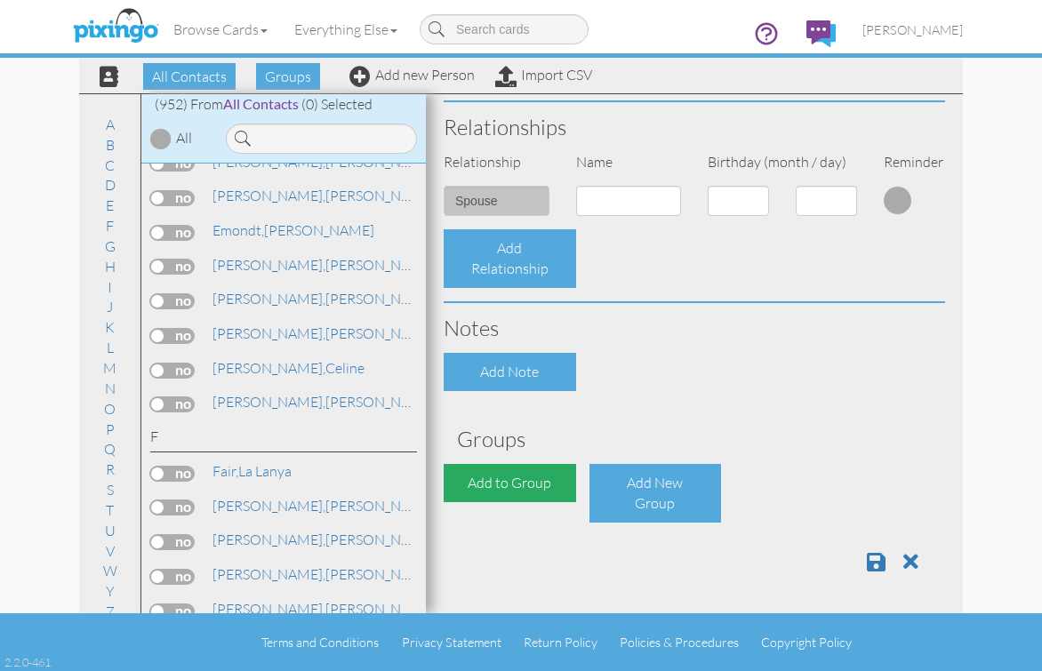
click at [475, 482] on div "Add to Group" at bounding box center [510, 483] width 132 height 38
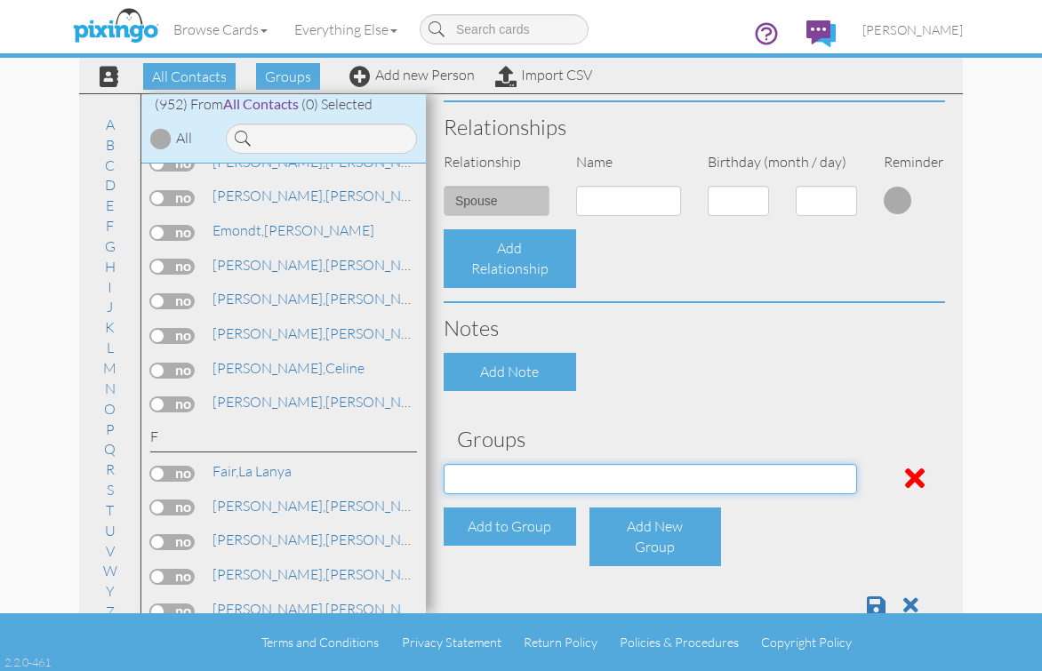
click at [505, 476] on select "Active Clients [DATE] Mailer List Prospects Referral List" at bounding box center [650, 479] width 413 height 30
select select "object:5210"
click at [444, 464] on select "Active Clients [DATE] Mailer List Prospects Referral List" at bounding box center [650, 479] width 413 height 30
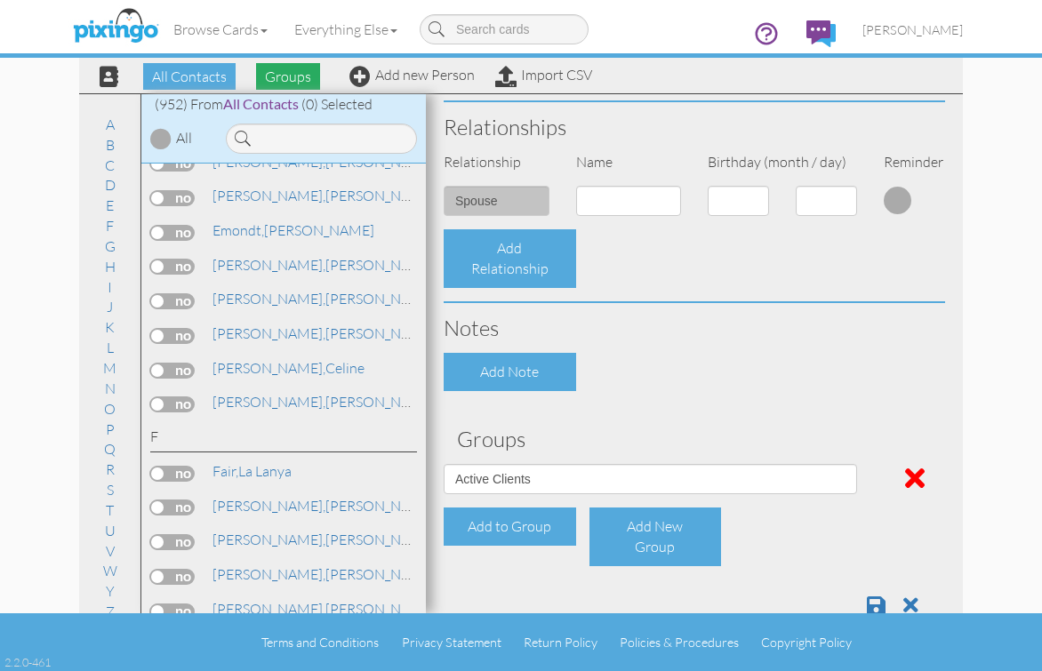
click at [293, 75] on span "Groups" at bounding box center [288, 76] width 64 height 27
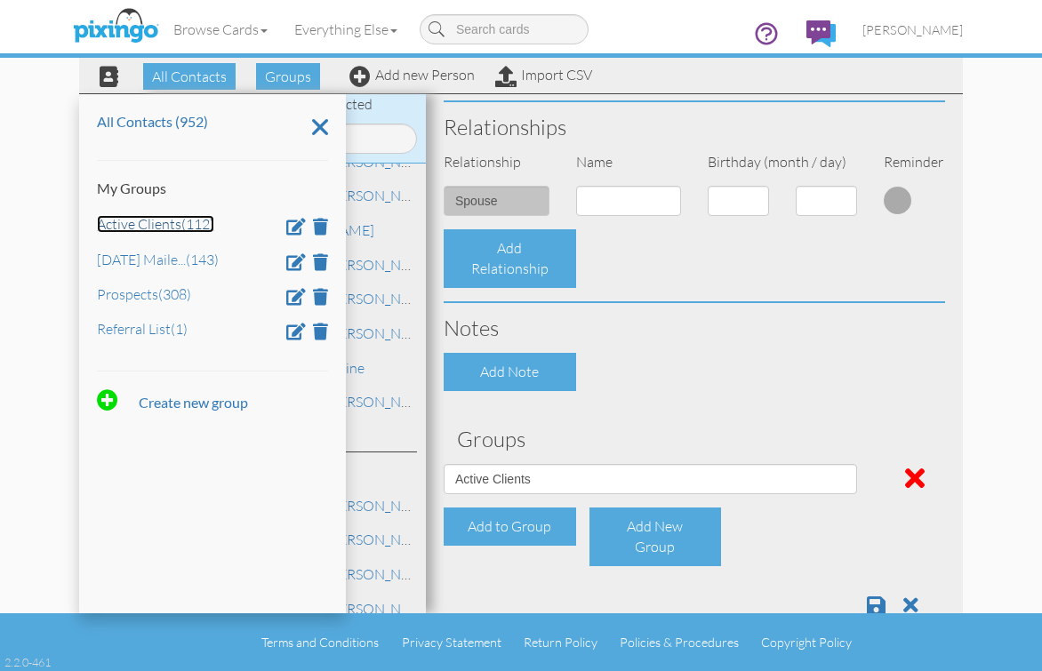
click at [178, 226] on link "Active Clients (112)" at bounding box center [155, 224] width 117 height 18
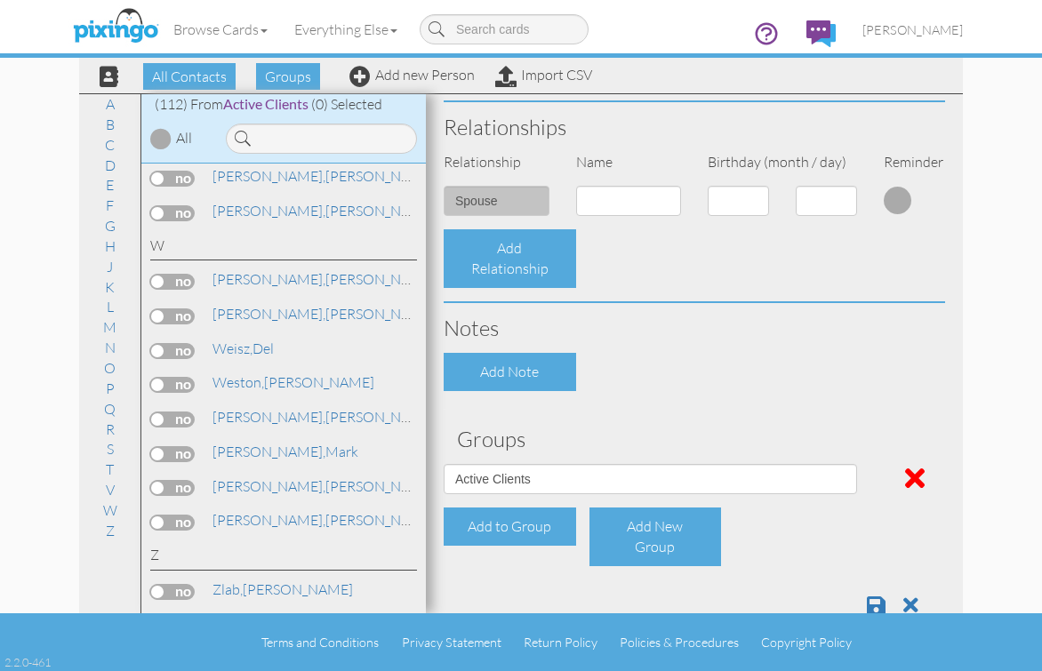
scroll to position [950, 0]
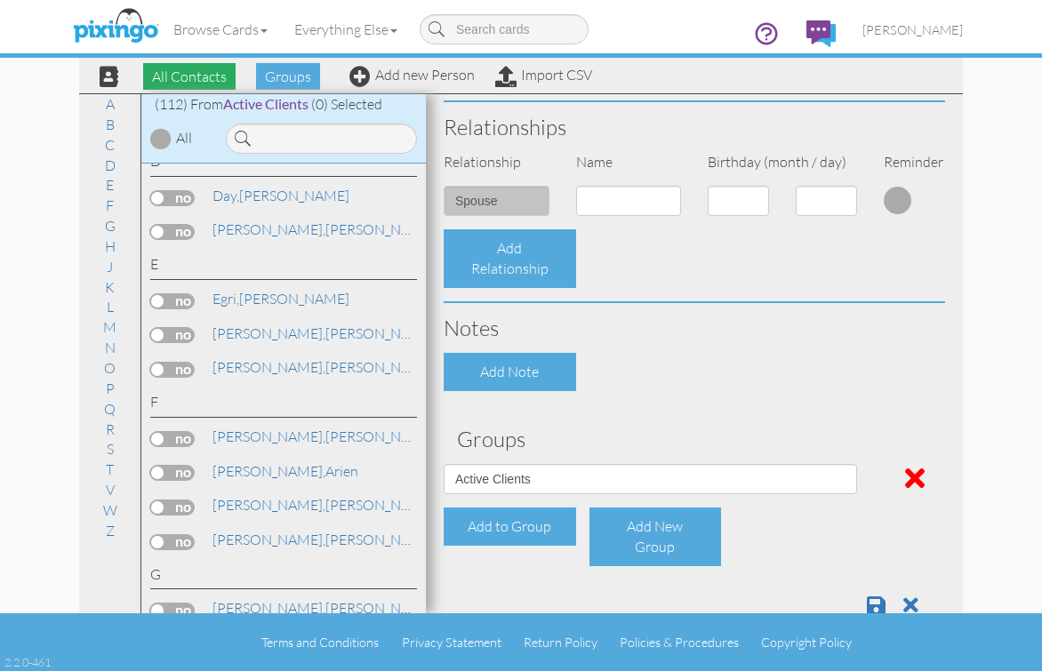
click at [188, 76] on span "All Contacts" at bounding box center [189, 76] width 92 height 27
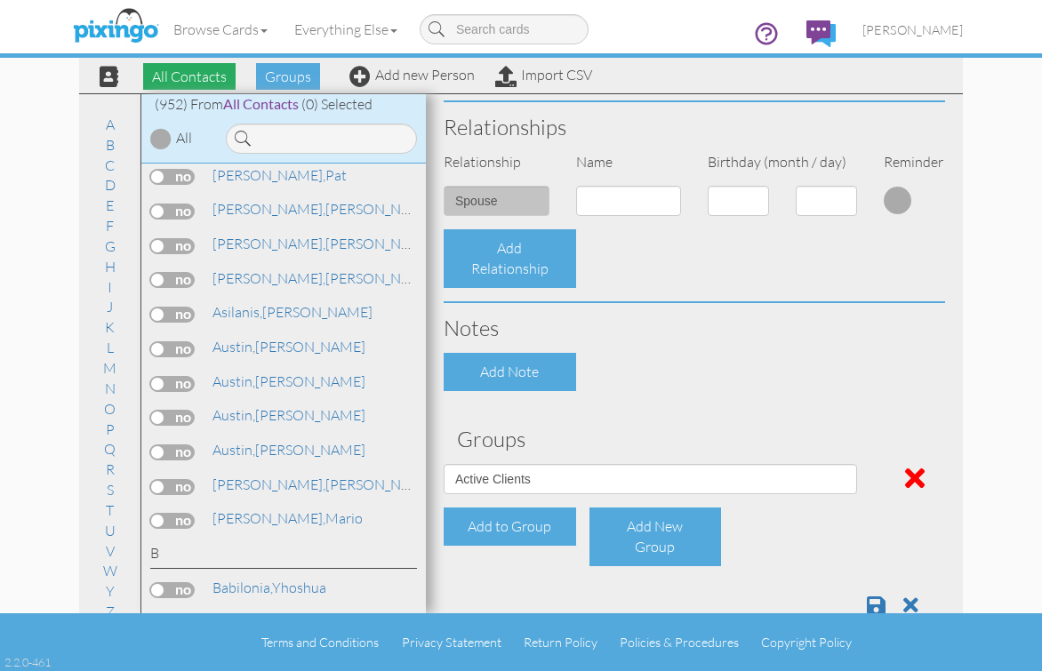
scroll to position [7636, 0]
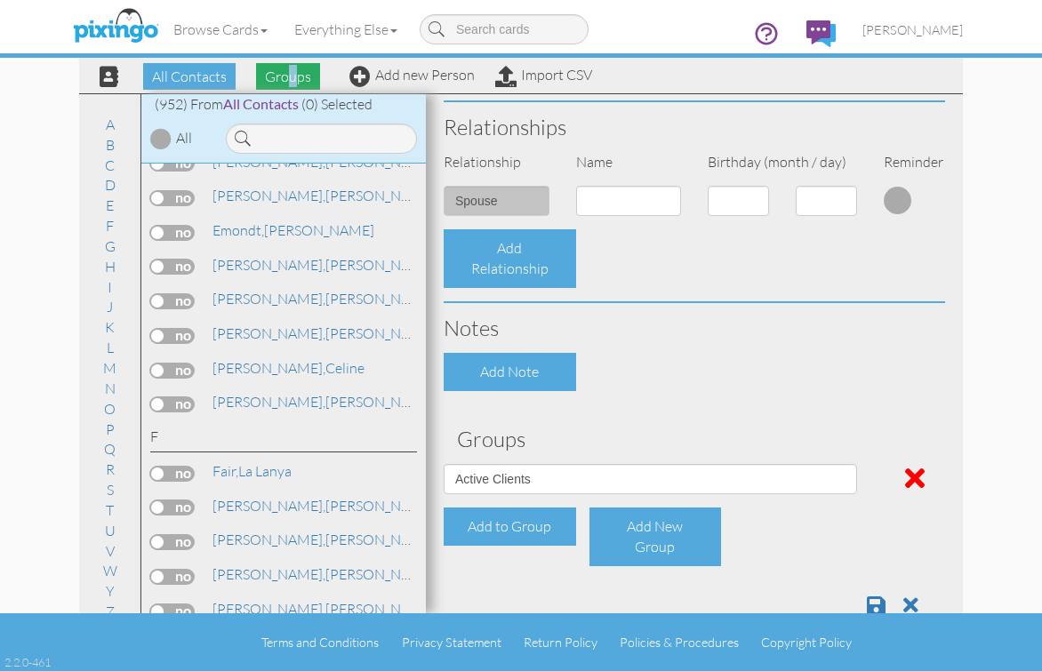
click at [288, 74] on span "Groups" at bounding box center [288, 76] width 64 height 27
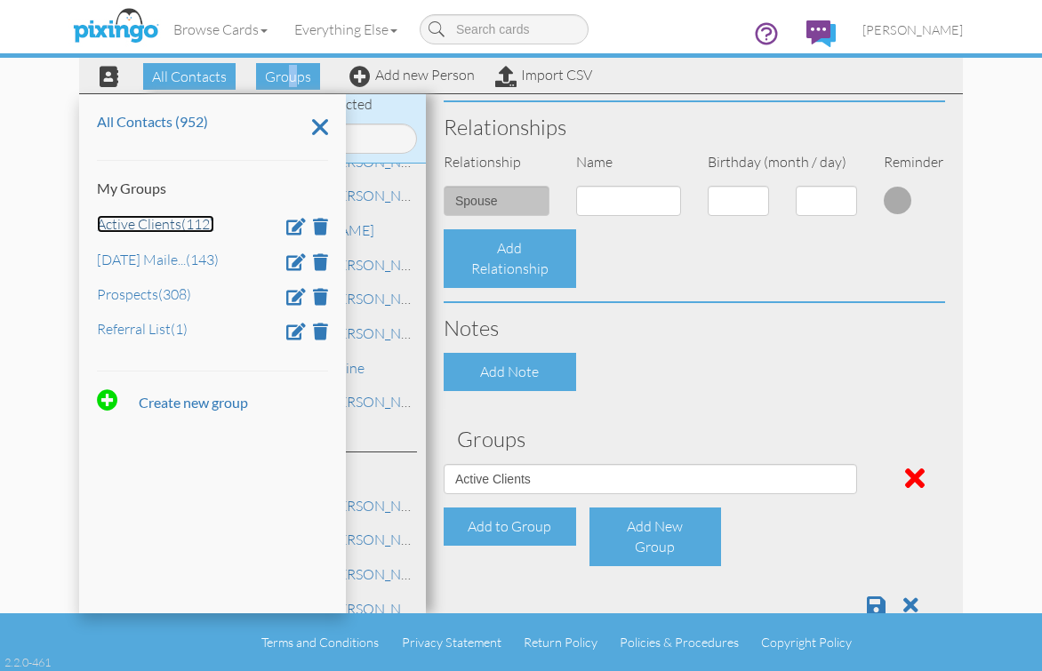
click at [159, 222] on link "Active Clients (112)" at bounding box center [155, 224] width 117 height 18
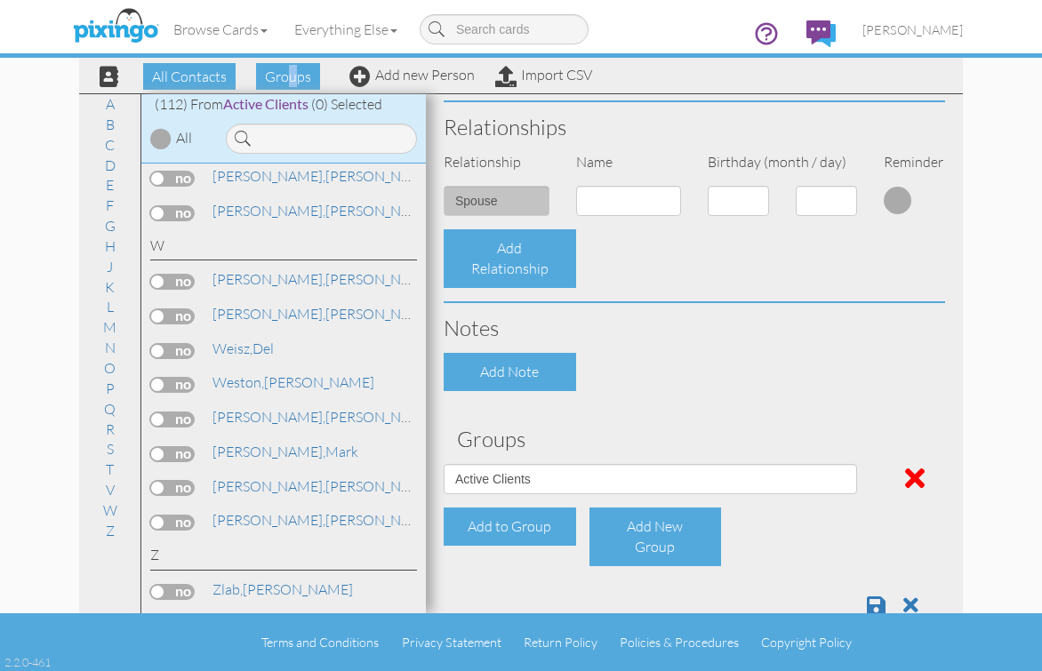
scroll to position [950, 0]
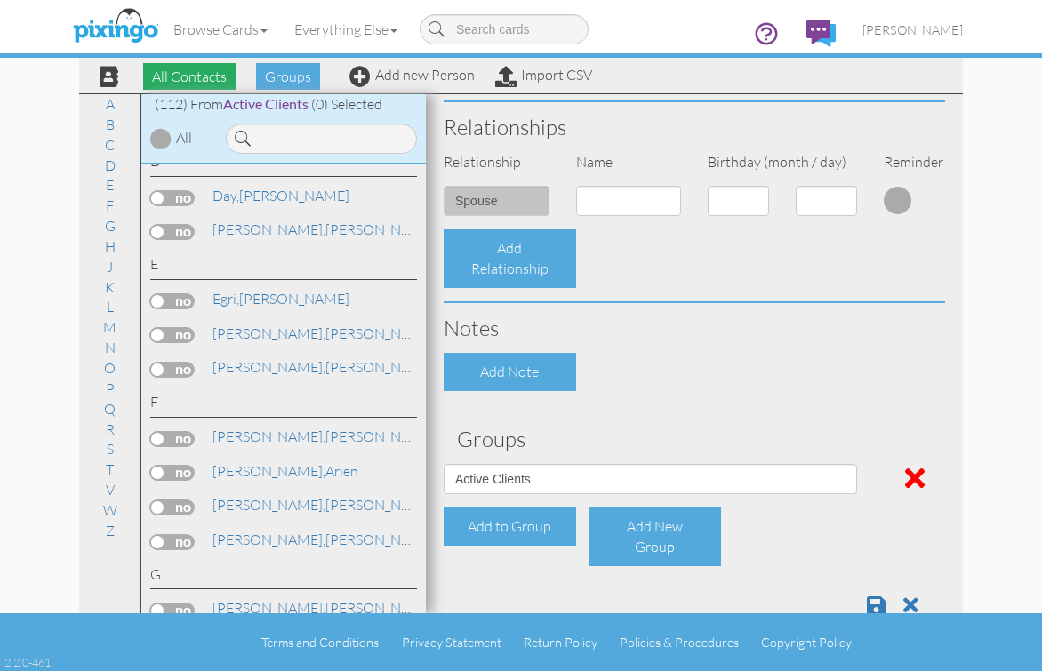
click at [196, 81] on span "All Contacts" at bounding box center [189, 76] width 92 height 27
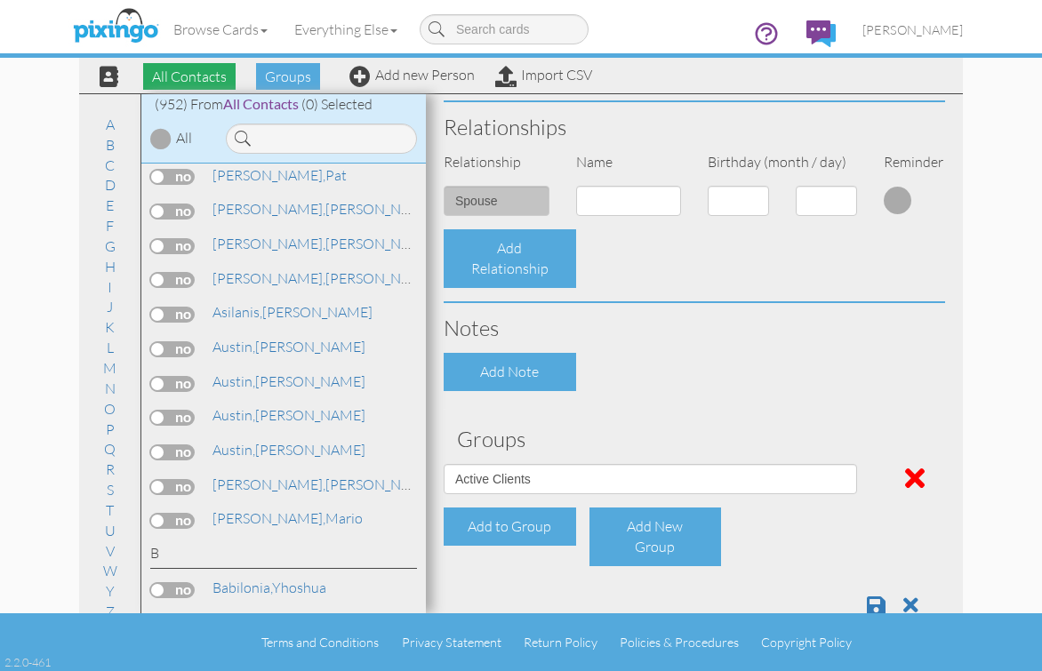
scroll to position [7636, 0]
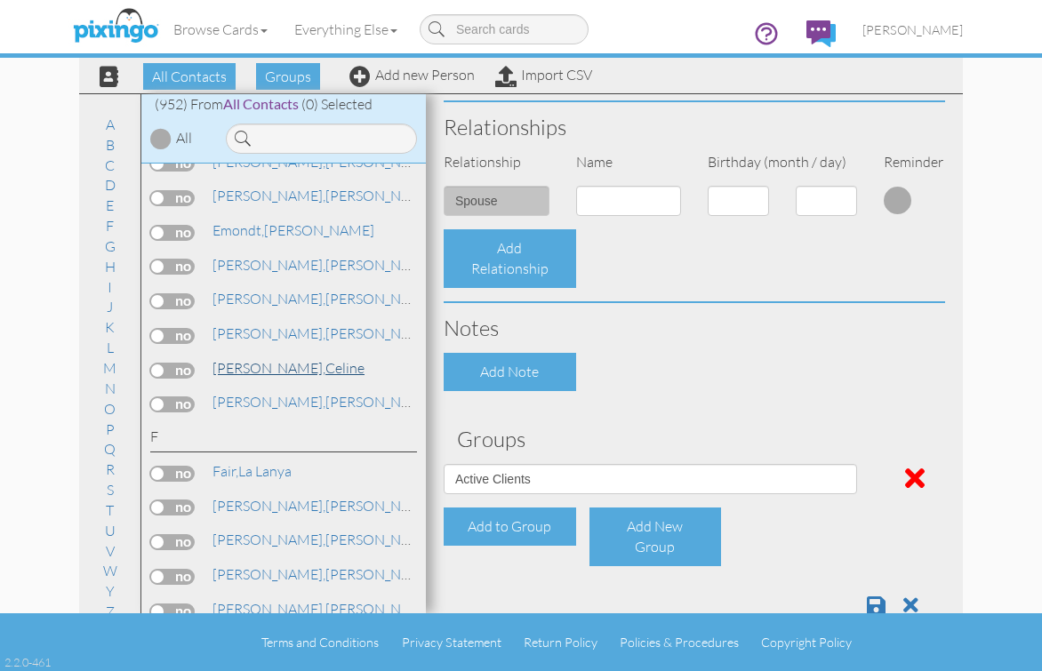
click at [231, 366] on span "[PERSON_NAME]," at bounding box center [268, 368] width 113 height 18
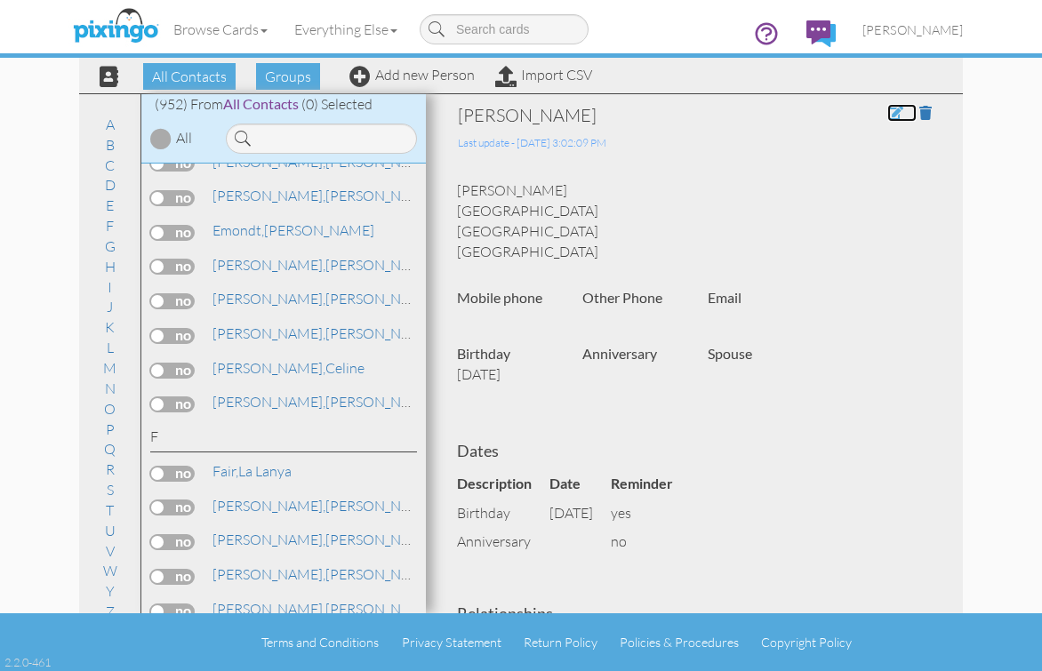
click at [887, 116] on span at bounding box center [895, 113] width 16 height 14
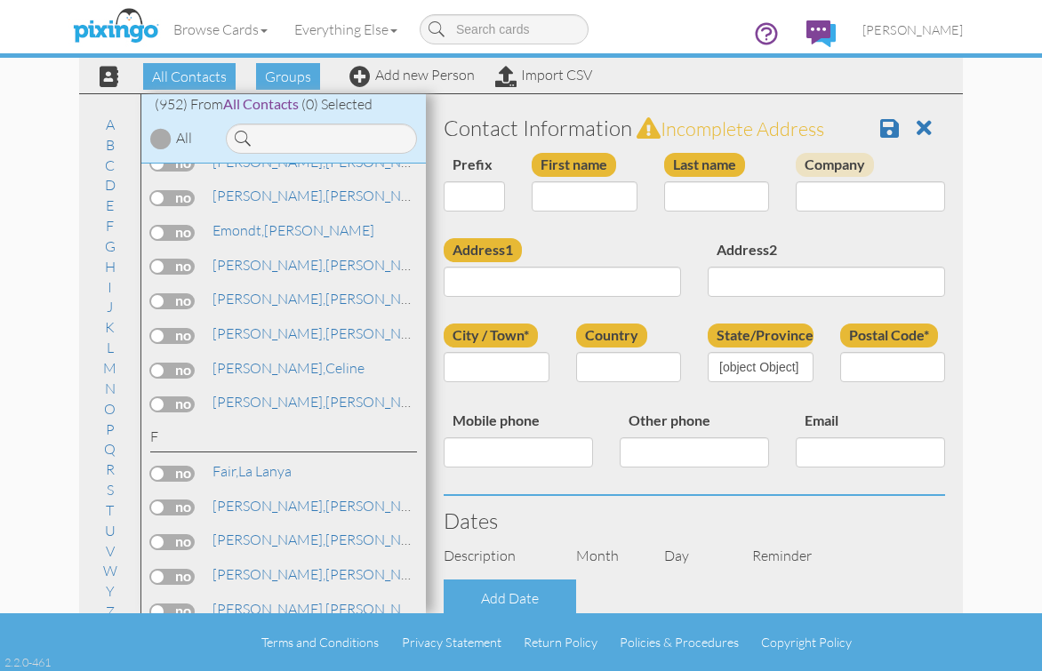
type input "Celine"
type input "Evans"
type input "One North Jefferson Avenue"
type input "St. Louis"
type input "63103"
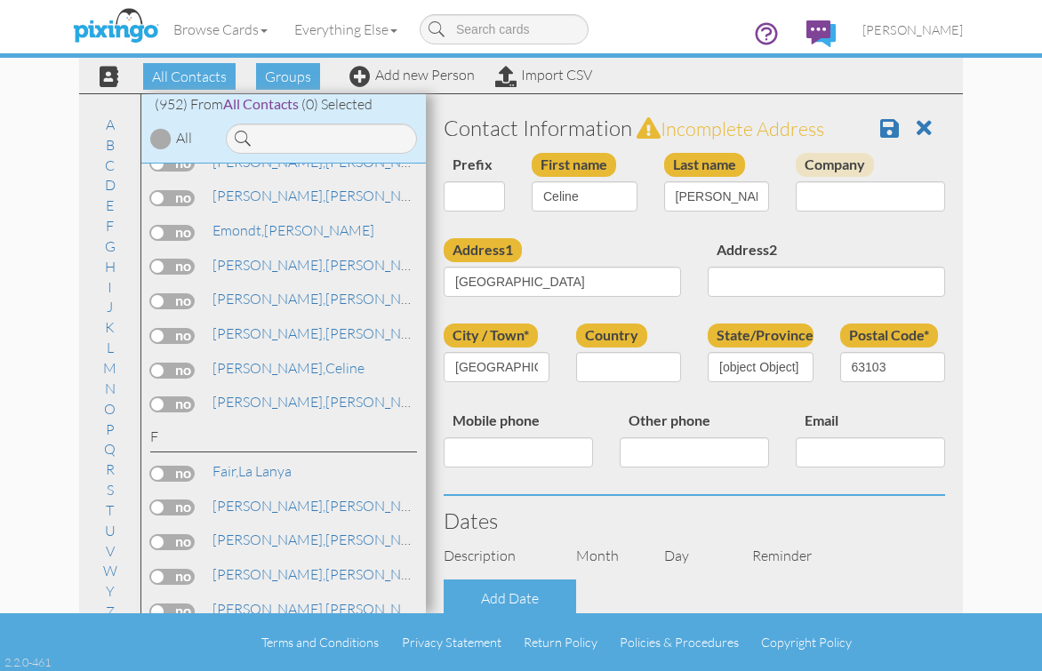
select select "object:4898"
select select "object:5143"
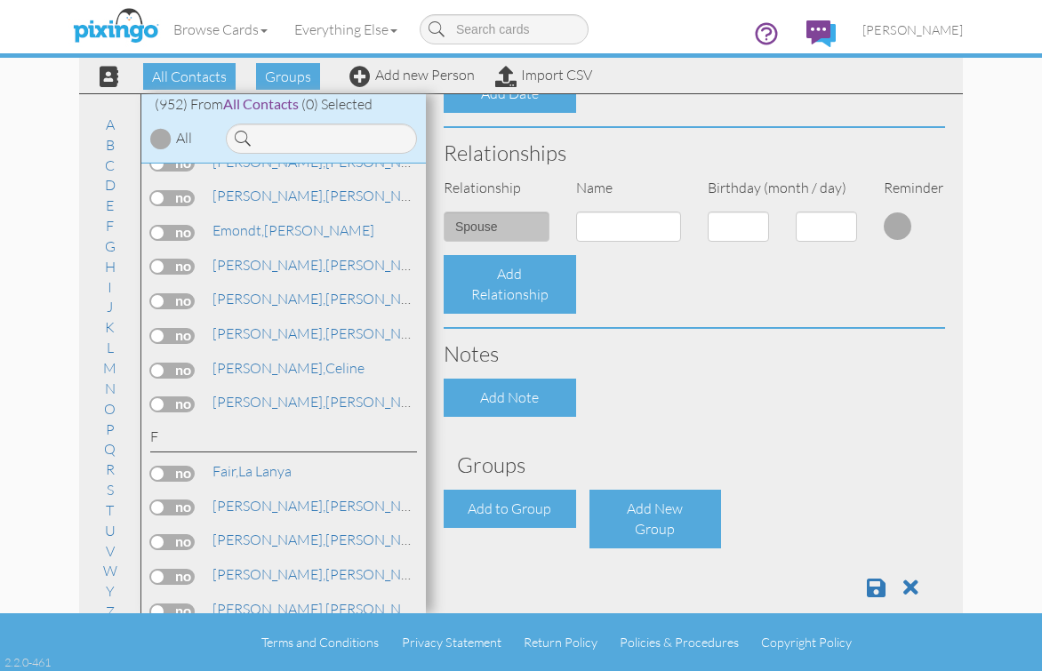
scroll to position [618, 0]
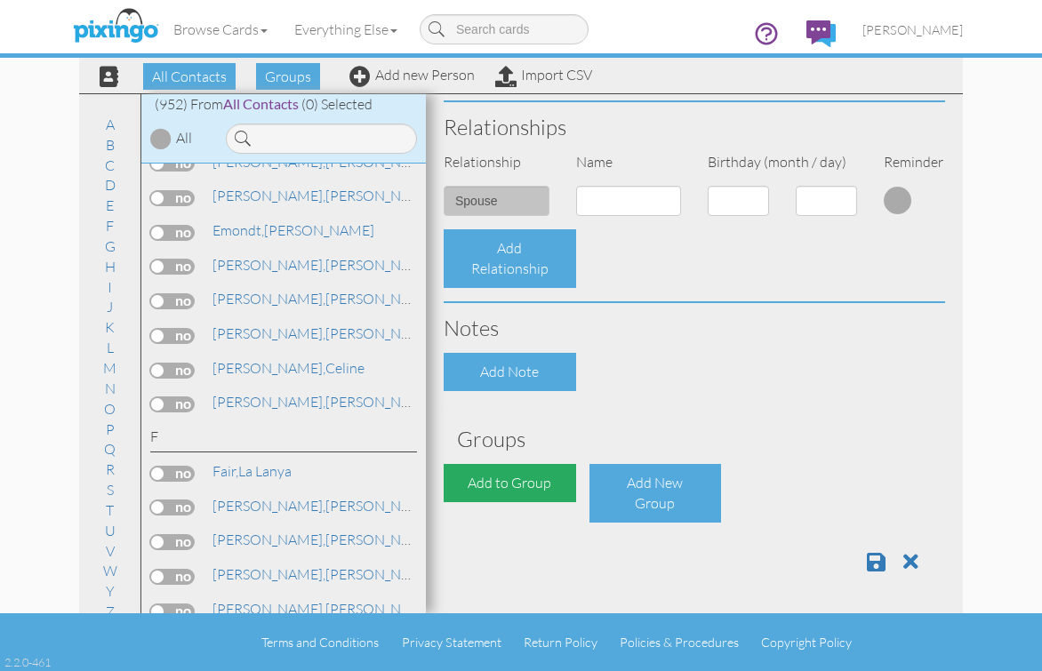
click at [497, 476] on div "Add to Group" at bounding box center [510, 483] width 132 height 38
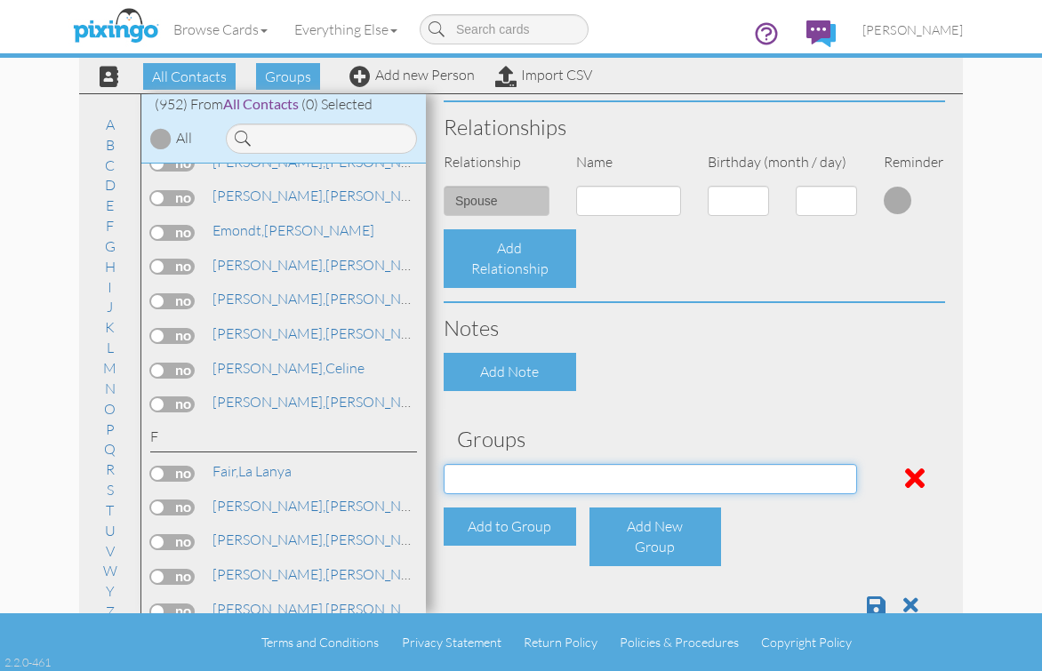
click at [638, 483] on select "Active Clients July 2024 Mailer List Prospects Referral List" at bounding box center [650, 479] width 413 height 30
select select "object:5210"
click at [444, 464] on select "Active Clients July 2024 Mailer List Prospects Referral List" at bounding box center [650, 479] width 413 height 30
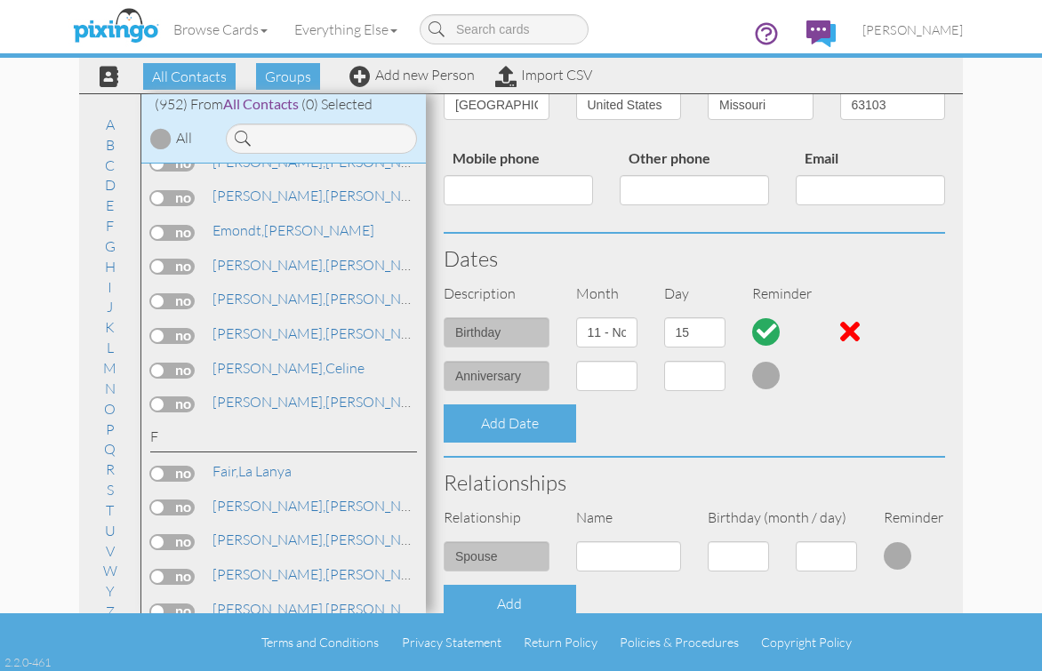
scroll to position [0, 0]
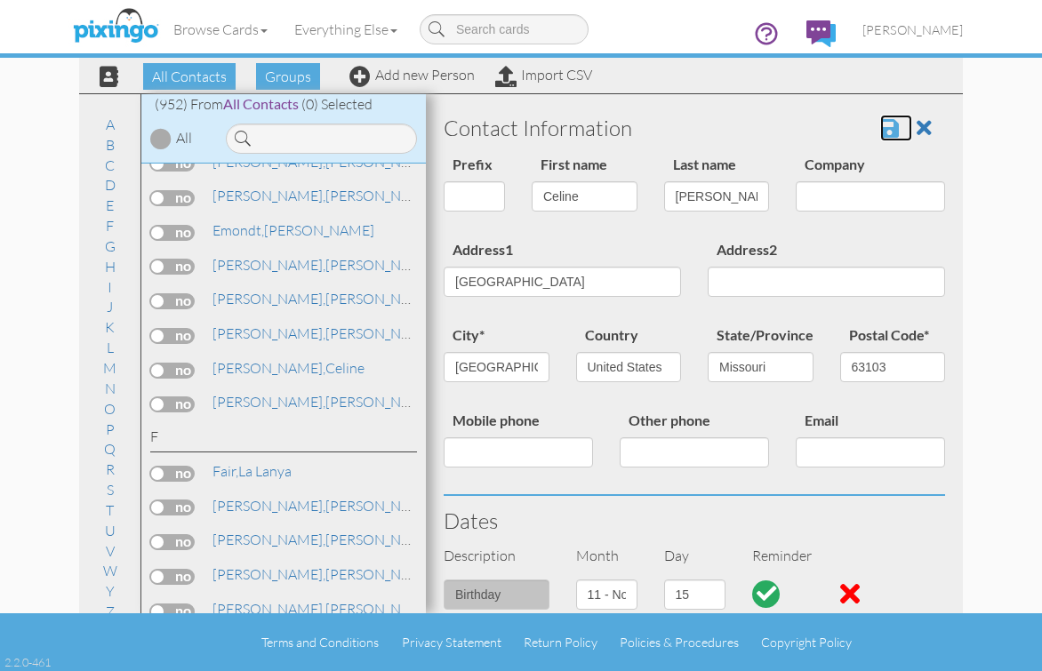
click at [880, 131] on span at bounding box center [889, 127] width 19 height 21
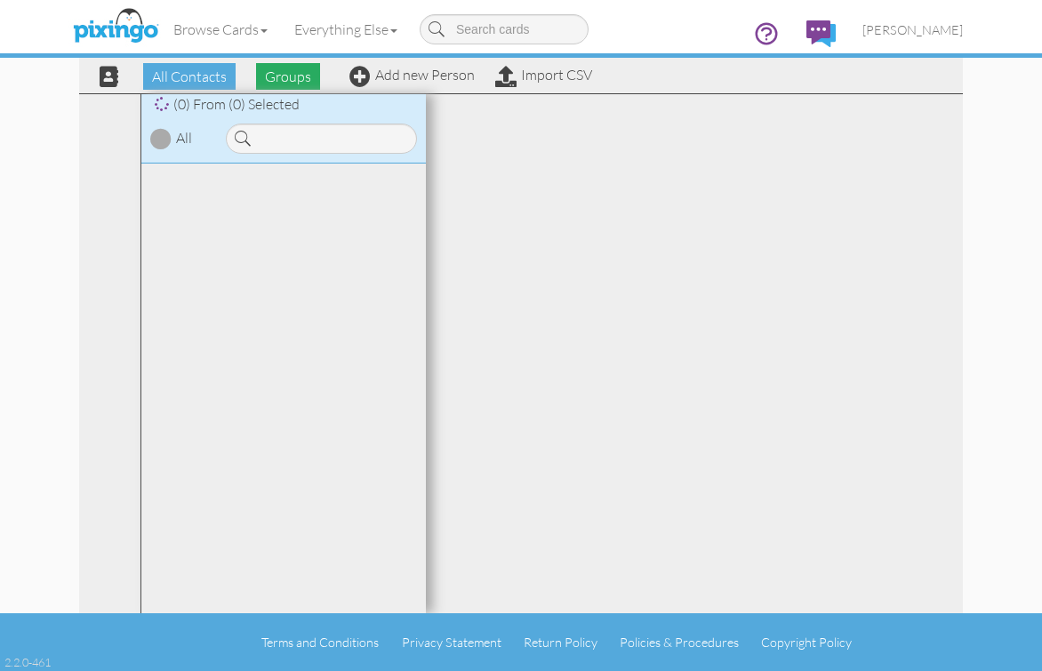
click at [282, 80] on span "Groups" at bounding box center [288, 76] width 64 height 27
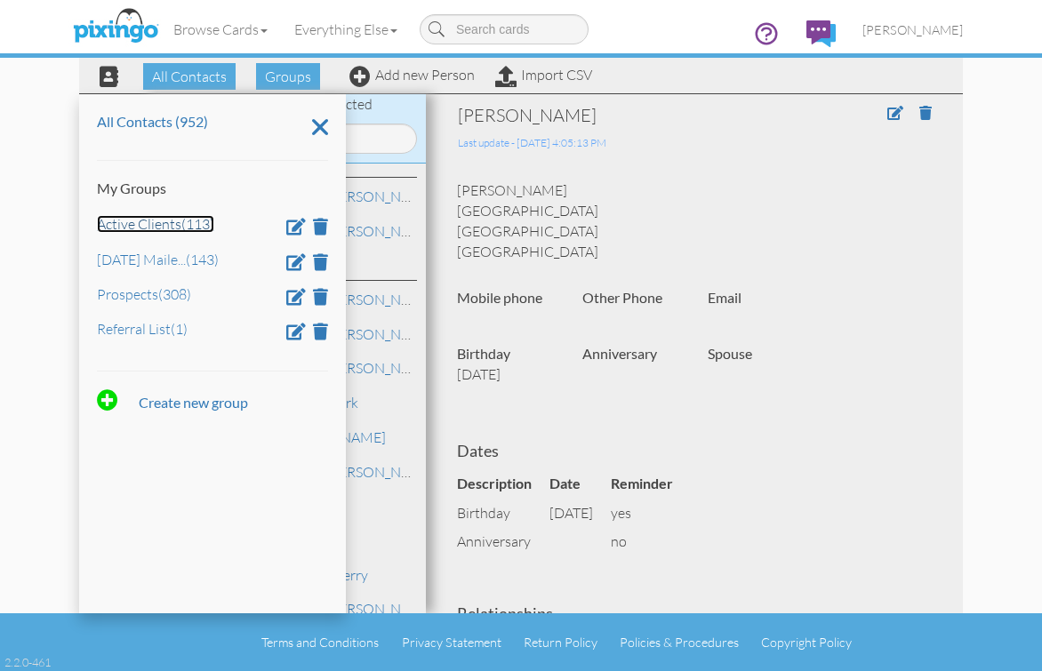
click at [153, 226] on link "Active Clients (113)" at bounding box center [155, 224] width 117 height 18
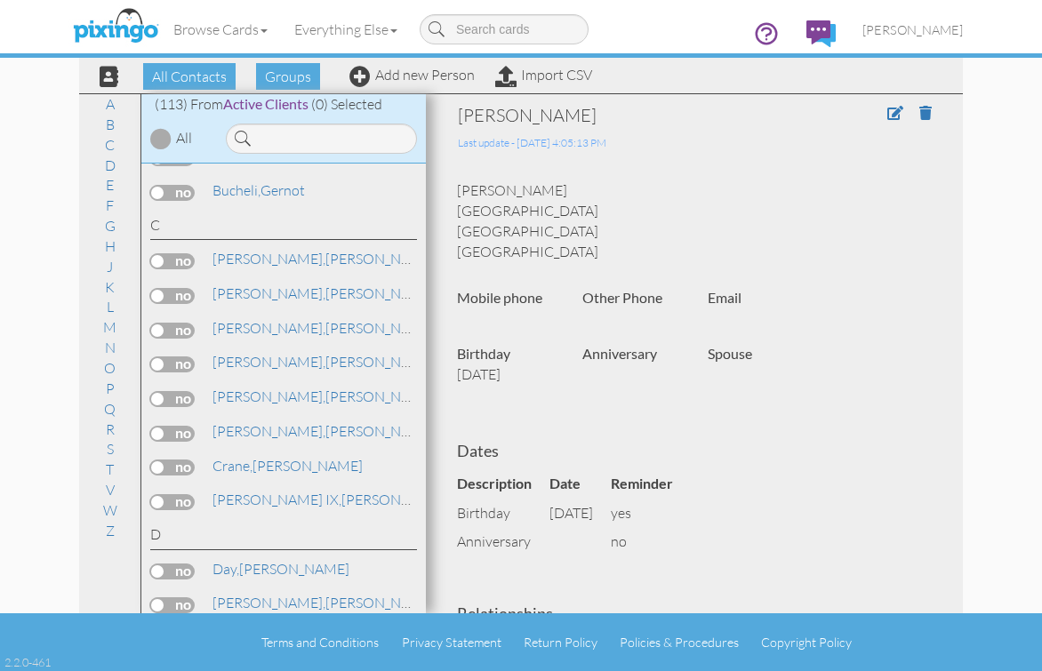
scroll to position [978, 0]
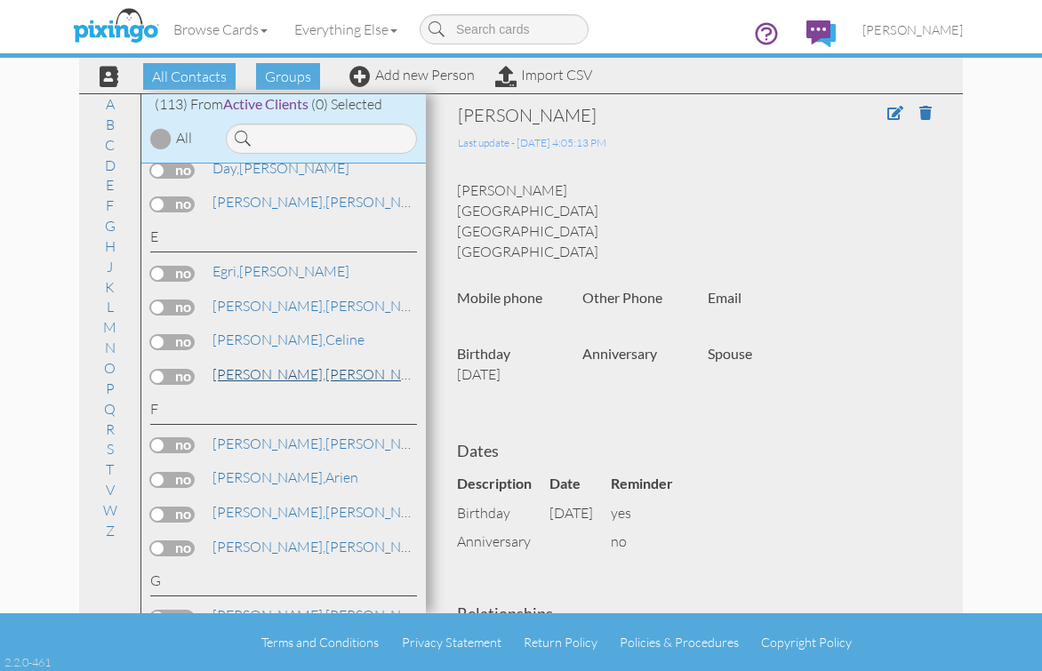
click at [237, 376] on span "[PERSON_NAME]," at bounding box center [268, 374] width 113 height 18
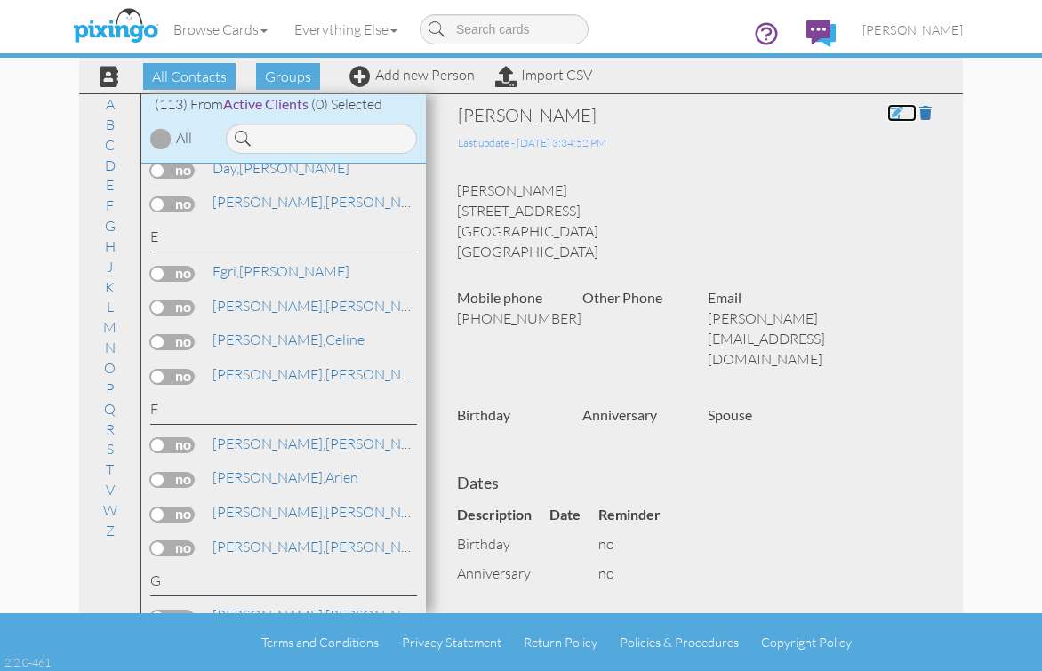
click at [887, 113] on span at bounding box center [895, 113] width 16 height 14
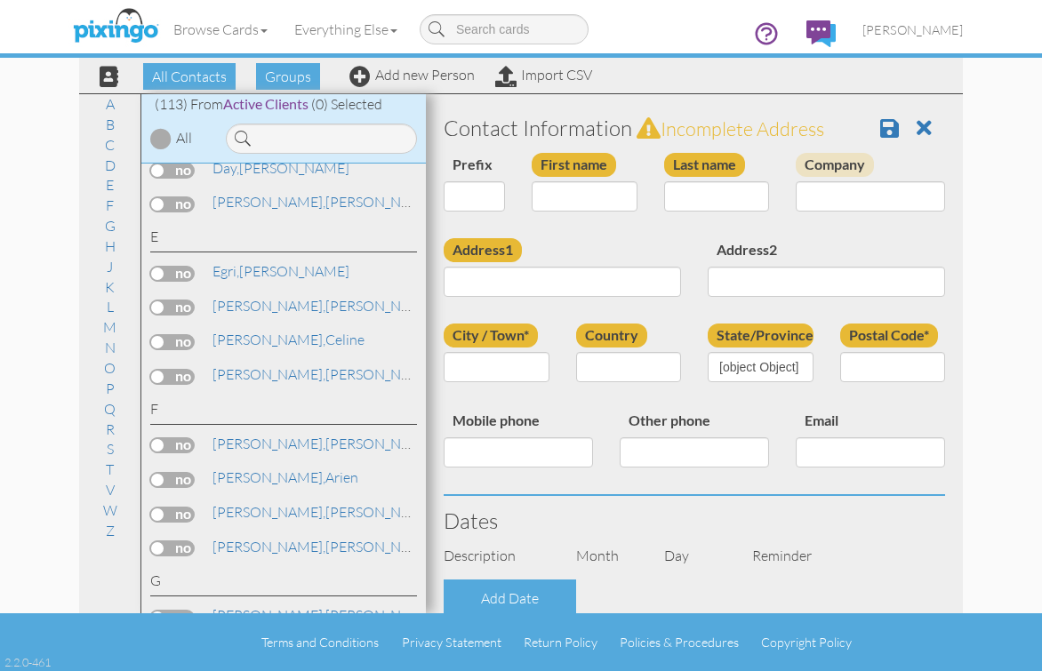
type input "[PERSON_NAME]"
type input "Everett"
type input "[STREET_ADDRESS]"
type input "Long Beach"
type input "90813"
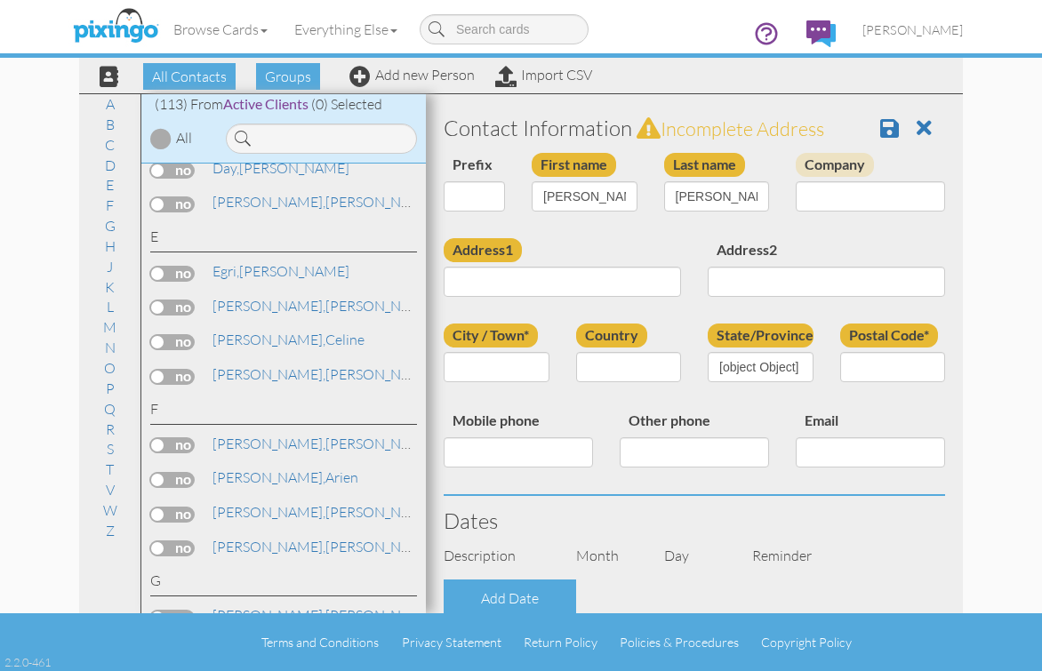
type input "562-310-8359"
type input "walter.evertt47@yahoo.com"
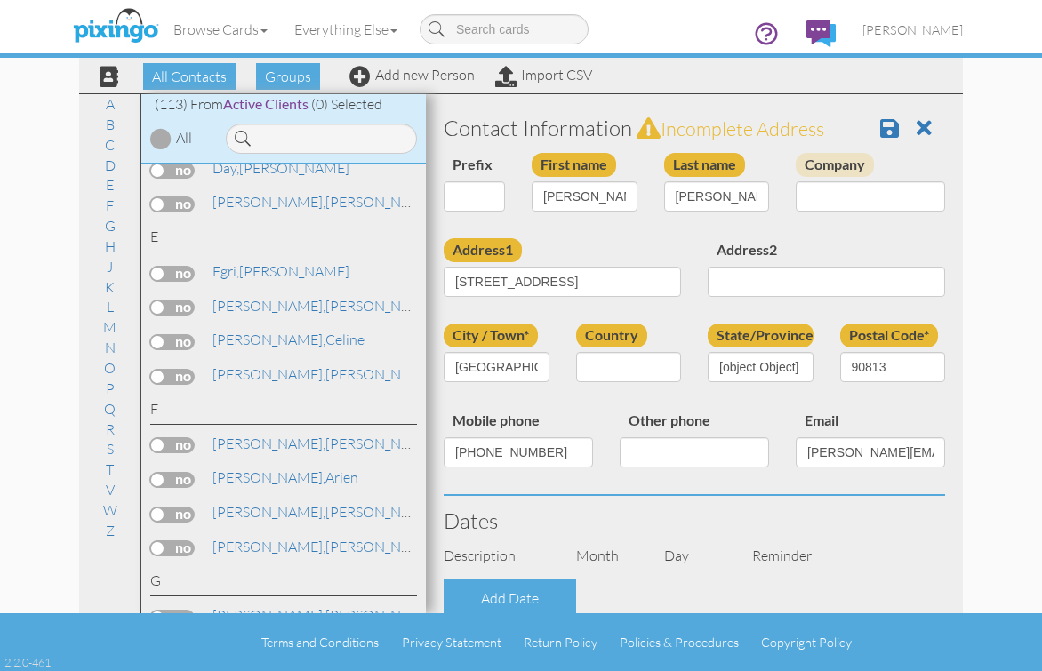
select select "object:3154"
select select "object:3399"
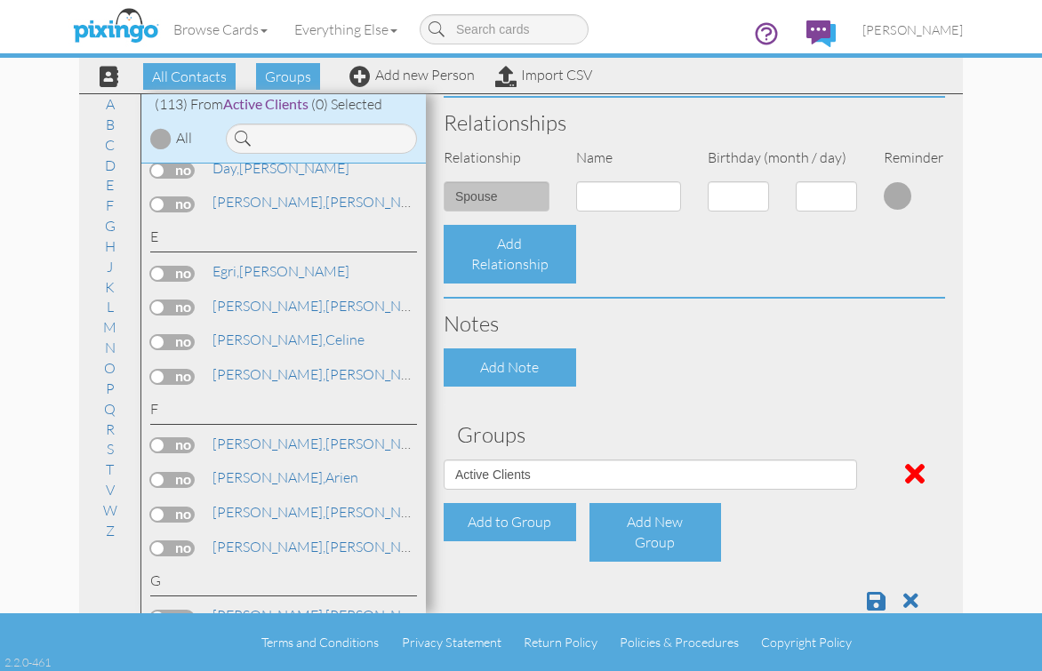
scroll to position [661, 0]
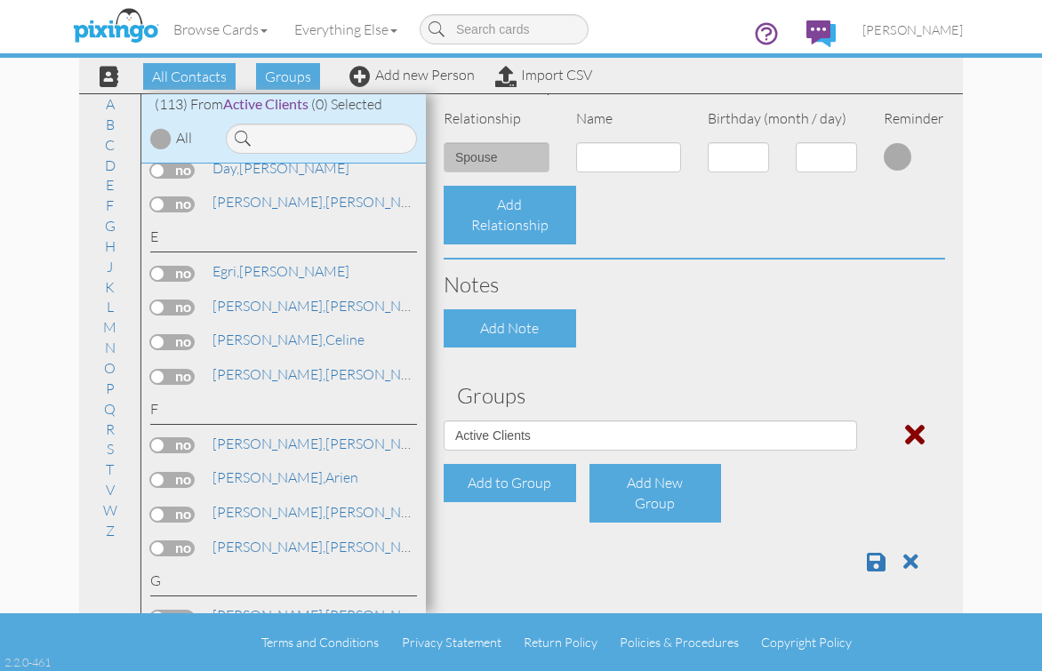
click at [905, 435] on span at bounding box center [915, 434] width 20 height 28
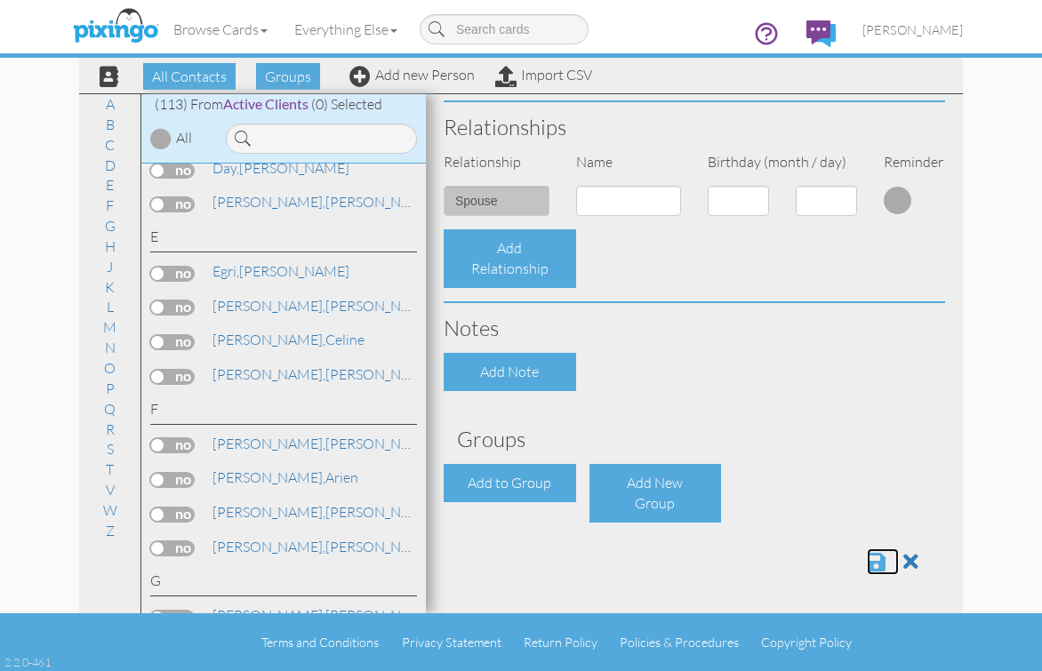
click at [867, 562] on span at bounding box center [876, 561] width 19 height 21
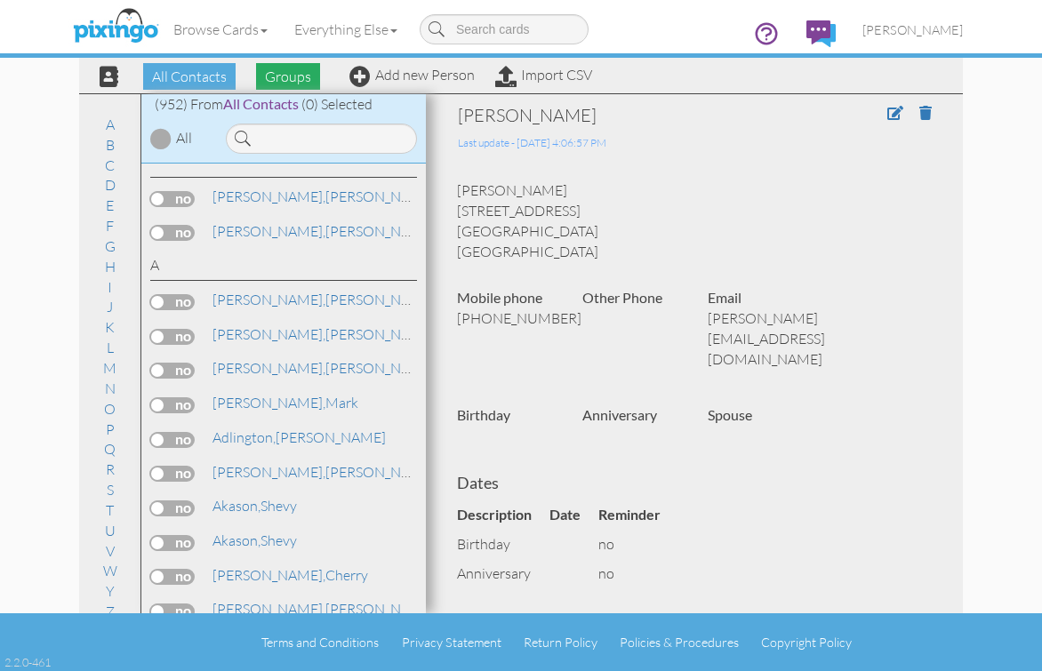
click at [281, 75] on span "Groups" at bounding box center [288, 76] width 64 height 27
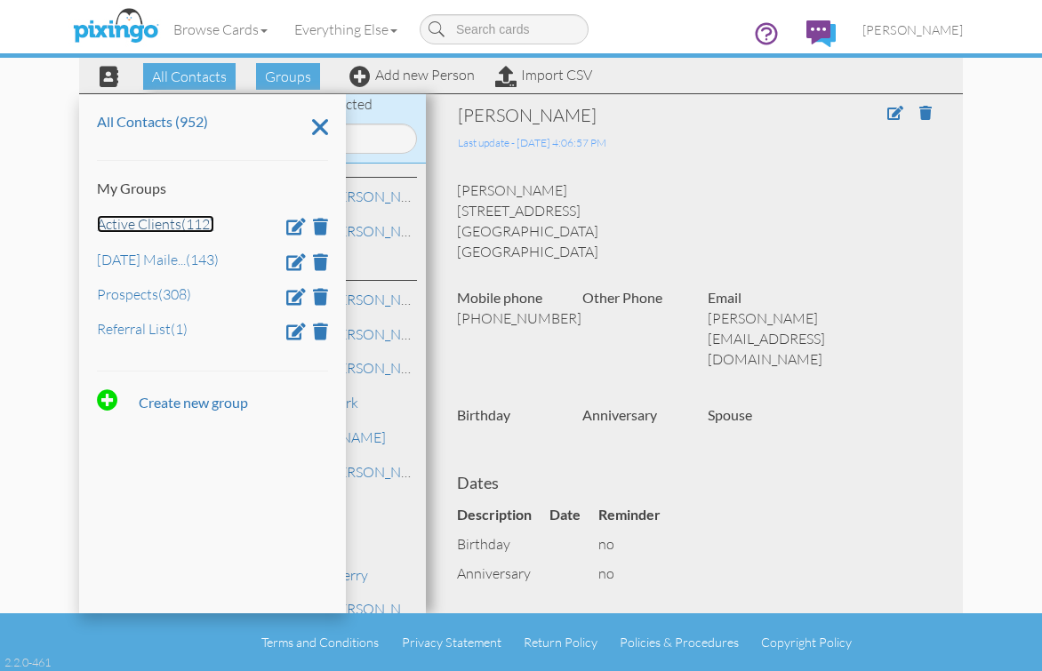
click at [166, 226] on link "Active Clients (112)" at bounding box center [155, 224] width 117 height 18
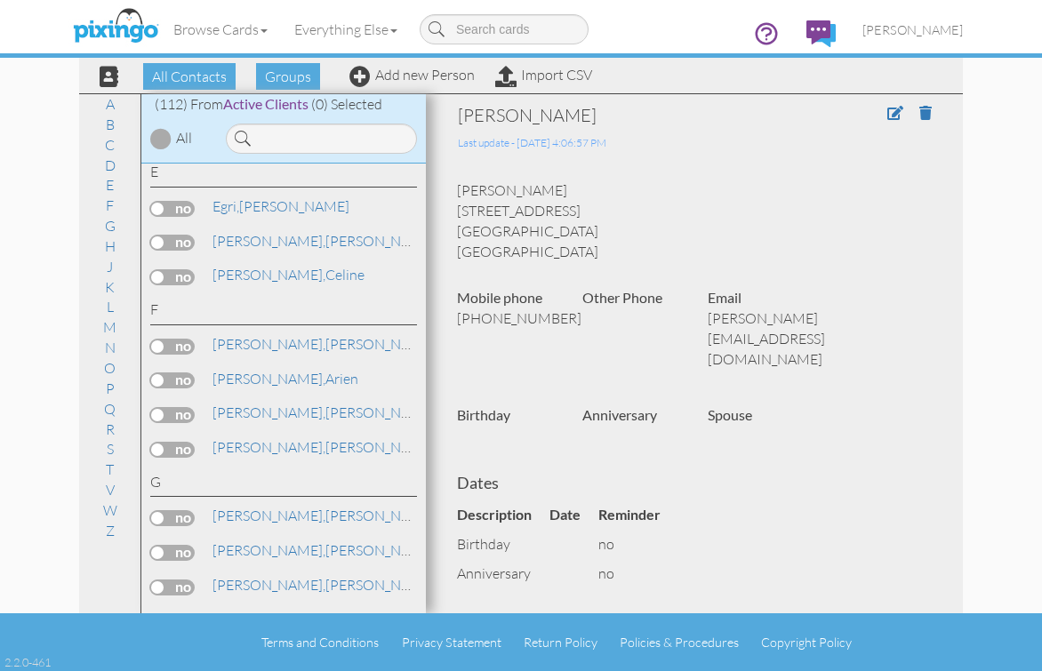
scroll to position [1067, 0]
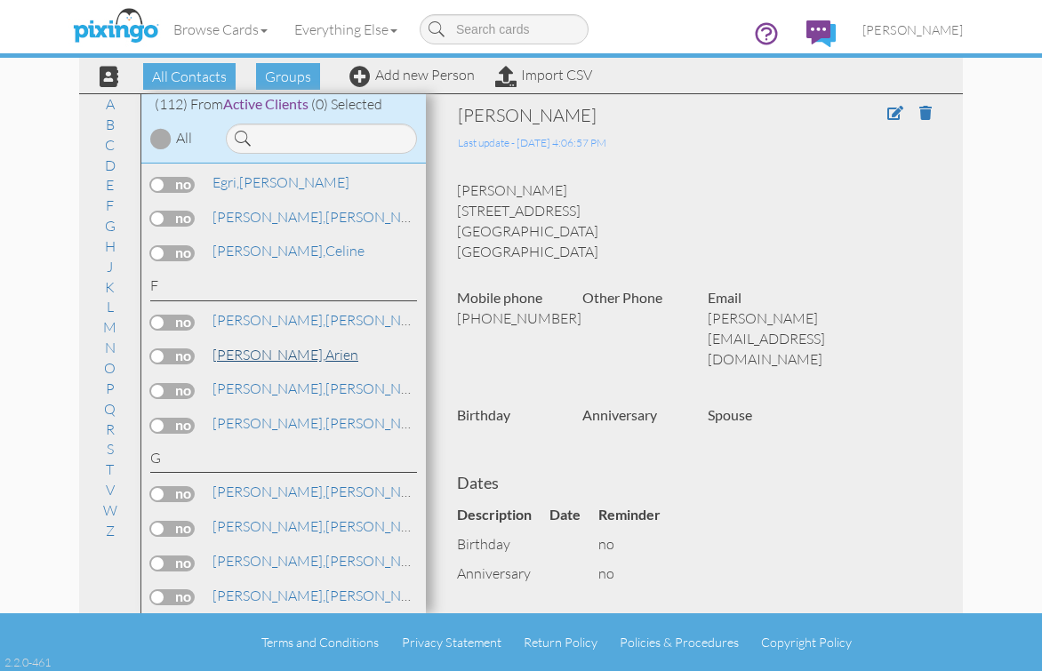
click at [259, 349] on link "[PERSON_NAME]" at bounding box center [285, 354] width 149 height 21
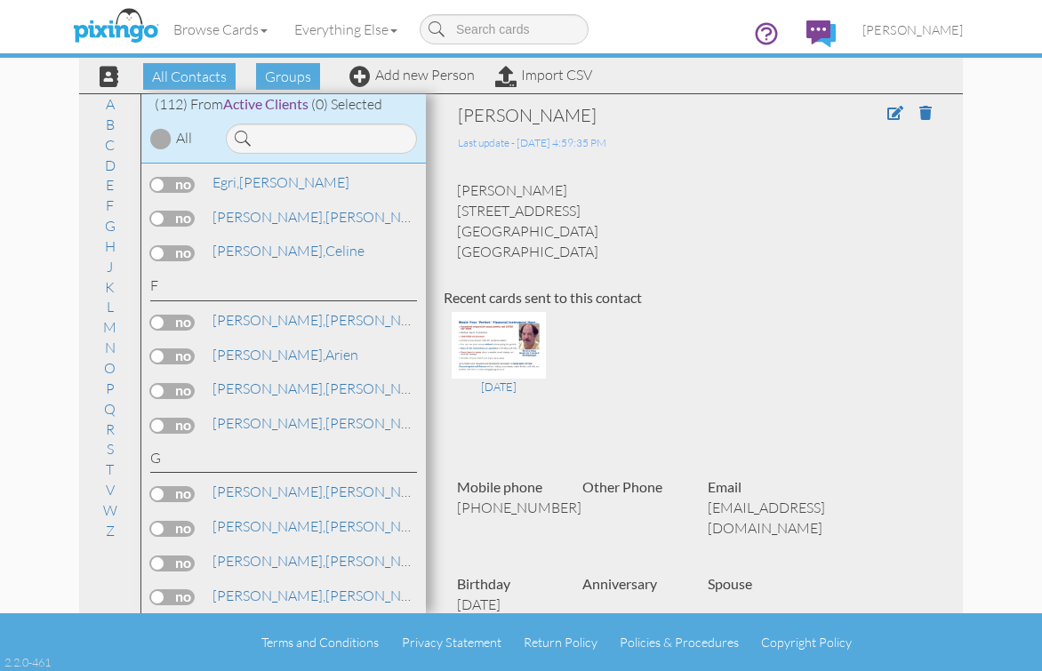
click at [804, 244] on div "[PERSON_NAME] 29010 Legacy Court [GEOGRAPHIC_DATA], [GEOGRAPHIC_DATA] [GEOGRAPH…" at bounding box center [694, 220] width 501 height 81
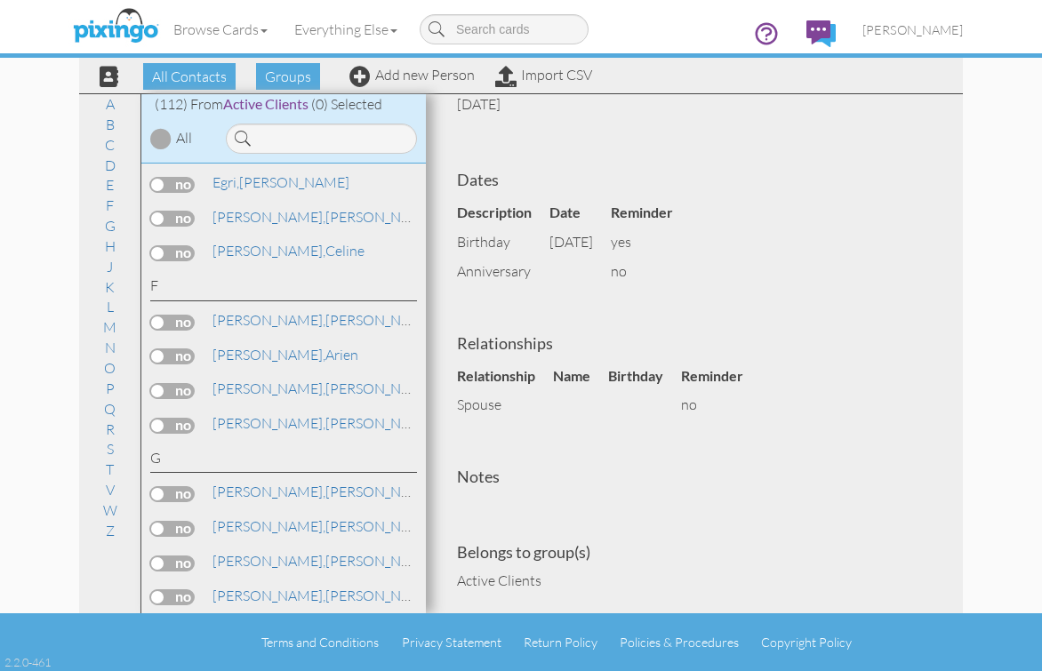
scroll to position [532, 0]
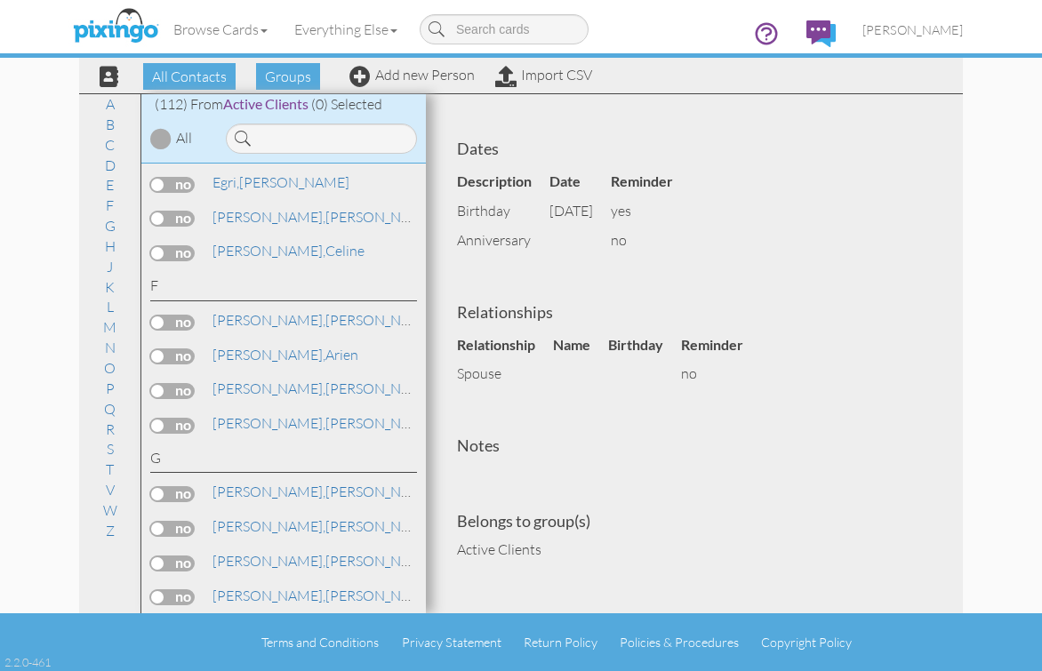
click at [344, 355] on div "[PERSON_NAME]" at bounding box center [310, 355] width 209 height 20
click at [275, 387] on link "[PERSON_NAME]" at bounding box center [324, 388] width 227 height 21
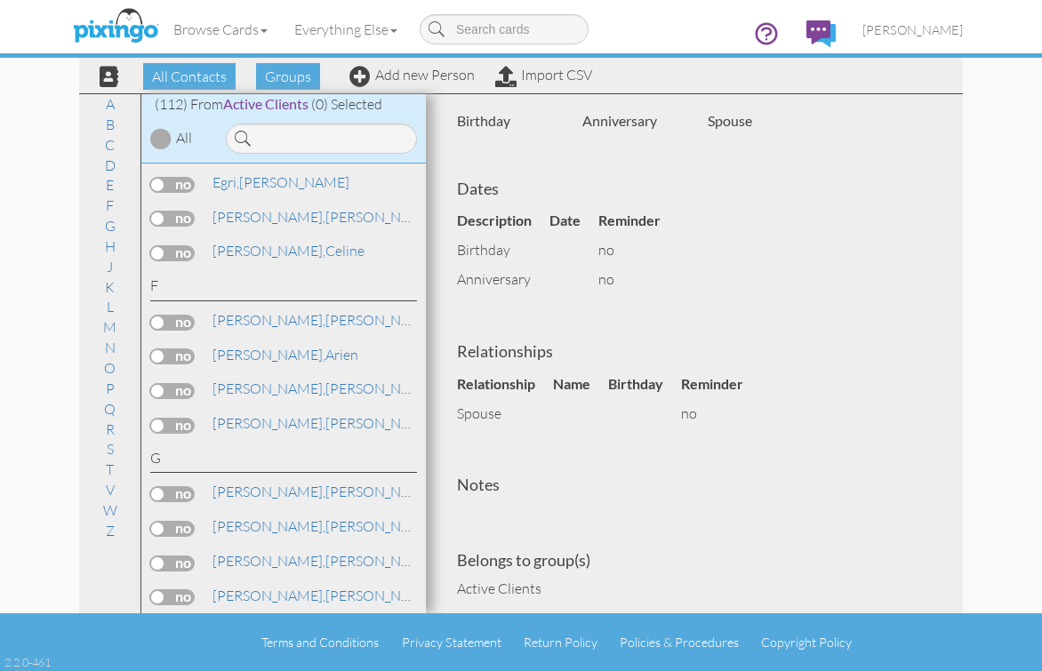
scroll to position [502, 0]
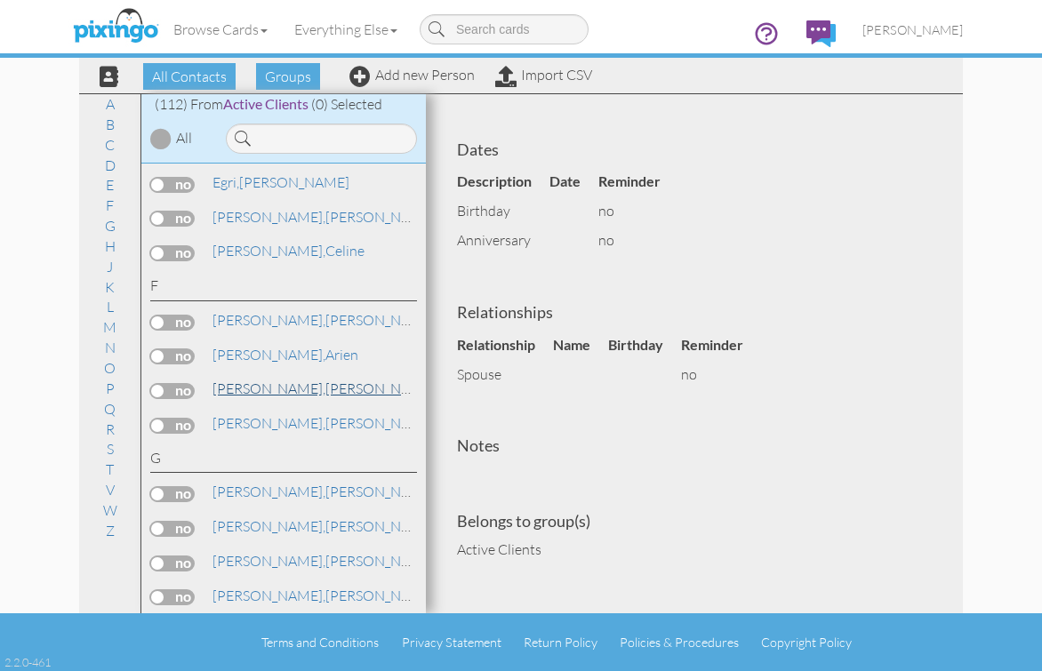
click at [249, 382] on span "[PERSON_NAME]," at bounding box center [268, 389] width 113 height 18
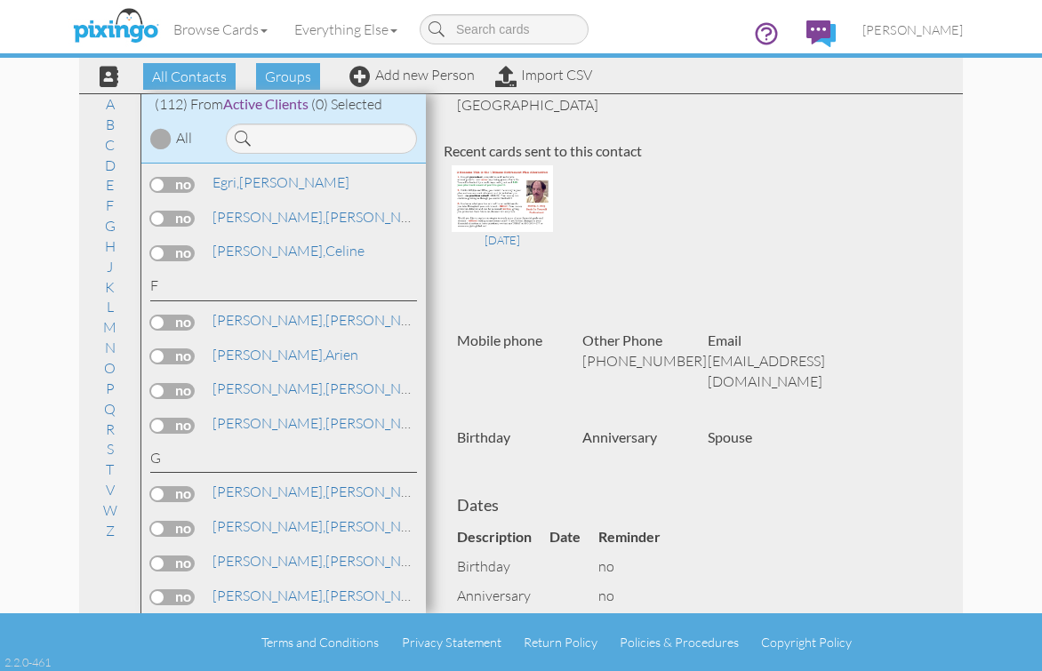
scroll to position [0, 0]
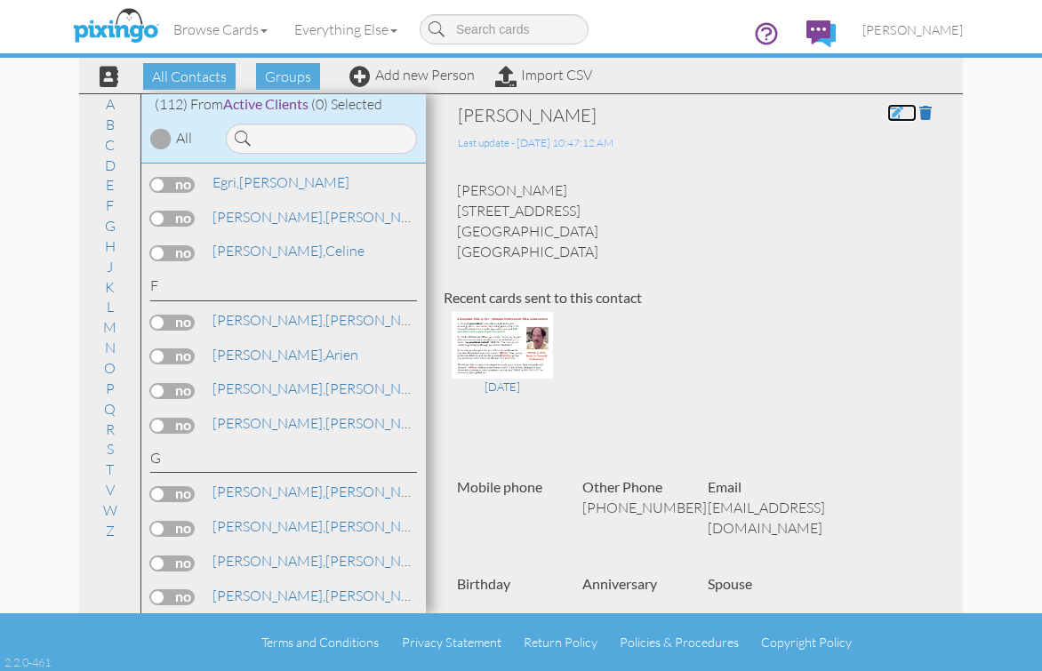
click at [887, 112] on span at bounding box center [895, 113] width 16 height 14
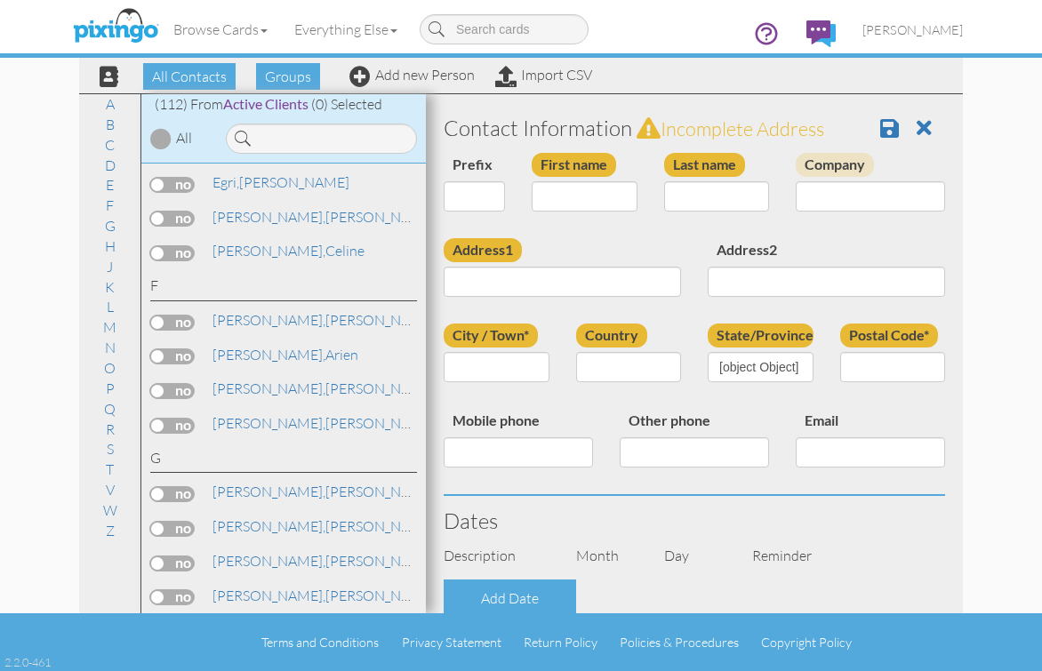
type input "[PERSON_NAME]"
type input "[STREET_ADDRESS]"
type input "[GEOGRAPHIC_DATA]"
type input "89139"
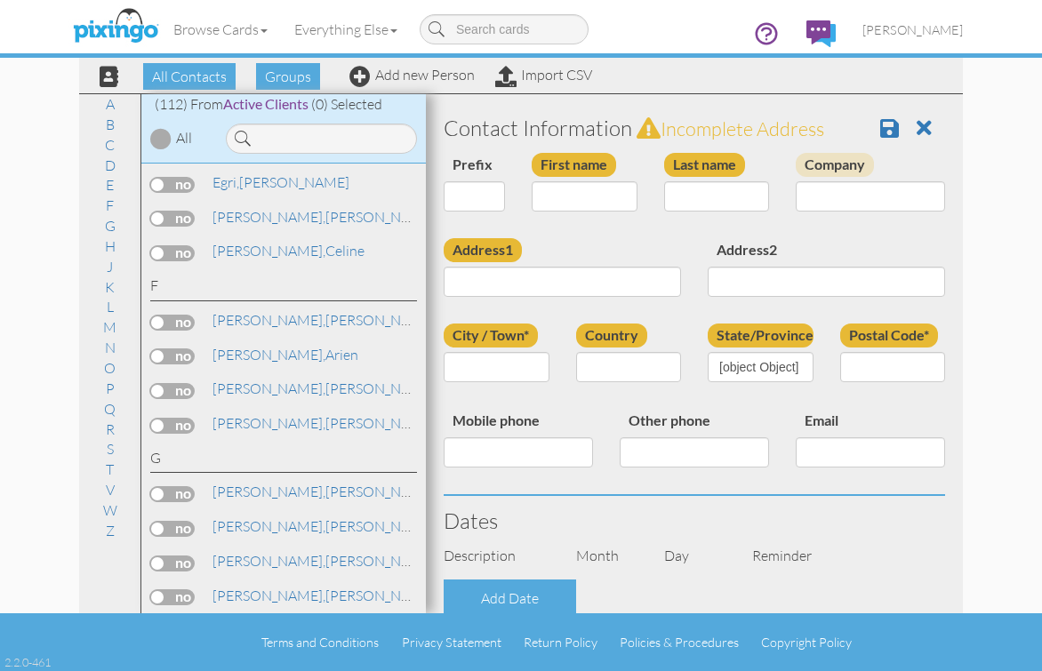
type input "[PHONE_NUMBER]"
type input "[EMAIL_ADDRESS][DOMAIN_NAME]"
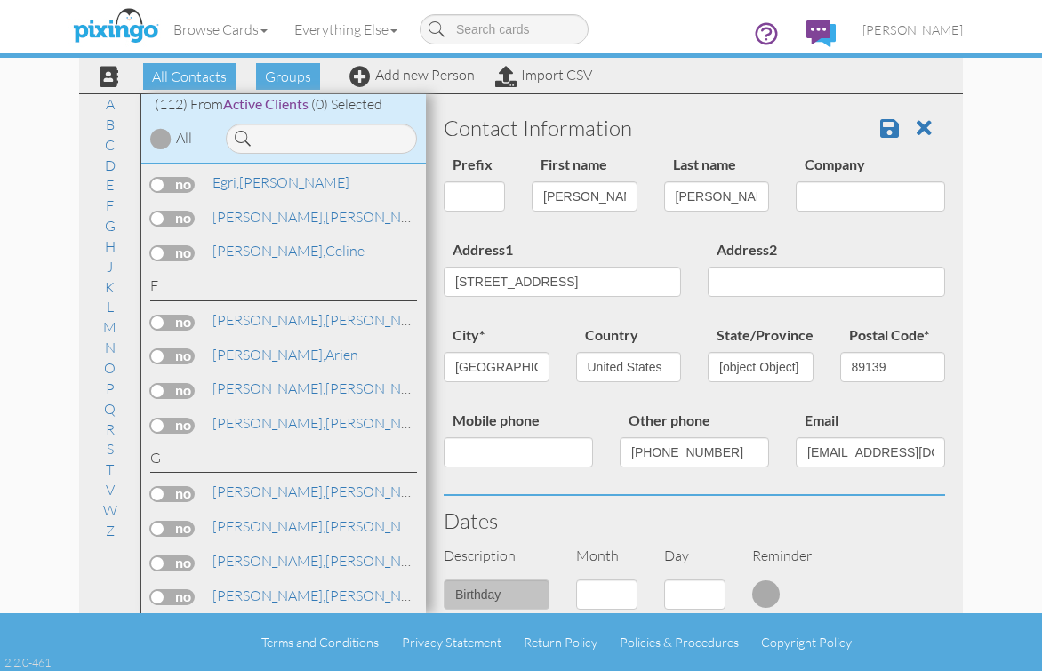
select select "object:3173"
select select "object:3418"
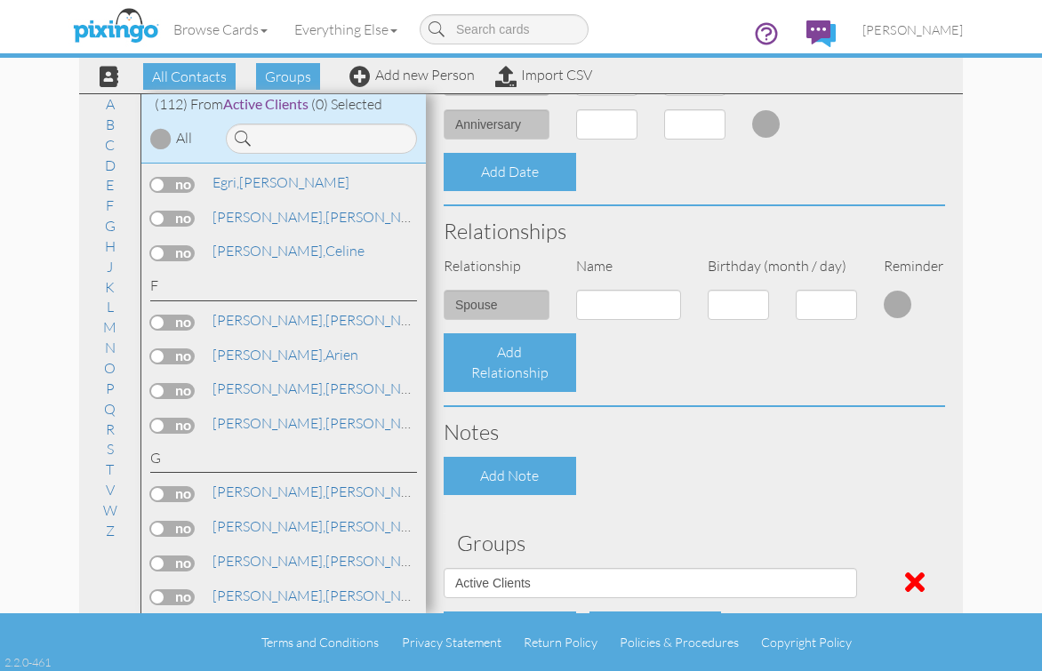
scroll to position [661, 0]
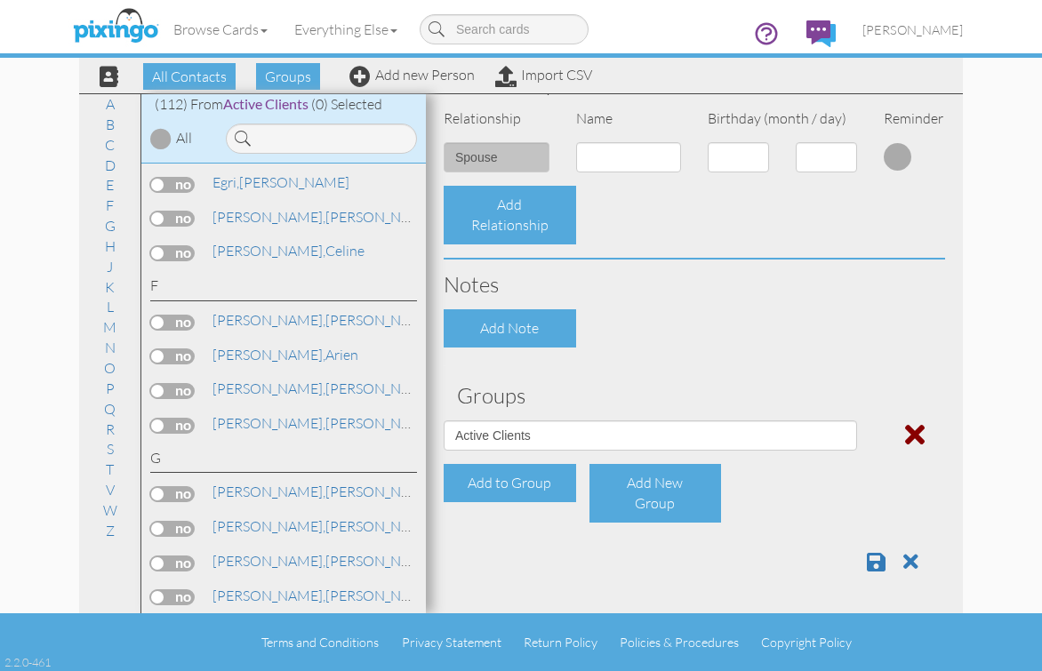
click at [905, 434] on span at bounding box center [915, 434] width 20 height 28
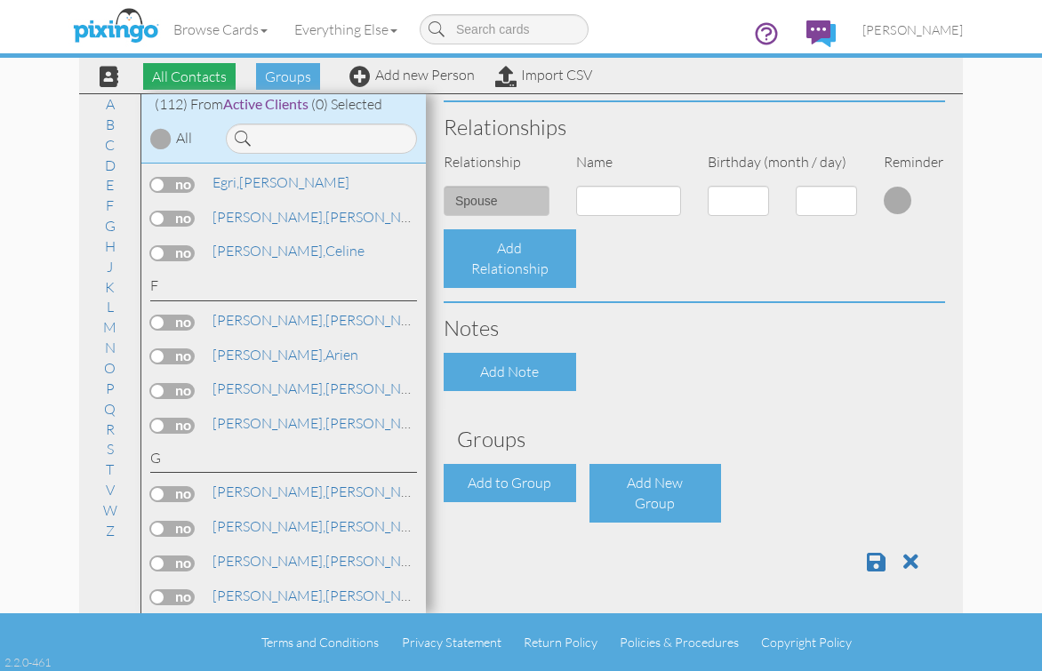
click at [179, 76] on span "All Contacts" at bounding box center [189, 76] width 92 height 27
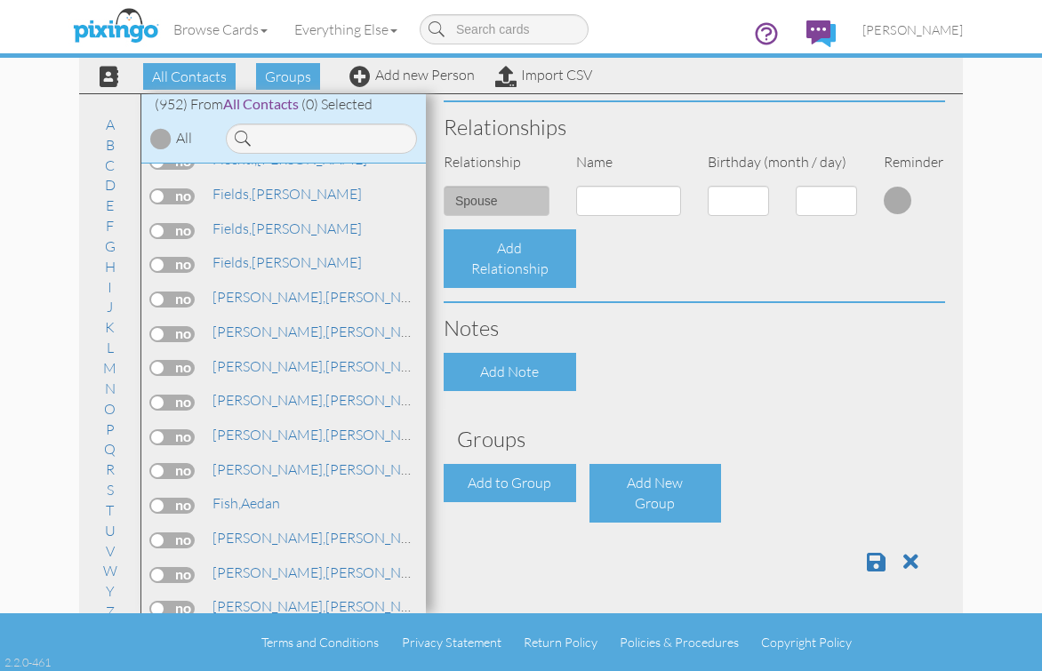
scroll to position [8224, 0]
click at [252, 505] on link "Fish, Aedan" at bounding box center [246, 502] width 71 height 21
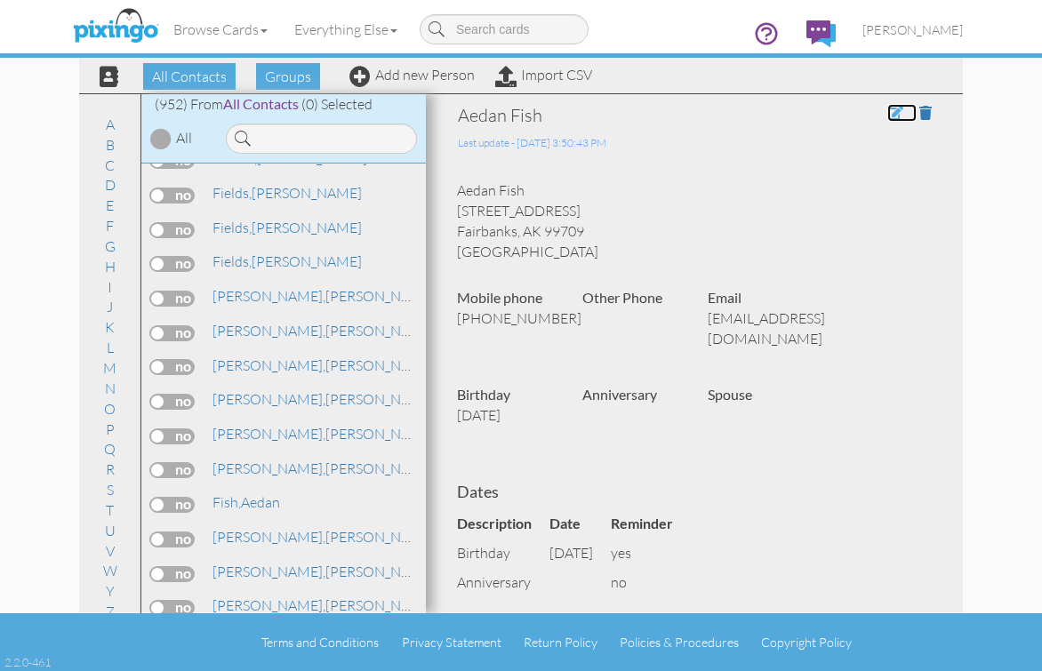
click at [887, 110] on span at bounding box center [895, 113] width 16 height 14
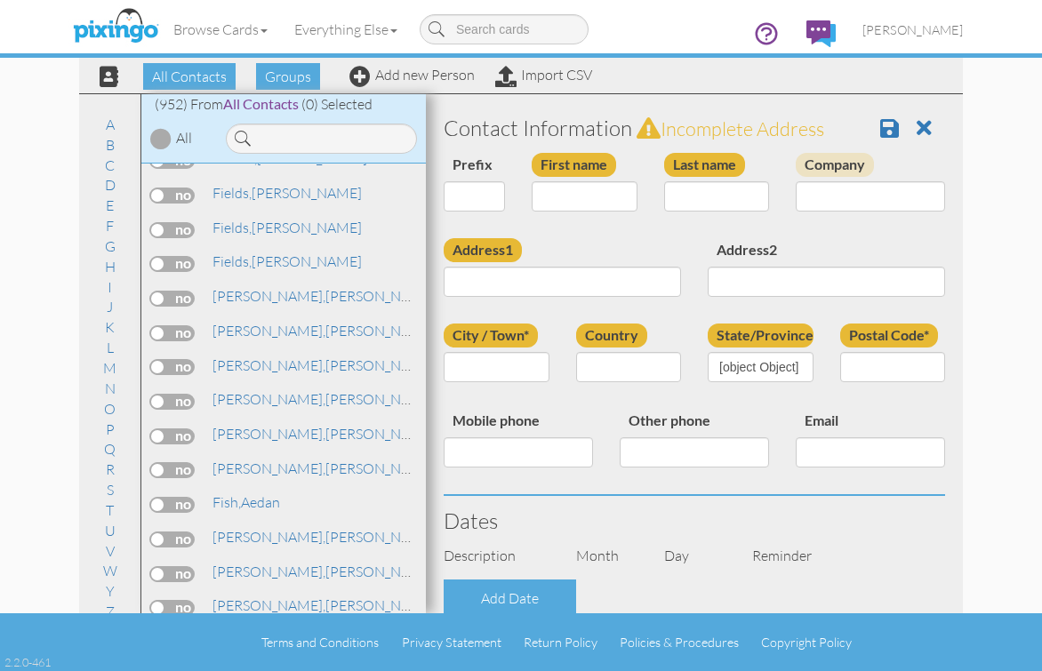
type input "Aedan"
type input "Fish"
type input "[STREET_ADDRESS]"
type input "Fairbanks"
type input "99709"
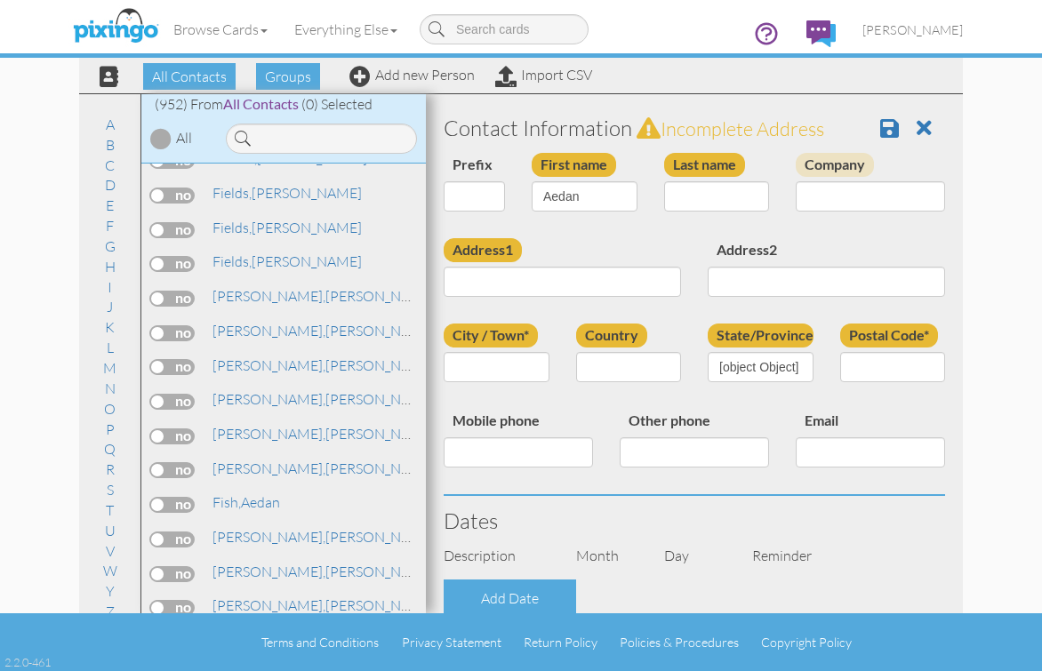
type input "[PHONE_NUMBER]"
type input "[EMAIL_ADDRESS][DOMAIN_NAME]"
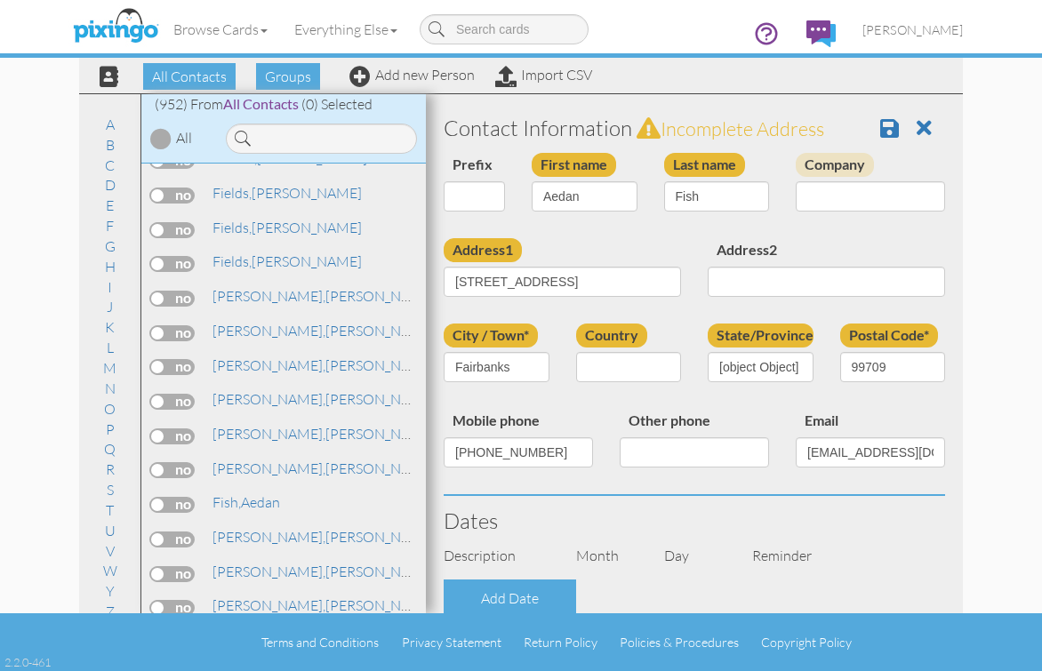
select select "object:3173"
select select "object:3422"
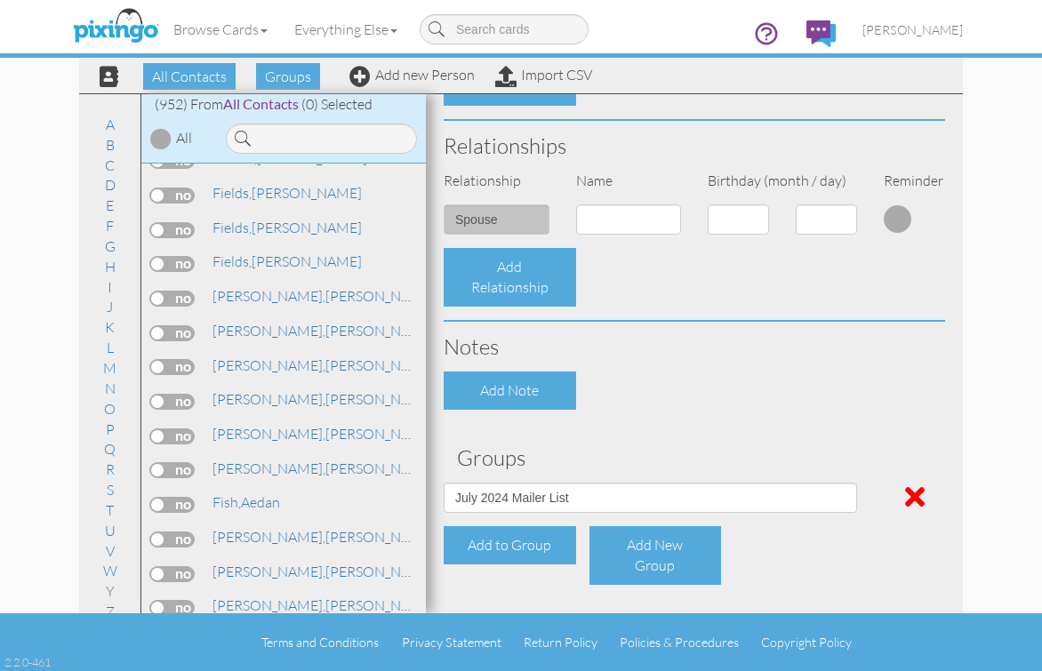
scroll to position [661, 0]
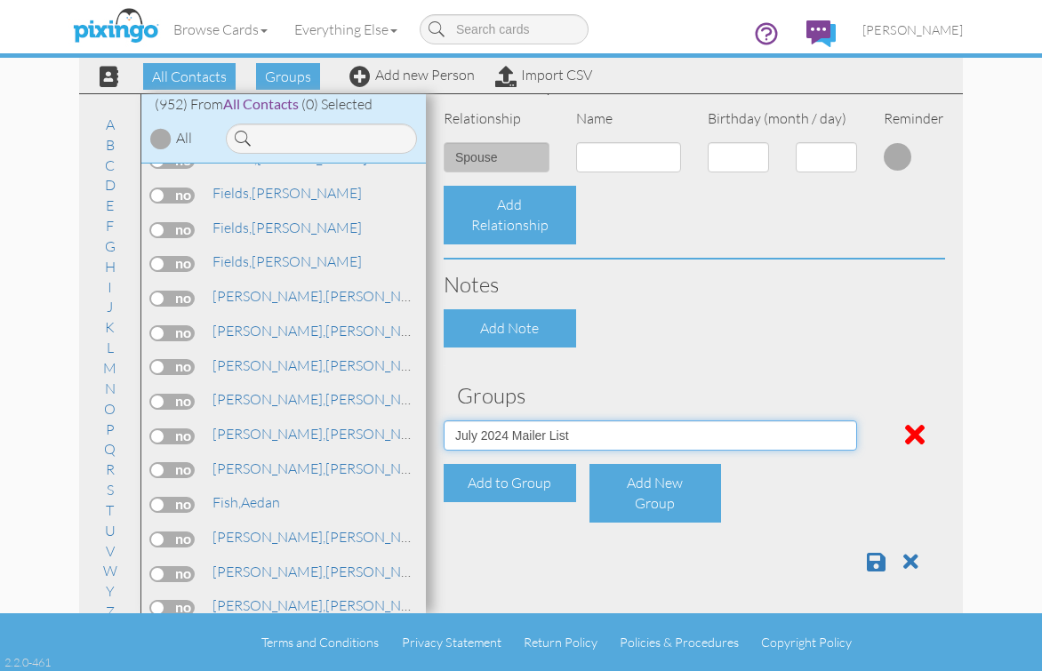
click at [824, 440] on select "Active Clients [DATE] Mailer List Prospects Referral List" at bounding box center [650, 435] width 413 height 30
select select "object:3169"
click at [444, 420] on select "Active Clients [DATE] Mailer List Prospects Referral List" at bounding box center [650, 435] width 413 height 30
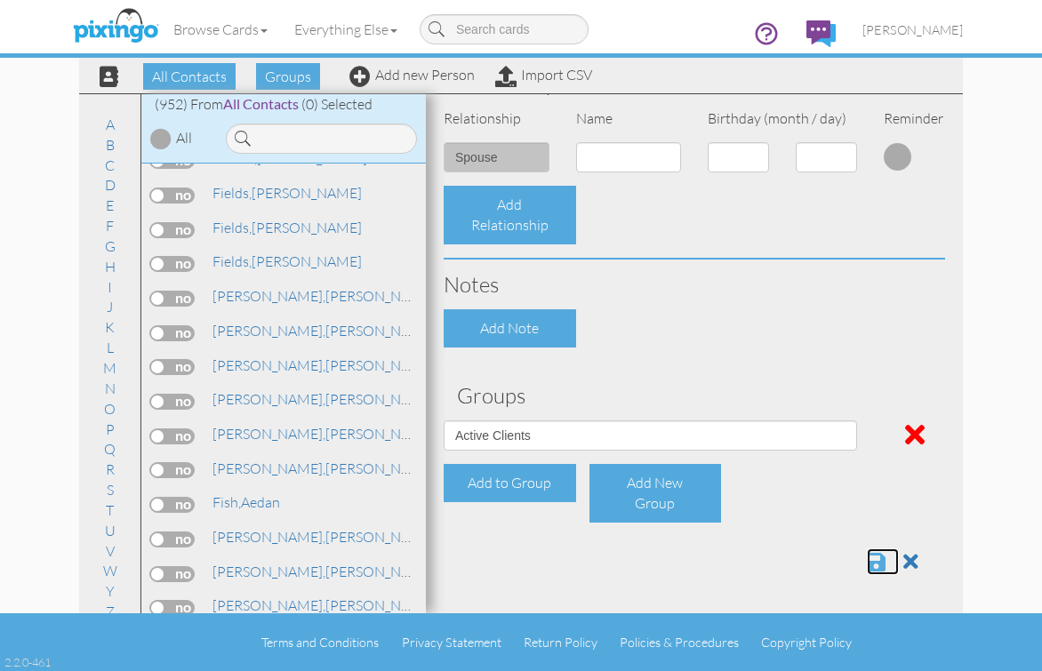
click at [867, 559] on span at bounding box center [876, 561] width 19 height 21
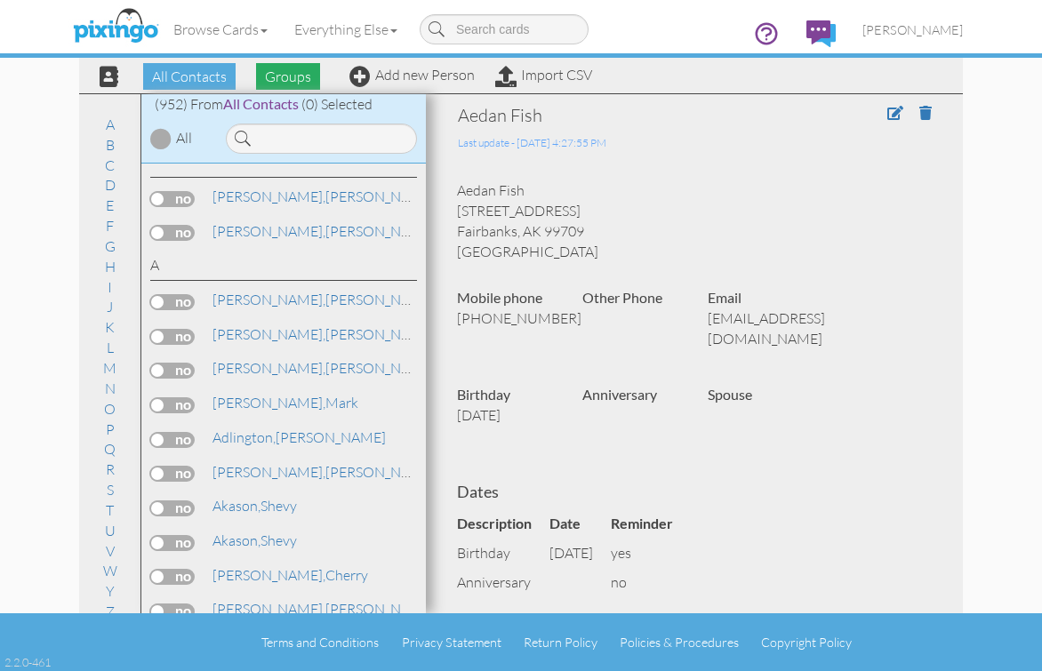
click at [292, 76] on span "Groups" at bounding box center [288, 76] width 64 height 27
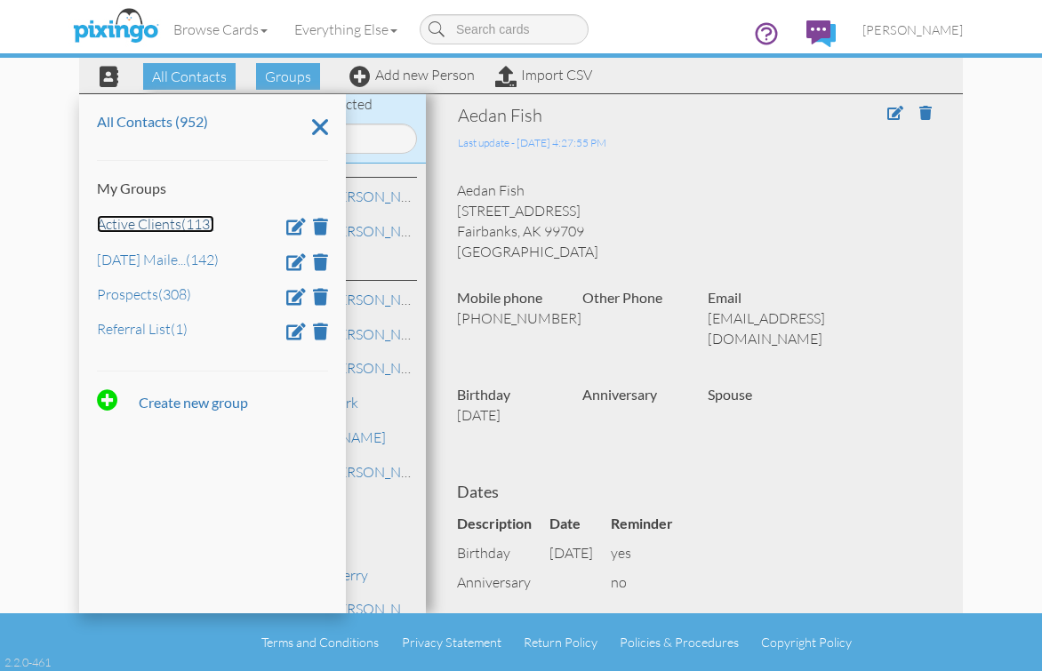
click at [163, 219] on link "Active Clients (113)" at bounding box center [155, 224] width 117 height 18
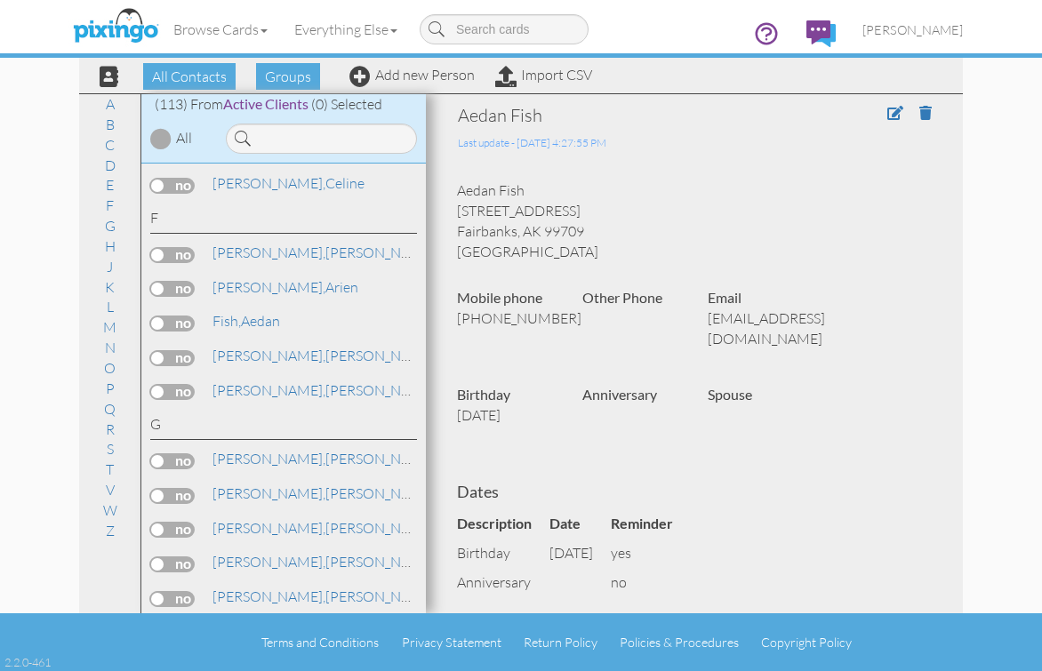
scroll to position [1156, 0]
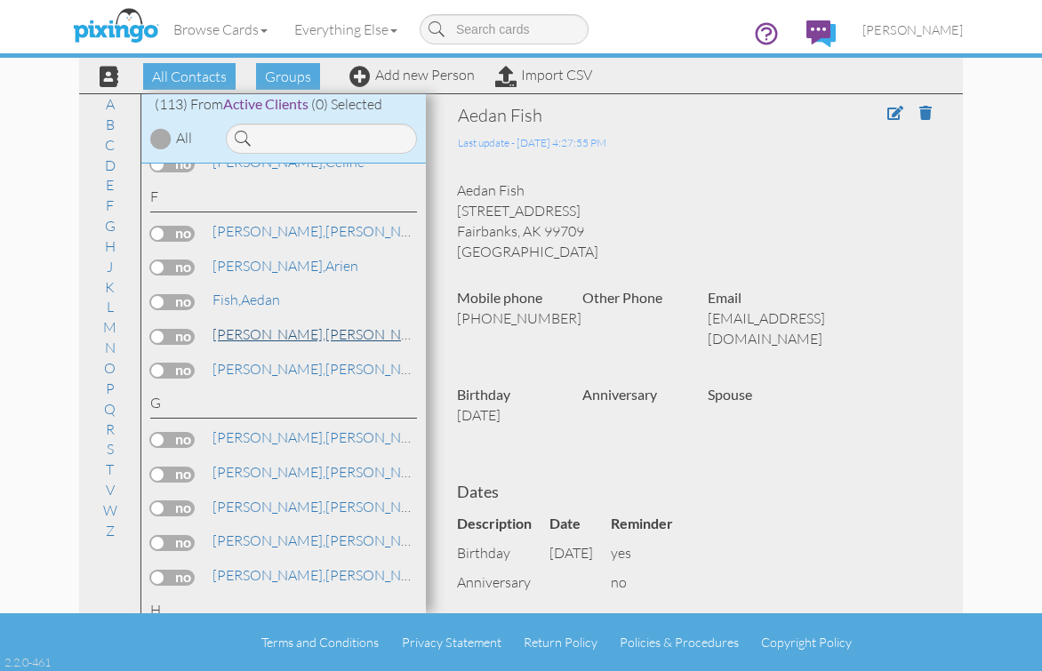
click at [276, 341] on link "[PERSON_NAME]" at bounding box center [324, 334] width 227 height 21
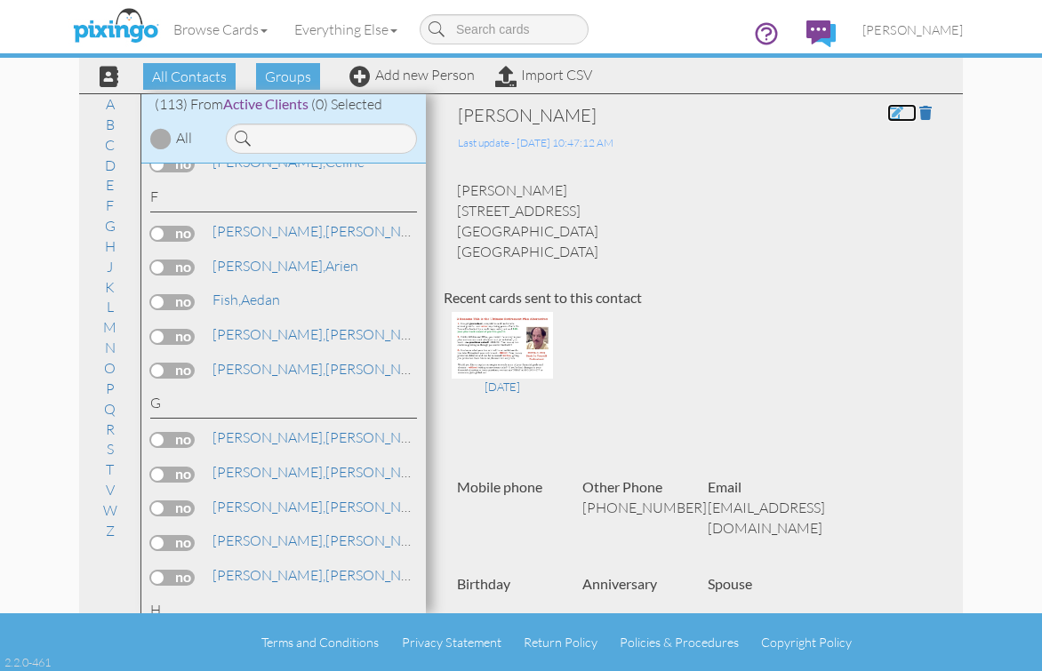
click at [887, 111] on span at bounding box center [895, 113] width 16 height 14
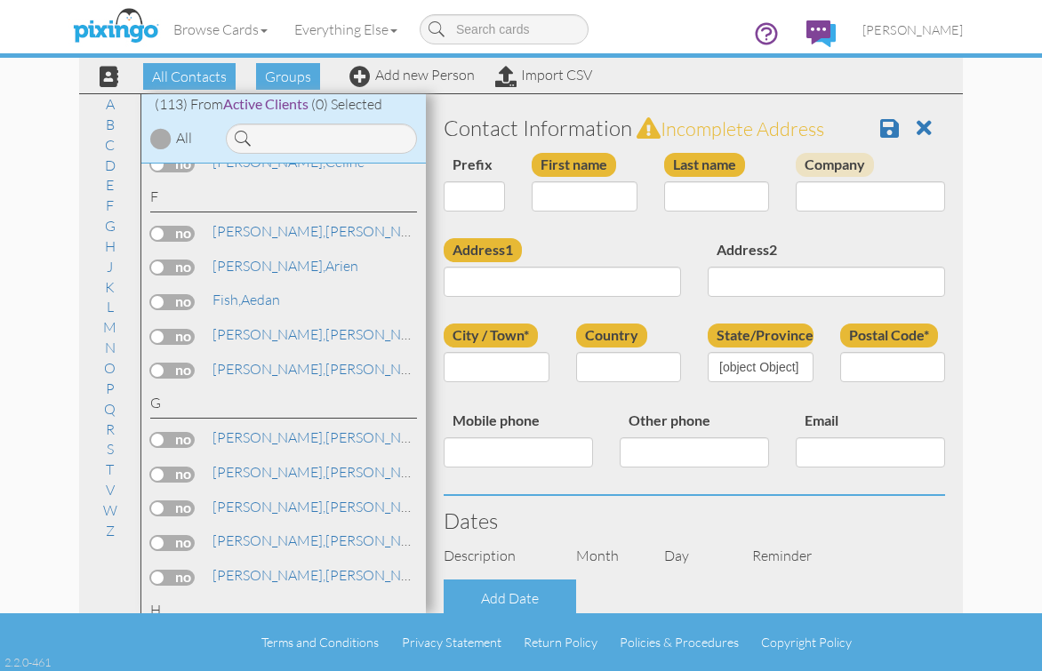
type input "[PERSON_NAME]"
type input "[STREET_ADDRESS]"
type input "[GEOGRAPHIC_DATA]"
type input "89139"
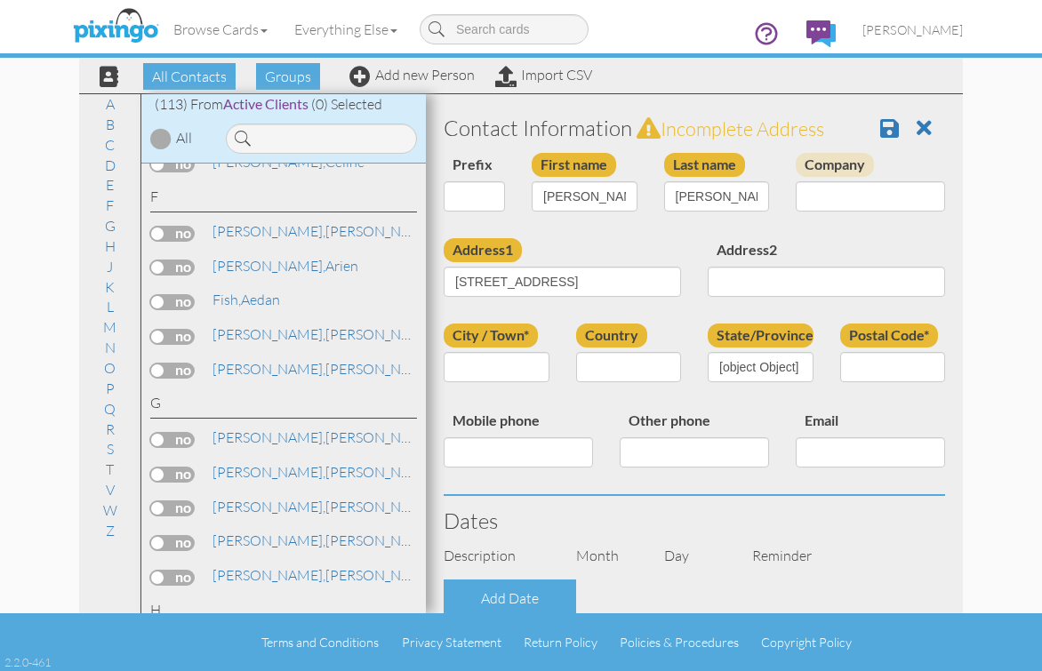
type input "[PHONE_NUMBER]"
type input "[EMAIL_ADDRESS][DOMAIN_NAME]"
select select "object:3157"
select select "object:3402"
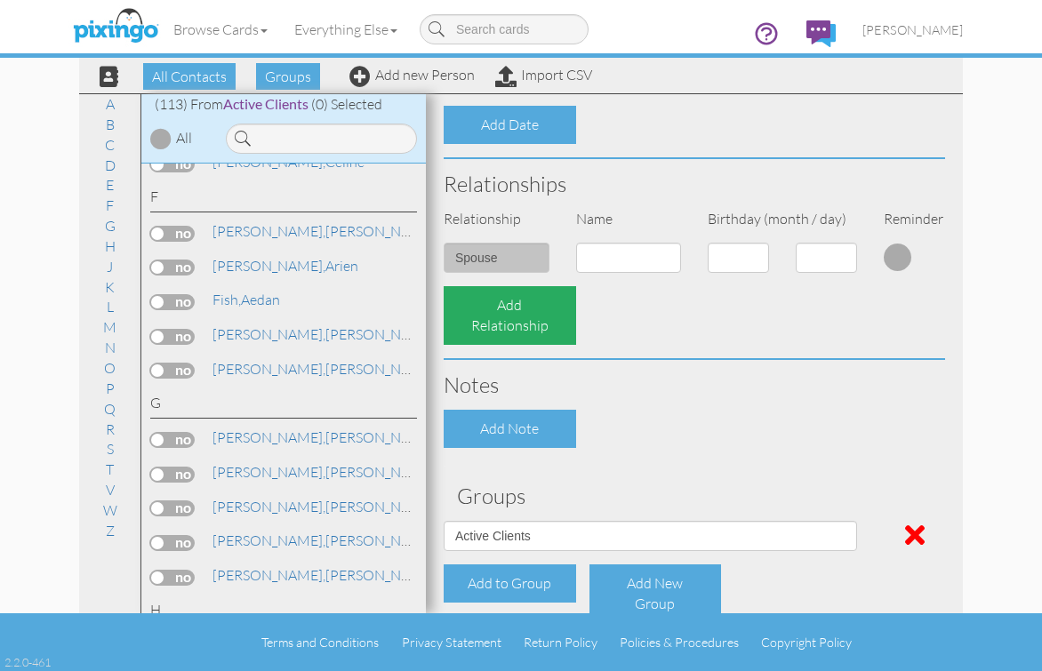
scroll to position [622, 0]
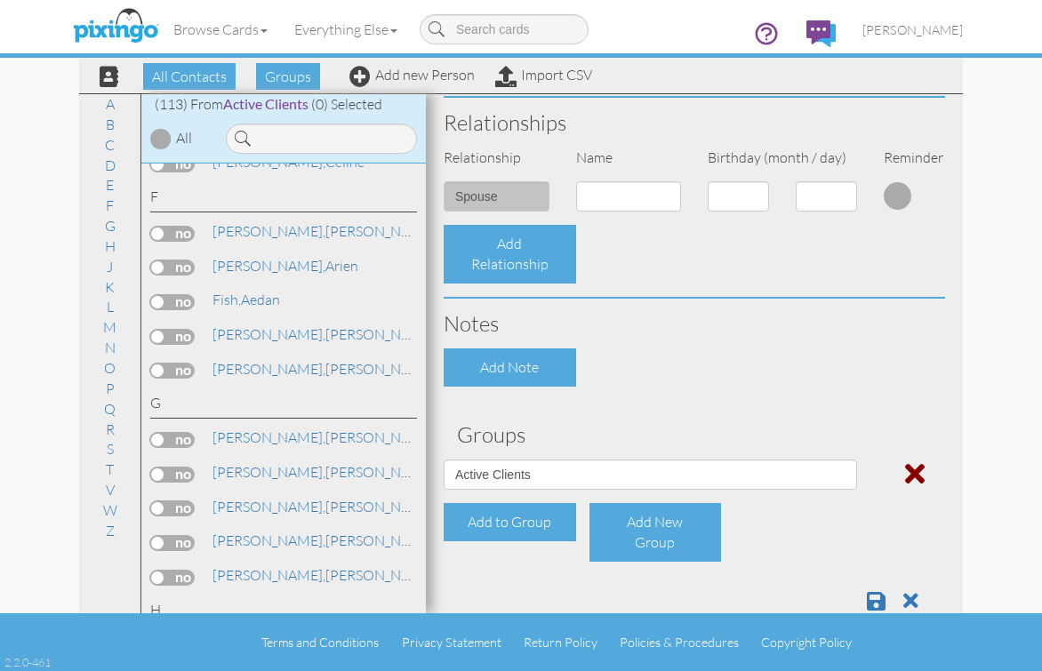
click at [905, 471] on span at bounding box center [915, 474] width 20 height 28
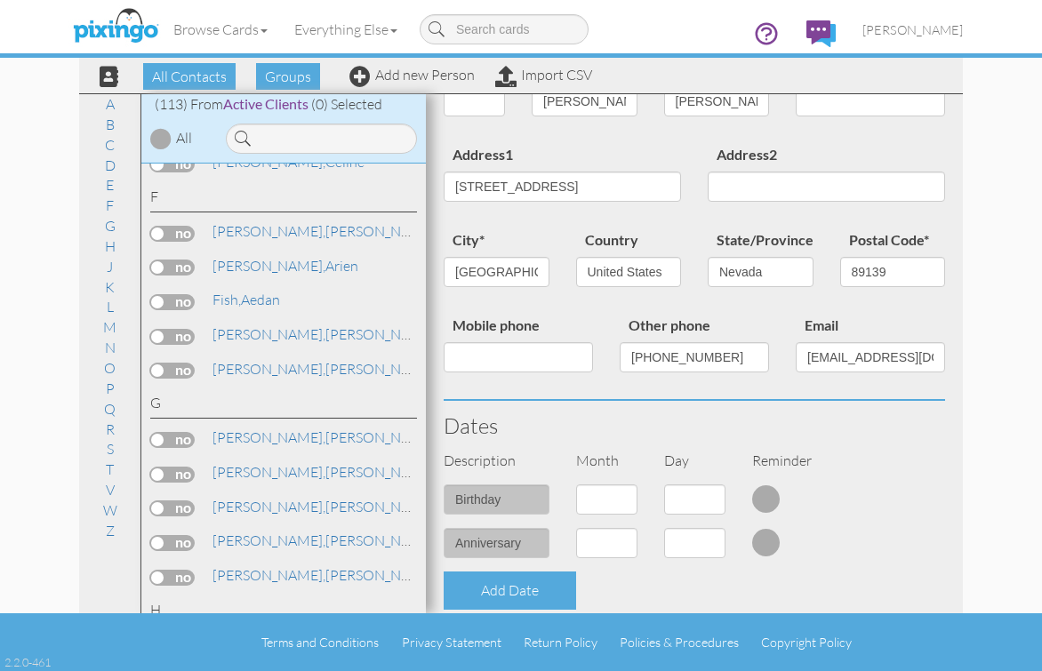
scroll to position [0, 0]
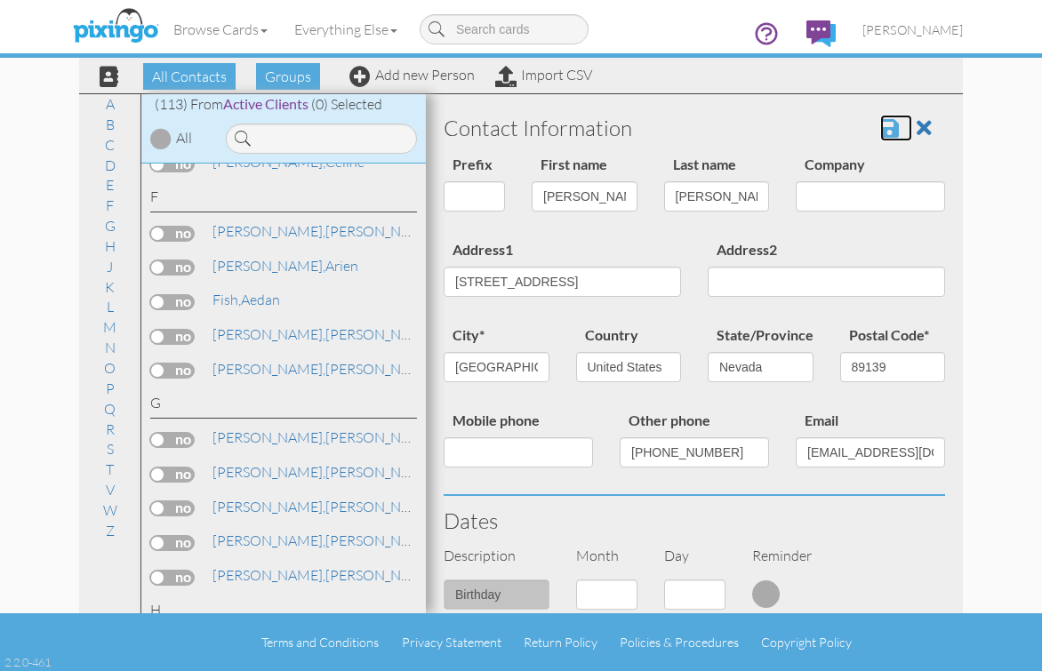
click at [880, 132] on span at bounding box center [889, 127] width 19 height 21
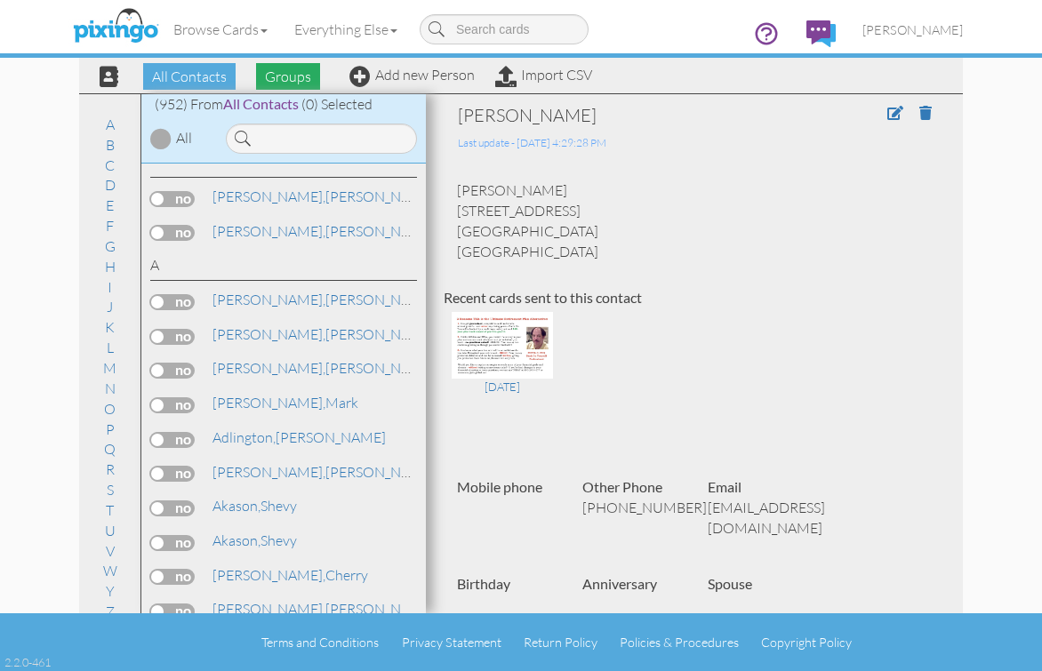
click at [296, 76] on span "Groups" at bounding box center [288, 76] width 64 height 27
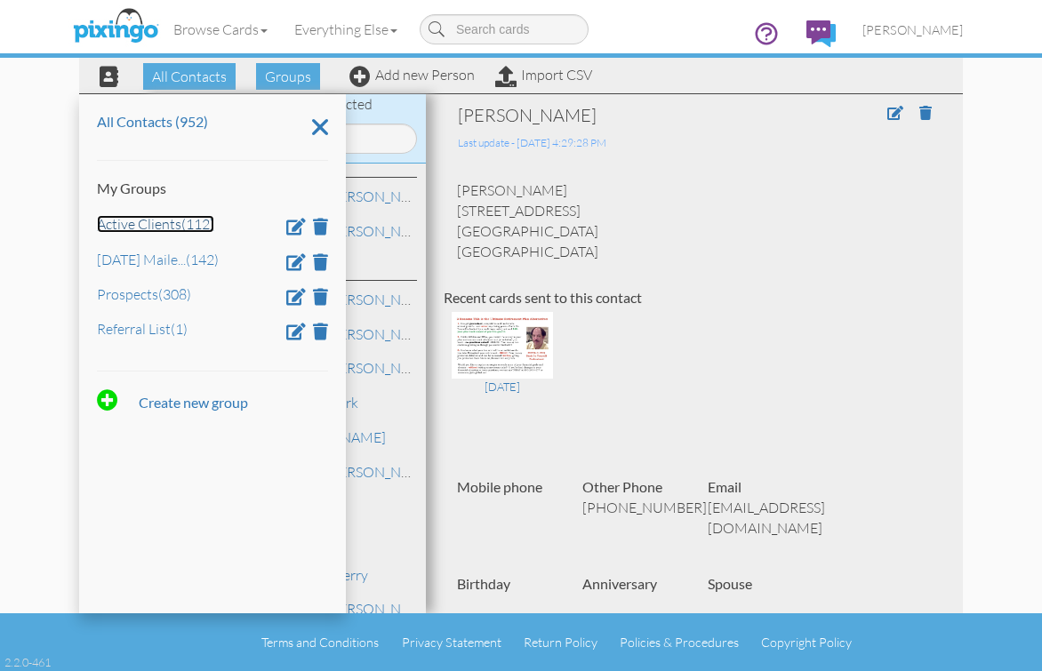
click at [170, 226] on link "Active Clients (112)" at bounding box center [155, 224] width 117 height 18
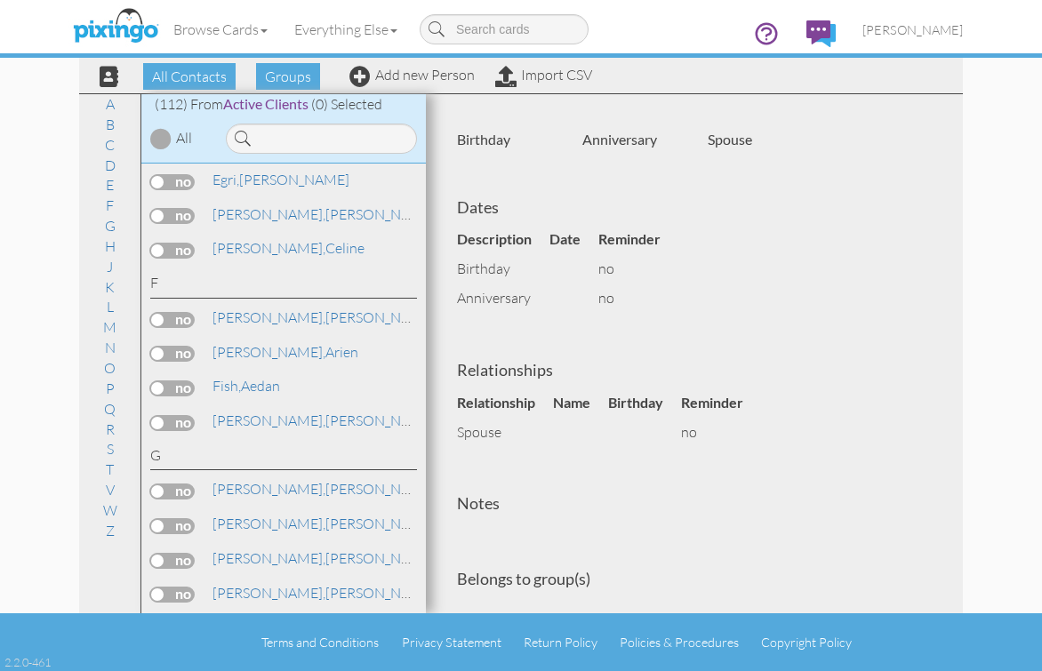
scroll to position [1156, 0]
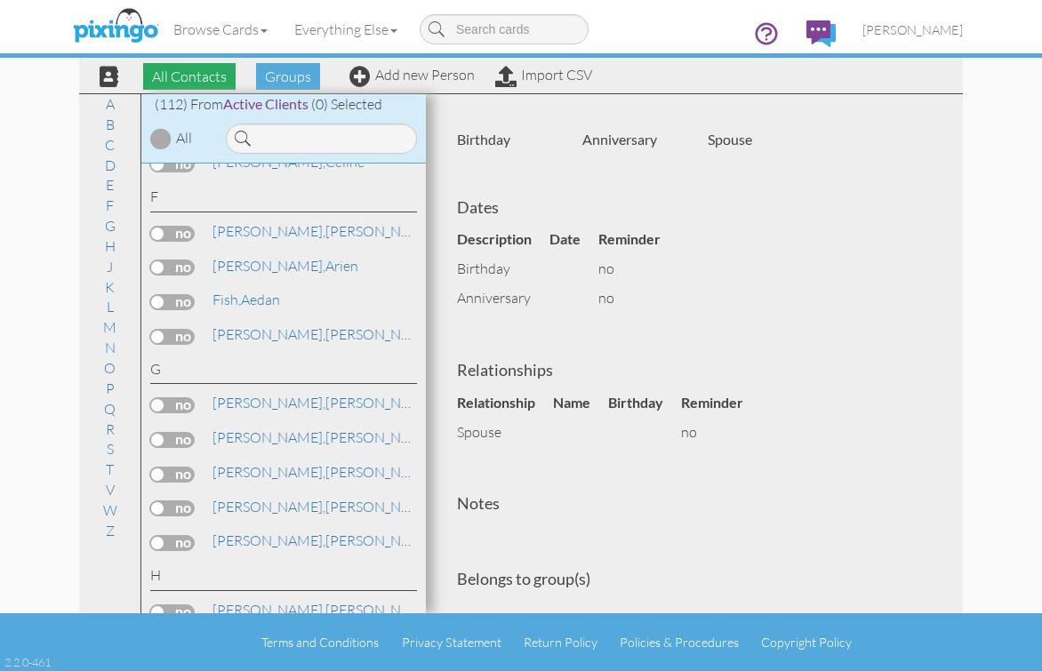
click at [200, 75] on span "All Contacts" at bounding box center [189, 76] width 92 height 27
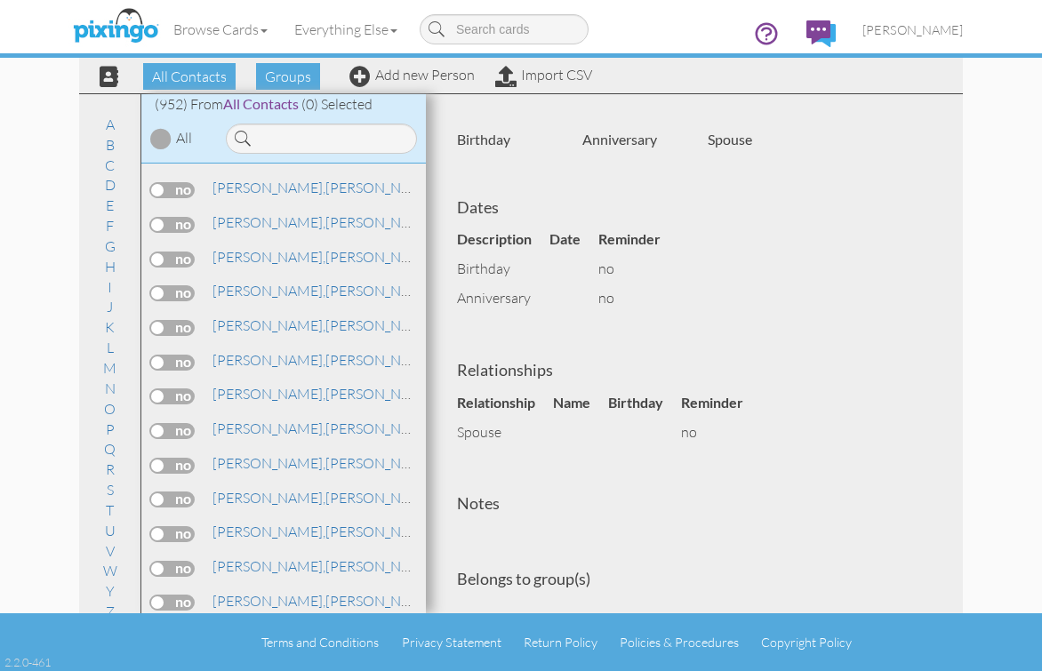
scroll to position [9354, 0]
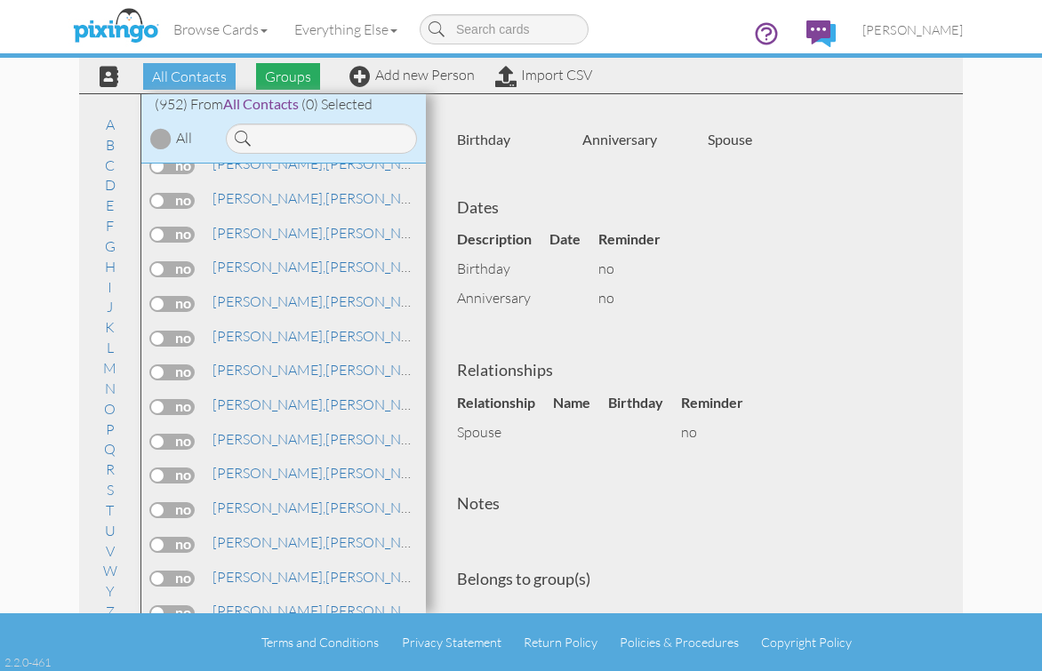
click at [296, 76] on span "Groups" at bounding box center [288, 76] width 64 height 27
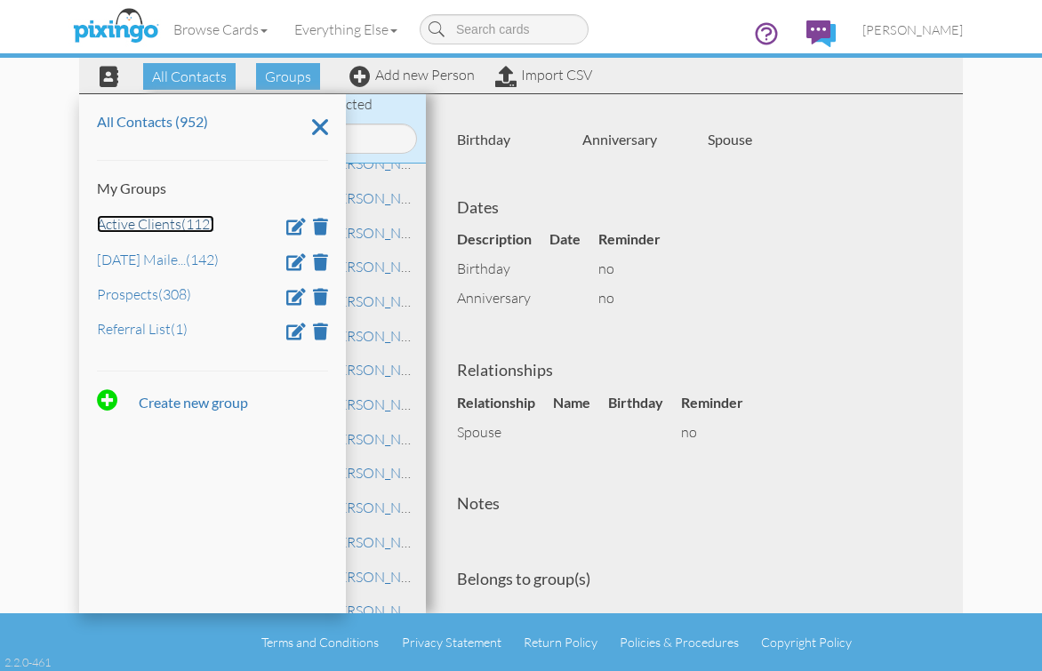
click at [155, 223] on link "Active Clients (112)" at bounding box center [155, 224] width 117 height 18
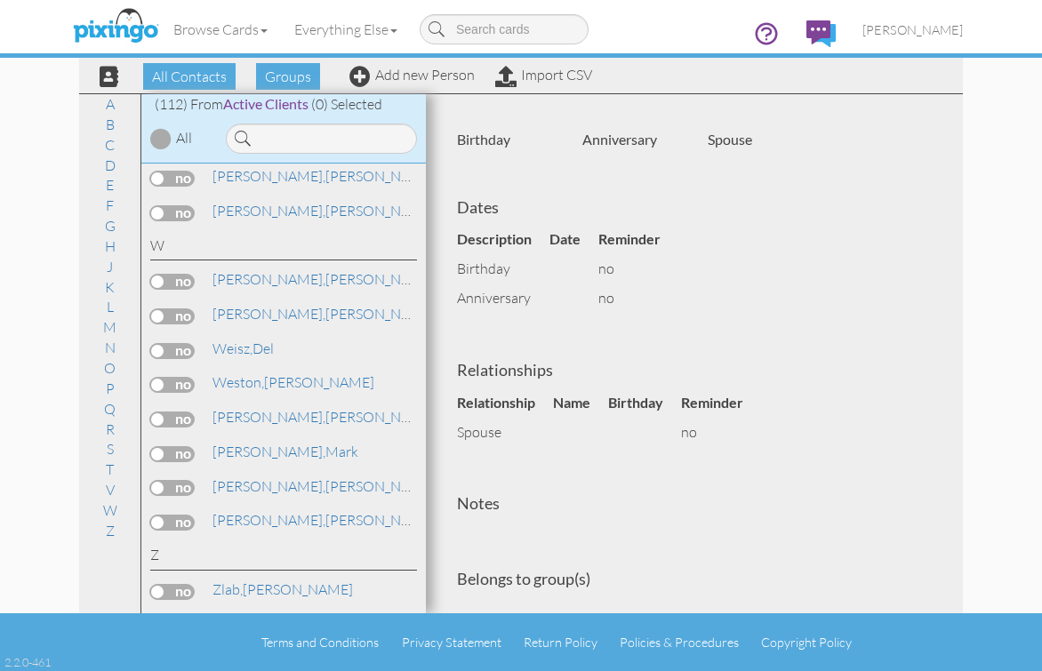
scroll to position [4170, 0]
click at [108, 201] on link "F" at bounding box center [110, 205] width 26 height 21
